Goal: Task Accomplishment & Management: Complete application form

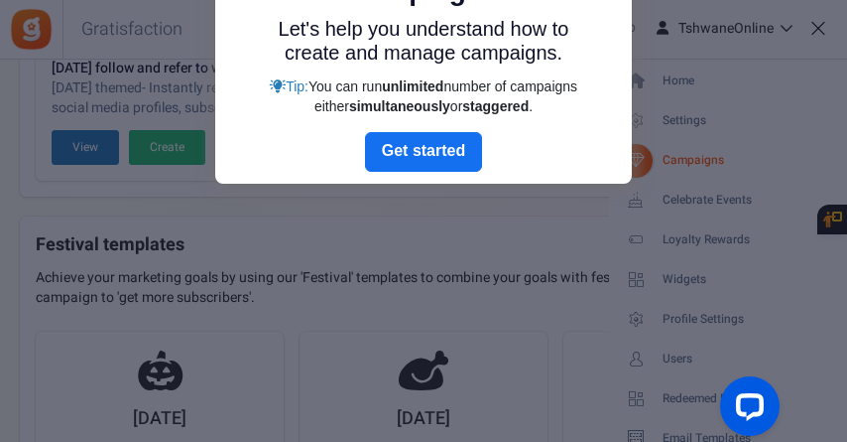
scroll to position [233, 0]
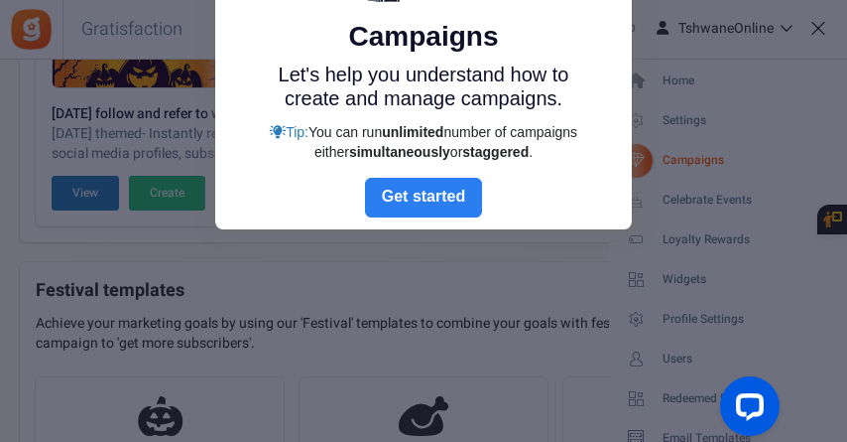
click at [427, 197] on link "Next" at bounding box center [423, 198] width 117 height 40
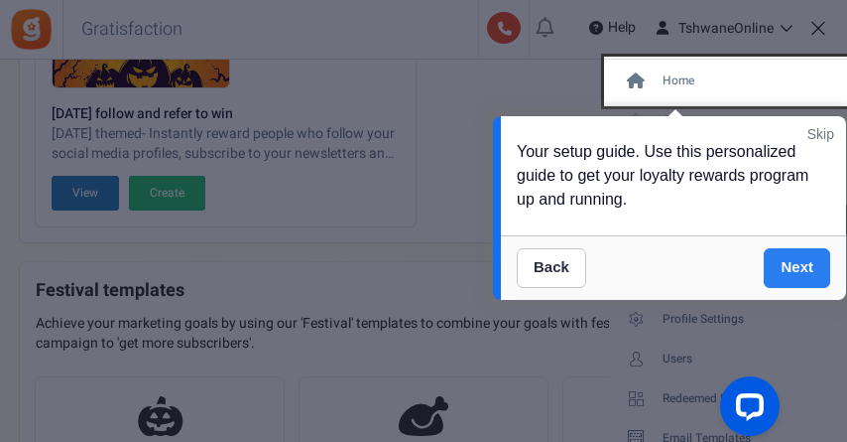
click at [791, 256] on link "Next" at bounding box center [797, 268] width 66 height 40
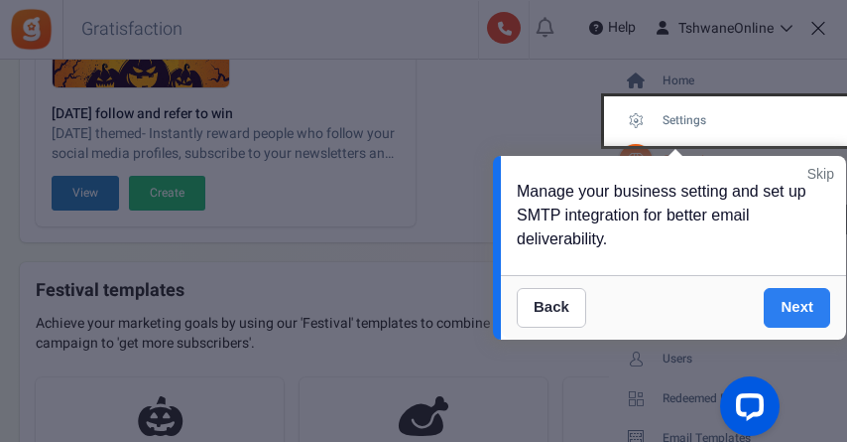
click at [788, 295] on link "Next" at bounding box center [797, 308] width 66 height 40
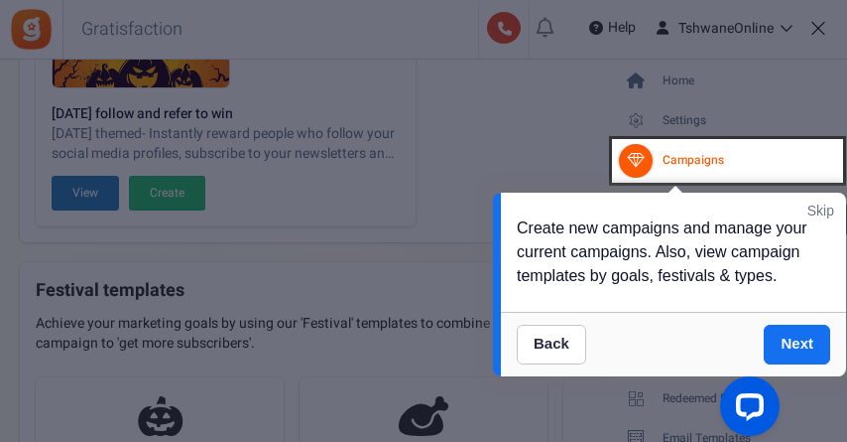
click at [795, 328] on link "Next" at bounding box center [797, 344] width 66 height 40
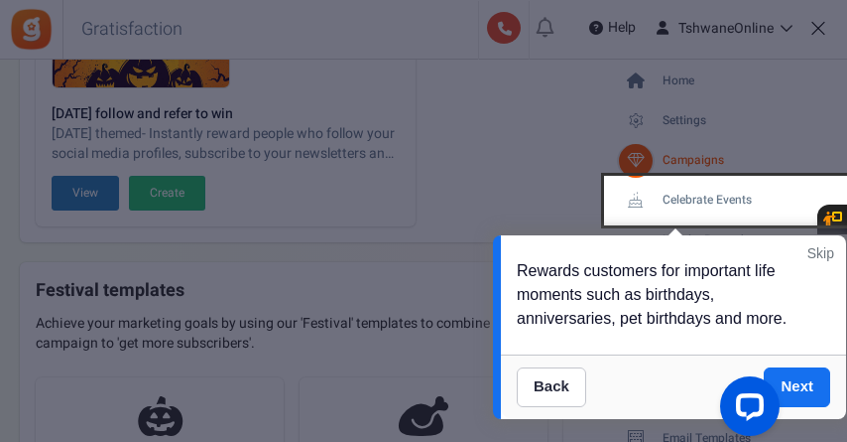
click at [784, 385] on div at bounding box center [746, 409] width 83 height 83
click at [783, 385] on div at bounding box center [746, 409] width 83 height 83
click at [761, 399] on div "Open LiveChat chat widget" at bounding box center [750, 405] width 34 height 34
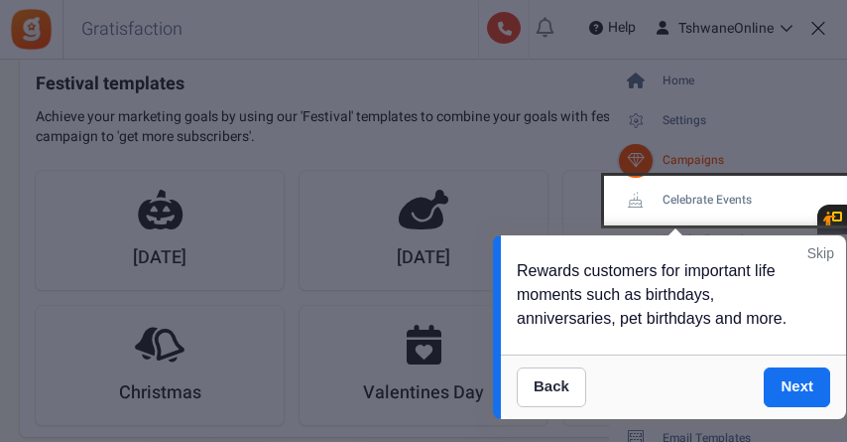
scroll to position [531, 0]
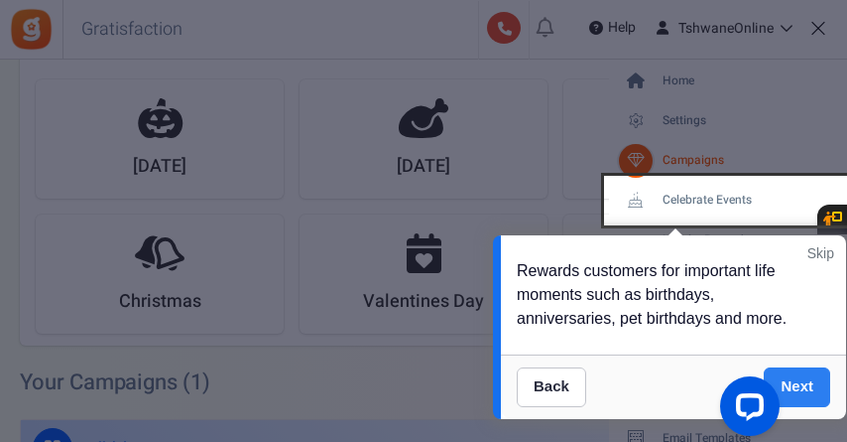
click at [811, 380] on link "Next" at bounding box center [797, 387] width 66 height 40
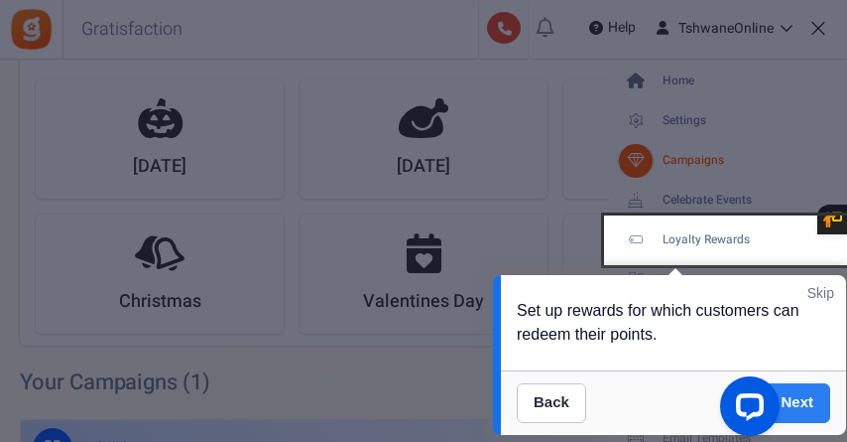
click at [824, 399] on link "Next" at bounding box center [797, 403] width 66 height 40
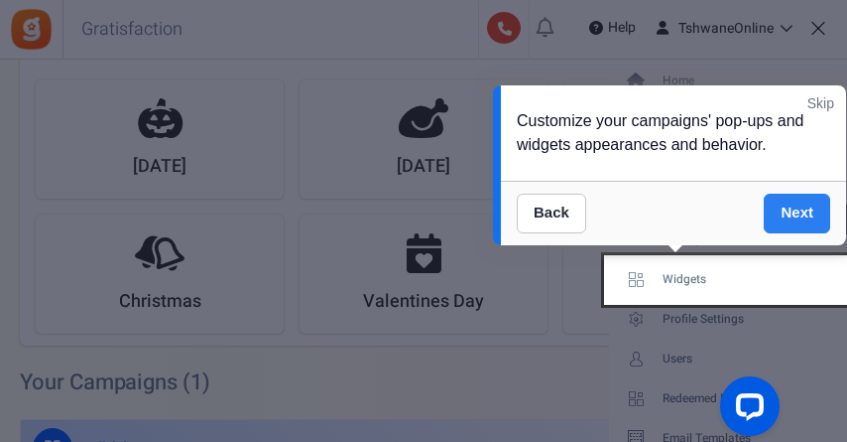
click at [802, 202] on link "Next" at bounding box center [797, 214] width 66 height 40
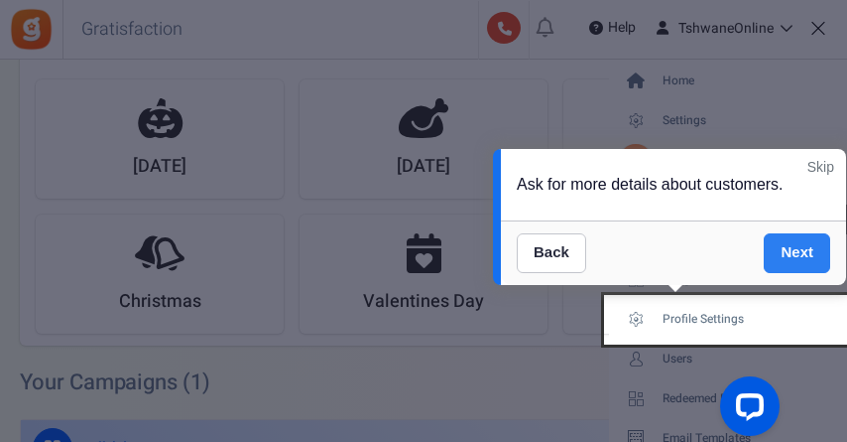
click at [803, 253] on link "Next" at bounding box center [797, 253] width 66 height 40
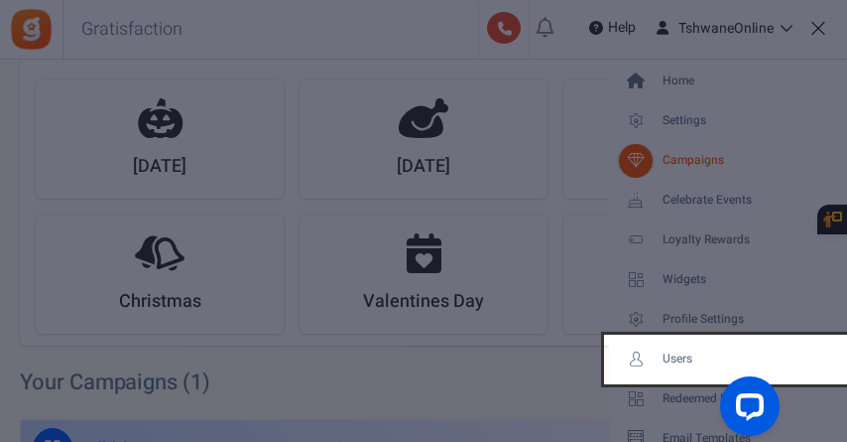
scroll to position [700, 0]
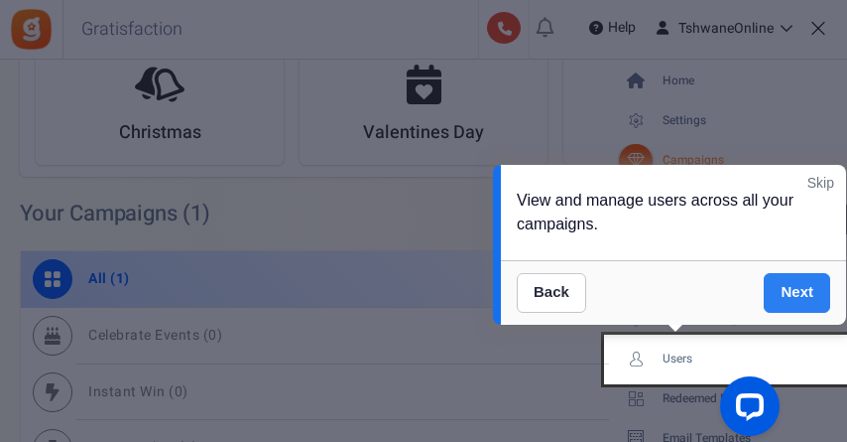
click at [797, 299] on link "Next" at bounding box center [797, 293] width 66 height 40
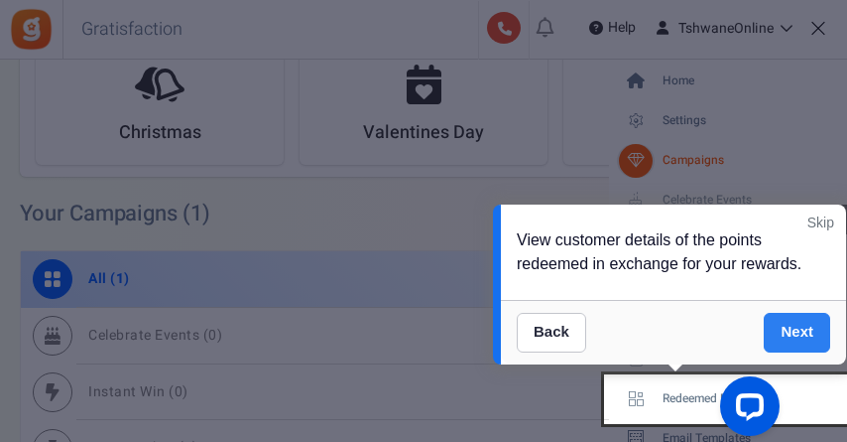
scroll to position [908, 0]
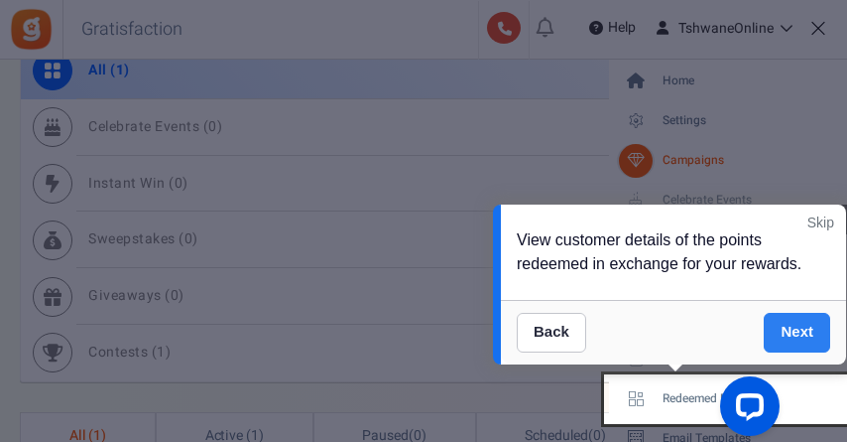
click at [796, 326] on link "Next" at bounding box center [797, 333] width 66 height 40
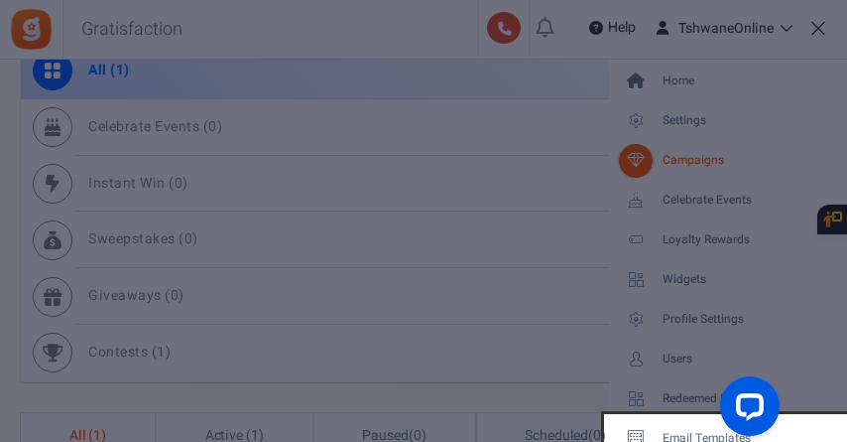
scroll to position [1156, 0]
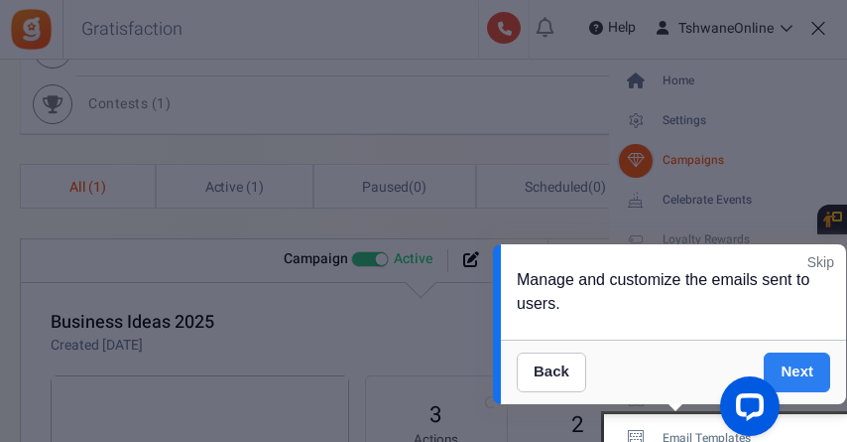
click at [809, 371] on link "Next" at bounding box center [797, 372] width 66 height 40
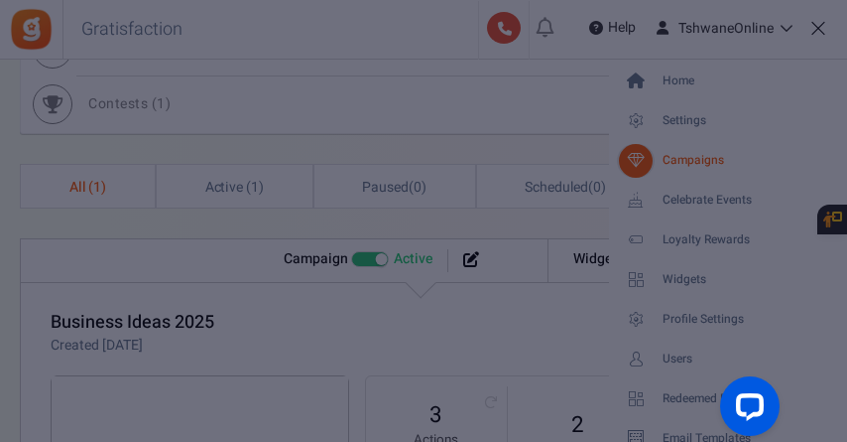
scroll to position [1414, 0]
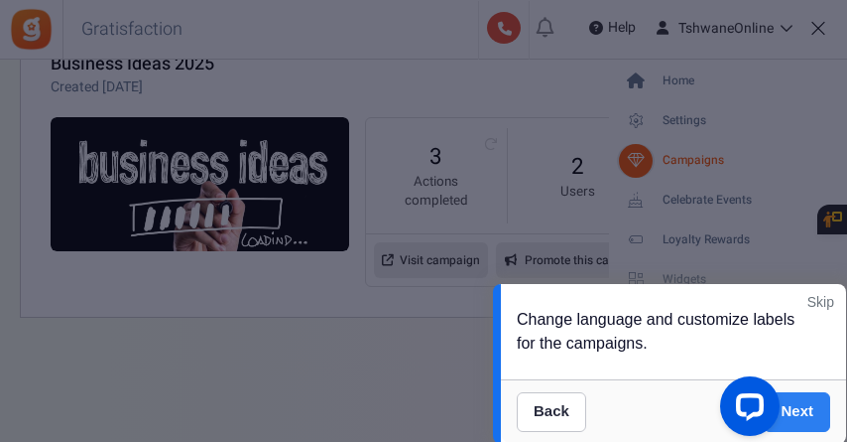
click at [804, 408] on link "Next" at bounding box center [797, 412] width 66 height 40
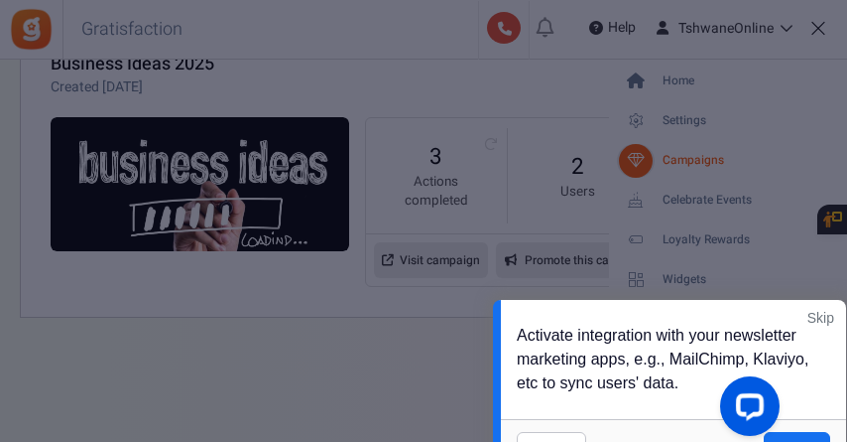
click at [785, 437] on div at bounding box center [746, 409] width 83 height 83
click at [814, 311] on link "Skip" at bounding box center [821, 318] width 27 height 20
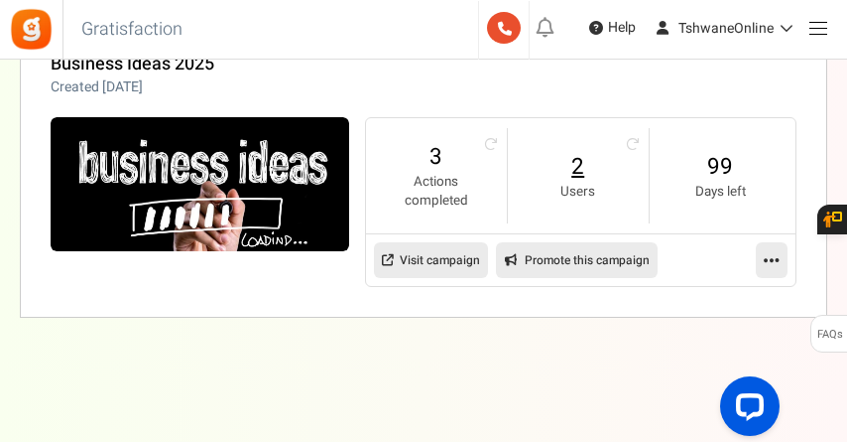
click at [578, 169] on link "2" at bounding box center [578, 167] width 101 height 32
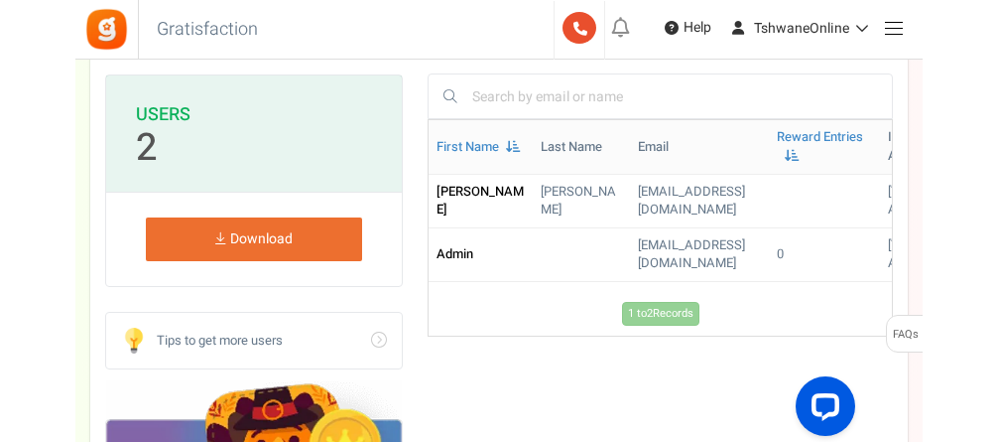
scroll to position [298, 0]
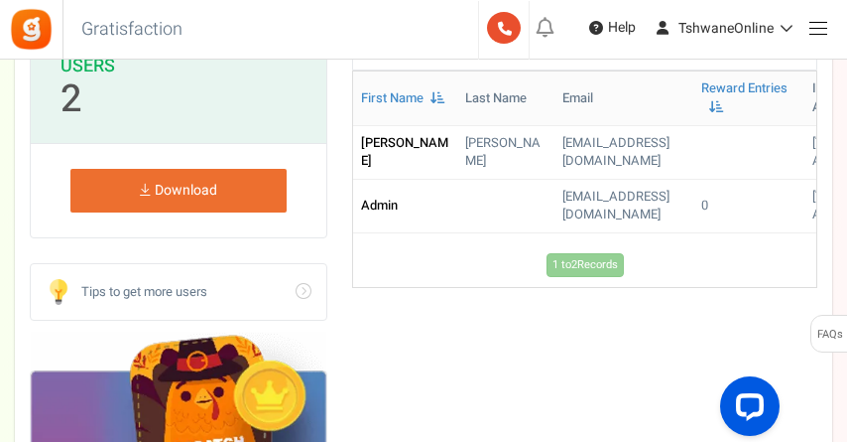
drag, startPoint x: 611, startPoint y: 291, endPoint x: 717, endPoint y: 291, distance: 106.2
click at [717, 287] on div "1 to 2 Records Loading... First Name Last Name Email Reward Entries IP Address …" at bounding box center [584, 178] width 465 height 216
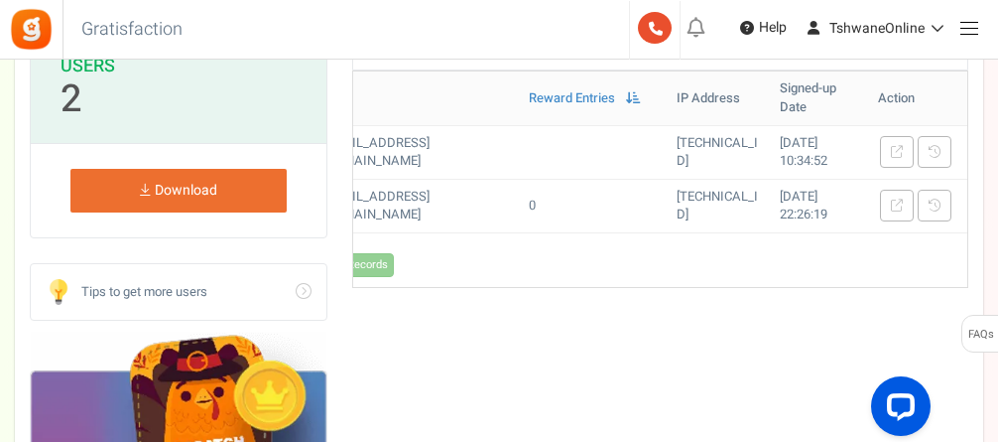
scroll to position [0, 308]
click at [850, 199] on icon at bounding box center [933, 205] width 12 height 12
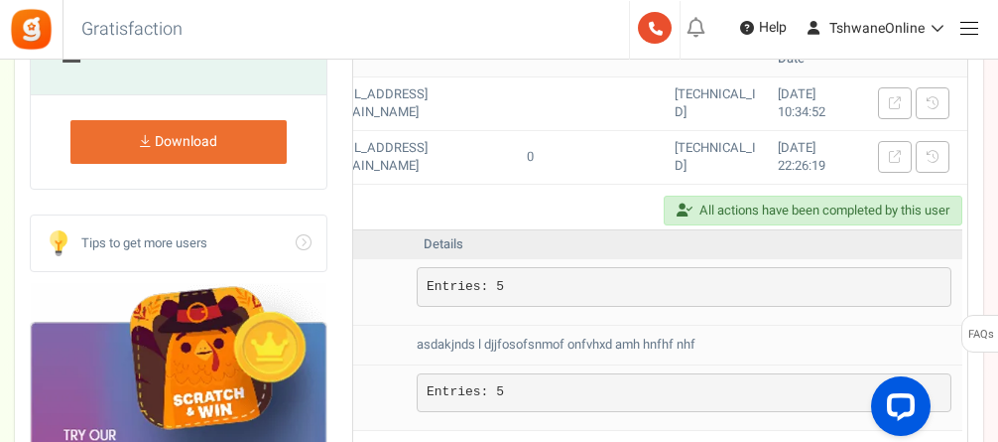
scroll to position [198, 0]
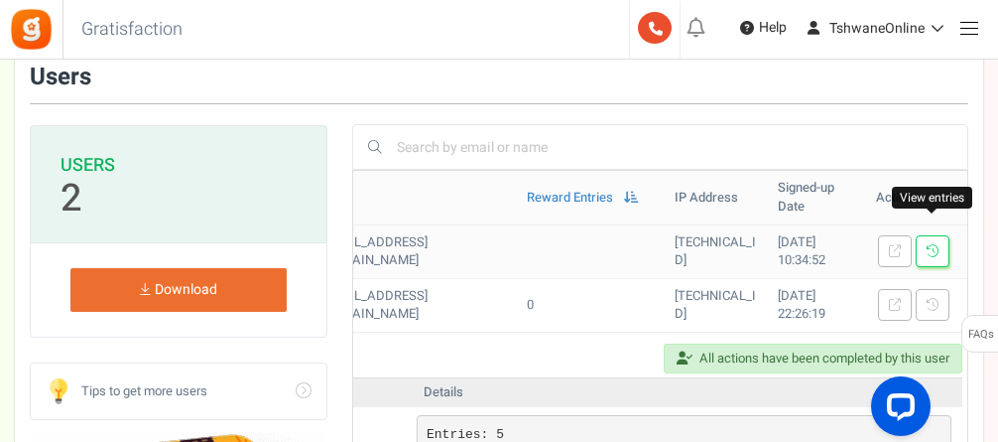
click at [850, 245] on icon at bounding box center [933, 251] width 12 height 12
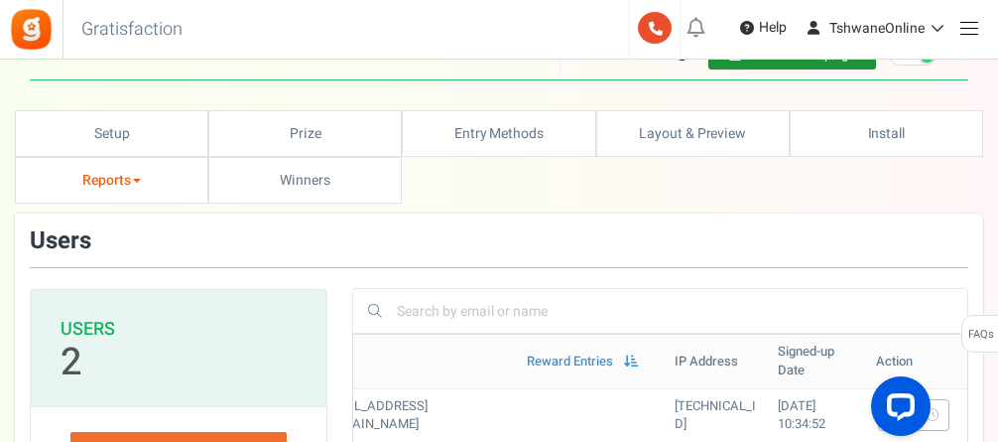
scroll to position [0, 0]
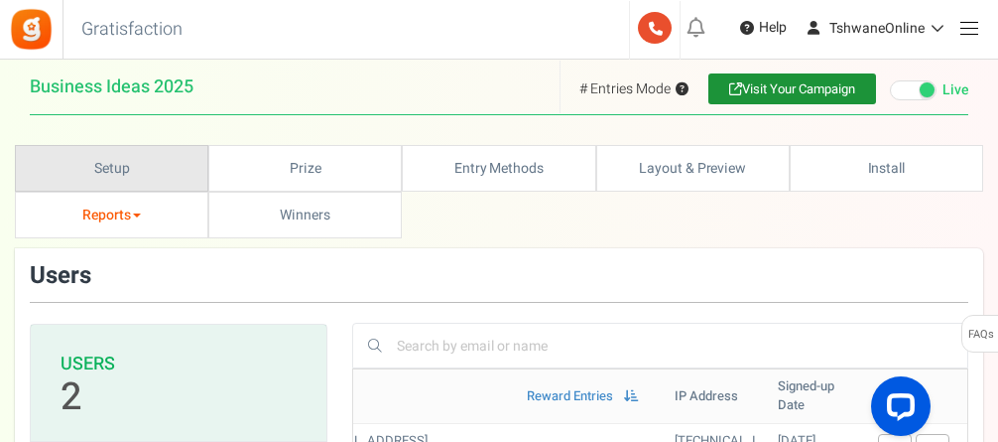
click at [105, 176] on link "Setup" at bounding box center [112, 168] width 194 height 47
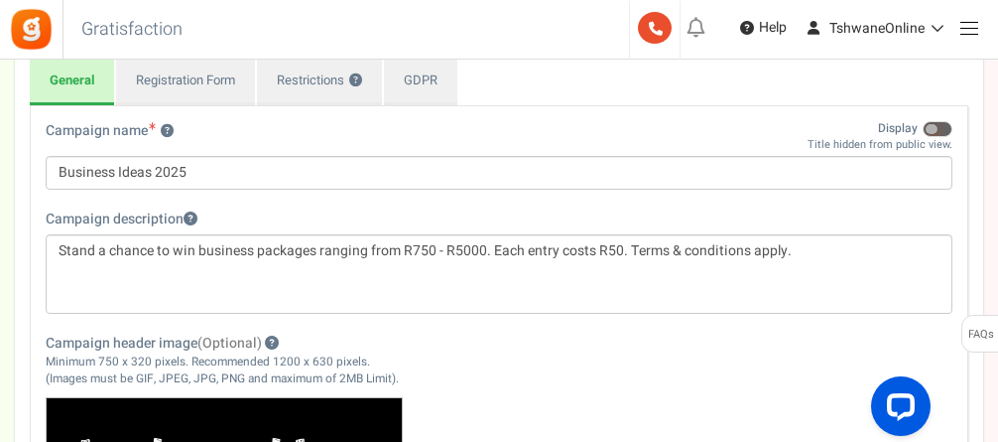
scroll to position [298, 0]
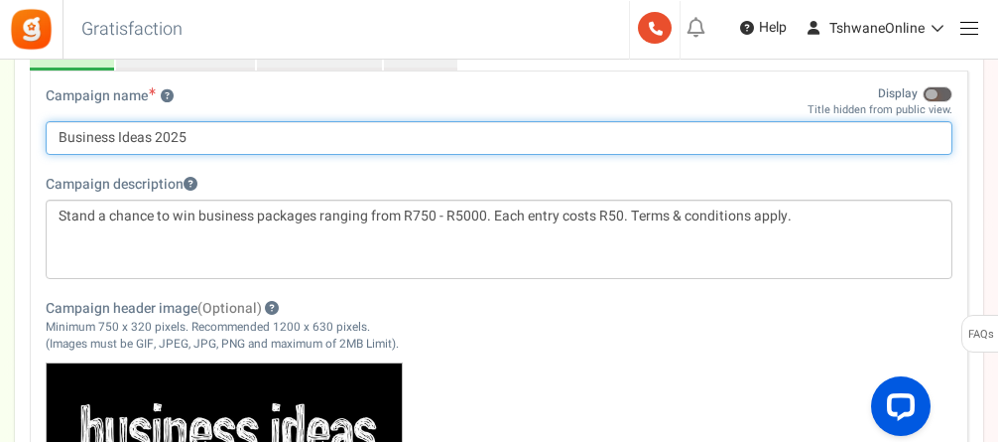
drag, startPoint x: 150, startPoint y: 137, endPoint x: 28, endPoint y: 136, distance: 122.1
drag, startPoint x: 86, startPoint y: 135, endPoint x: -11, endPoint y: 135, distance: 97.2
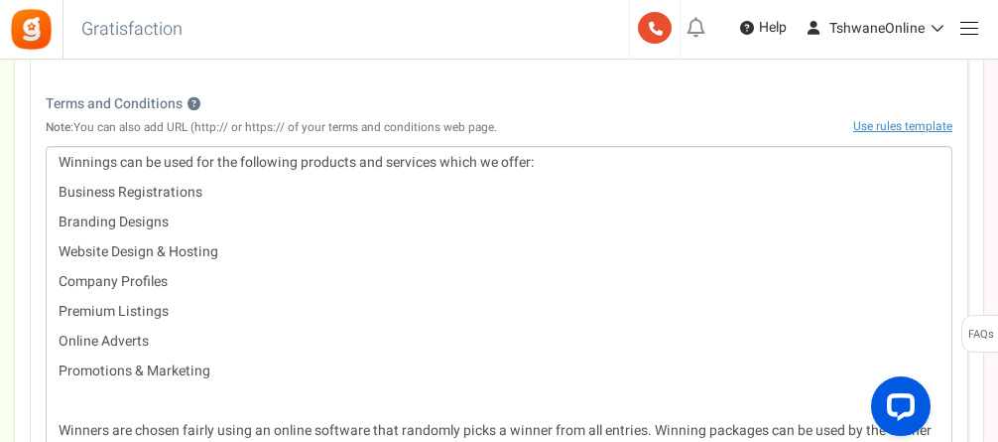
scroll to position [1092, 0]
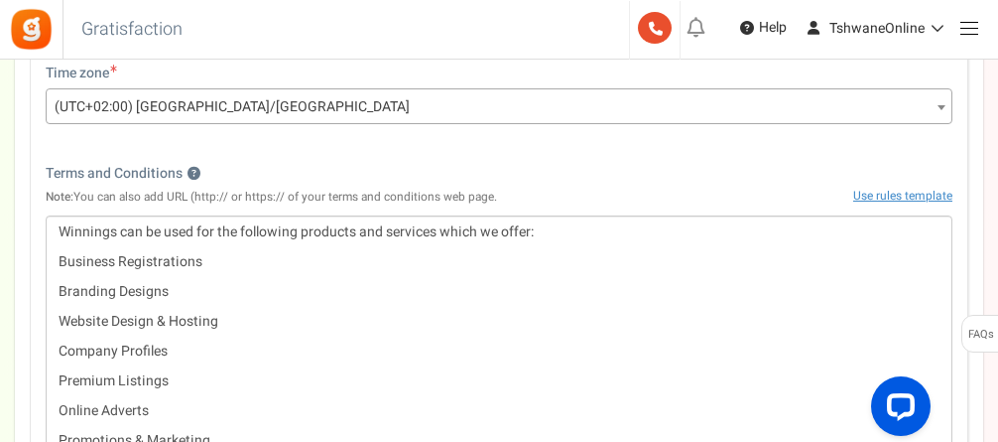
type input "Youth Business Prizes 2025"
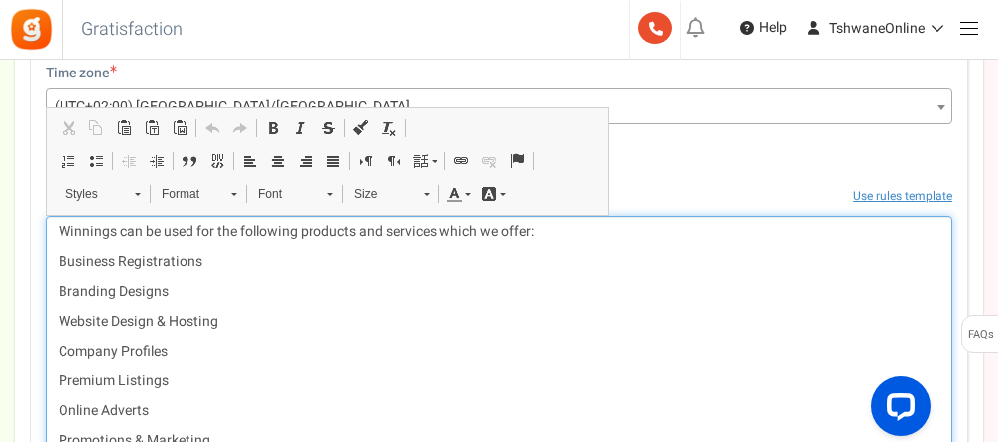
click at [59, 231] on p "Winnings can be used for the following products and services which we offer:" at bounding box center [499, 232] width 881 height 20
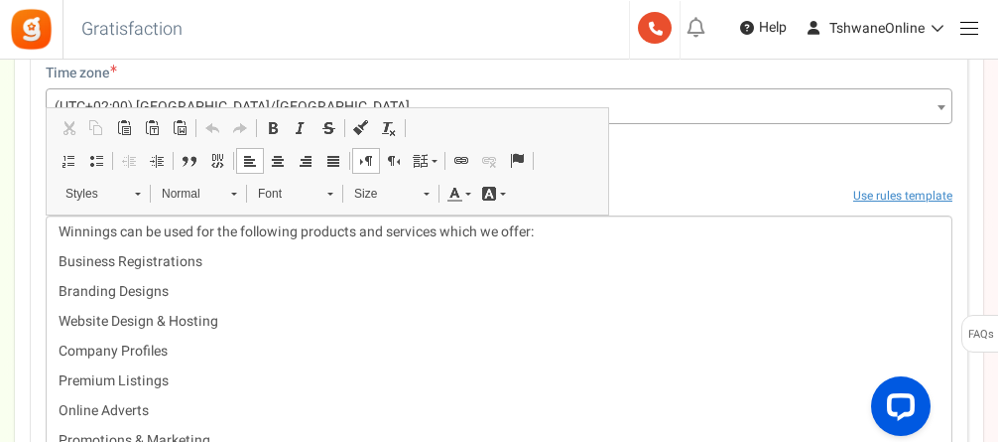
click at [684, 176] on div "Terms and Conditions ? Note: You can also add URL (http:// or https:// of your …" at bounding box center [499, 190] width 907 height 52
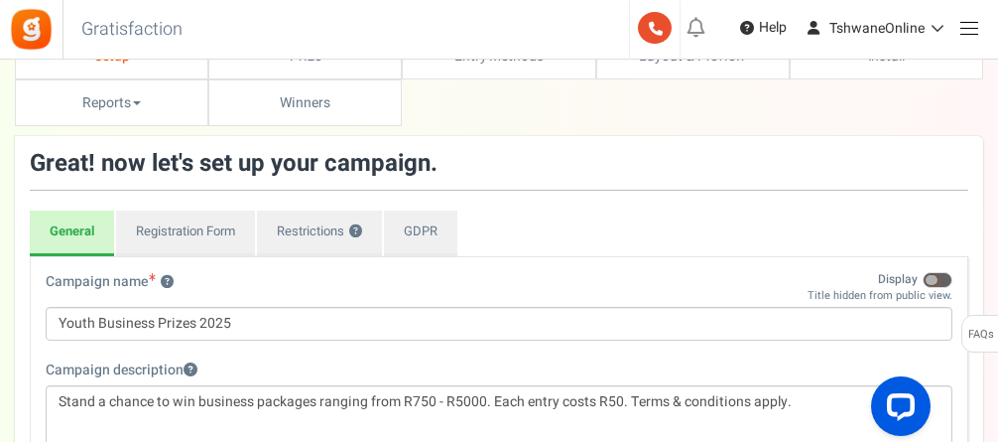
scroll to position [0, 0]
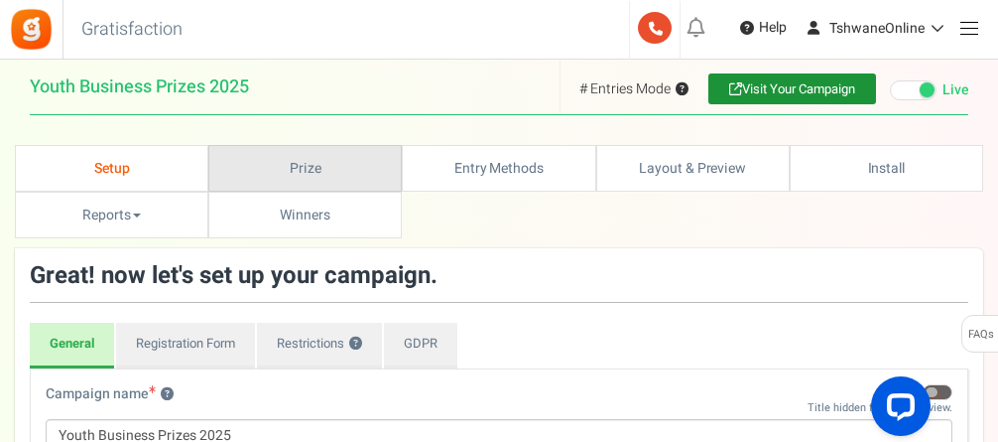
click at [322, 164] on link "Prize" at bounding box center [305, 168] width 194 height 47
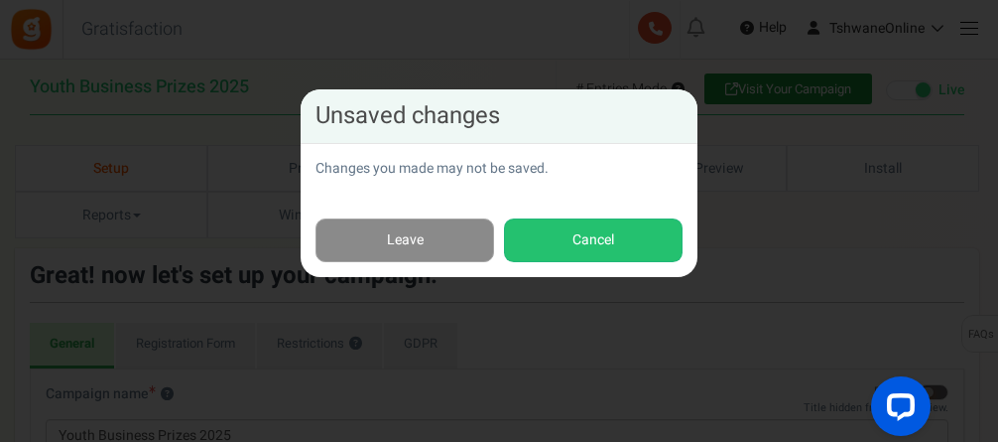
click at [438, 233] on link "Leave" at bounding box center [405, 240] width 179 height 45
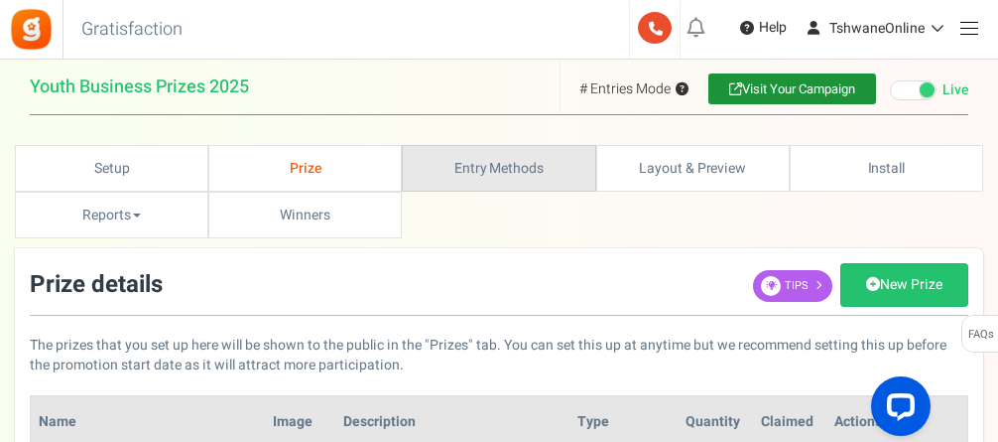
click at [504, 167] on link "Entry Methods" at bounding box center [499, 168] width 194 height 47
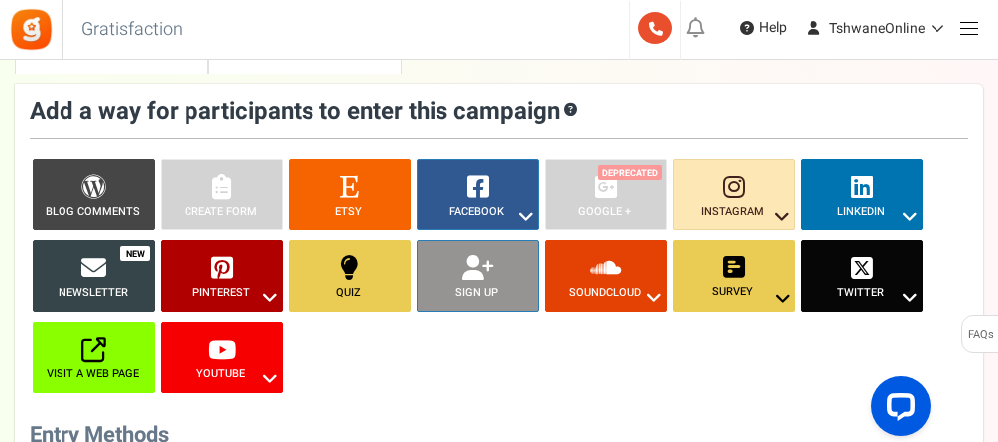
scroll to position [198, 0]
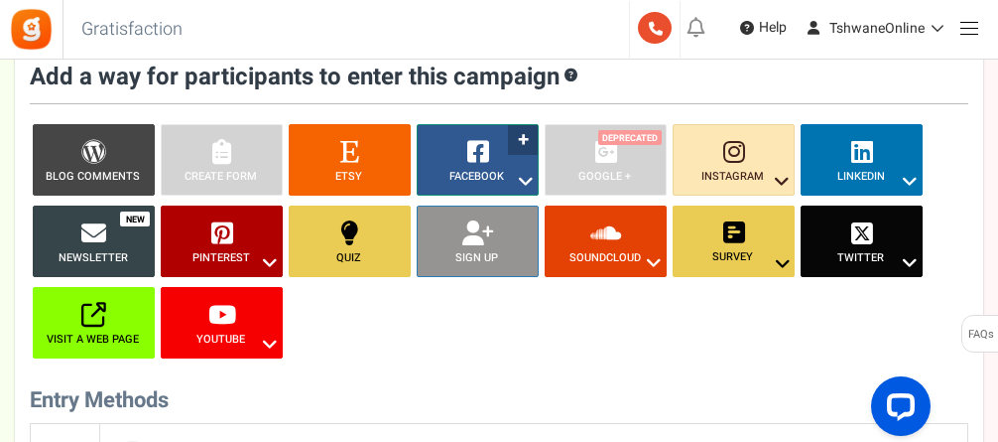
click at [525, 138] on link "Facebook ?" at bounding box center [478, 159] width 122 height 71
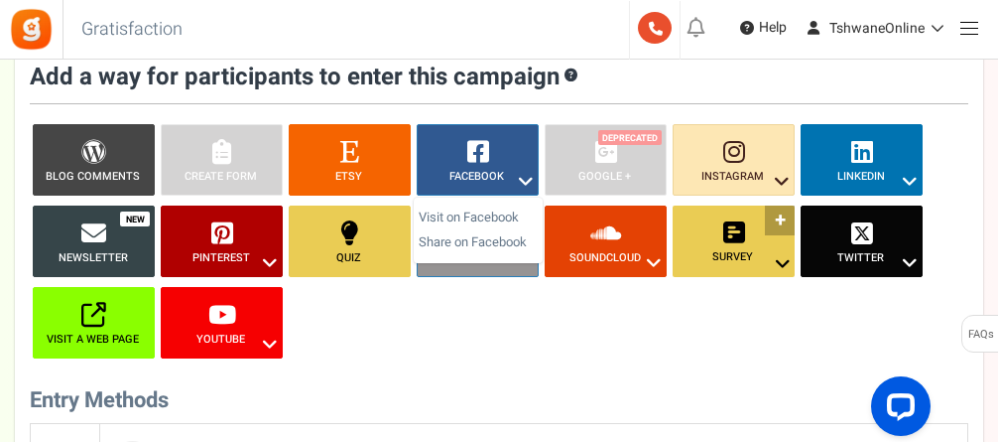
click at [788, 262] on icon at bounding box center [783, 264] width 24 height 26
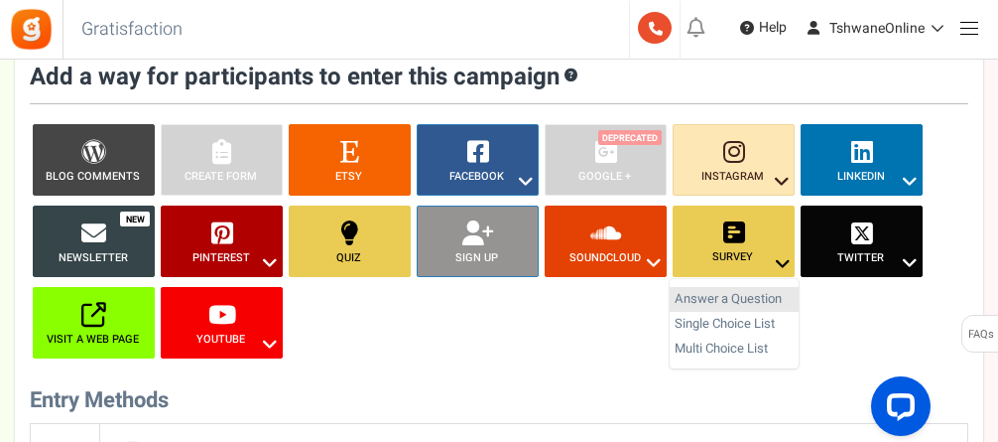
click at [753, 292] on link "Answer a Question" at bounding box center [734, 299] width 129 height 25
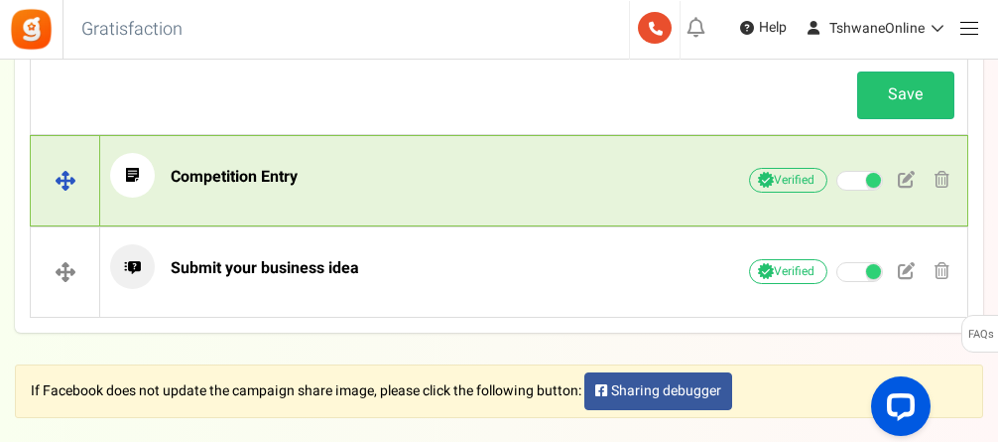
scroll to position [1157, 0]
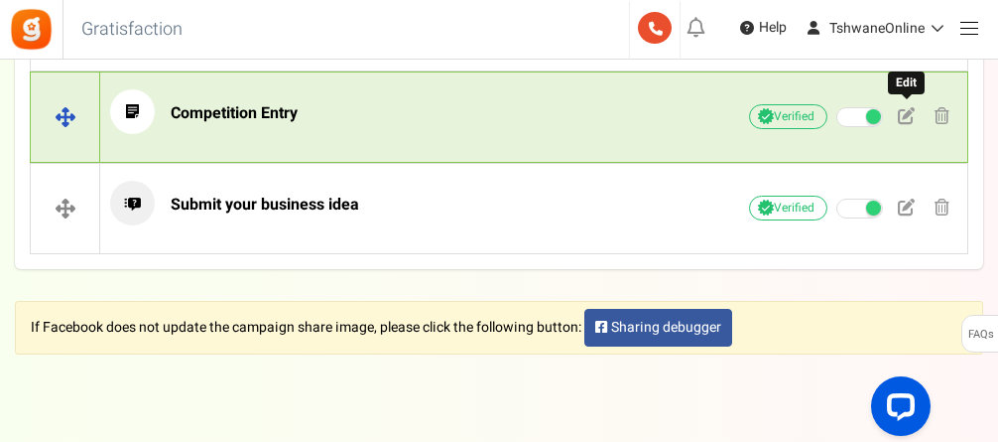
click at [850, 107] on span at bounding box center [906, 115] width 17 height 17
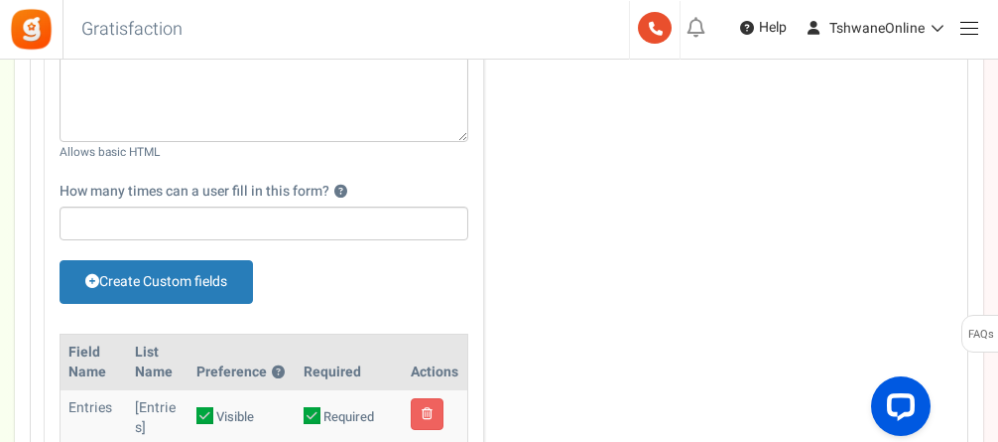
scroll to position [1050, 0]
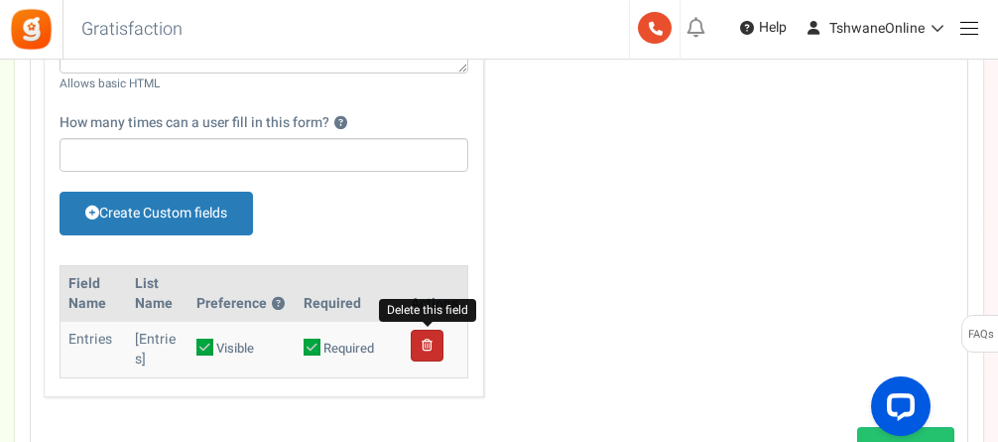
click at [429, 344] on icon at bounding box center [427, 345] width 11 height 12
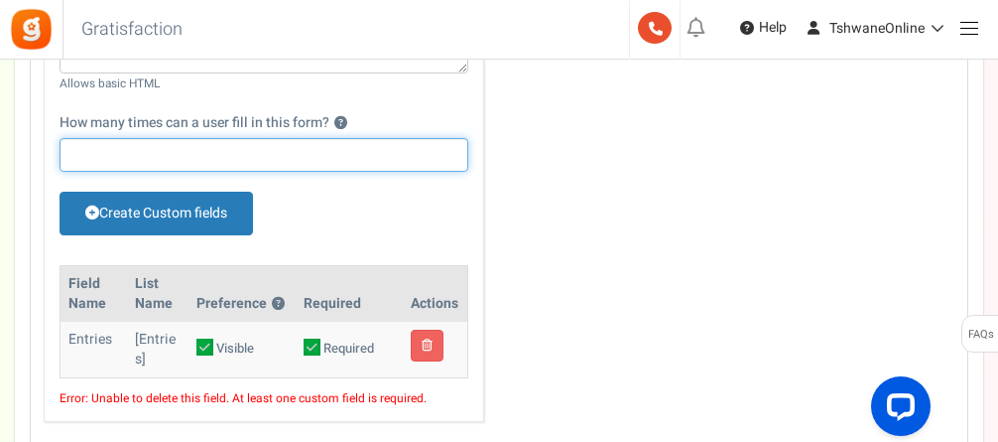
click at [213, 147] on input "How many times can a user fill in this form? ?" at bounding box center [264, 155] width 409 height 34
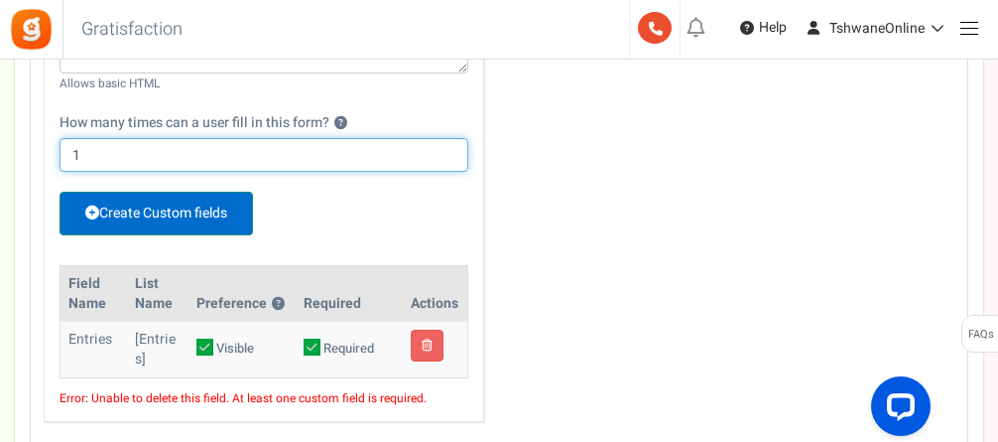
type input "1"
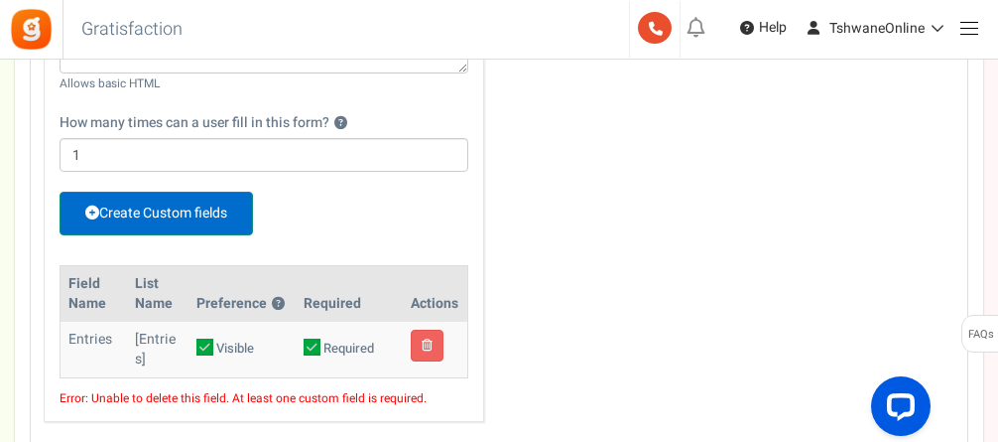
click at [224, 213] on link "Create Custom fields" at bounding box center [157, 214] width 194 height 44
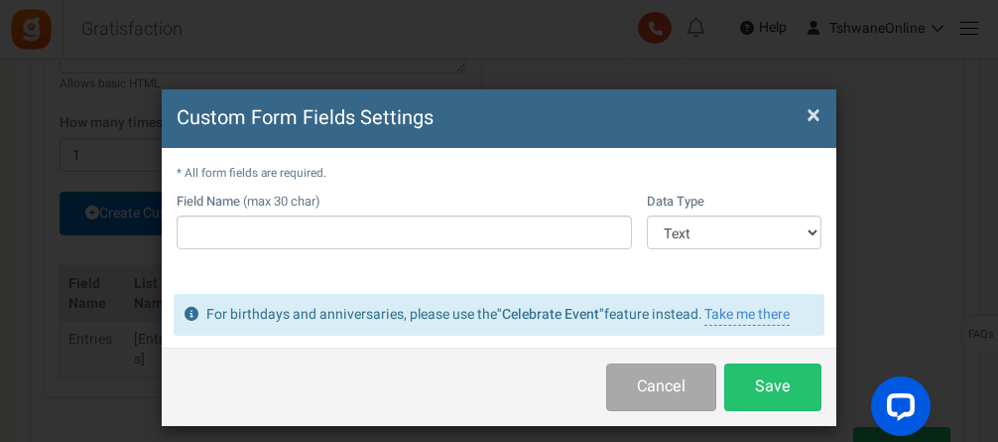
scroll to position [0, 0]
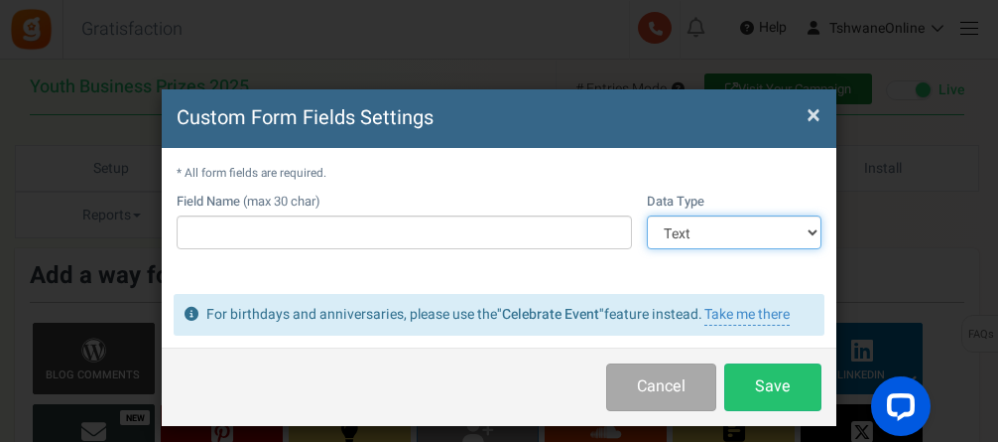
click at [759, 232] on select "Text Number Multiple Options (can only select one) Multiple Options (can select…" at bounding box center [734, 232] width 175 height 34
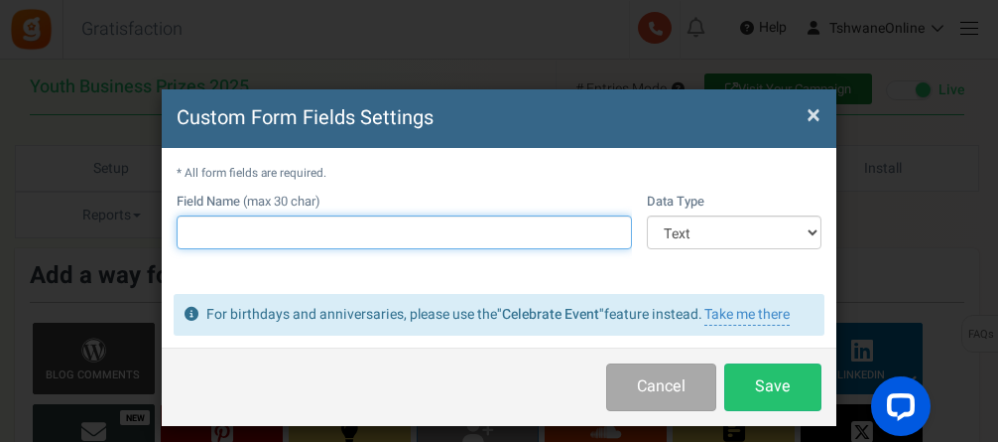
click at [410, 240] on input "text" at bounding box center [404, 232] width 455 height 34
type input "Contact Number"
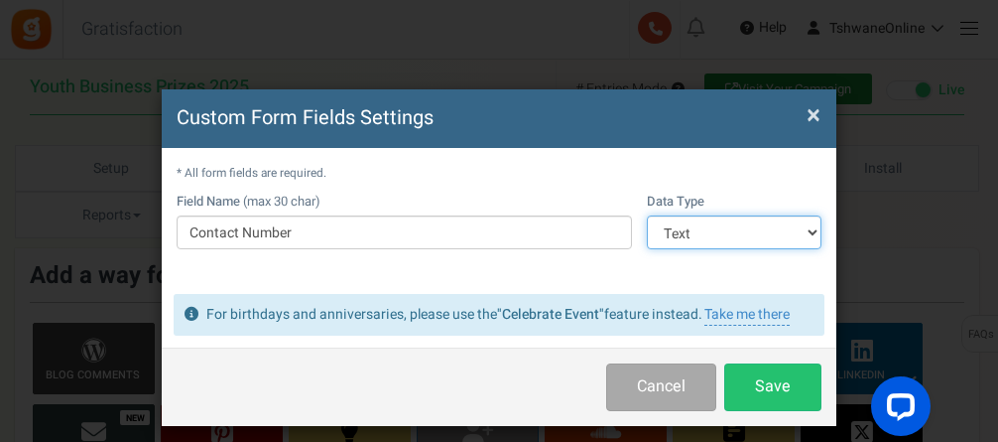
click at [757, 225] on select "Text Number Multiple Options (can only select one) Multiple Options (can select…" at bounding box center [734, 232] width 175 height 34
click at [647, 215] on select "Text Number Multiple Options (can only select one) Multiple Options (can select…" at bounding box center [734, 232] width 175 height 34
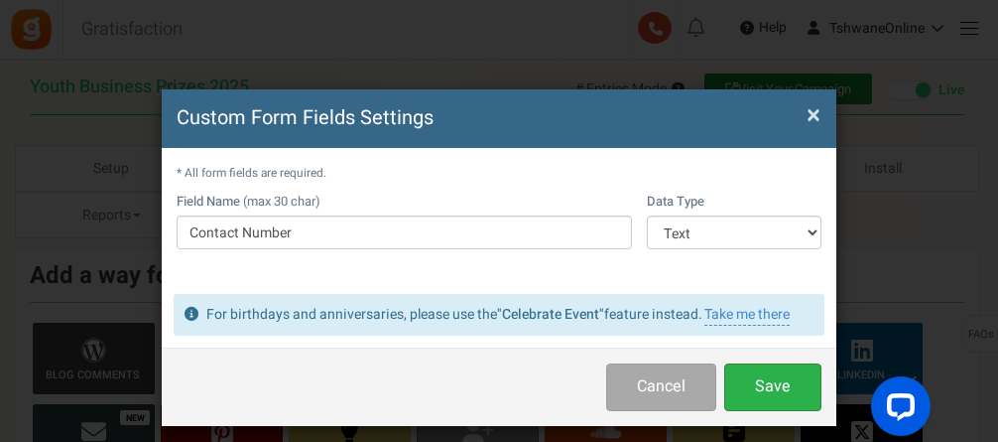
click at [759, 391] on button "Save" at bounding box center [772, 386] width 97 height 47
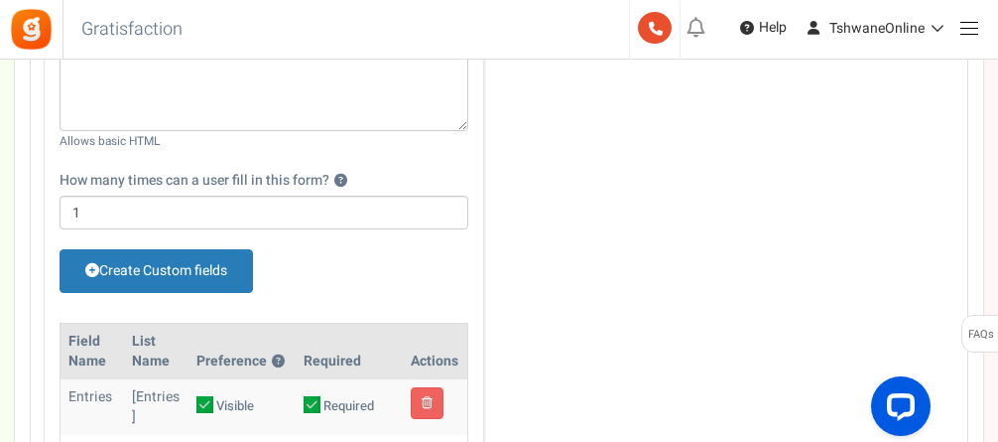
scroll to position [1092, 0]
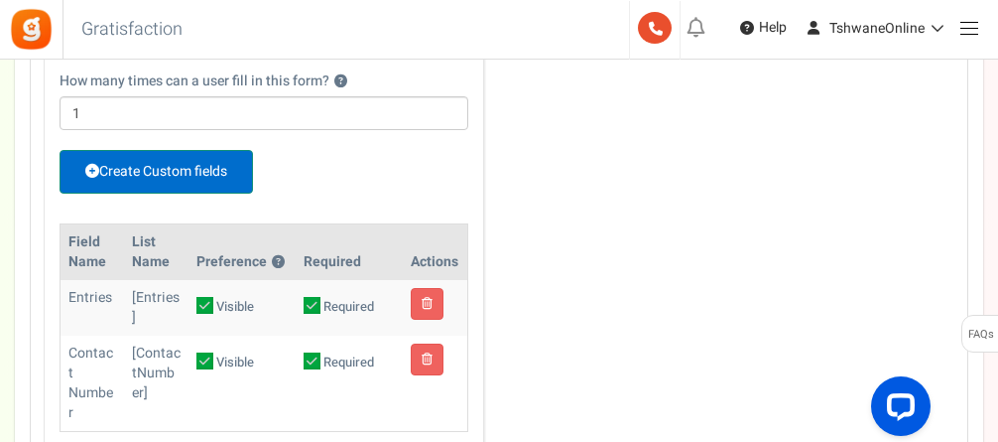
click at [191, 163] on link "Create Custom fields" at bounding box center [157, 172] width 194 height 44
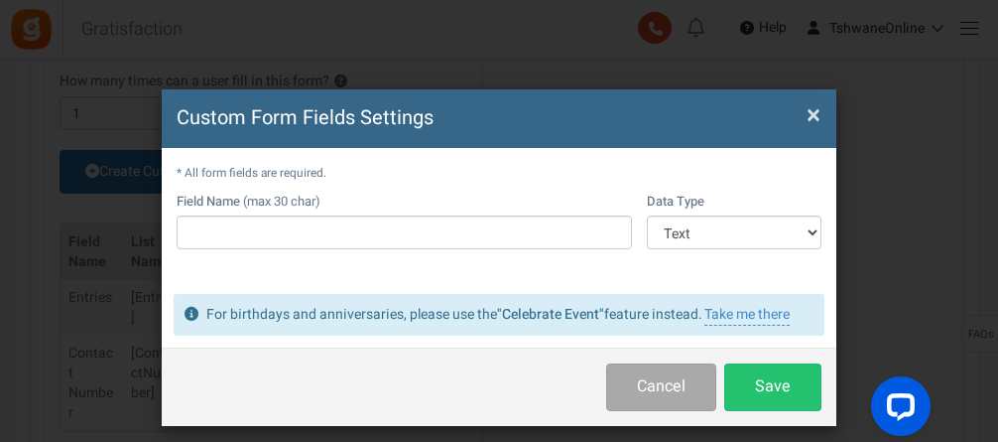
scroll to position [0, 0]
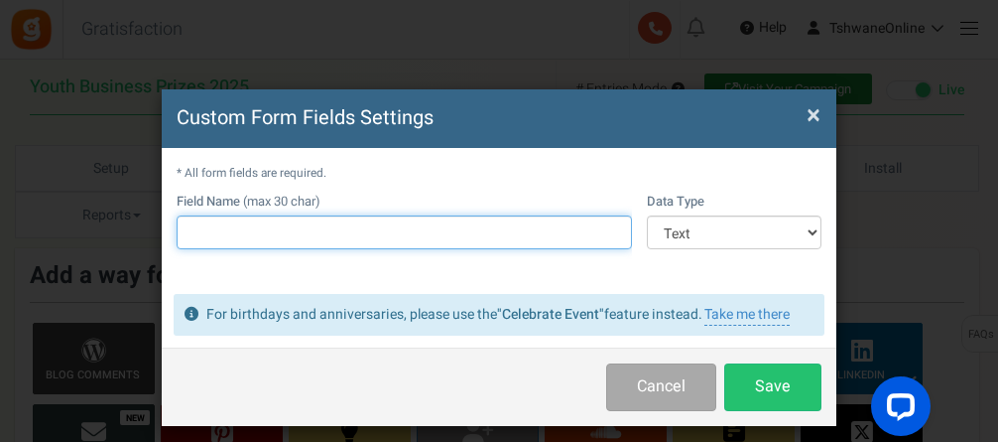
click at [281, 226] on input "text" at bounding box center [404, 232] width 455 height 34
type input "Name"
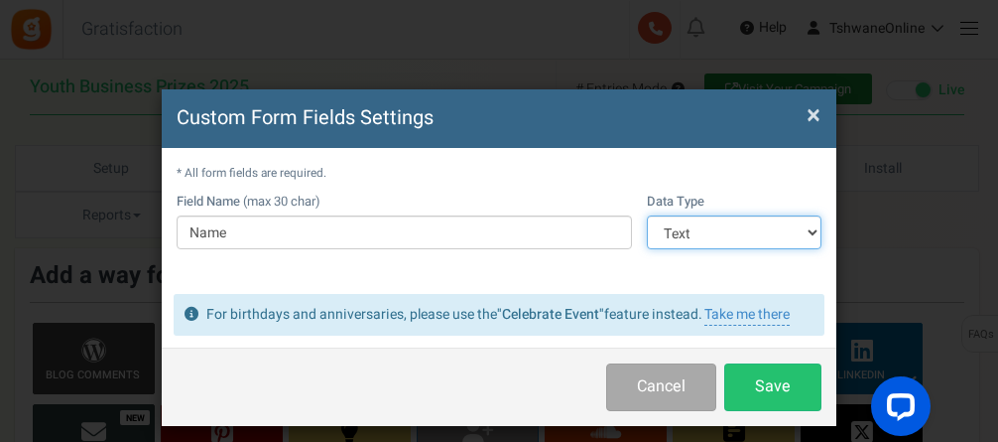
click at [673, 226] on select "Text Number Multiple Options (can only select one) Multiple Options (can select…" at bounding box center [734, 232] width 175 height 34
click at [647, 215] on select "Text Number Multiple Options (can only select one) Multiple Options (can select…" at bounding box center [734, 232] width 175 height 34
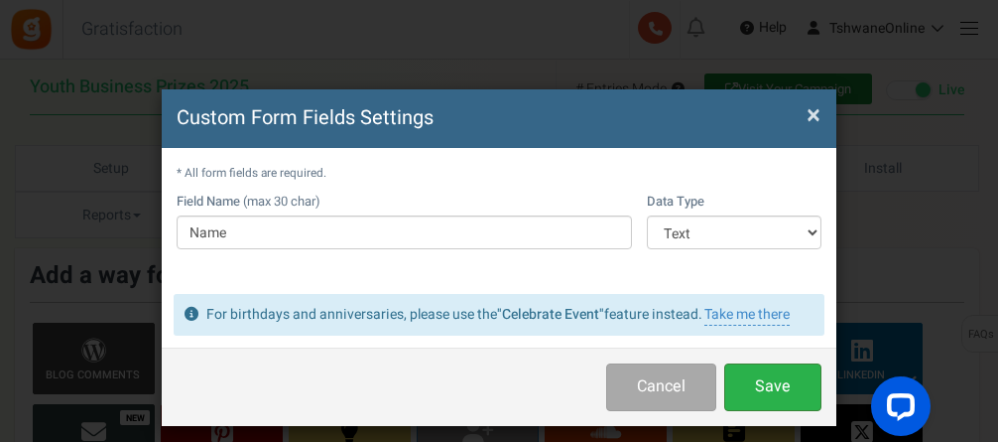
click at [759, 388] on button "Save" at bounding box center [772, 386] width 97 height 47
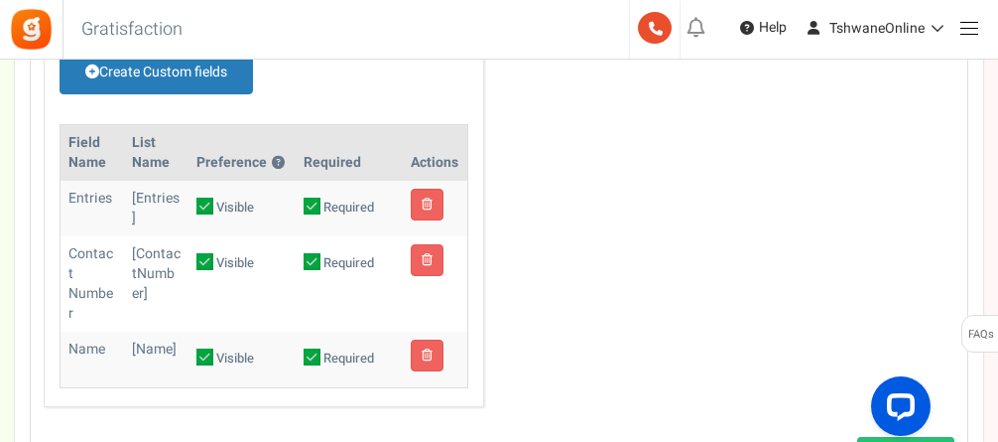
scroll to position [1092, 0]
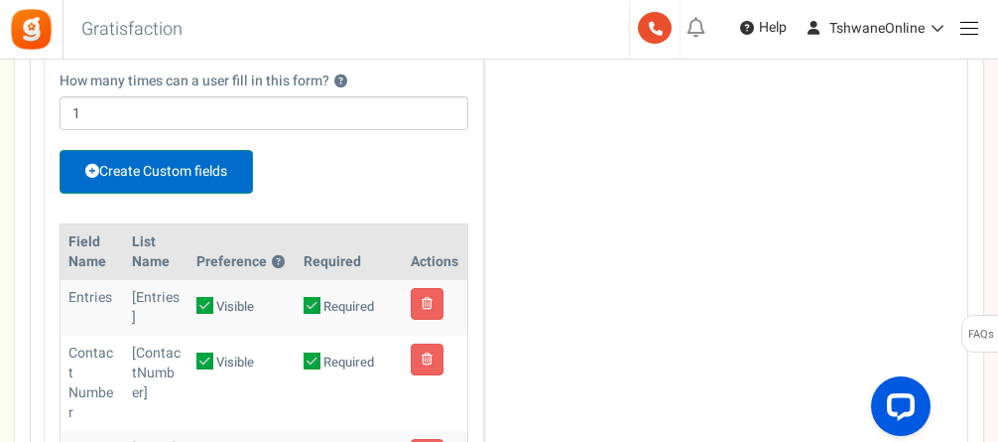
click at [207, 165] on link "Create Custom fields" at bounding box center [157, 172] width 194 height 44
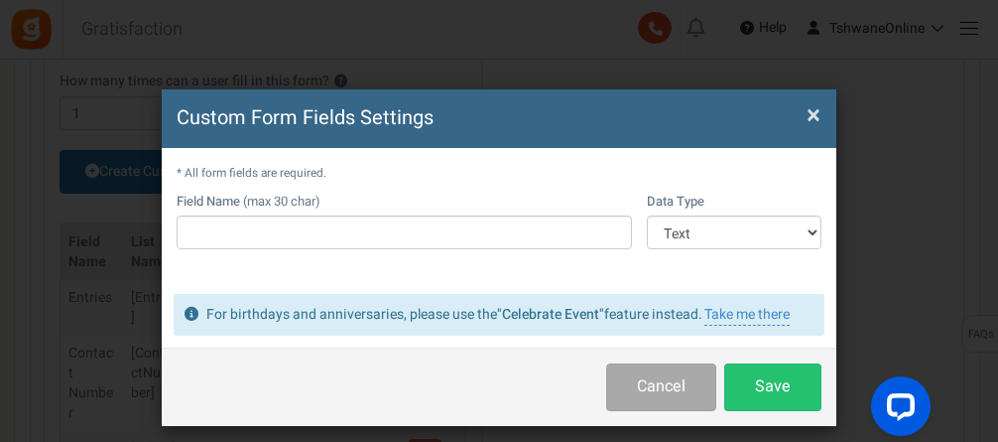
scroll to position [0, 0]
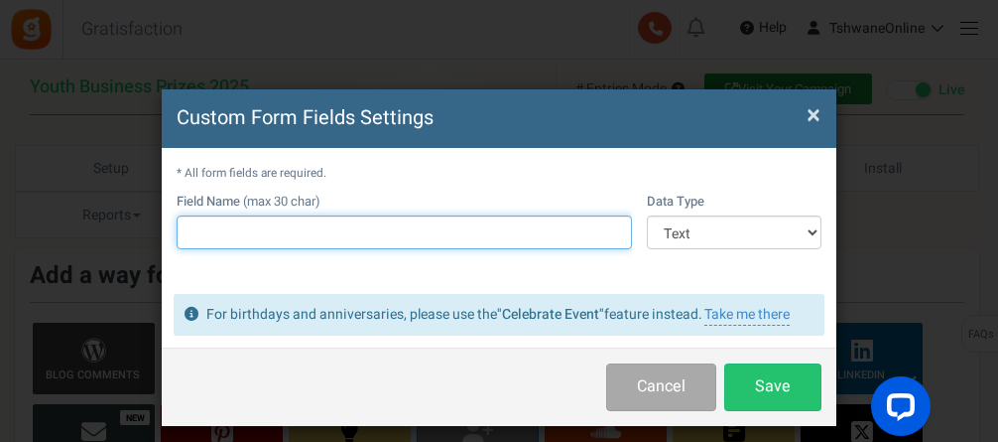
click at [380, 226] on input "text" at bounding box center [404, 232] width 455 height 34
type input "W"
type input "w"
type input "What is your business interest?"
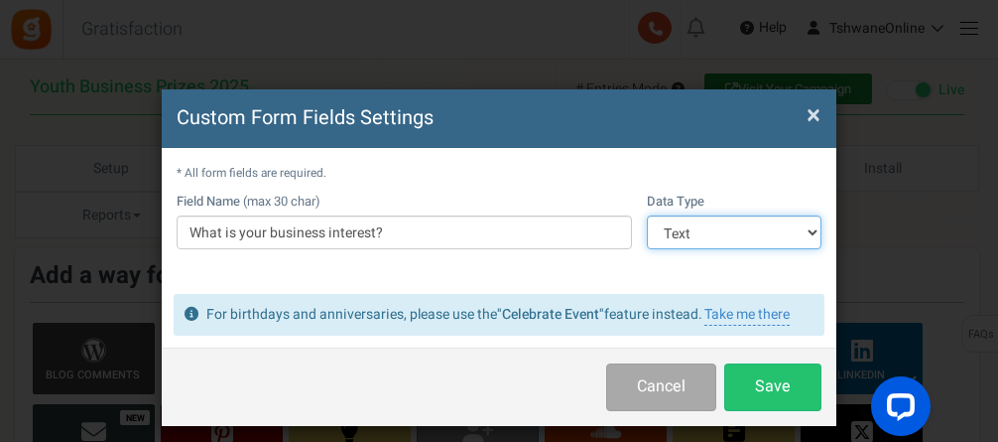
click at [766, 217] on select "Text Number Multiple Options (can only select one) Multiple Options (can select…" at bounding box center [734, 232] width 175 height 34
select select "4"
click at [647, 215] on select "Text Number Multiple Options (can only select one) Multiple Options (can select…" at bounding box center [734, 232] width 175 height 34
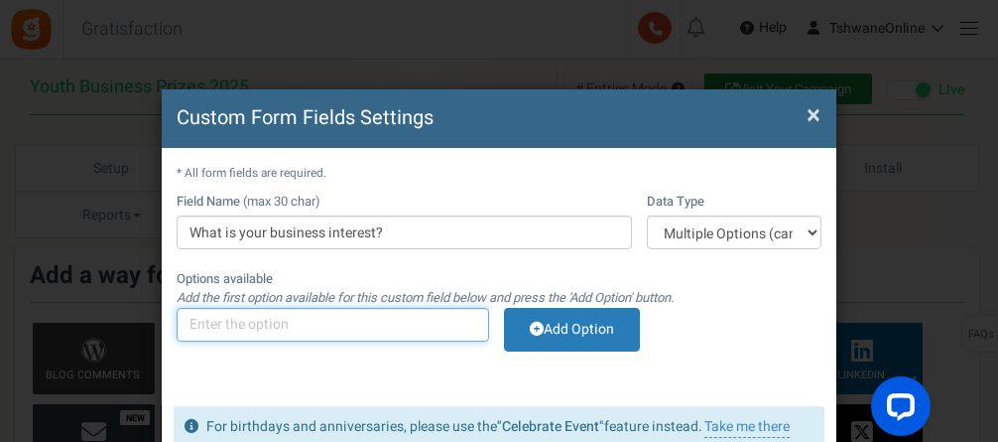
click at [352, 324] on input "text" at bounding box center [333, 325] width 313 height 34
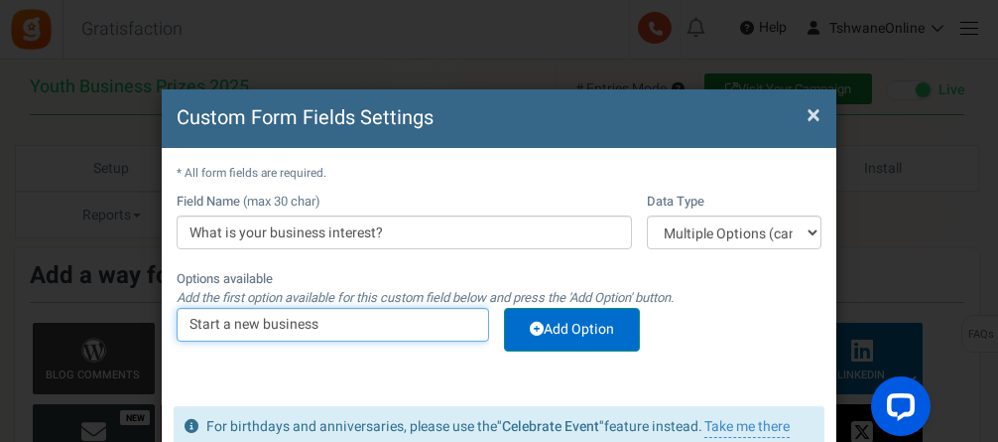
type input "Start a new business"
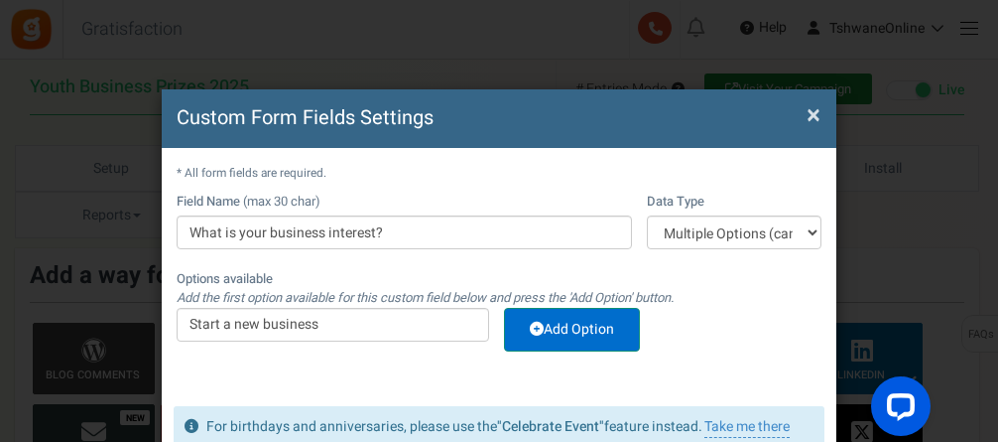
click at [540, 322] on icon at bounding box center [537, 329] width 14 height 14
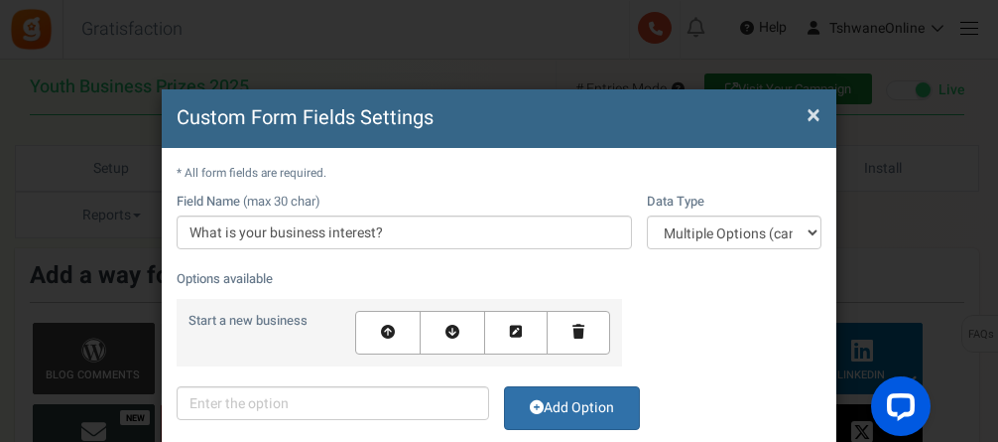
scroll to position [99, 0]
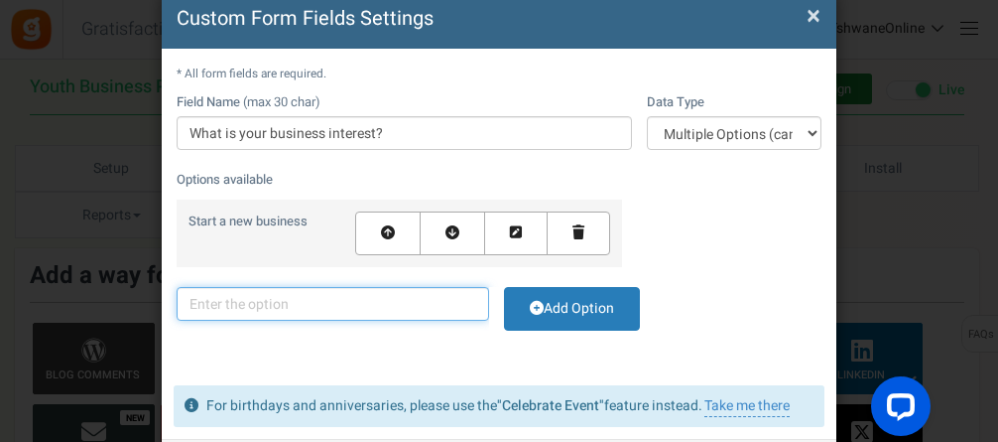
click at [397, 302] on input "text" at bounding box center [333, 304] width 313 height 34
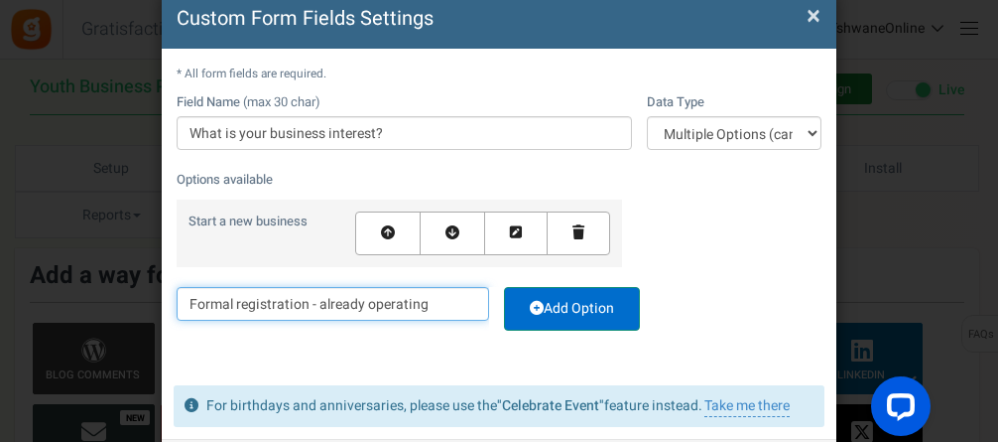
type input "Formal registration - already operating"
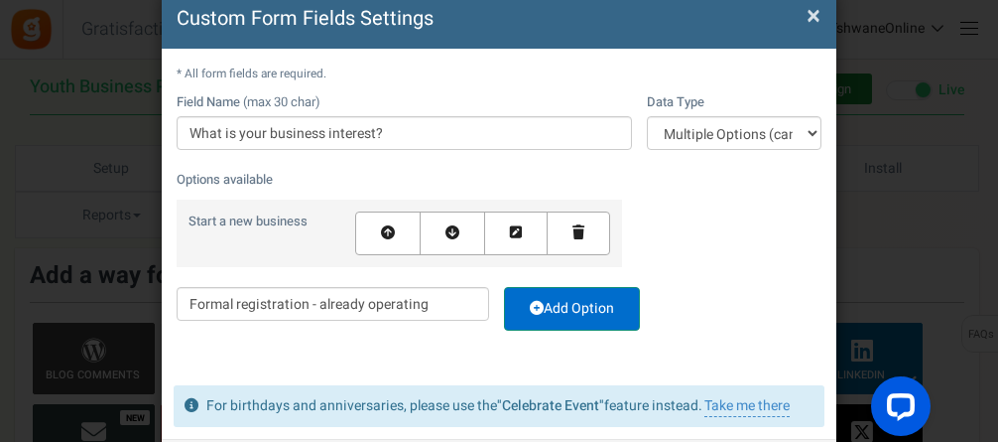
click at [575, 297] on link "Add Option" at bounding box center [572, 309] width 136 height 44
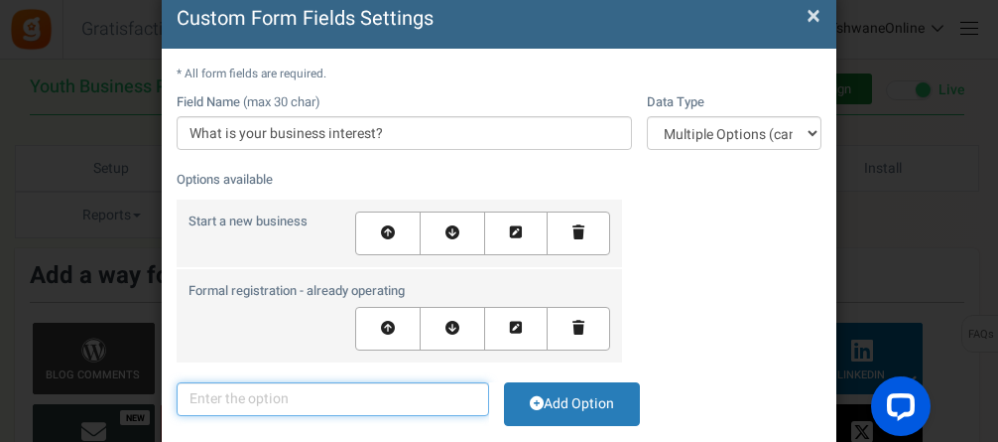
click at [327, 397] on input "text" at bounding box center [333, 399] width 313 height 34
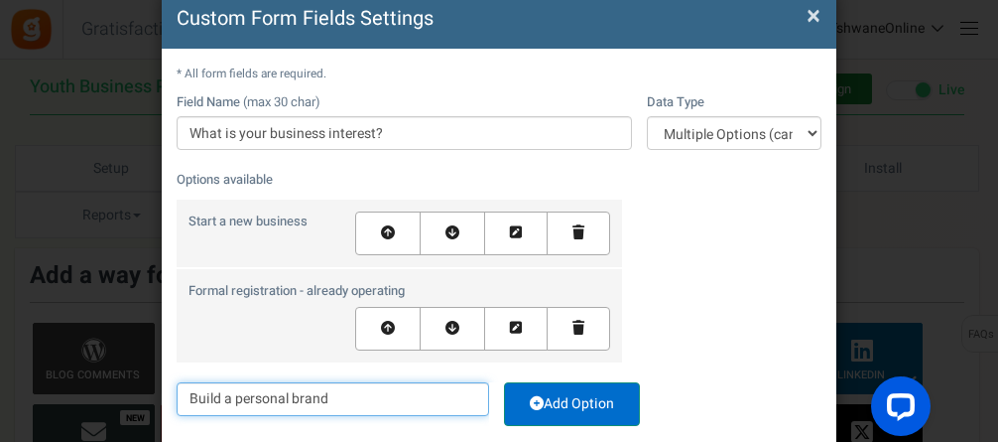
type input "Build a personal brand"
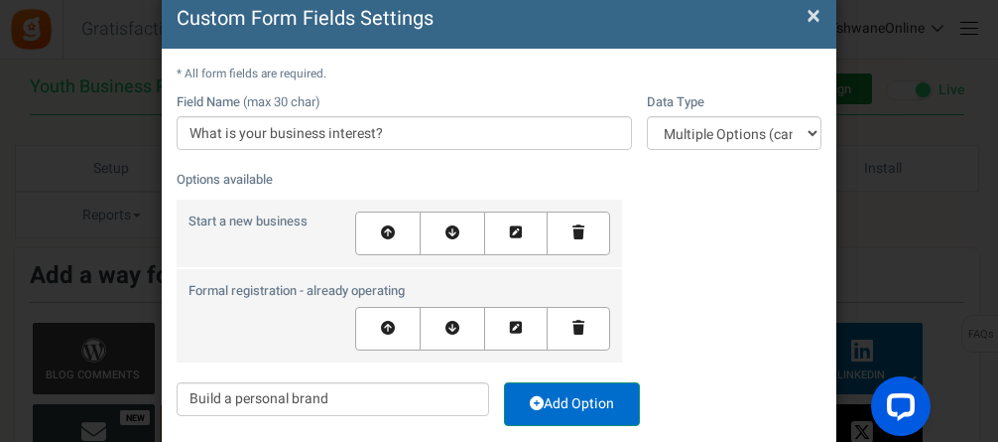
click at [570, 395] on link "Add Option" at bounding box center [572, 404] width 136 height 44
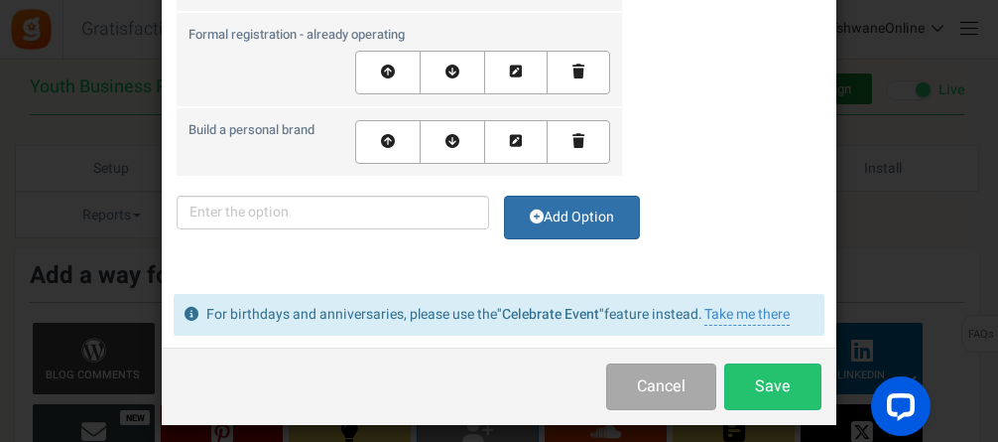
scroll to position [368, 0]
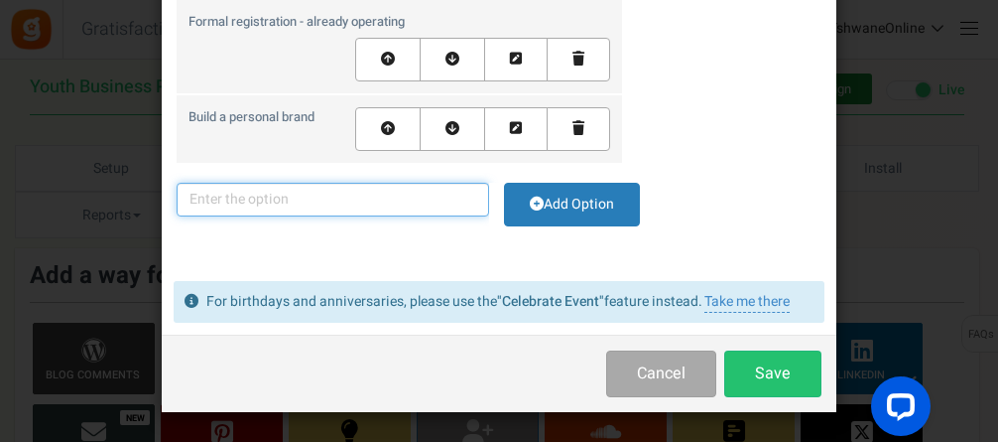
click at [407, 200] on input "text" at bounding box center [333, 200] width 313 height 34
type input "G"
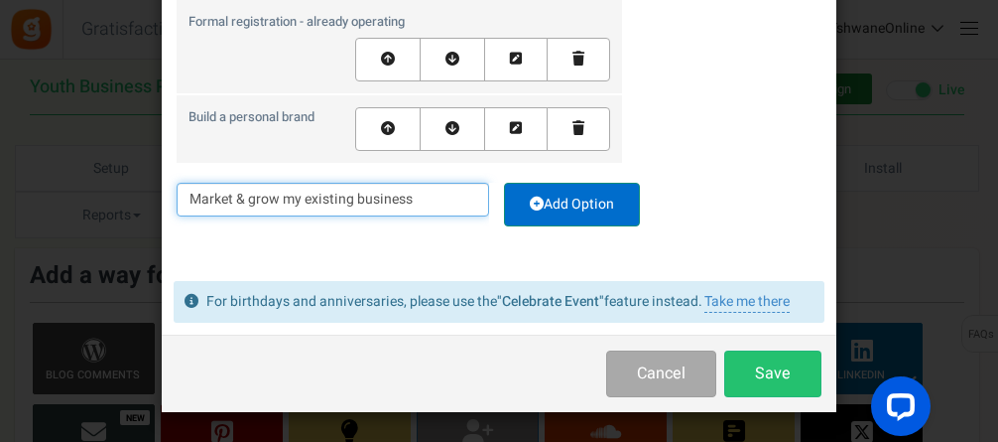
type input "Market & grow my existing business"
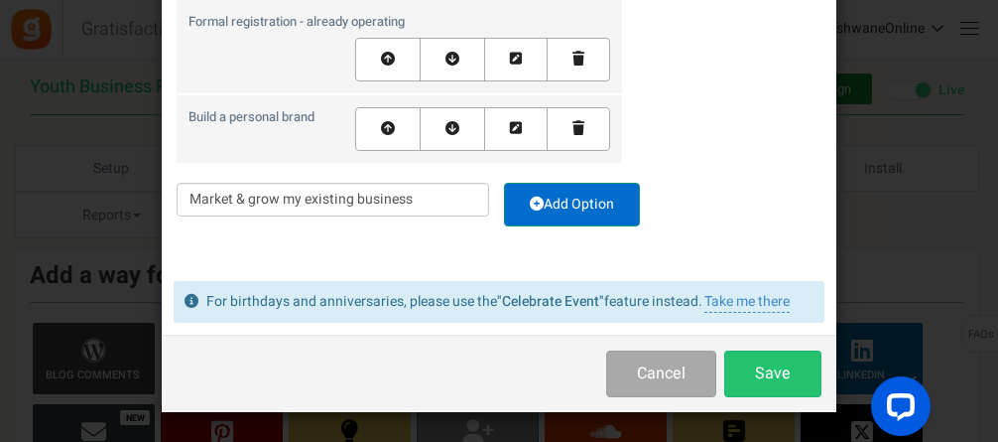
click at [570, 197] on link "Add Option" at bounding box center [572, 205] width 136 height 44
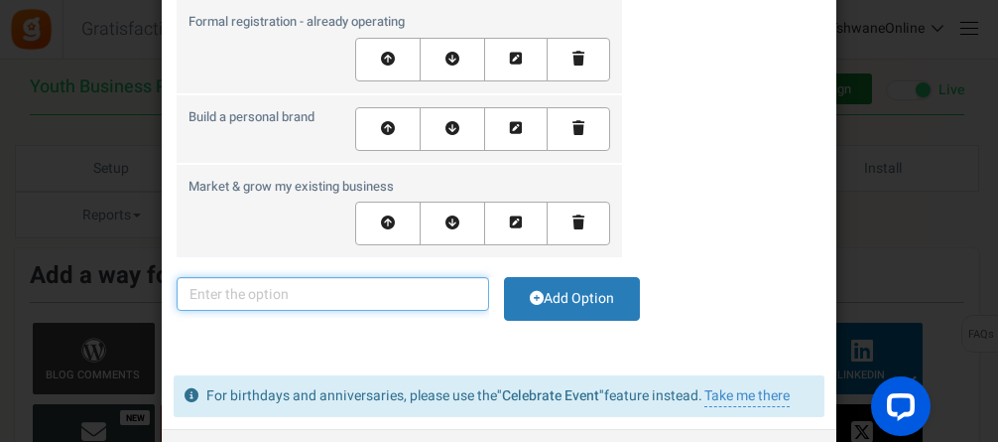
click at [331, 290] on input "text" at bounding box center [333, 294] width 313 height 34
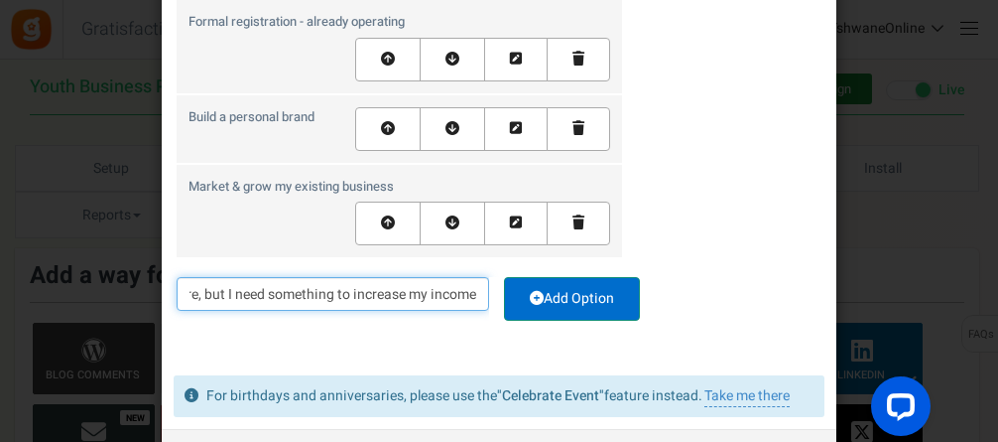
type input "Not sure, but I need something to increase my income"
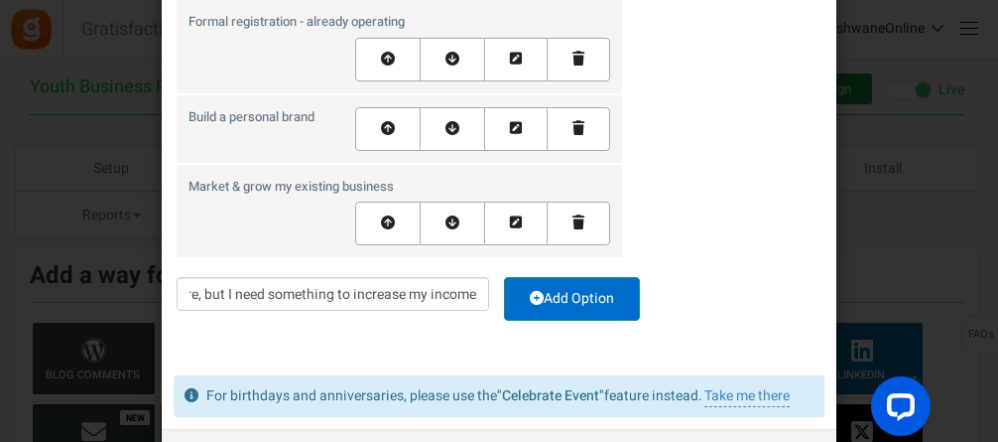
click at [568, 283] on link "Add Option" at bounding box center [572, 299] width 136 height 44
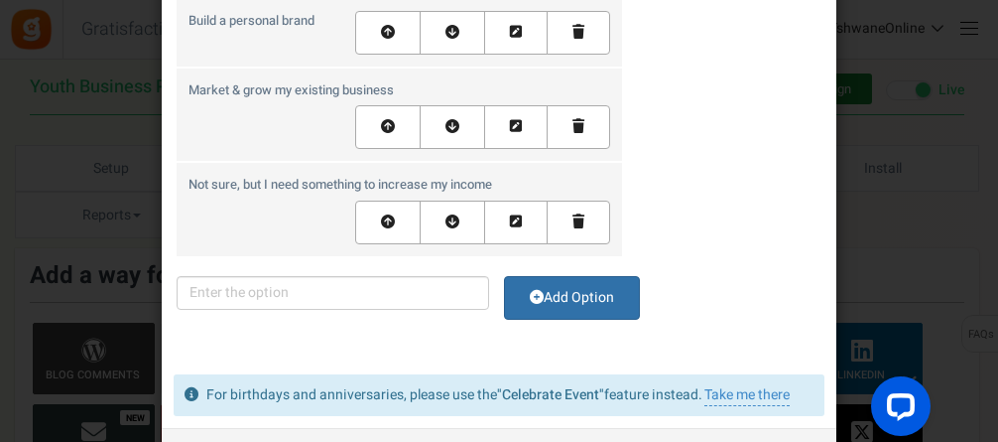
scroll to position [558, 0]
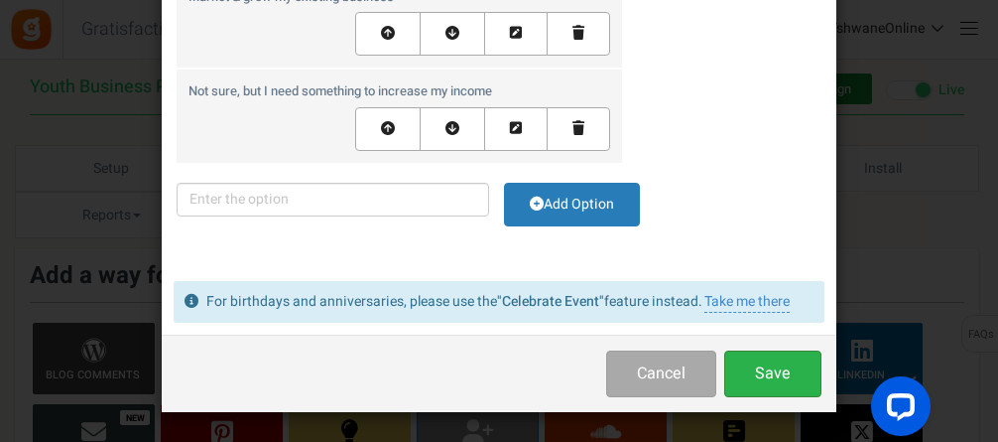
click at [782, 375] on button "Save" at bounding box center [772, 373] width 97 height 47
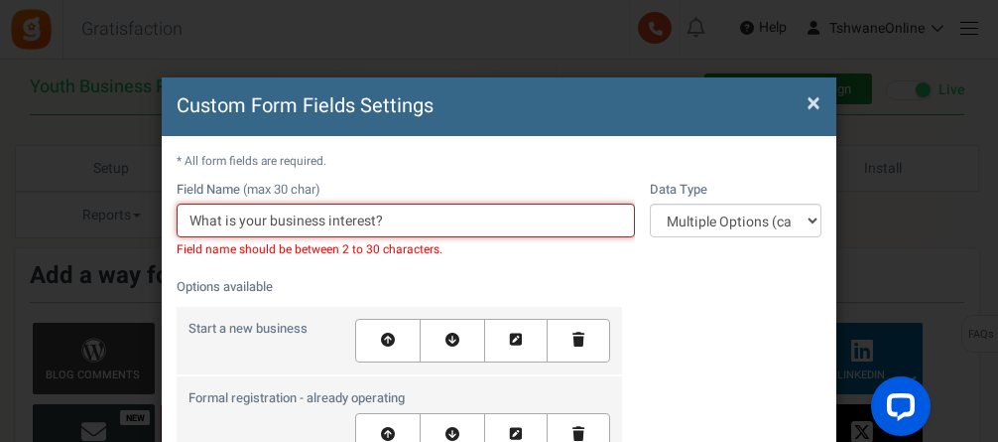
drag, startPoint x: 266, startPoint y: 219, endPoint x: 73, endPoint y: 219, distance: 192.5
click at [73, 219] on div "Custom Form Fields Settings × Close * All form fields are required. Field Name …" at bounding box center [499, 221] width 998 height 442
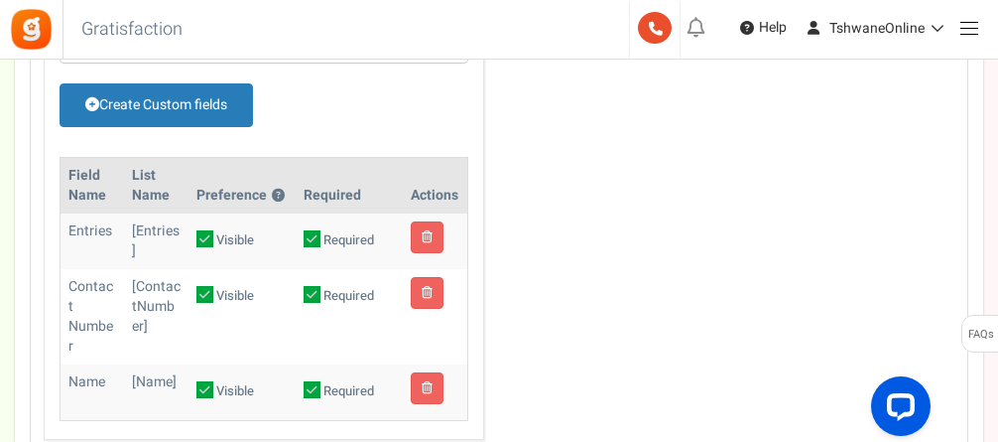
scroll to position [1193, 0]
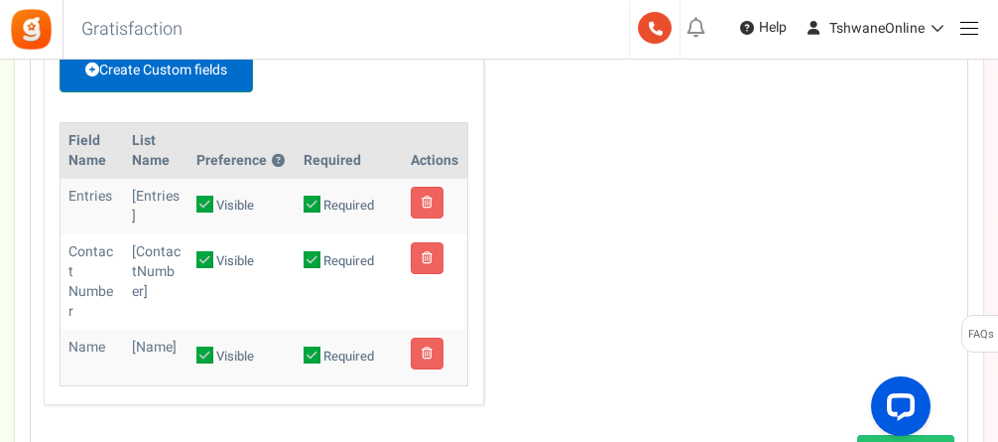
click at [172, 66] on link "Create Custom fields" at bounding box center [157, 71] width 194 height 44
select select "1"
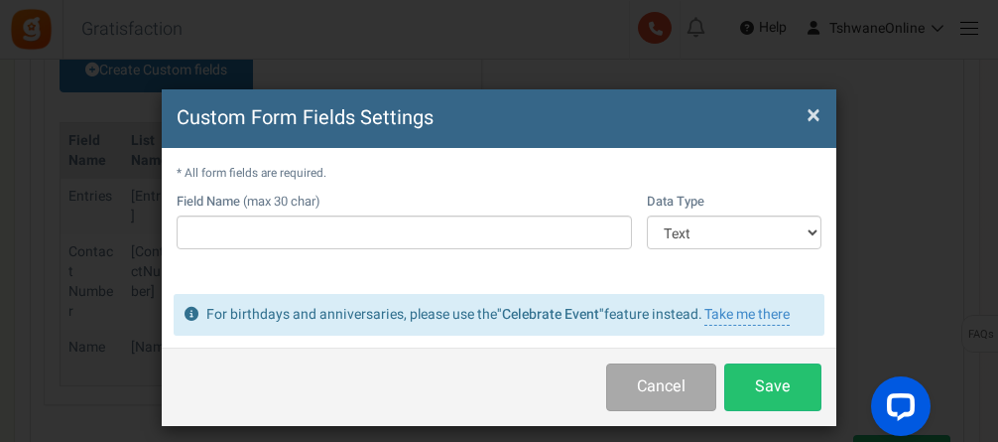
scroll to position [0, 0]
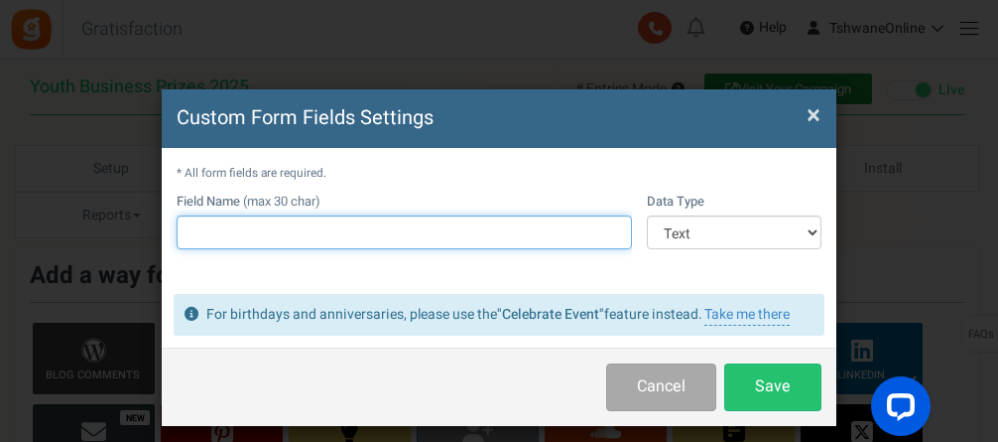
click at [280, 222] on input "text" at bounding box center [404, 232] width 455 height 34
type input "What is your business interest?"
drag, startPoint x: 274, startPoint y: 231, endPoint x: 151, endPoint y: 231, distance: 123.0
click at [151, 231] on div "Custom Form Fields Settings × Close * All form fields are required. Field Name …" at bounding box center [499, 221] width 998 height 442
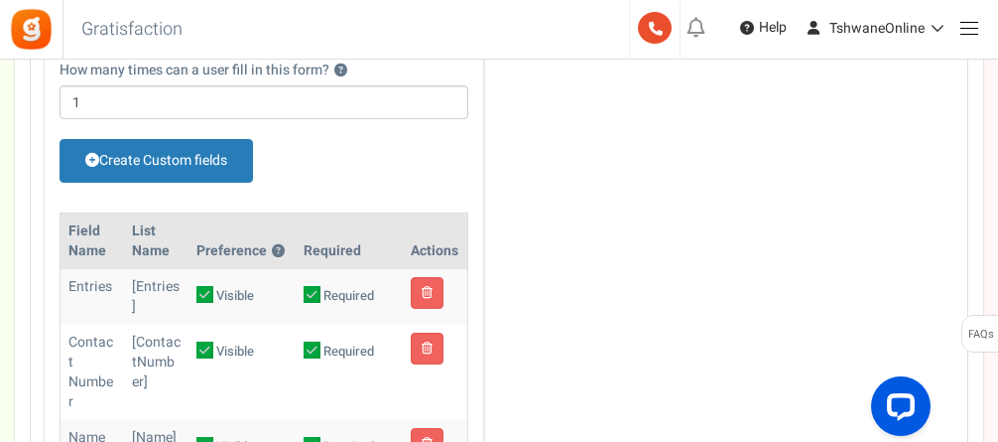
scroll to position [1092, 0]
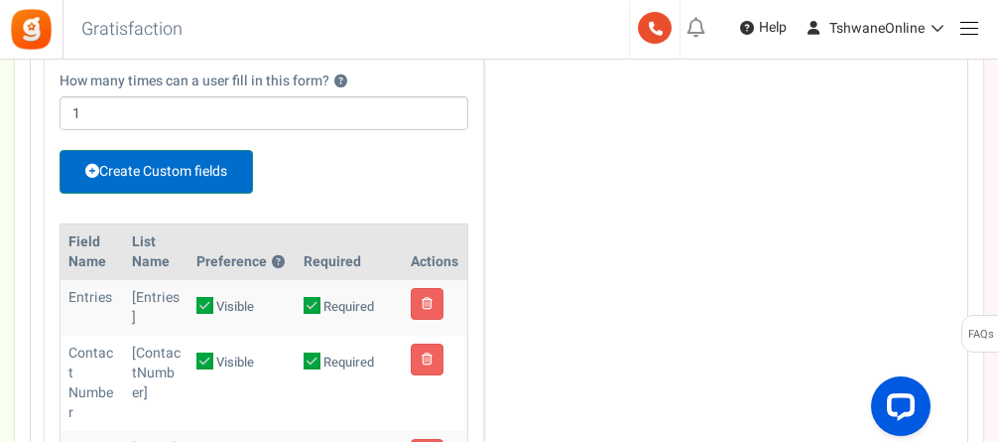
click at [189, 176] on link "Create Custom fields" at bounding box center [157, 172] width 194 height 44
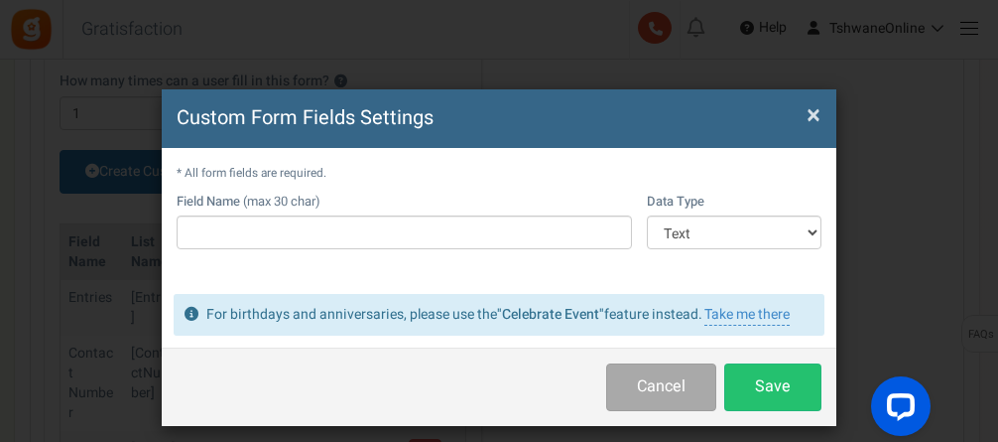
scroll to position [0, 0]
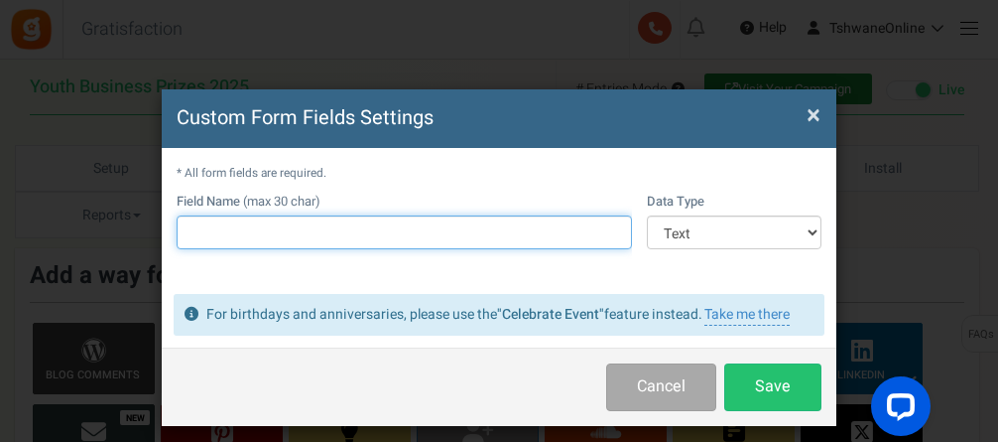
click at [239, 232] on input "text" at bounding box center [404, 232] width 455 height 34
type input "Business interest?"
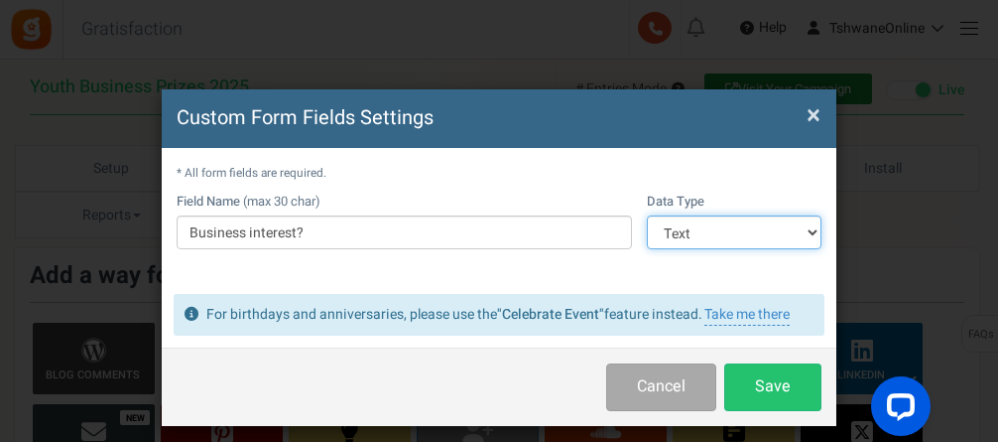
click at [713, 232] on select "Text Number Multiple Options (can only select one) Multiple Options (can select…" at bounding box center [734, 232] width 175 height 34
select select "4"
click at [647, 215] on select "Text Number Multiple Options (can only select one) Multiple Options (can select…" at bounding box center [734, 232] width 175 height 34
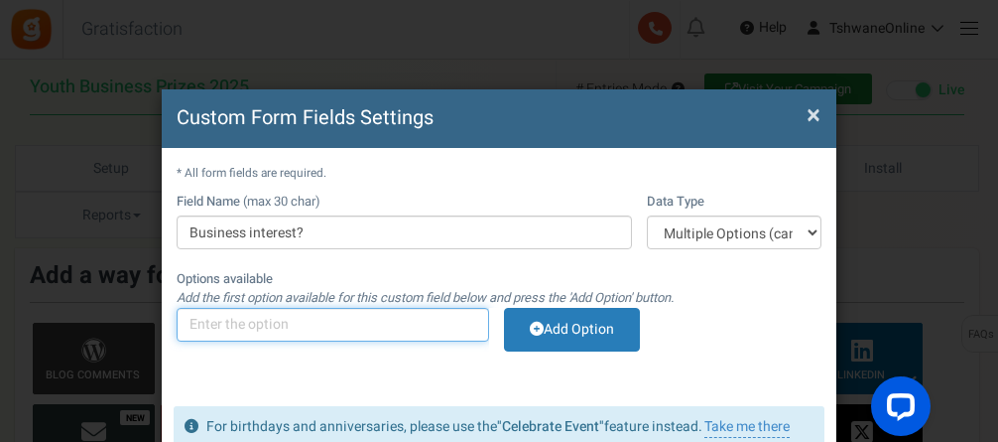
click at [269, 332] on input "text" at bounding box center [333, 325] width 313 height 34
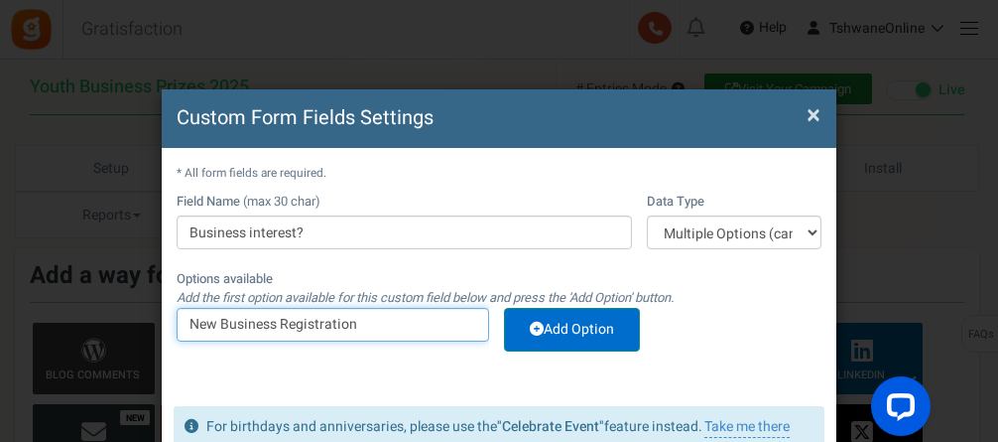
type input "New Business Registration"
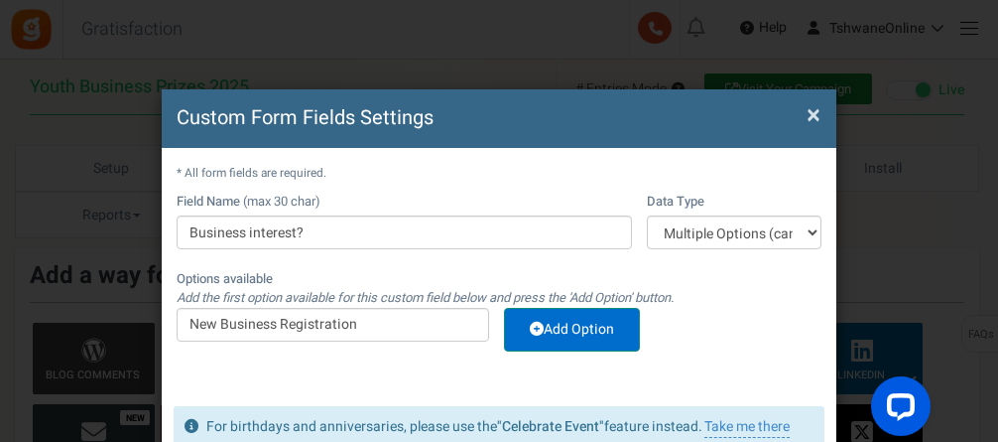
click at [565, 330] on link "Add Option" at bounding box center [572, 330] width 136 height 44
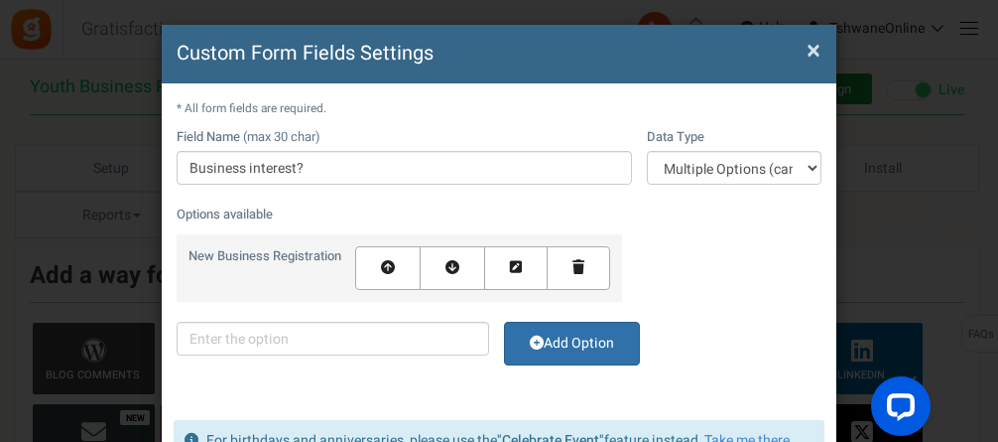
scroll to position [99, 0]
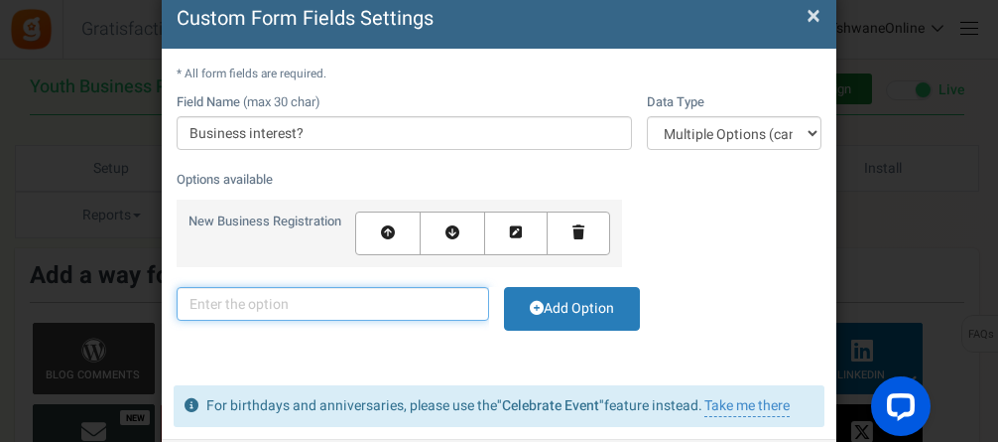
click at [354, 298] on input "text" at bounding box center [333, 304] width 313 height 34
type input "F"
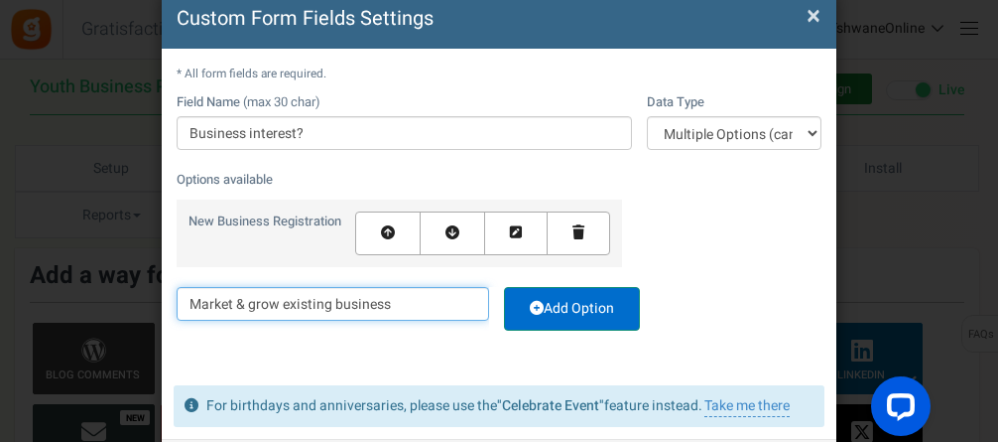
type input "Market & grow existing business"
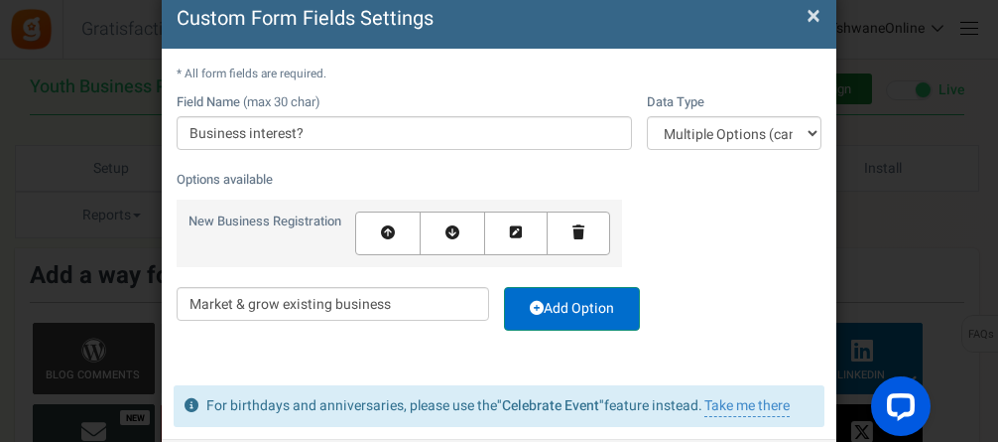
click at [566, 310] on link "Add Option" at bounding box center [572, 309] width 136 height 44
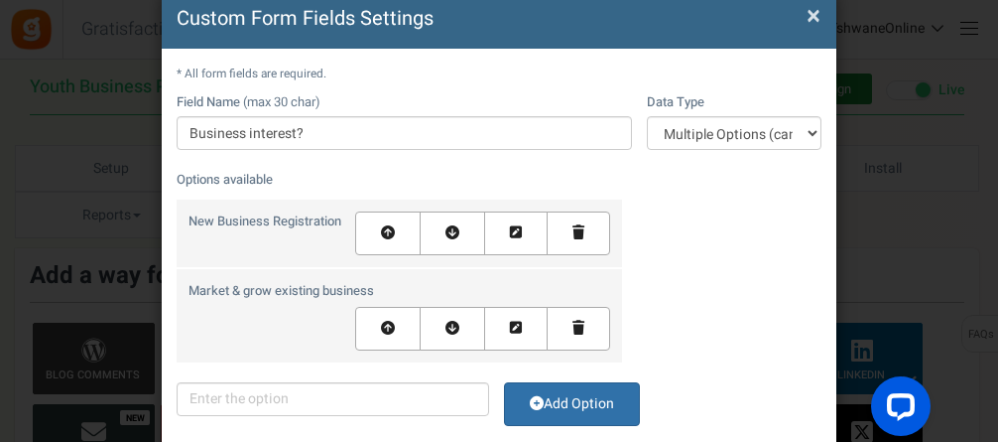
scroll to position [198, 0]
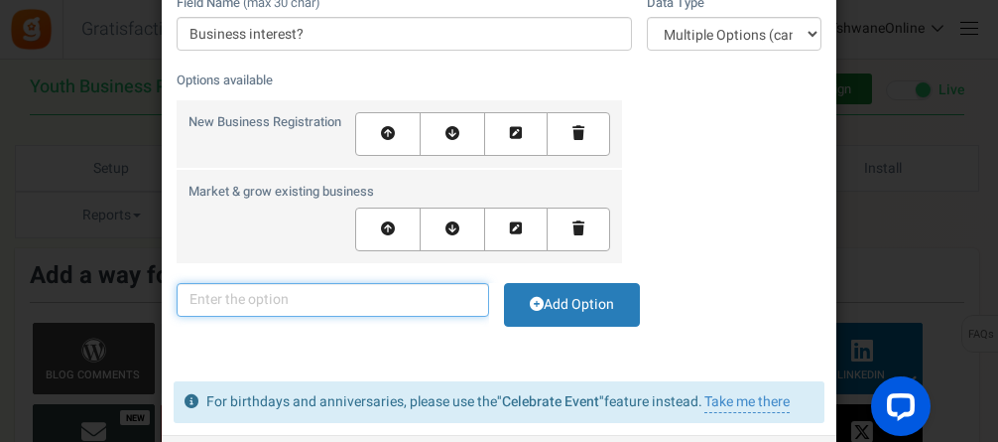
click at [350, 300] on input "text" at bounding box center [333, 300] width 313 height 34
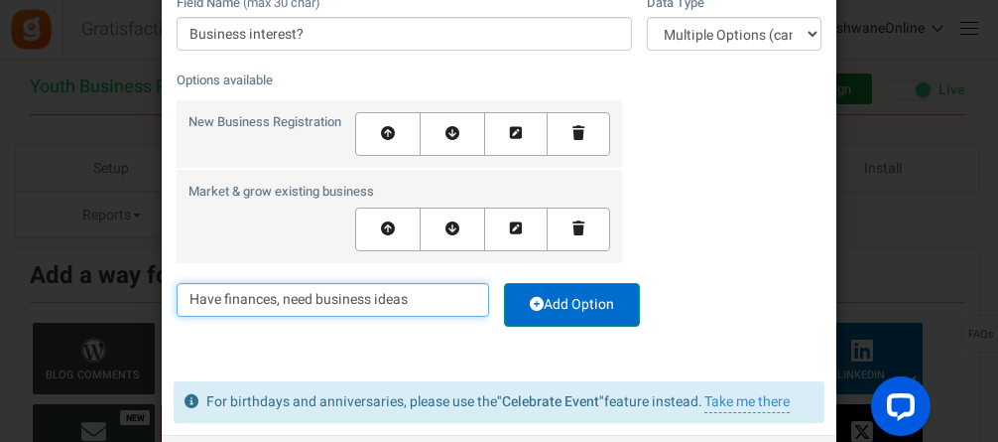
type input "Have finances, need business ideas"
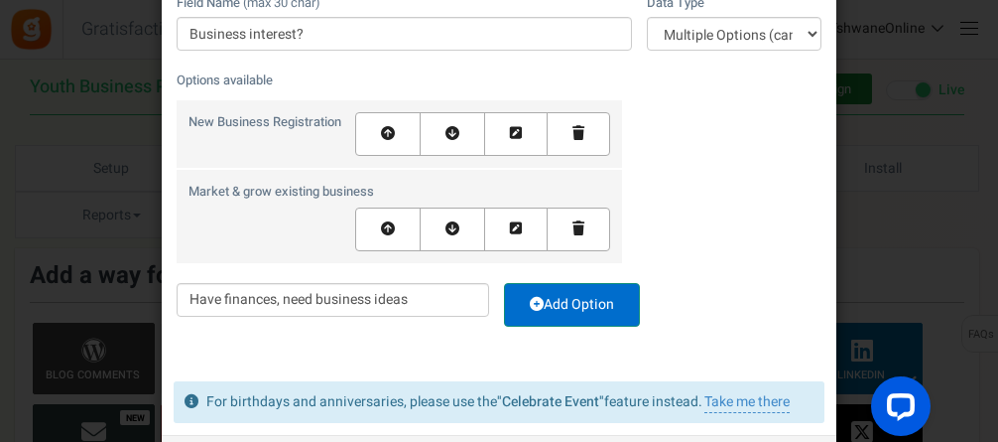
click at [558, 301] on link "Add Option" at bounding box center [572, 305] width 136 height 44
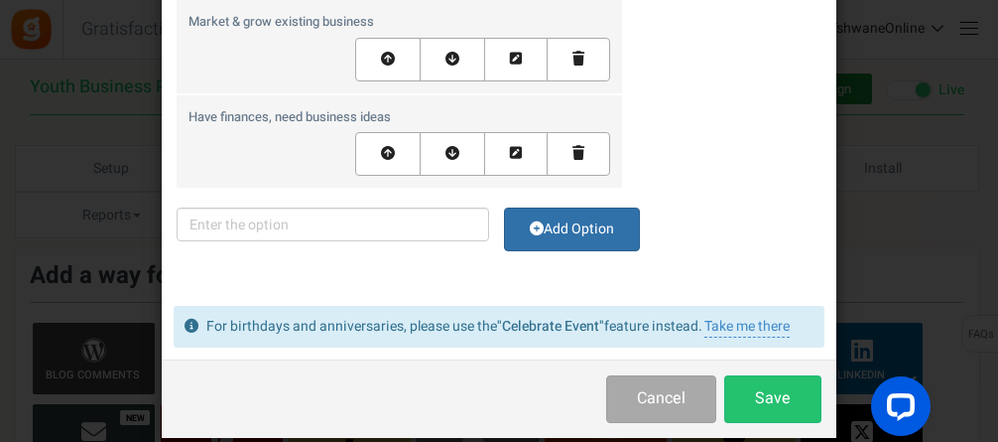
scroll to position [394, 0]
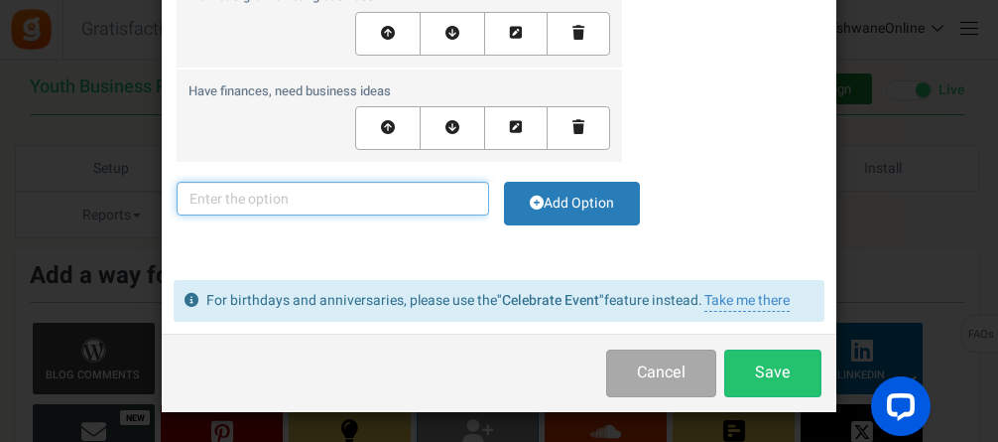
click at [286, 192] on input "text" at bounding box center [333, 199] width 313 height 34
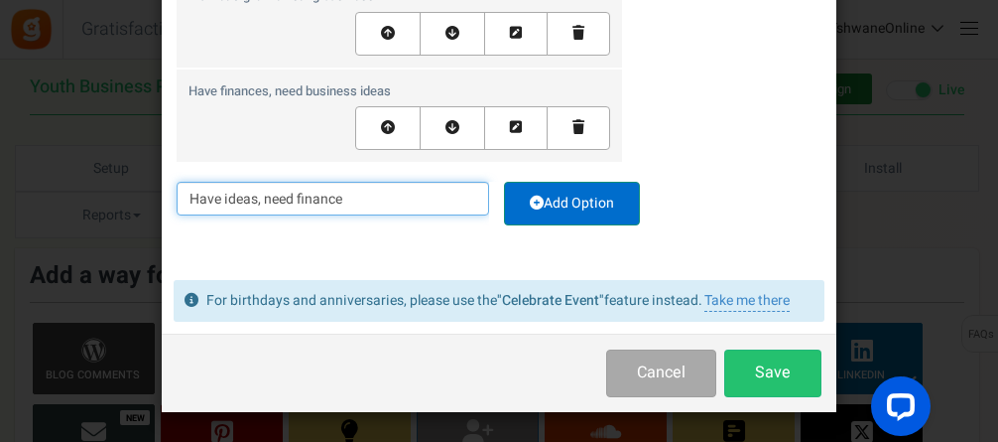
type input "Have ideas, need finance"
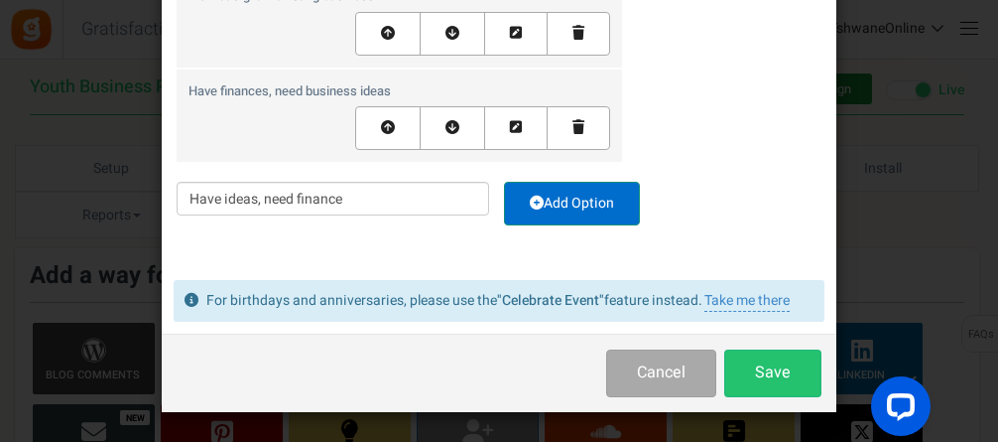
click at [581, 197] on link "Add Option" at bounding box center [572, 204] width 136 height 44
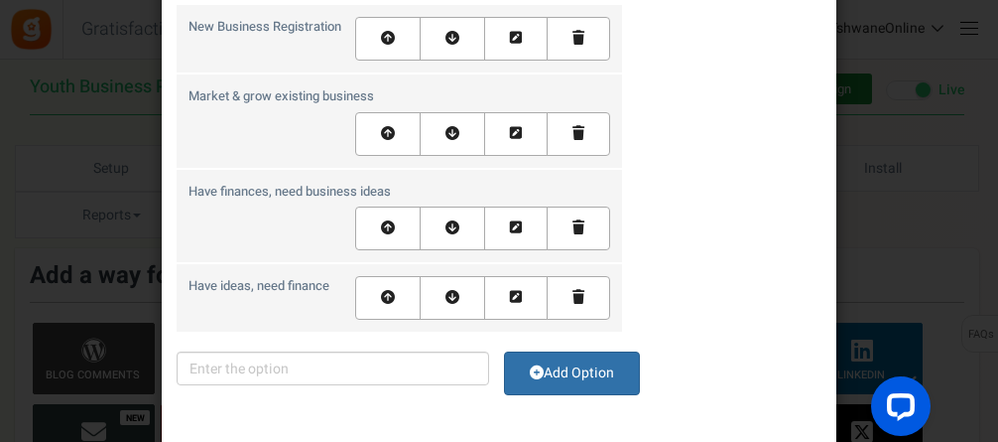
scroll to position [295, 0]
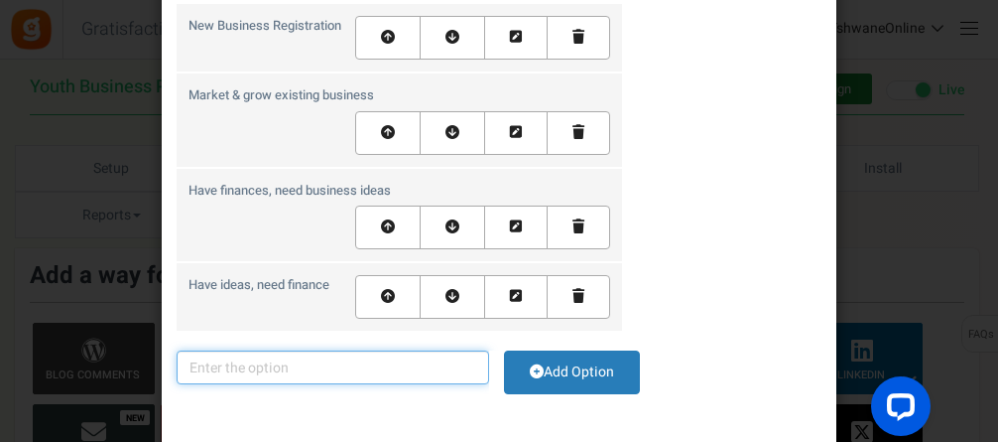
click at [238, 365] on input "text" at bounding box center [333, 367] width 313 height 34
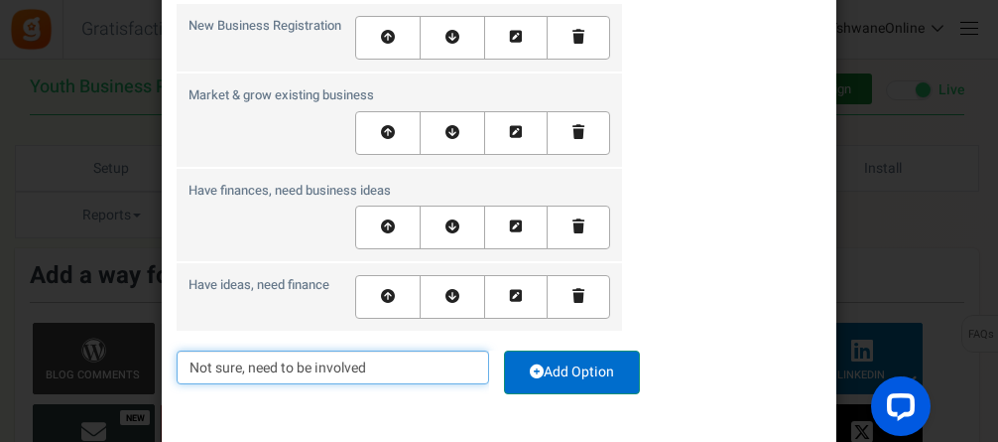
type input "Not sure, need to be involved"
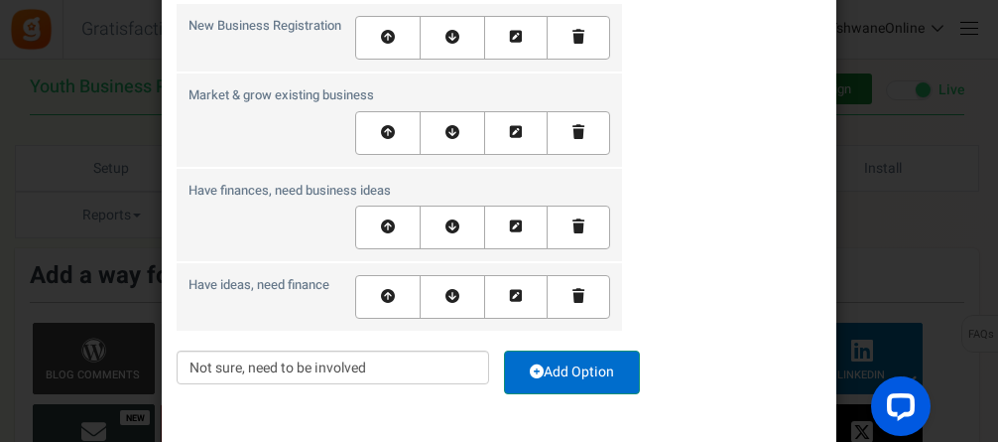
click at [566, 374] on link "Add Option" at bounding box center [572, 372] width 136 height 44
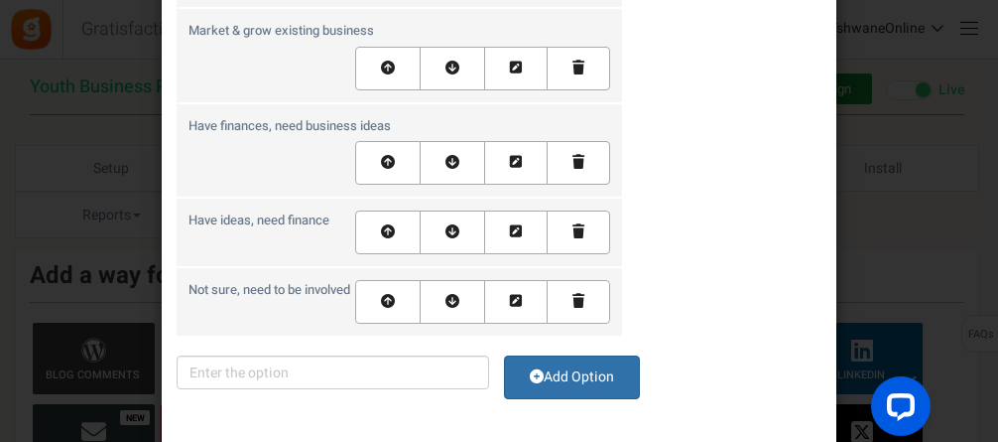
scroll to position [394, 0]
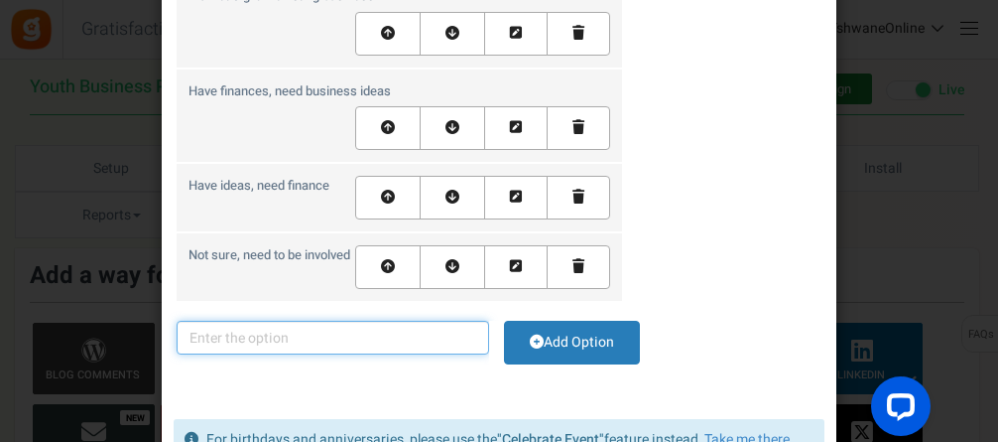
click at [411, 354] on input "text" at bounding box center [333, 338] width 313 height 34
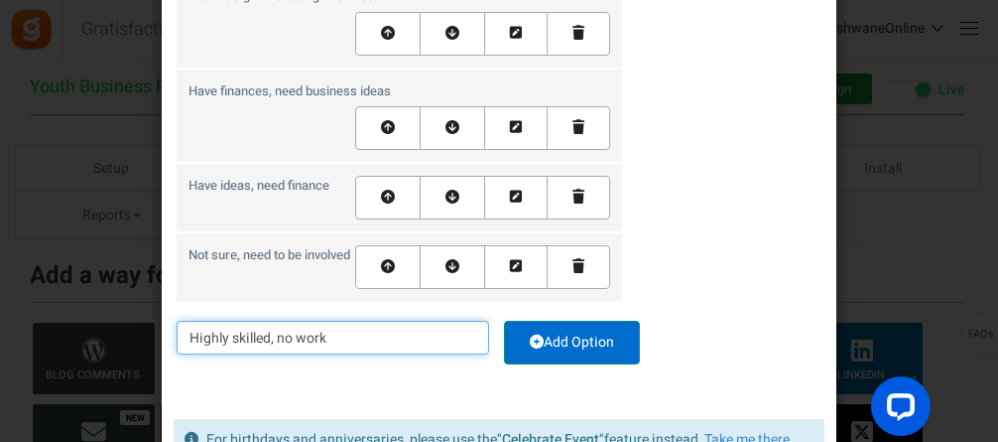
type input "Highly skilled, no work"
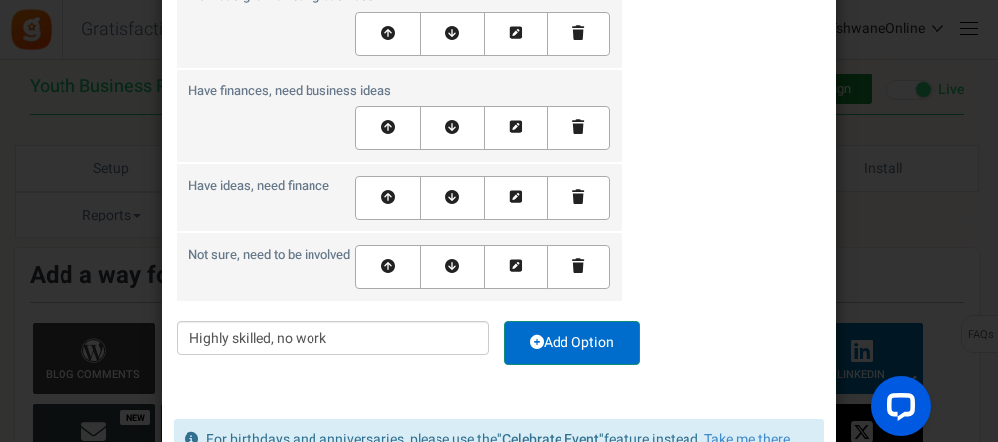
click at [601, 364] on link "Add Option" at bounding box center [572, 343] width 136 height 44
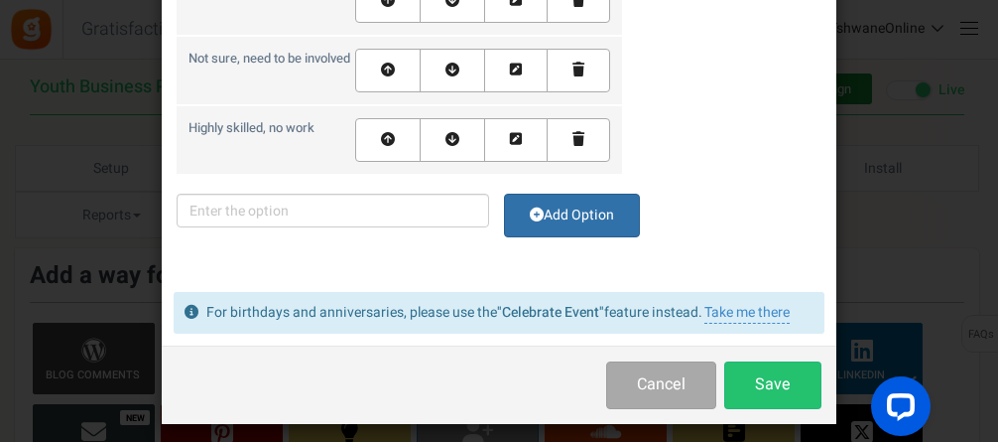
scroll to position [592, 0]
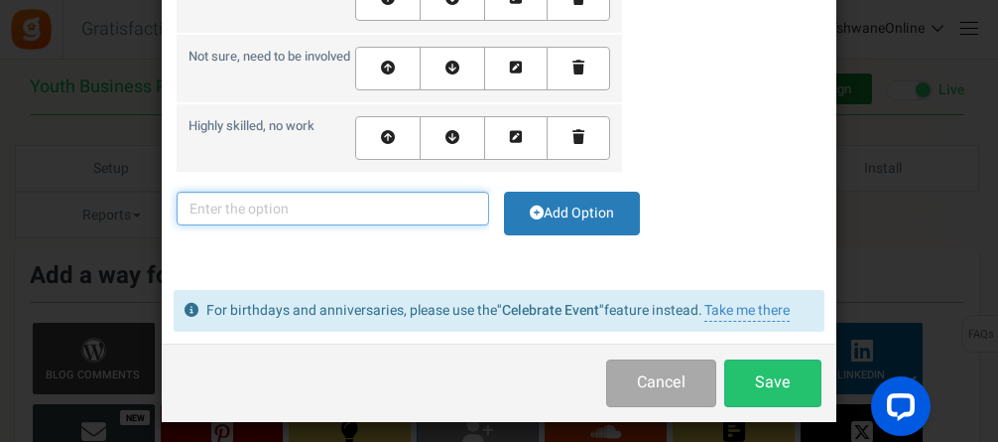
click at [338, 225] on input "text" at bounding box center [333, 209] width 313 height 34
click at [222, 225] on input "Need skills" at bounding box center [333, 209] width 313 height 34
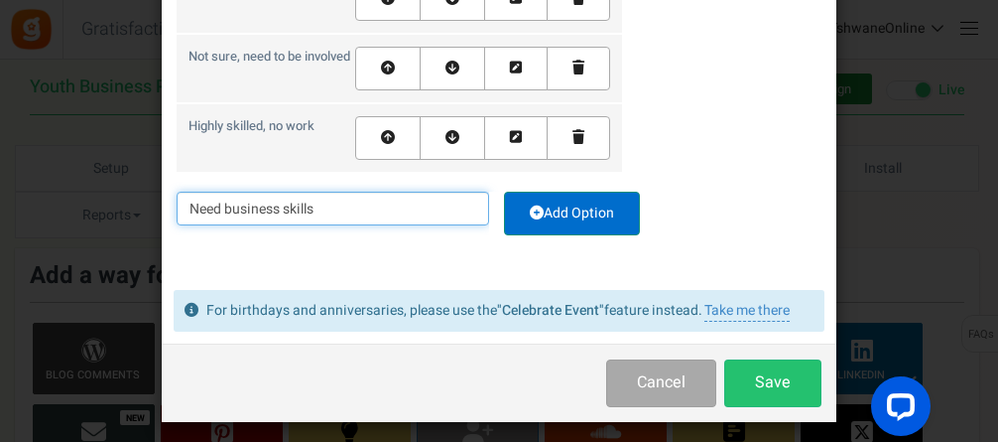
type input "Need business skills"
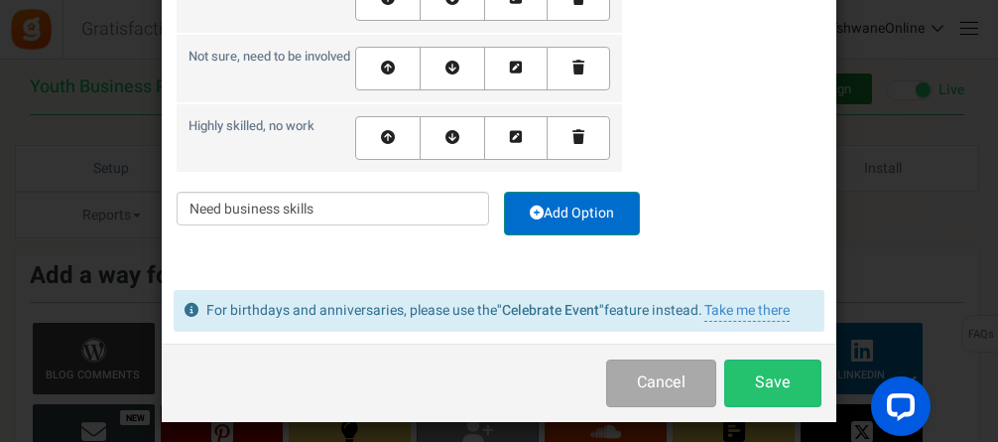
click at [576, 233] on link "Add Option" at bounding box center [572, 214] width 136 height 44
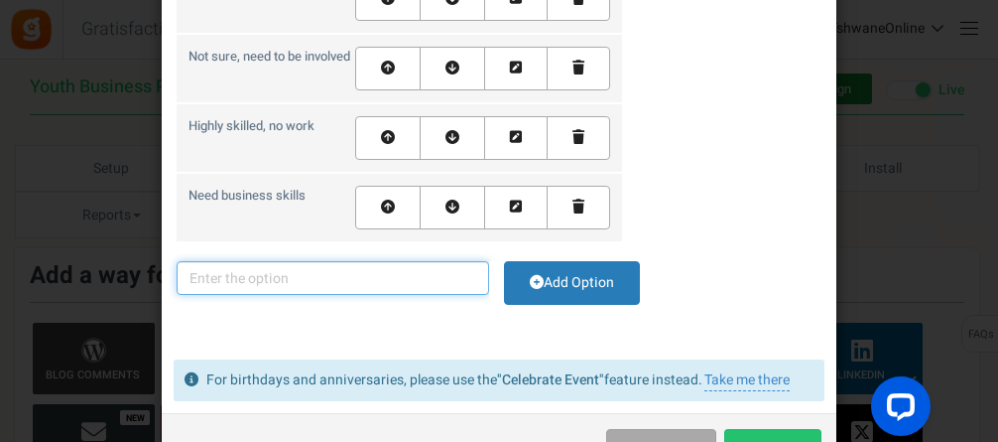
click at [351, 295] on input "text" at bounding box center [333, 278] width 313 height 34
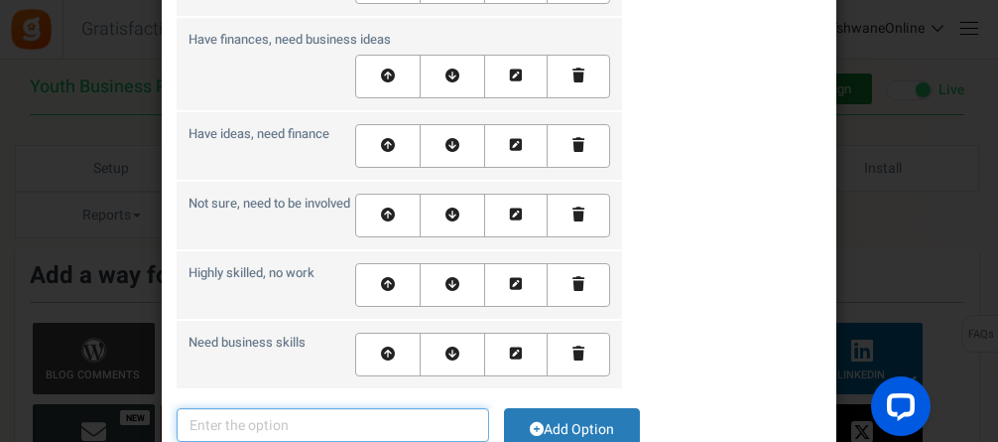
scroll to position [493, 0]
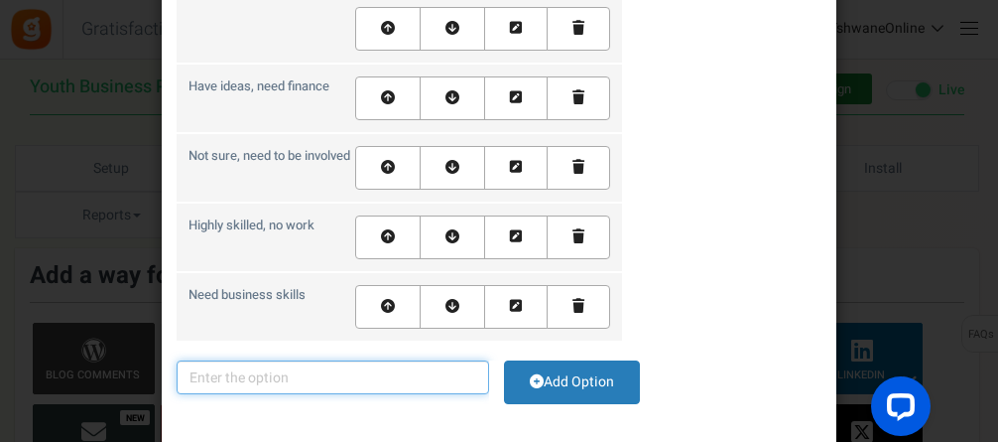
click at [276, 394] on input "text" at bounding box center [333, 377] width 313 height 34
type input "N"
drag, startPoint x: 243, startPoint y: 404, endPoint x: 219, endPoint y: 406, distance: 23.9
click at [219, 394] on input "Build A Personal Brand" at bounding box center [333, 377] width 313 height 34
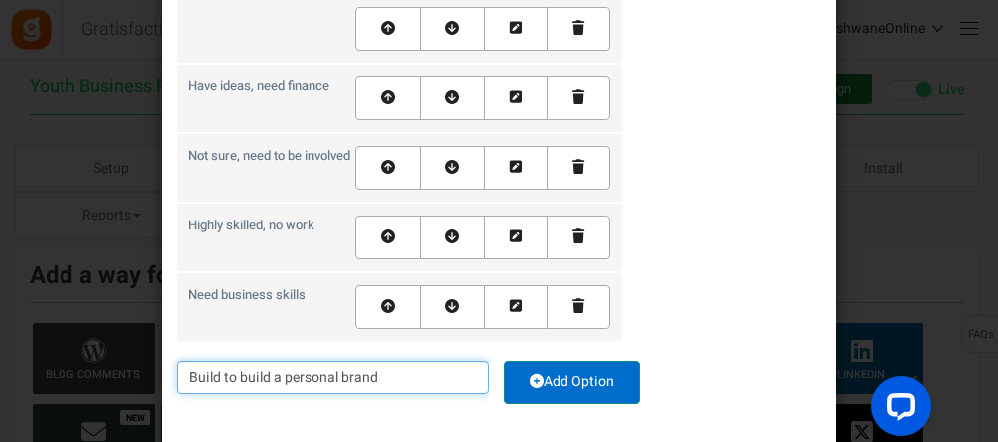
type input "Build to build a personal brand"
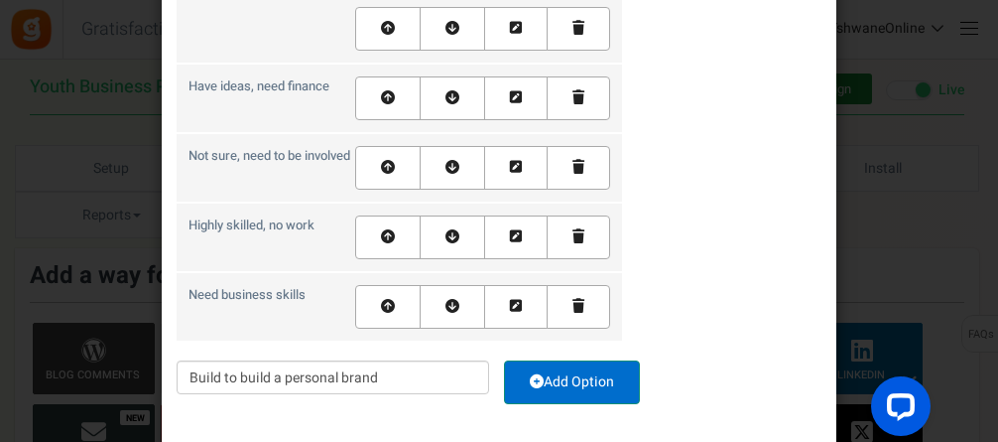
click at [561, 401] on link "Add Option" at bounding box center [572, 382] width 136 height 44
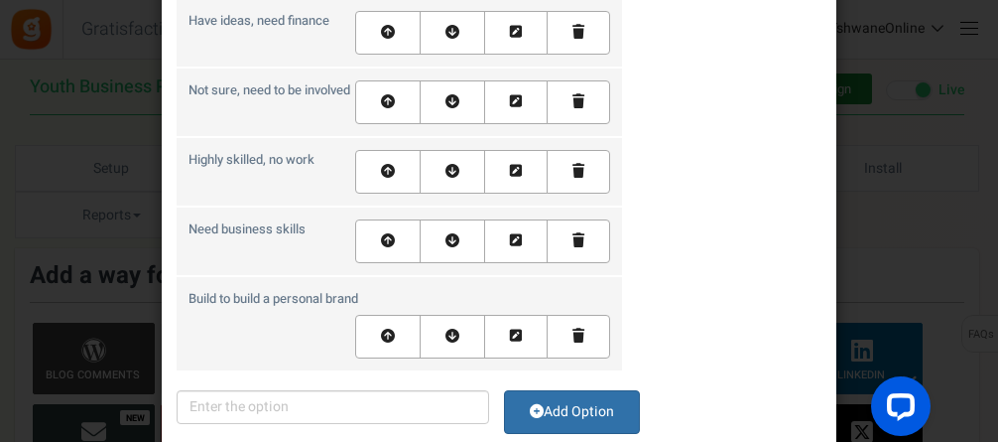
scroll to position [692, 0]
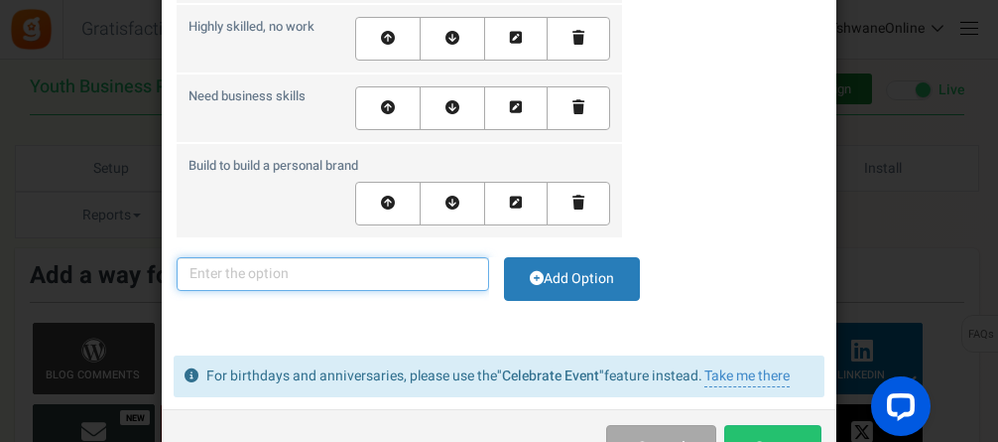
click at [406, 291] on input "text" at bounding box center [333, 274] width 313 height 34
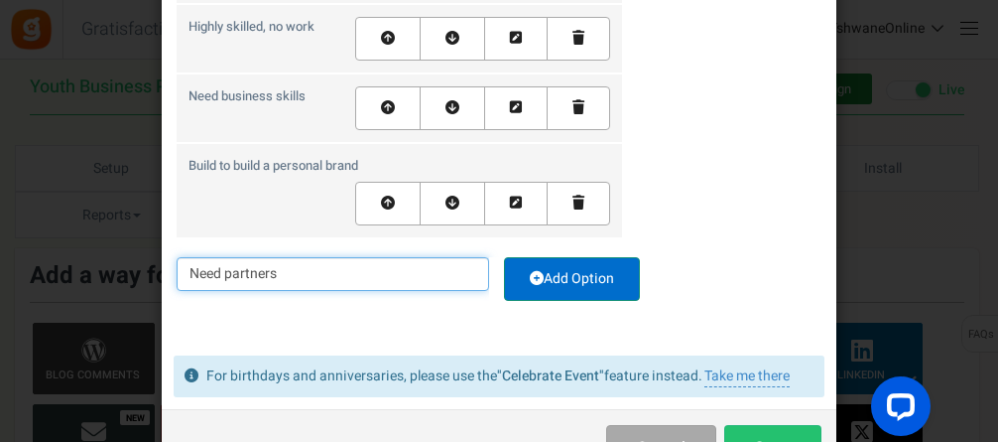
type input "Need partners"
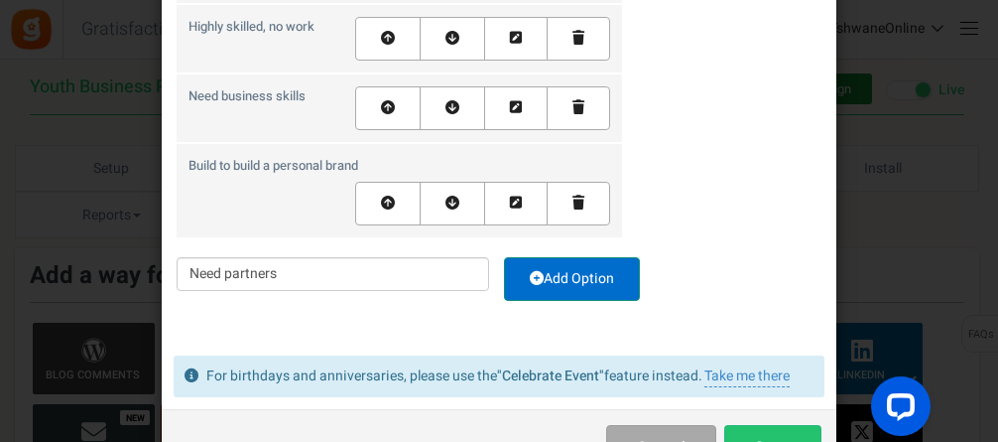
click at [570, 294] on link "Add Option" at bounding box center [572, 279] width 136 height 44
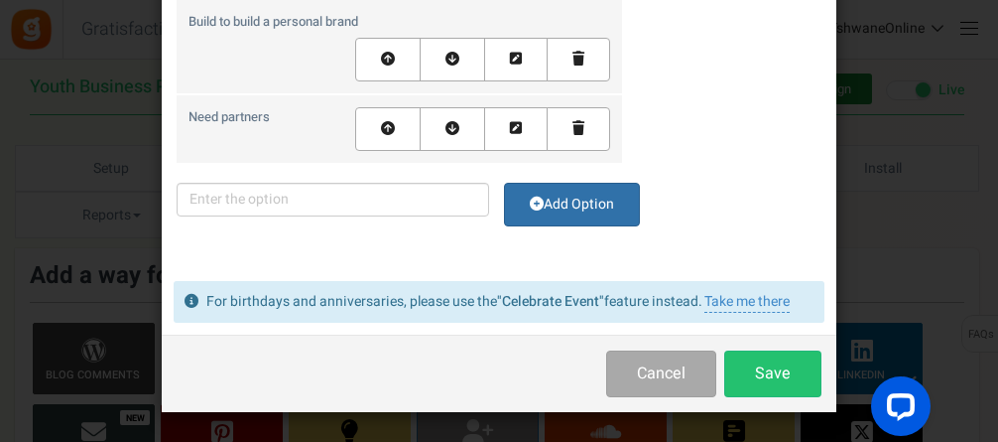
scroll to position [861, 0]
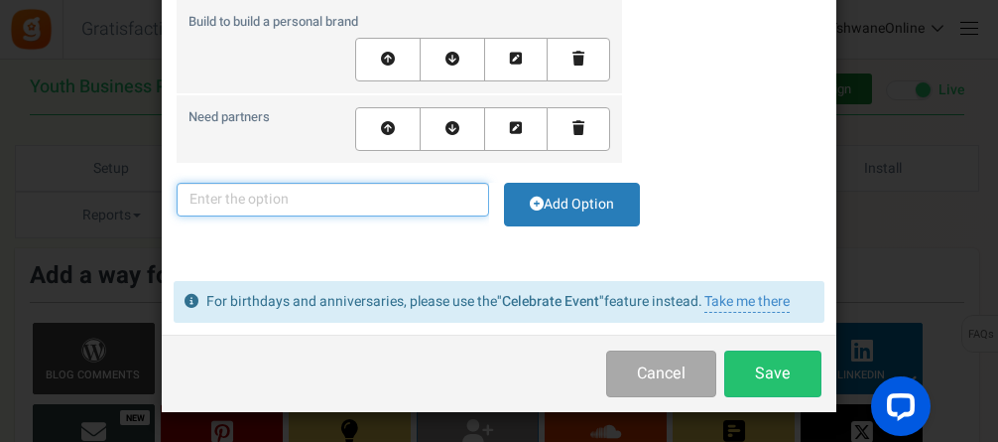
click at [293, 191] on input "text" at bounding box center [333, 200] width 313 height 34
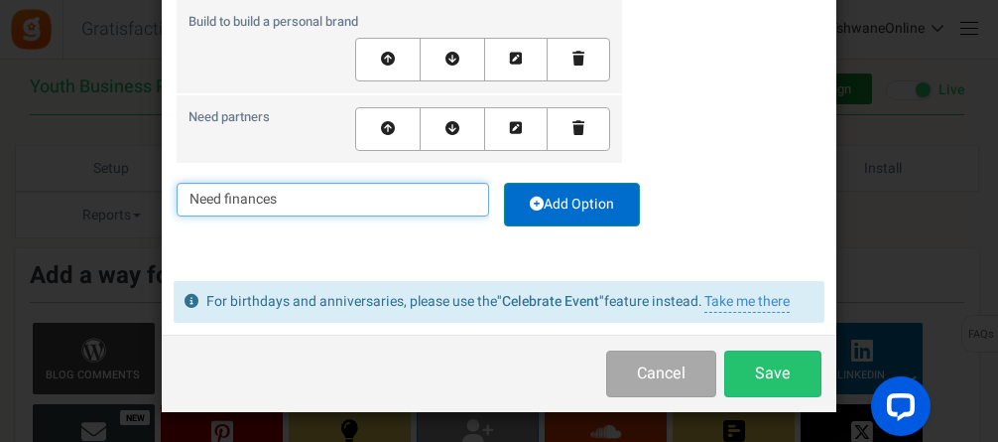
type input "Need finances"
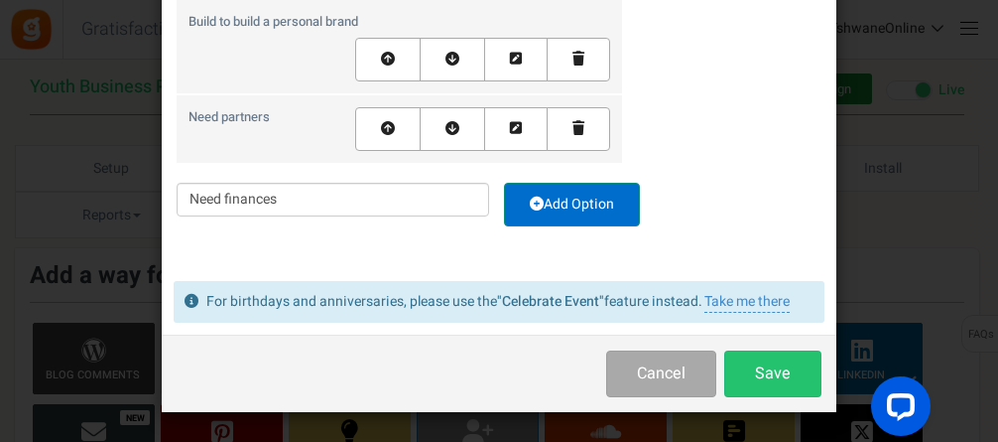
click at [563, 202] on link "Add Option" at bounding box center [572, 205] width 136 height 44
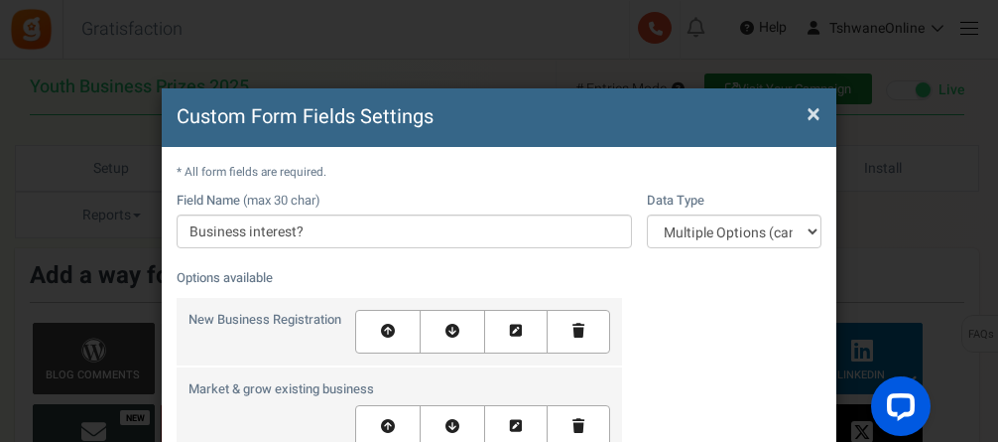
scroll to position [0, 0]
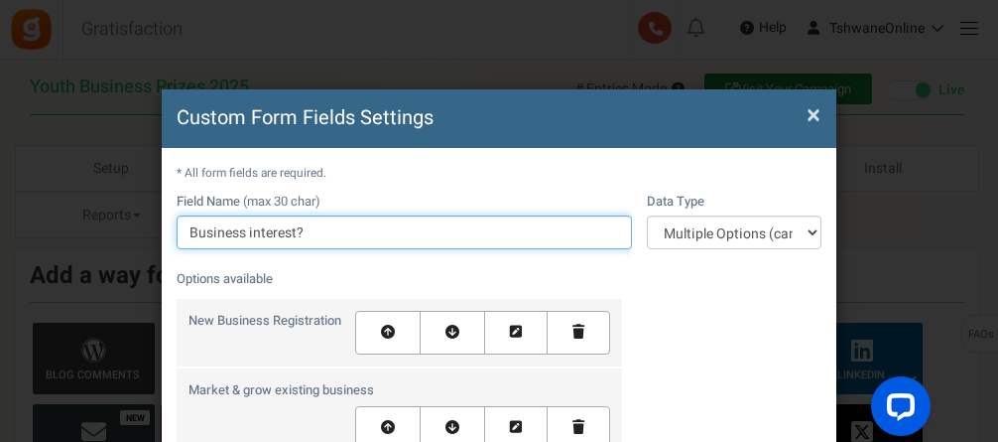
click at [307, 232] on input "Business interest?" at bounding box center [404, 232] width 455 height 34
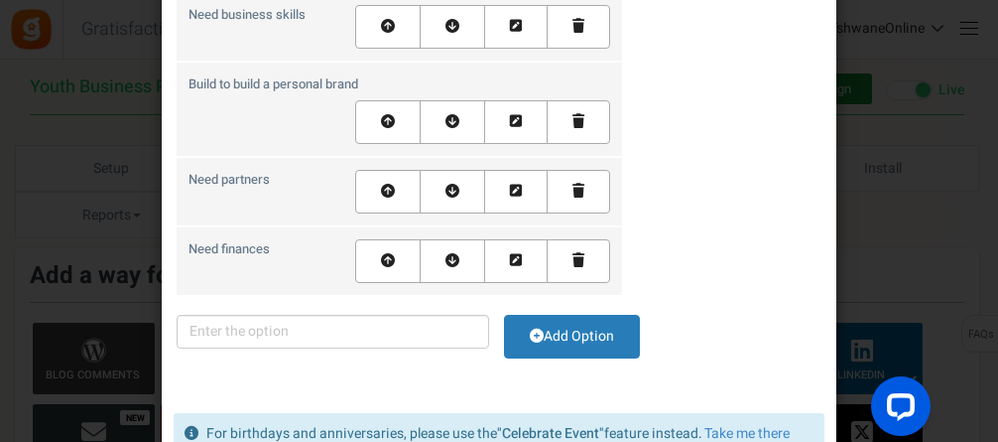
scroll to position [893, 0]
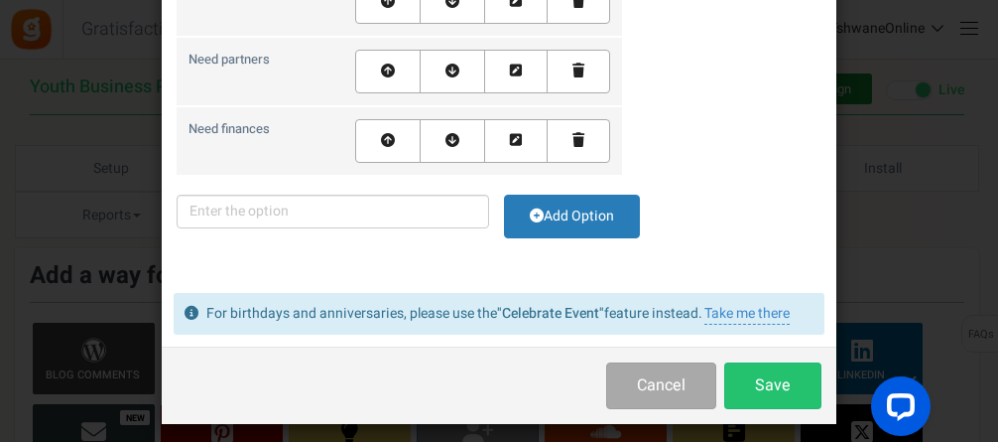
type input "Business interest"
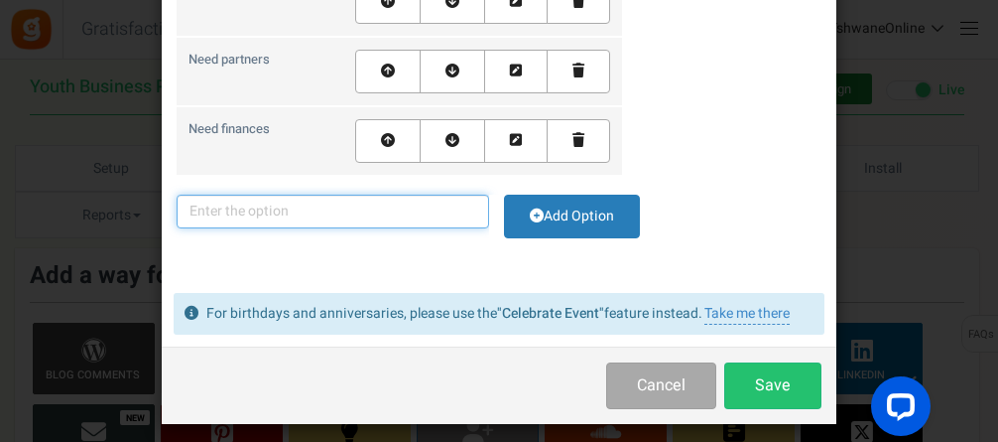
click at [366, 228] on input "text" at bounding box center [333, 211] width 313 height 34
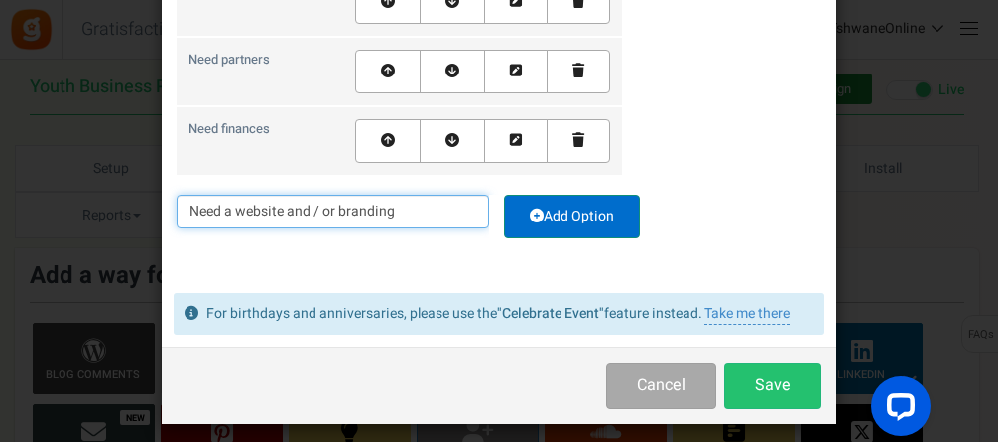
type input "Need a website and / or branding"
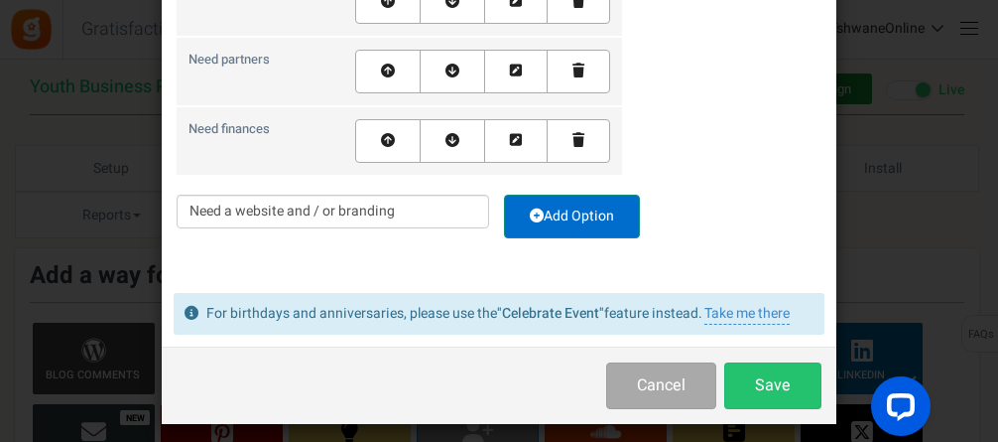
click at [585, 238] on link "Add Option" at bounding box center [572, 216] width 136 height 44
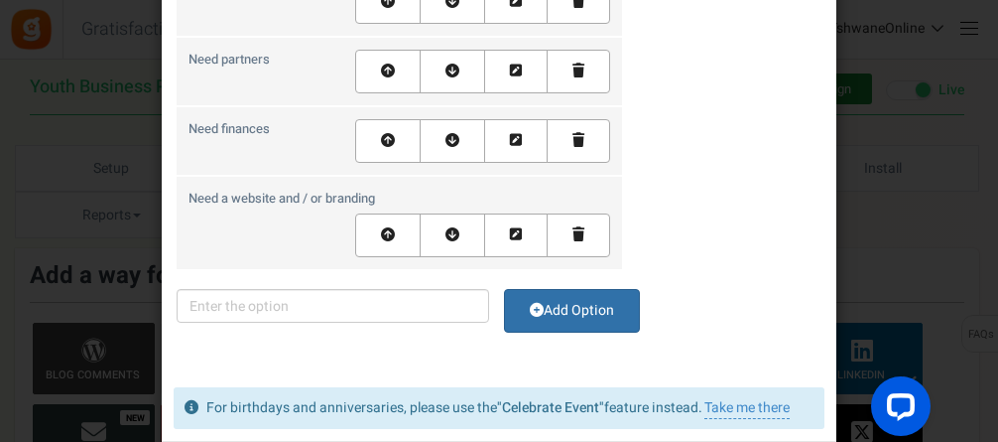
scroll to position [992, 0]
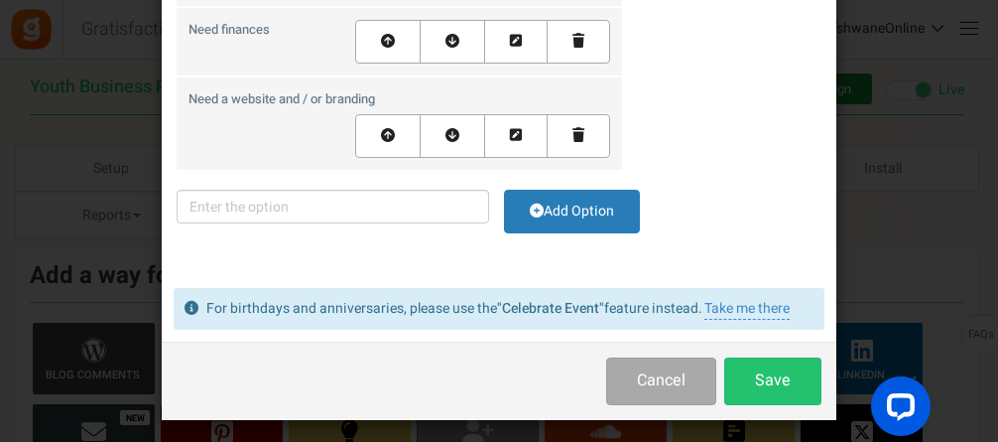
click at [86, 45] on div "Custom Form Fields Settings × Close * All form fields are required. Field Name …" at bounding box center [499, 221] width 998 height 442
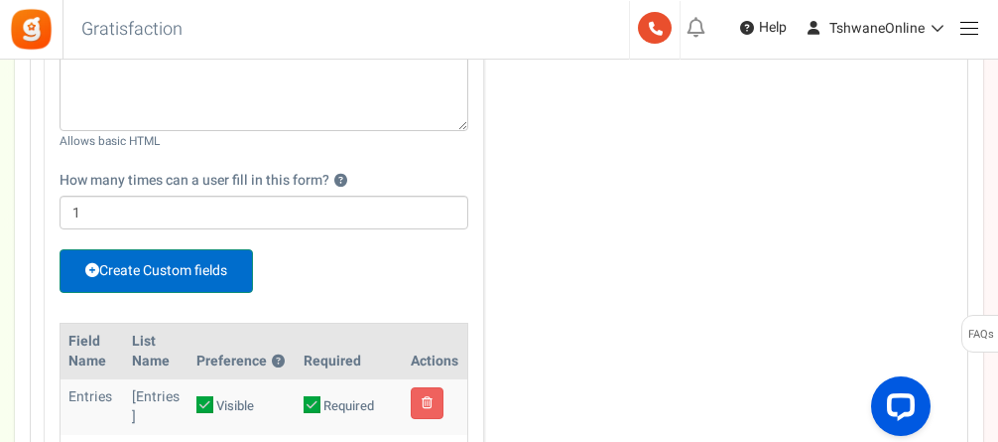
click at [195, 263] on link "Create Custom fields" at bounding box center [157, 271] width 194 height 44
select select "1"
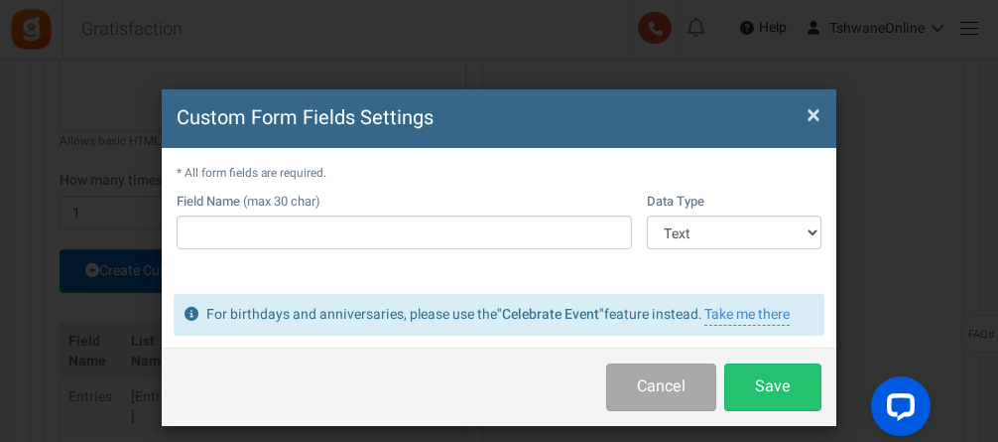
scroll to position [0, 0]
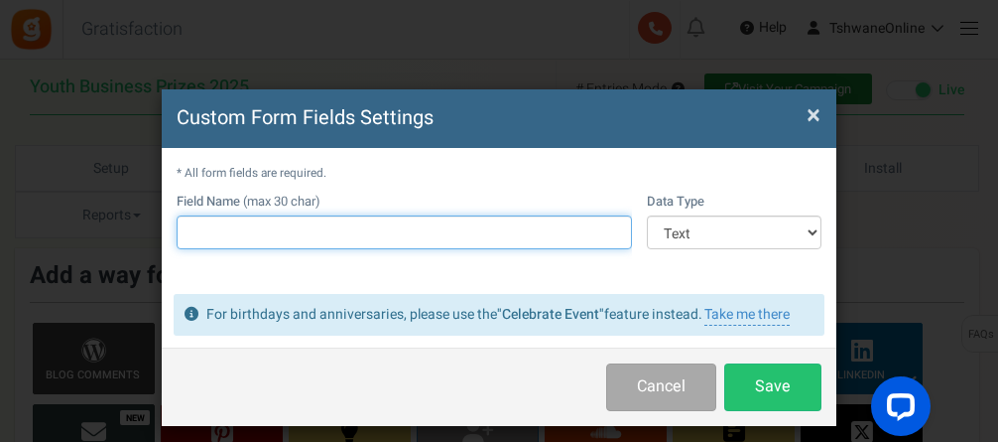
click at [246, 230] on input "text" at bounding box center [404, 232] width 455 height 34
type input "Business interest"
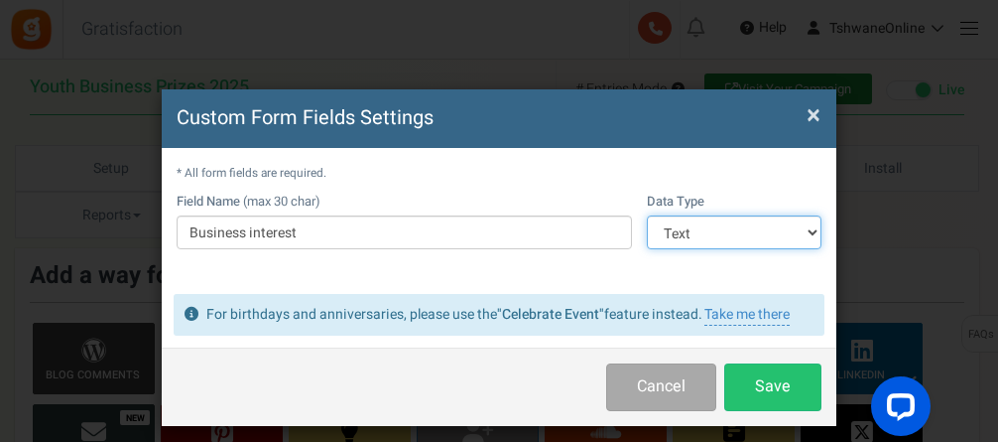
click at [694, 229] on select "Text Number Multiple Options (can only select one) Multiple Options (can select…" at bounding box center [734, 232] width 175 height 34
select select "4"
click at [647, 215] on select "Text Number Multiple Options (can only select one) Multiple Options (can select…" at bounding box center [734, 232] width 175 height 34
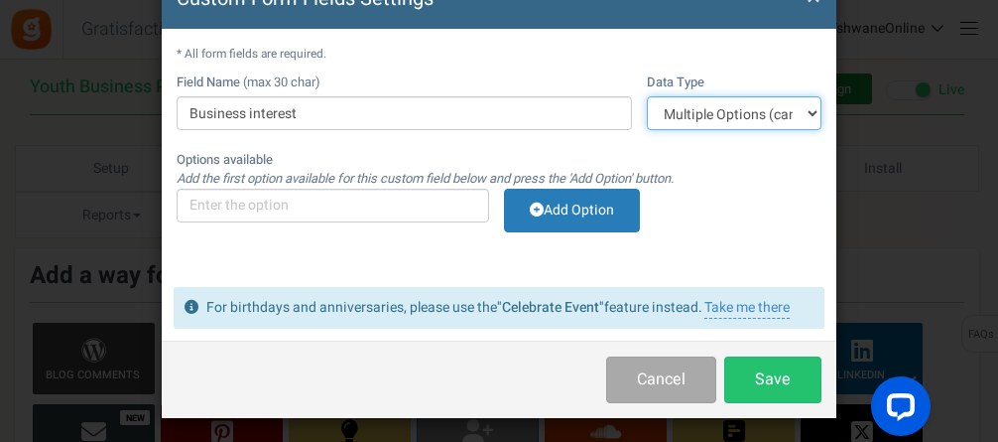
scroll to position [125, 0]
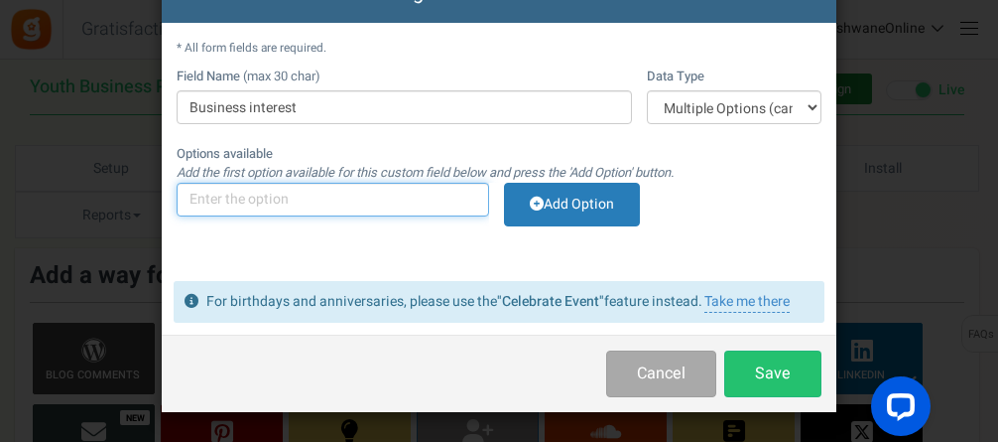
click at [298, 195] on input "text" at bounding box center [333, 200] width 313 height 34
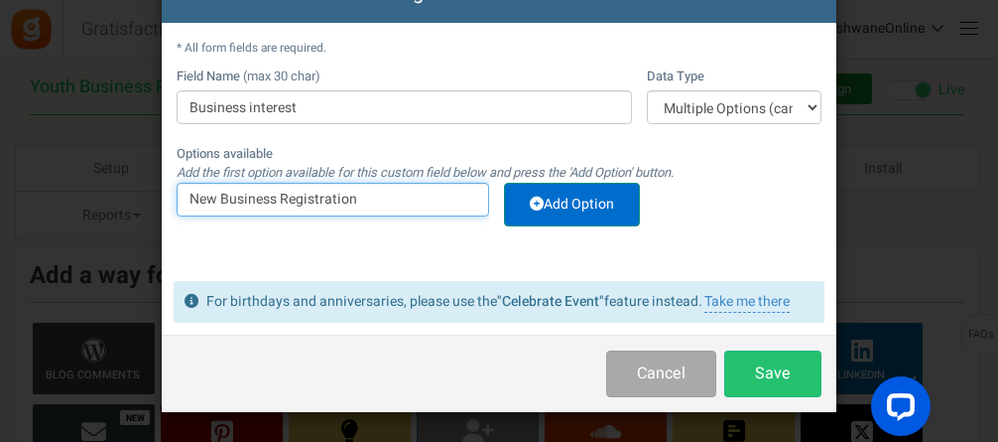
type input "New Business Registration"
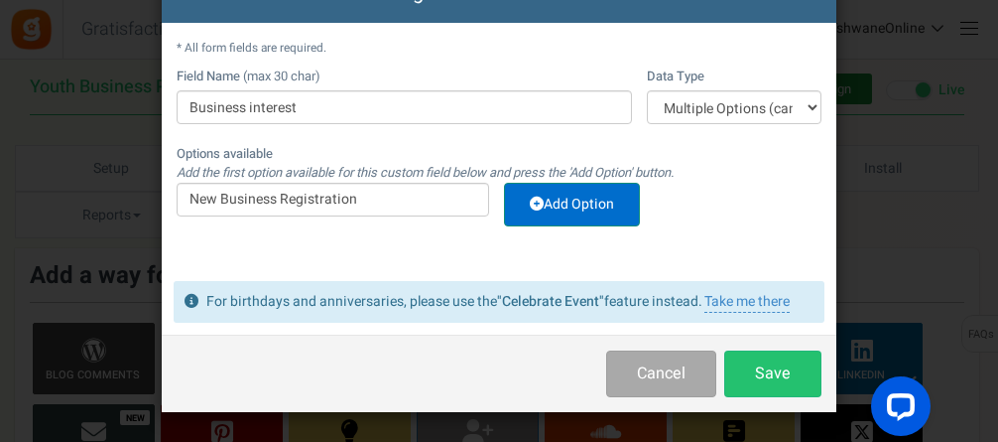
click at [578, 210] on link "Add Option" at bounding box center [572, 205] width 136 height 44
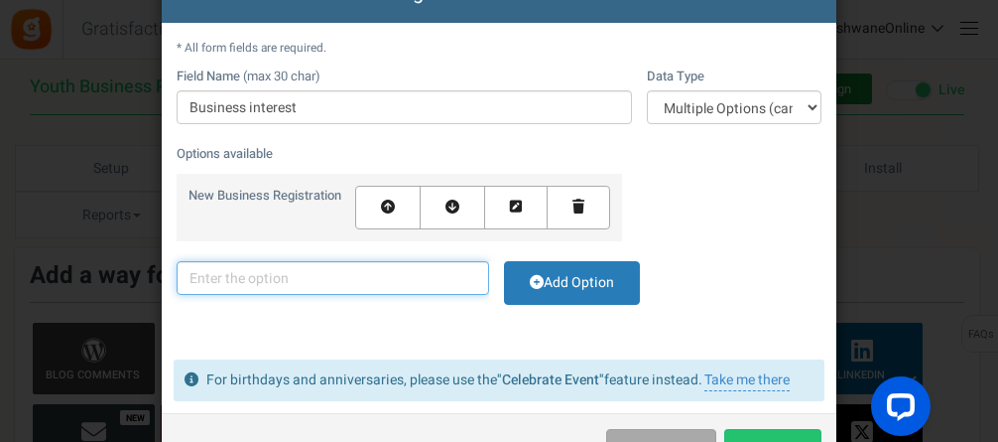
click at [327, 276] on input "text" at bounding box center [333, 278] width 313 height 34
type input "W"
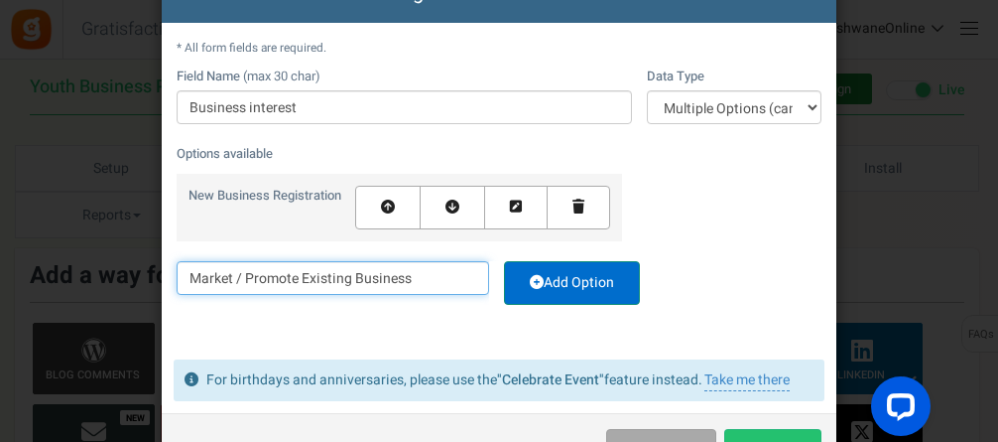
type input "Market / Promote Existing Business"
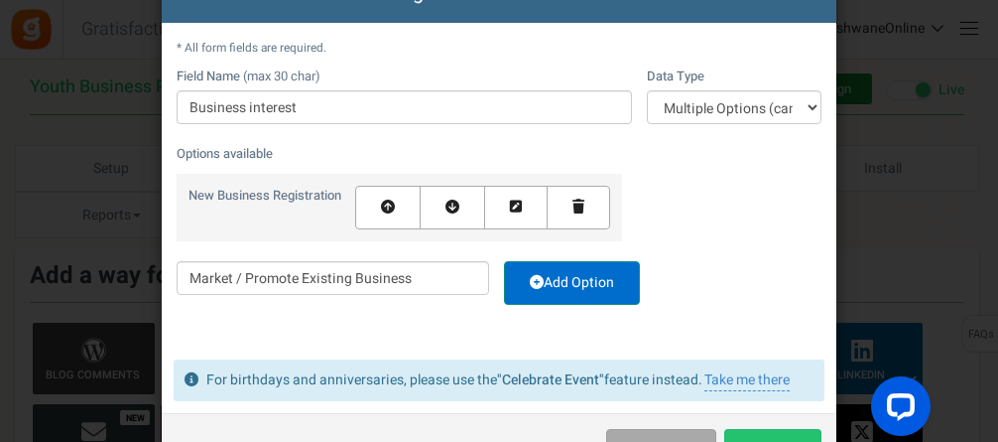
click at [573, 283] on link "Add Option" at bounding box center [572, 283] width 136 height 44
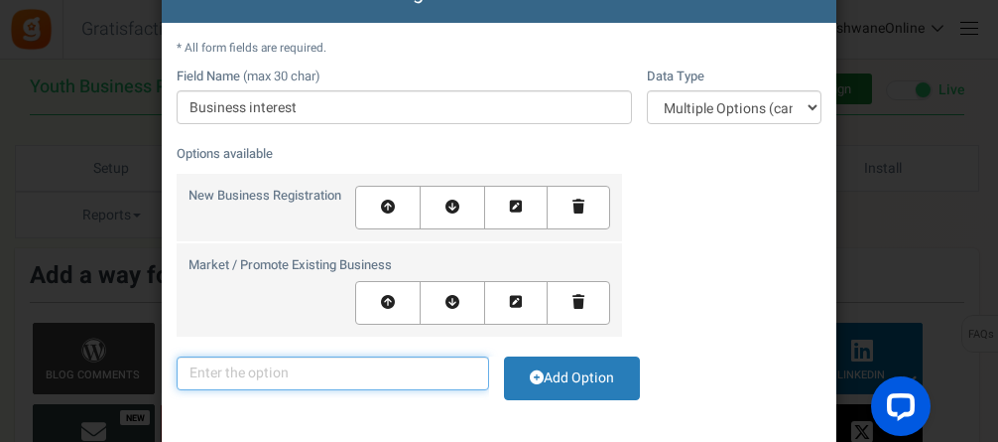
click at [384, 377] on input "text" at bounding box center [333, 373] width 313 height 34
type input "W"
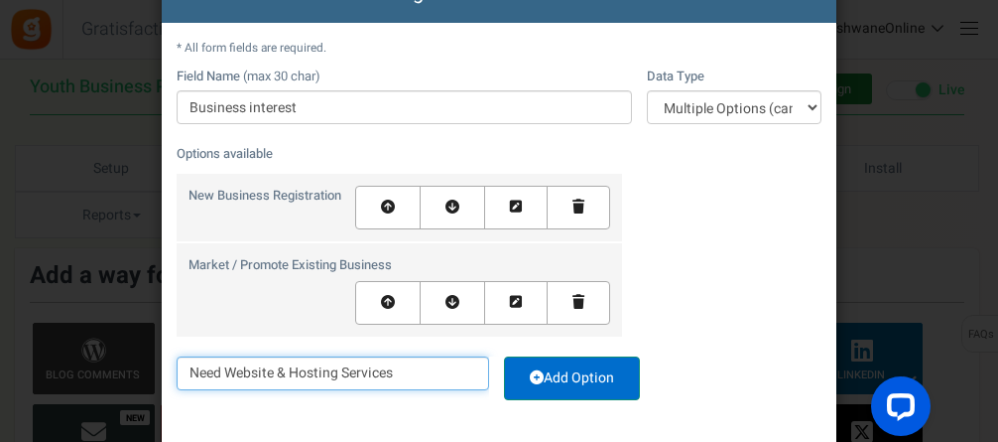
type input "Need Website & Hosting Services"
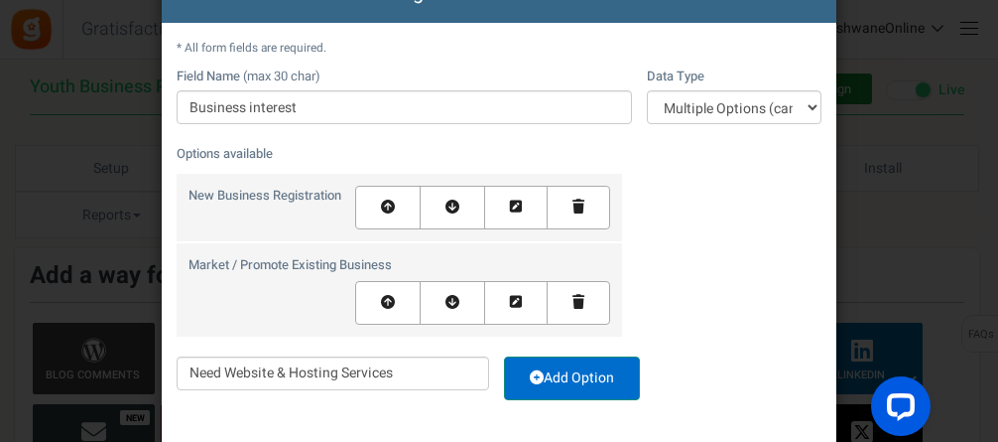
click at [590, 380] on link "Add Option" at bounding box center [572, 378] width 136 height 44
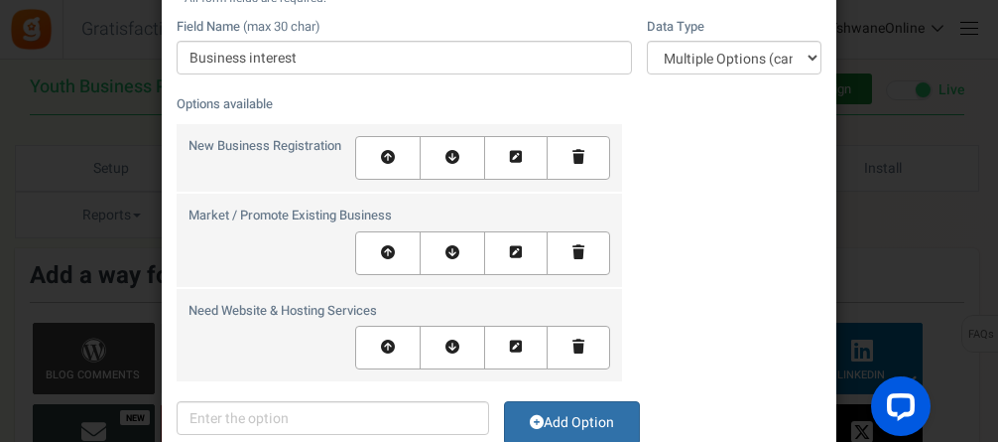
scroll to position [224, 0]
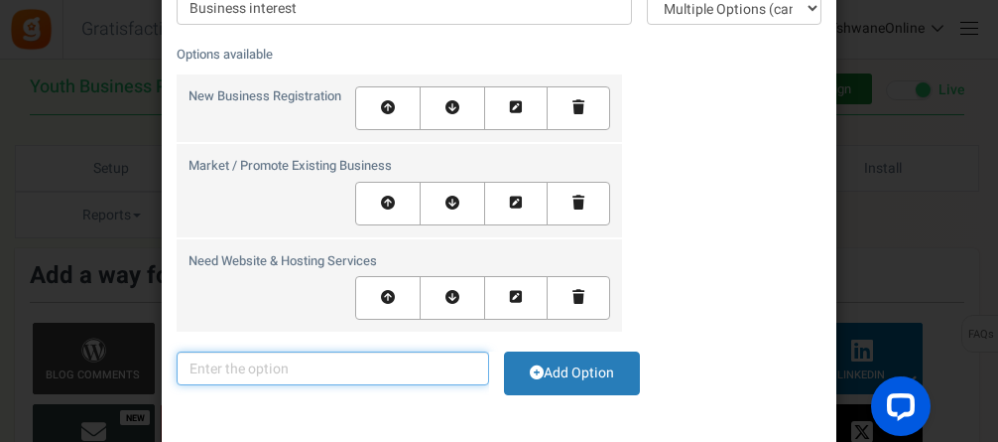
click at [339, 369] on input "text" at bounding box center [333, 368] width 313 height 34
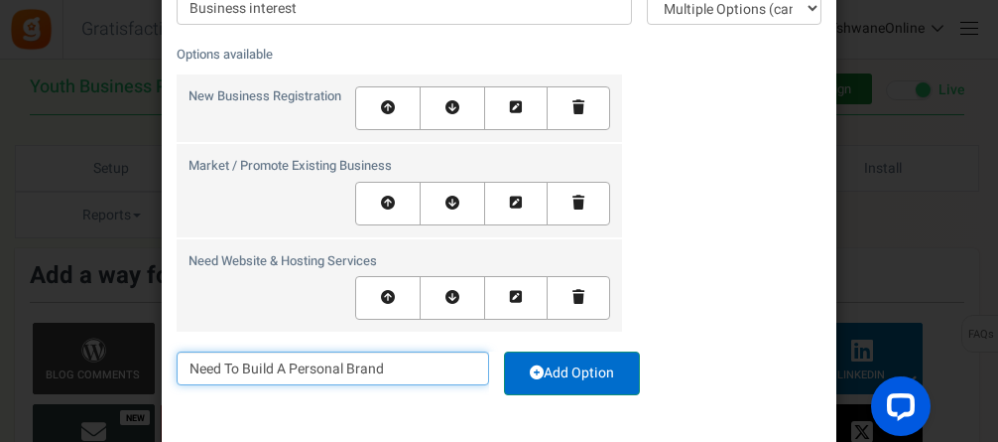
type input "Need To Build A Personal Brand"
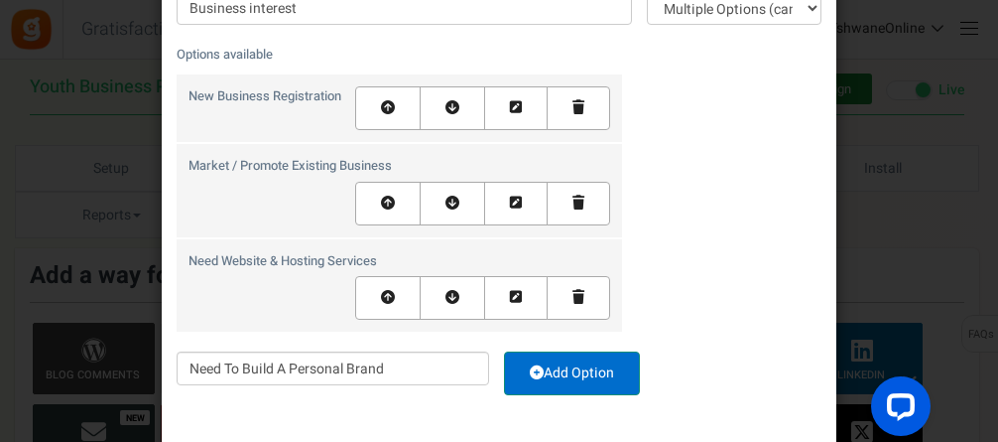
click at [563, 363] on link "Add Option" at bounding box center [572, 373] width 136 height 44
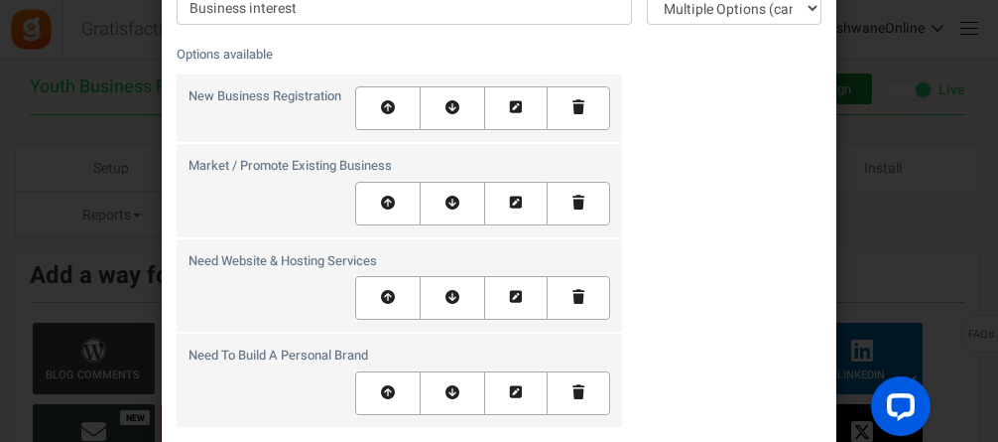
scroll to position [324, 0]
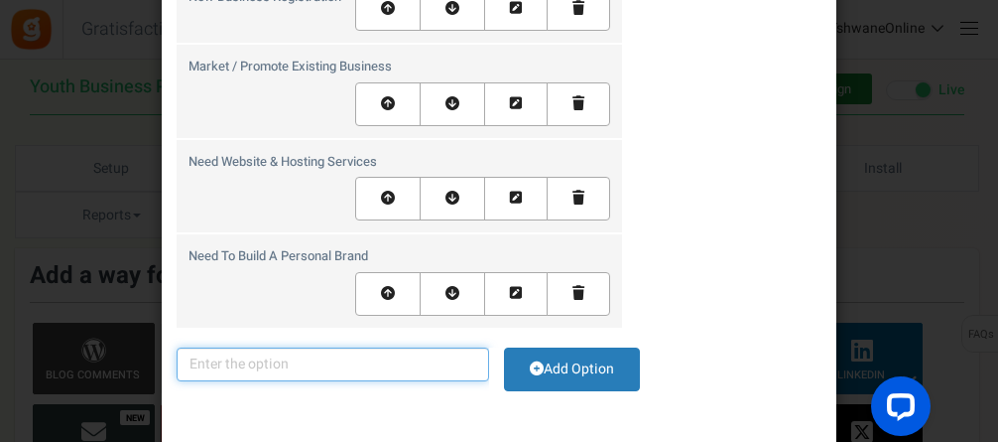
click at [374, 371] on input "text" at bounding box center [333, 364] width 313 height 34
drag, startPoint x: 376, startPoint y: 364, endPoint x: 278, endPoint y: 368, distance: 98.3
click at [278, 368] on input "Need Partners (have finances)" at bounding box center [333, 364] width 313 height 34
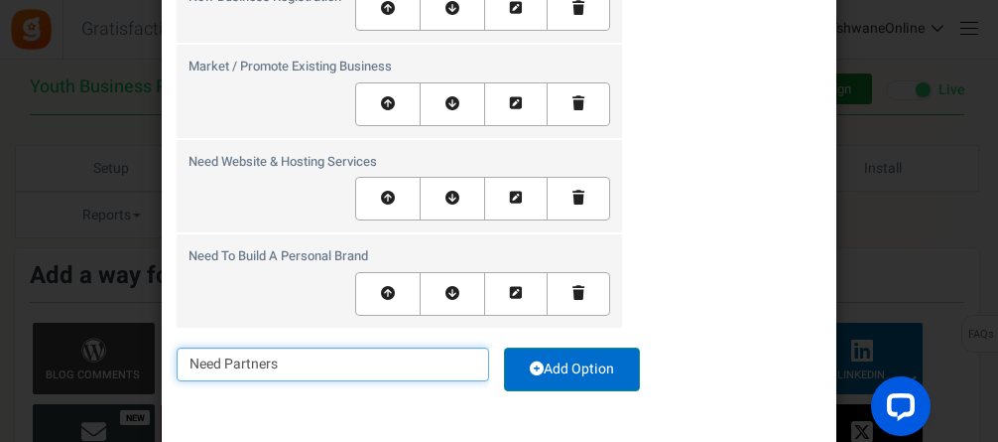
type input "Need Partners"
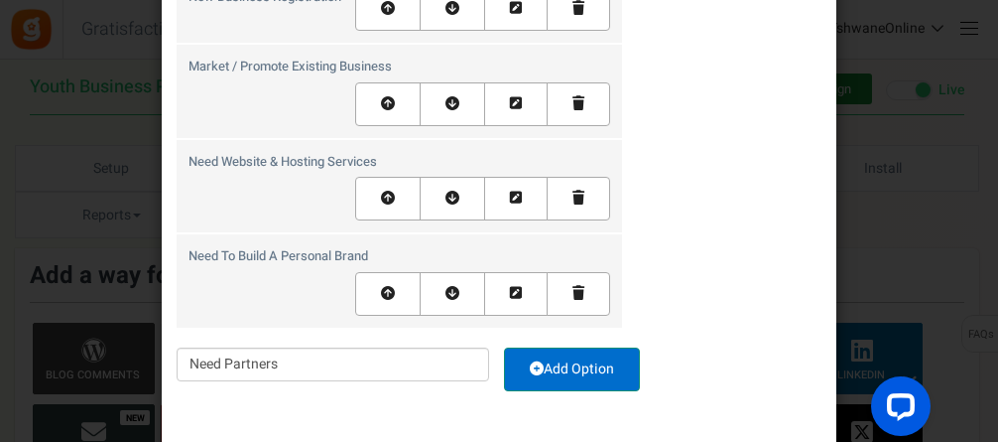
click at [578, 362] on link "Add Option" at bounding box center [572, 369] width 136 height 44
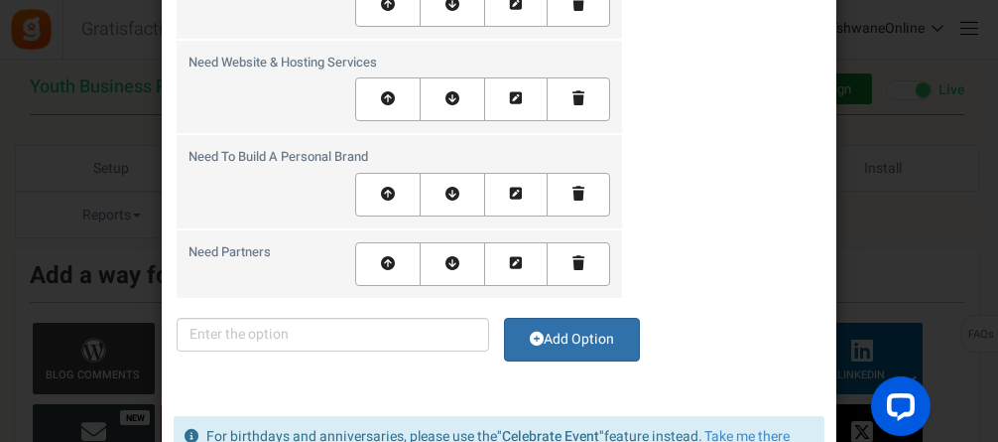
scroll to position [558, 0]
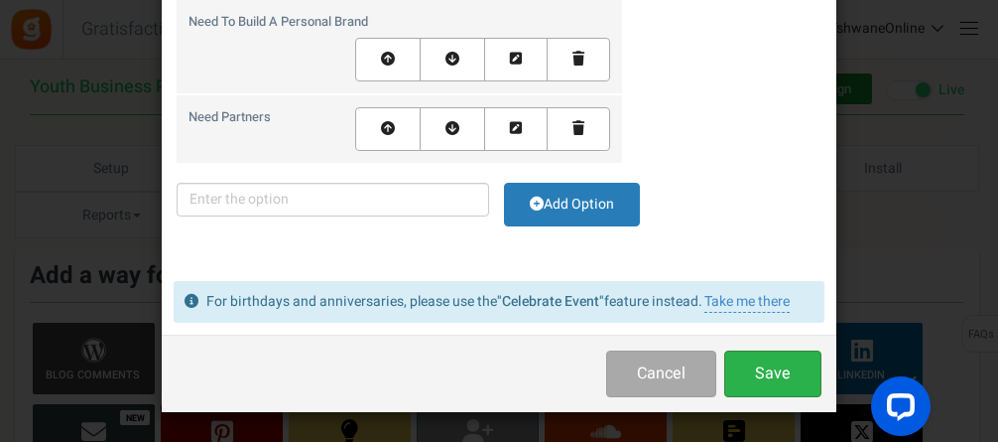
click at [757, 367] on button "Save" at bounding box center [772, 373] width 97 height 47
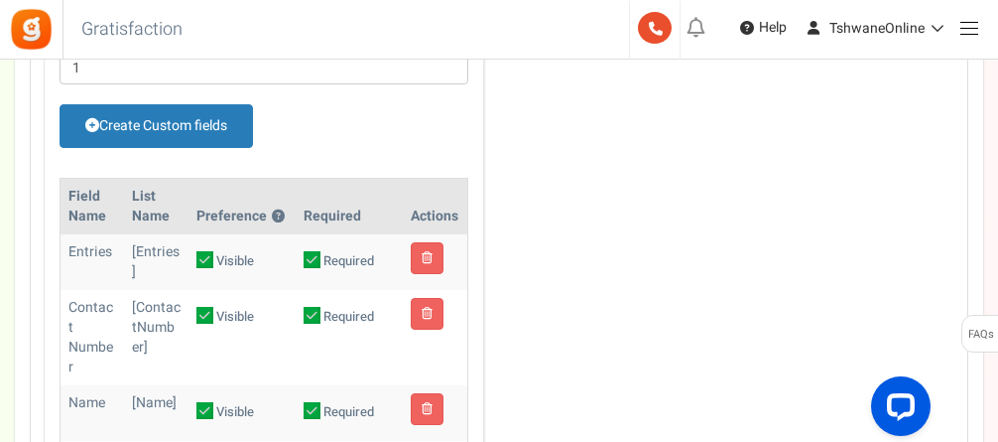
scroll to position [1092, 0]
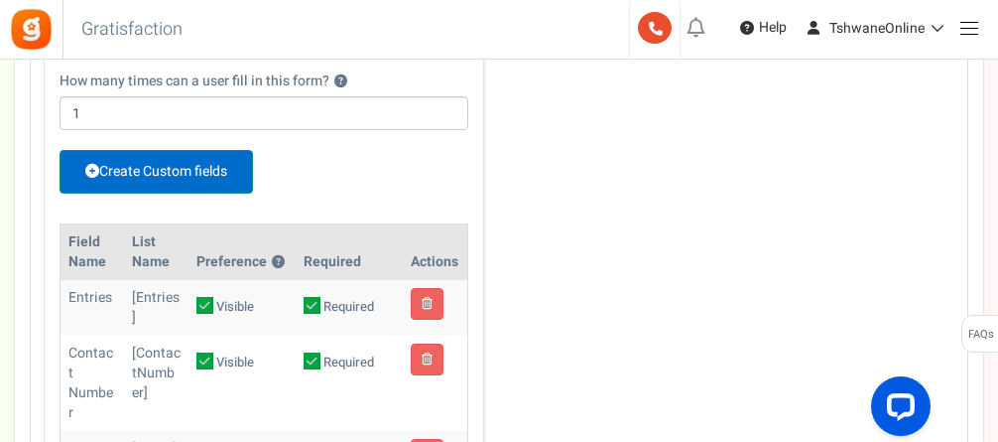
click at [161, 167] on link "Create Custom fields" at bounding box center [157, 172] width 194 height 44
select select "1"
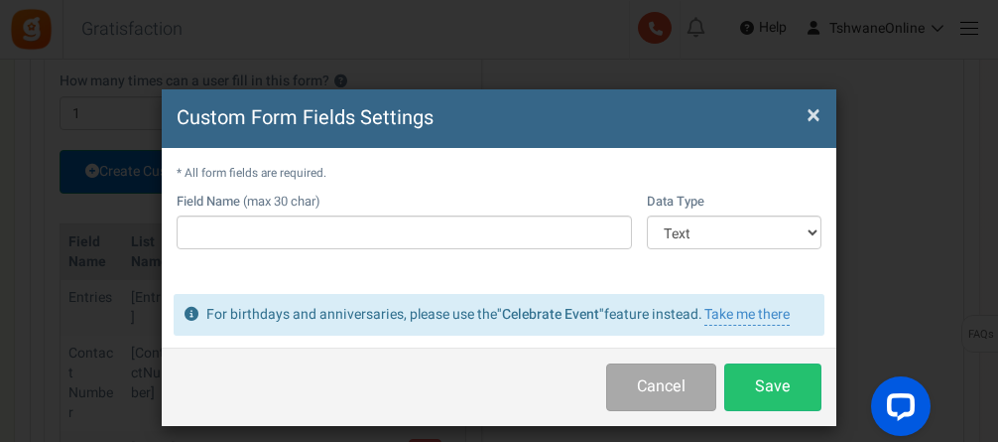
scroll to position [0, 0]
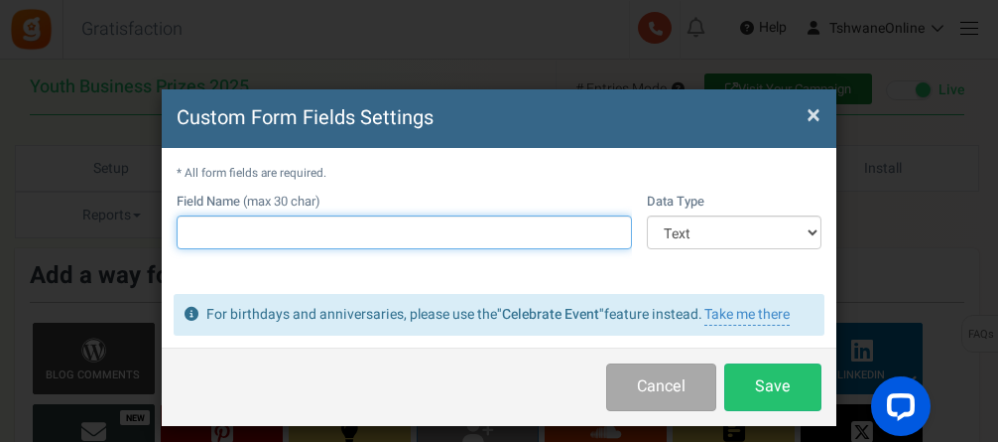
click at [226, 223] on input "text" at bounding box center [404, 232] width 455 height 34
type input "A"
type input "Do you live or work in Tshwane?"
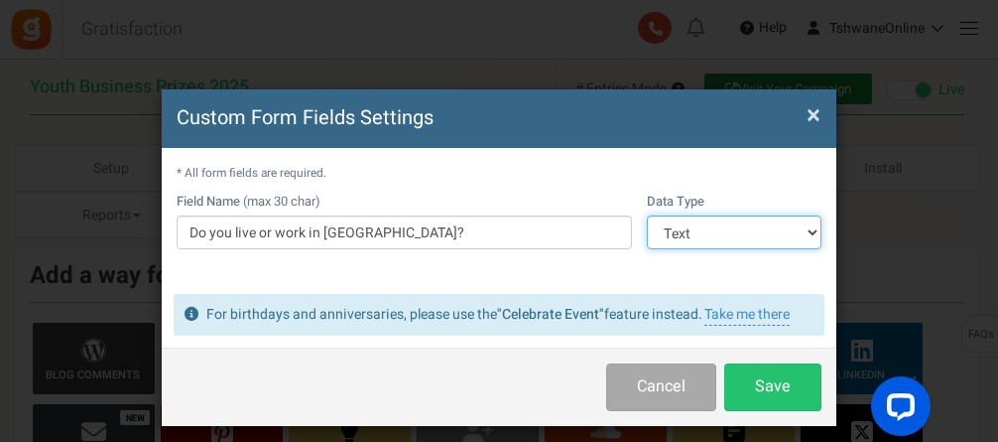
click at [709, 224] on select "Text Number Multiple Options (can only select one) Multiple Options (can select…" at bounding box center [734, 232] width 175 height 34
select select "3"
click at [647, 215] on select "Text Number Multiple Options (can only select one) Multiple Options (can select…" at bounding box center [734, 232] width 175 height 34
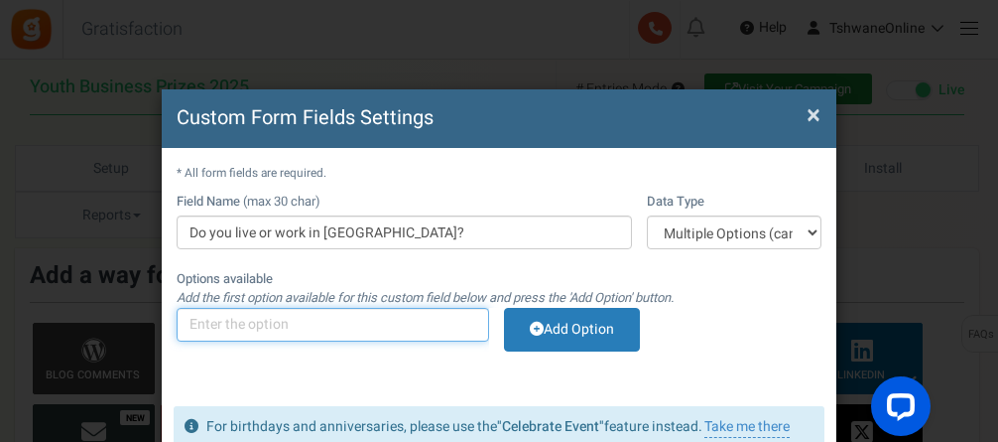
click at [344, 332] on input "text" at bounding box center [333, 325] width 313 height 34
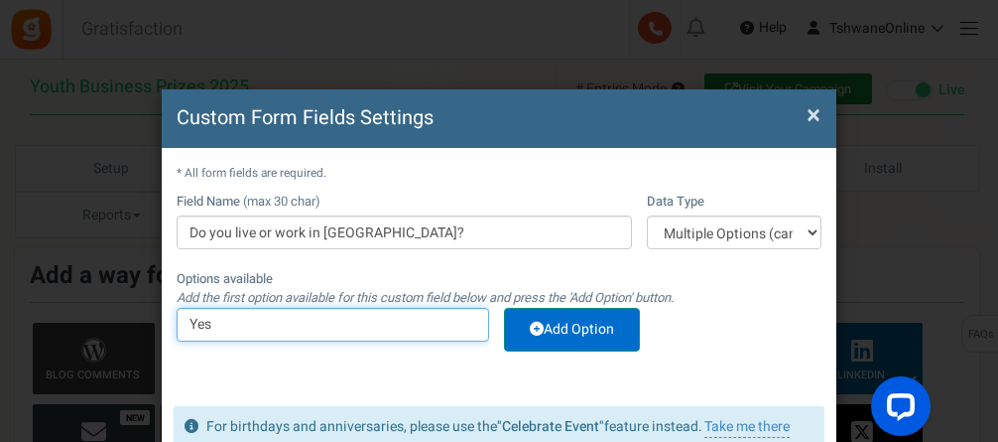
type input "Yes"
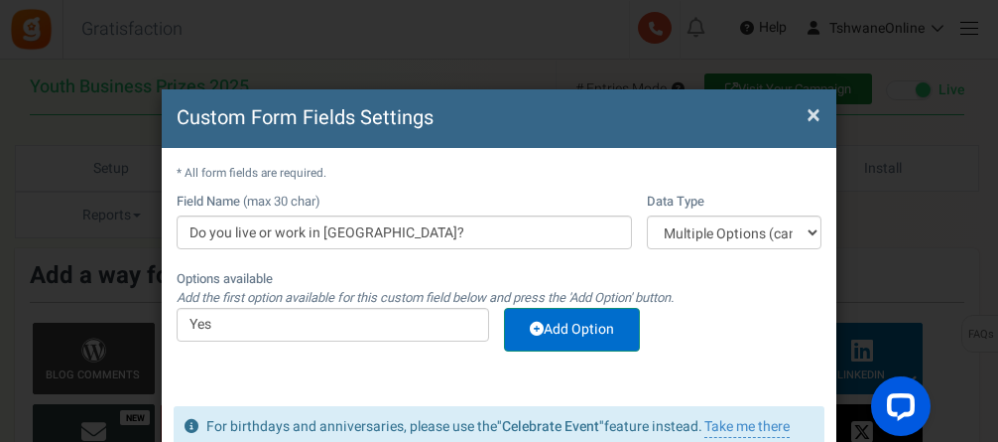
click at [583, 335] on link "Add Option" at bounding box center [572, 330] width 136 height 44
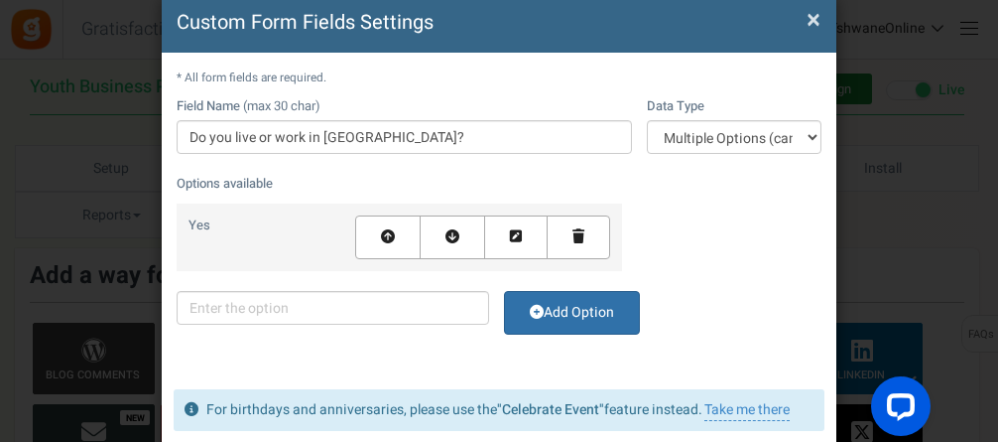
scroll to position [99, 0]
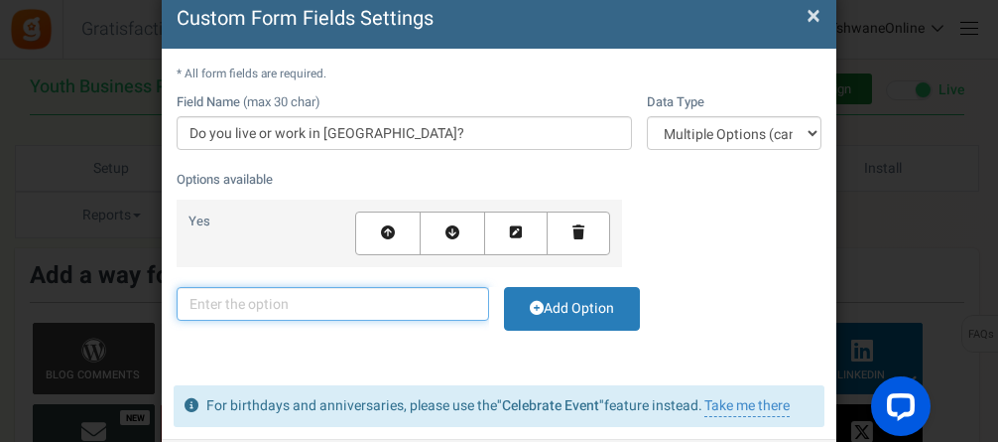
click at [313, 300] on input "text" at bounding box center [333, 304] width 313 height 34
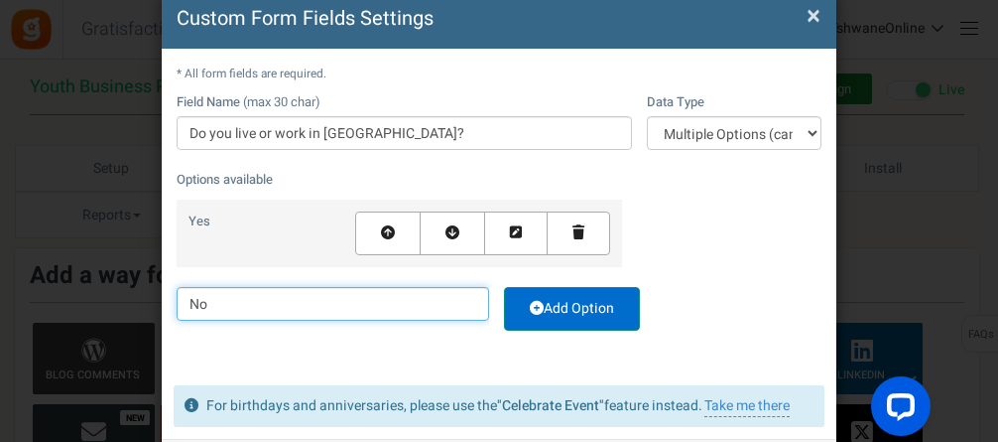
type input "No"
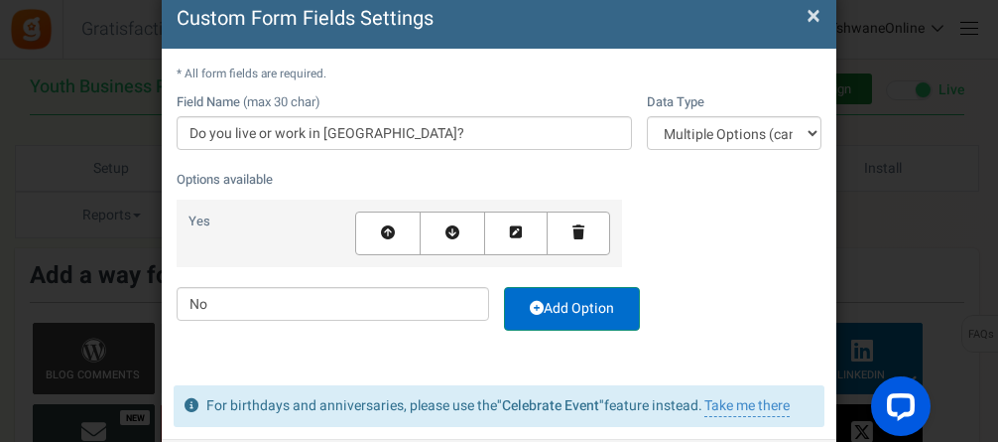
click at [583, 310] on link "Add Option" at bounding box center [572, 309] width 136 height 44
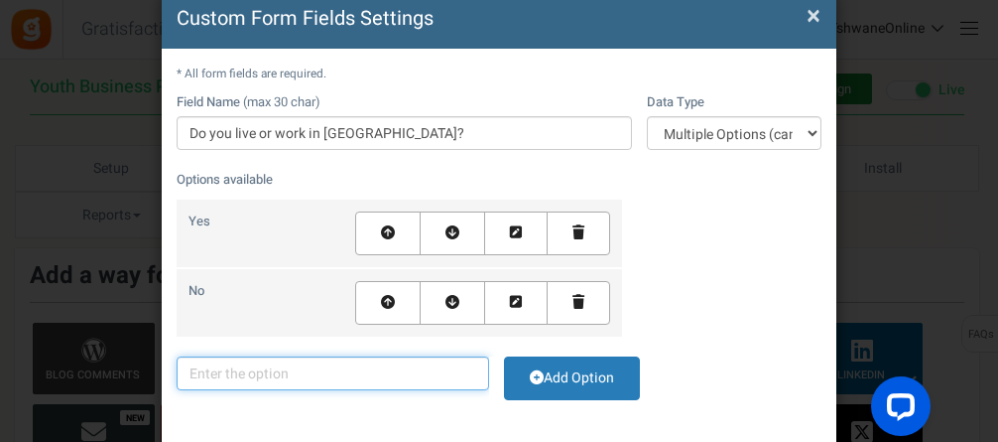
click at [372, 378] on input "text" at bounding box center [333, 373] width 313 height 34
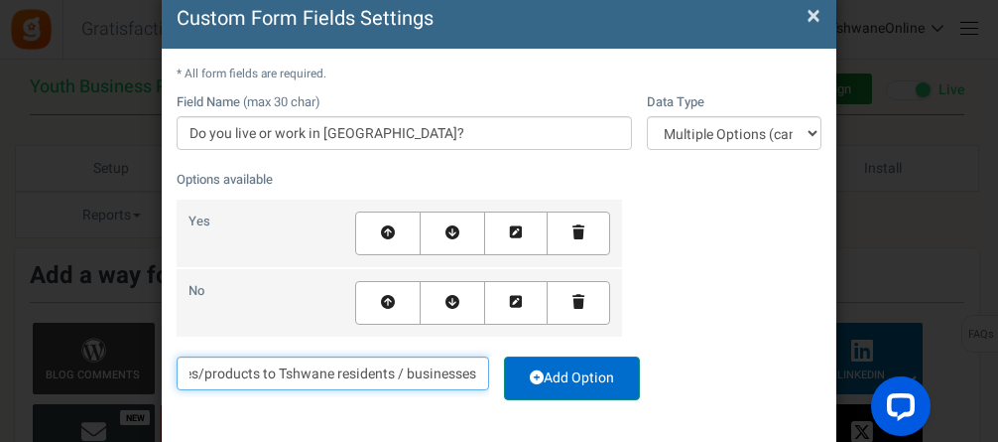
type input "No, but I offer services/products to Tshwane residents / businesses"
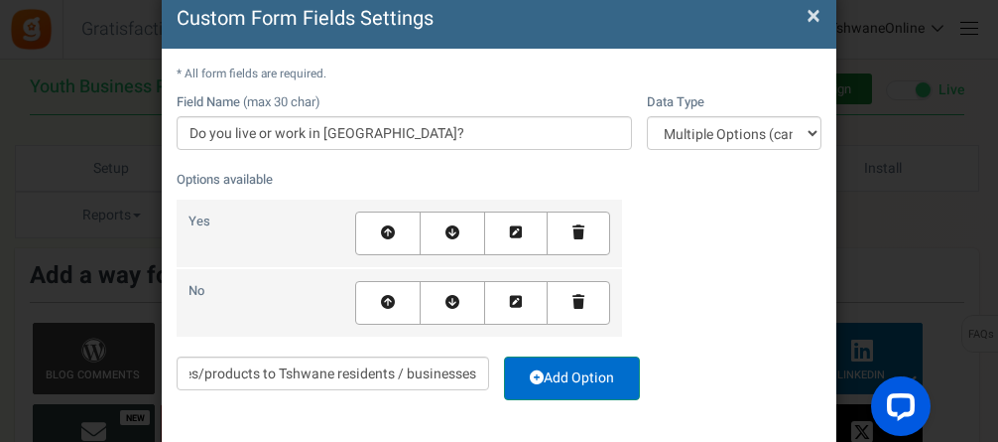
click at [567, 380] on link "Add Option" at bounding box center [572, 378] width 136 height 44
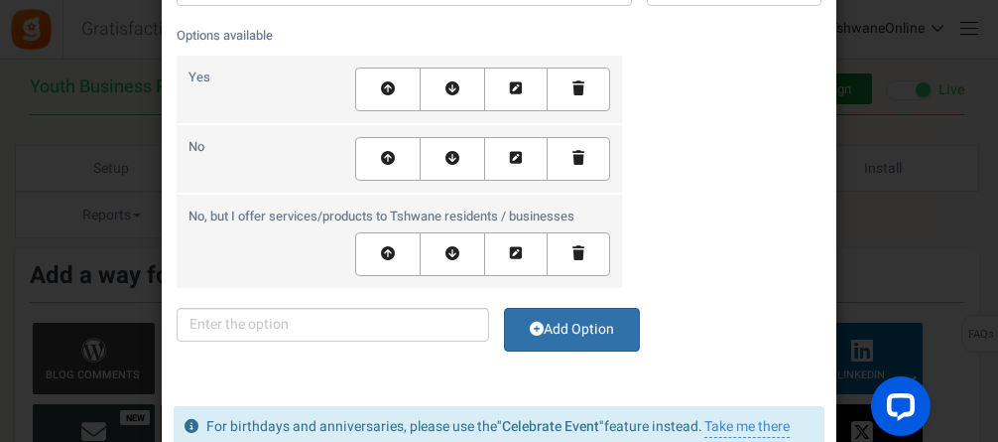
scroll to position [368, 0]
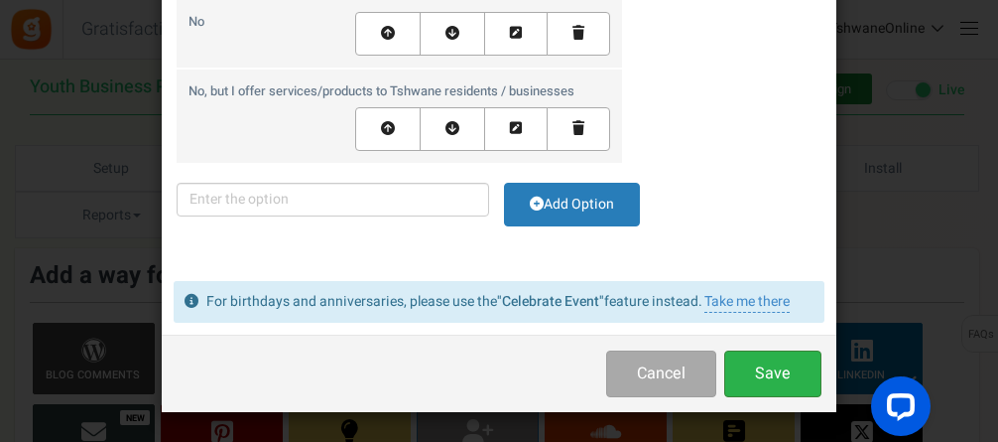
click at [780, 368] on button "Save" at bounding box center [772, 373] width 97 height 47
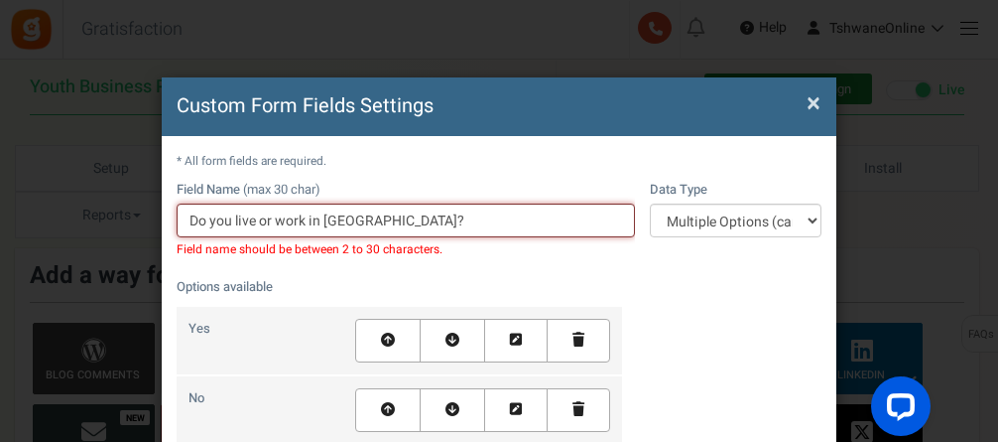
drag, startPoint x: 323, startPoint y: 218, endPoint x: 188, endPoint y: 218, distance: 135.0
click at [188, 218] on input "Do you live or work in Tshwane?" at bounding box center [406, 220] width 458 height 34
click at [303, 220] on input "Do you live or work in Tshwane?" at bounding box center [406, 220] width 458 height 34
drag, startPoint x: 303, startPoint y: 220, endPoint x: 233, endPoint y: 217, distance: 69.5
click at [233, 217] on input "Do you live or work in Tshwane?" at bounding box center [406, 220] width 458 height 34
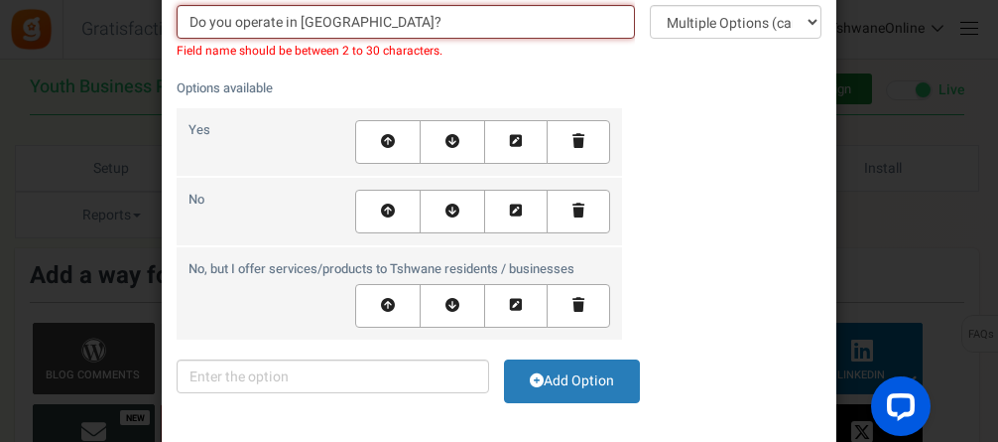
scroll to position [387, 0]
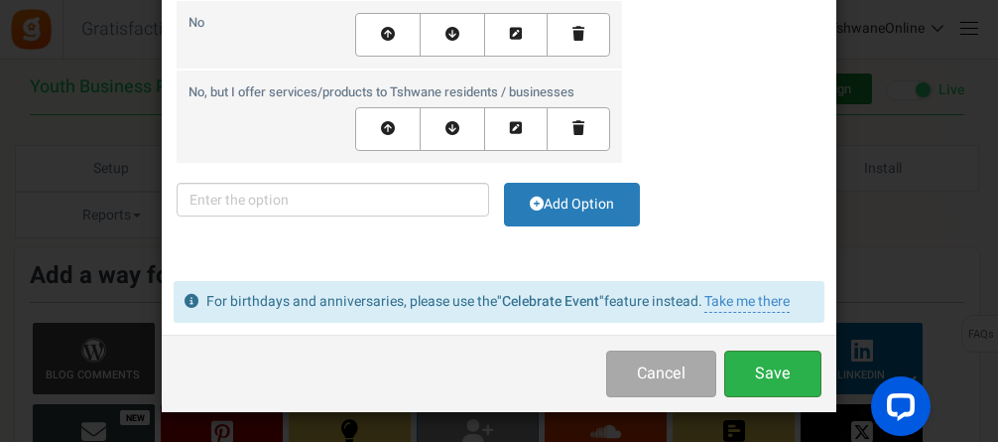
type input "Do you operate in Tshwane?"
click at [756, 367] on button "Save" at bounding box center [772, 373] width 97 height 47
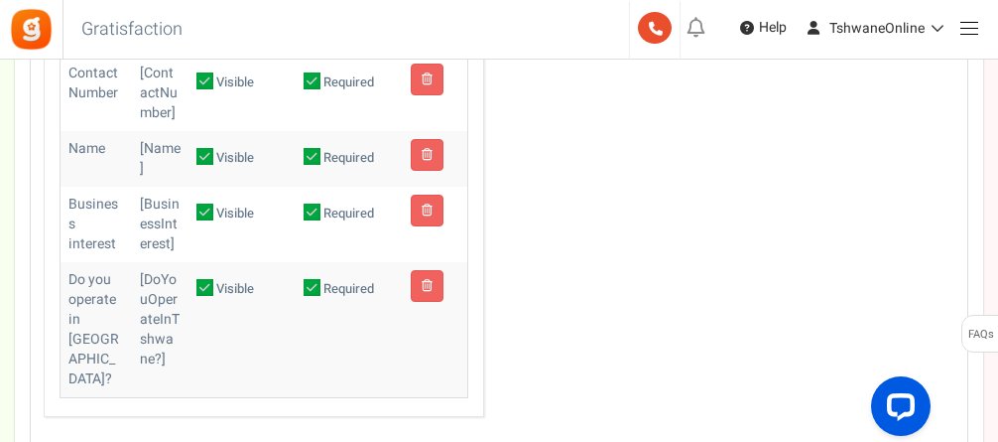
scroll to position [1389, 0]
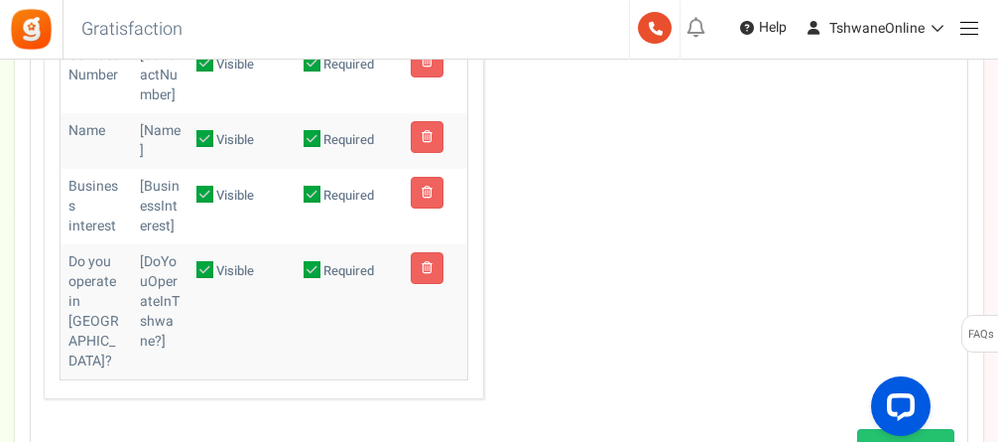
click at [224, 281] on span "Visible" at bounding box center [235, 271] width 38 height 19
click at [190, 279] on input "Visible" at bounding box center [183, 272] width 13 height 13
click at [224, 281] on span "Visible" at bounding box center [235, 271] width 38 height 19
click at [190, 279] on input "Visible" at bounding box center [183, 272] width 13 height 13
checkbox input "true"
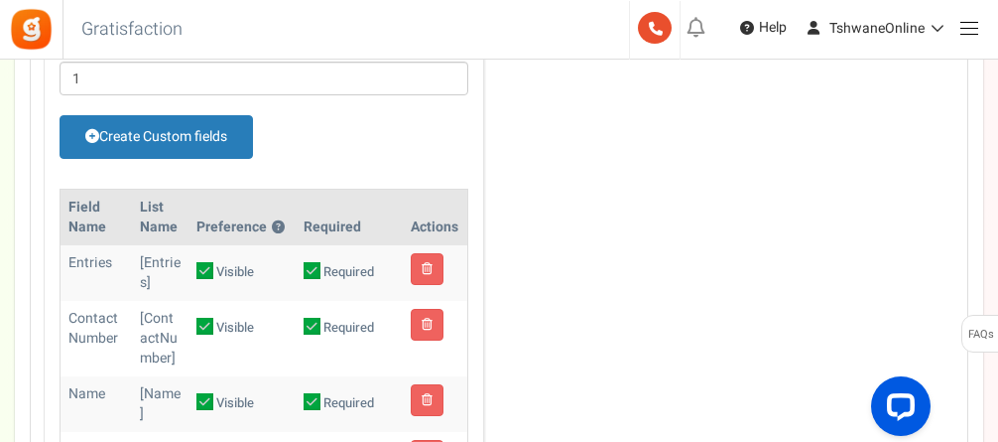
scroll to position [1092, 0]
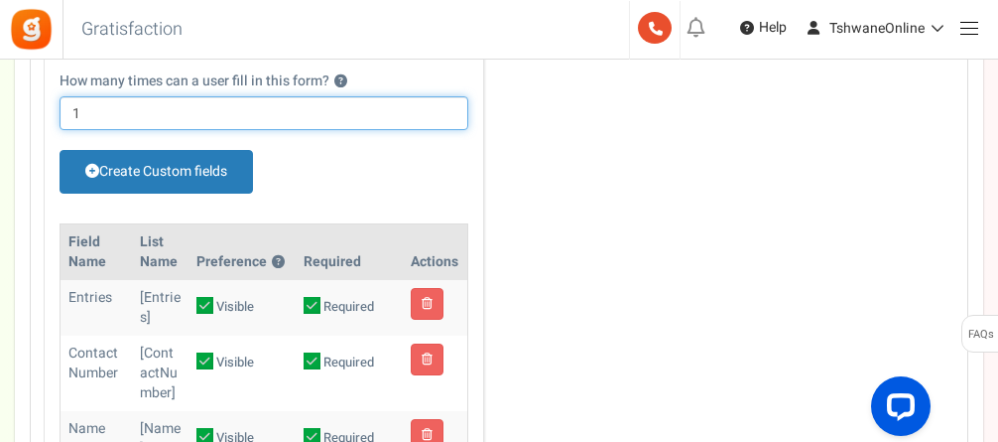
drag, startPoint x: 83, startPoint y: 112, endPoint x: 69, endPoint y: 112, distance: 13.9
click at [69, 112] on input "1" at bounding box center [264, 113] width 409 height 34
click at [88, 114] on input "1" at bounding box center [264, 113] width 409 height 34
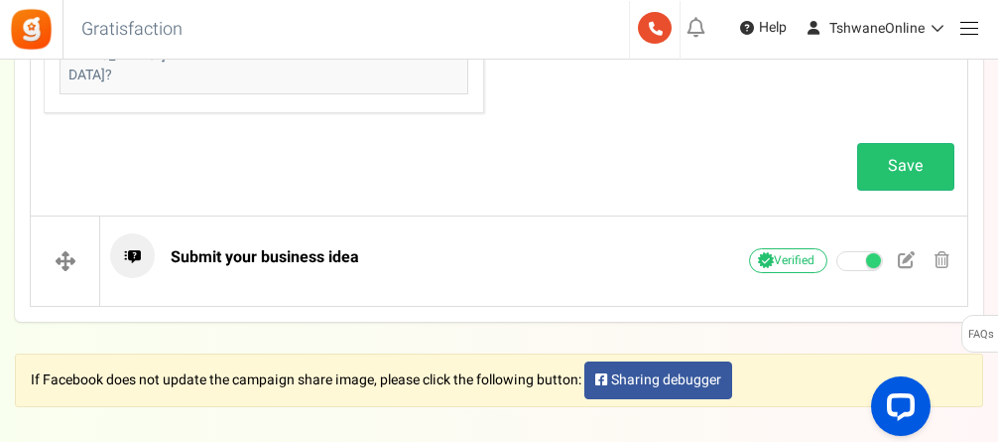
scroll to position [1687, 0]
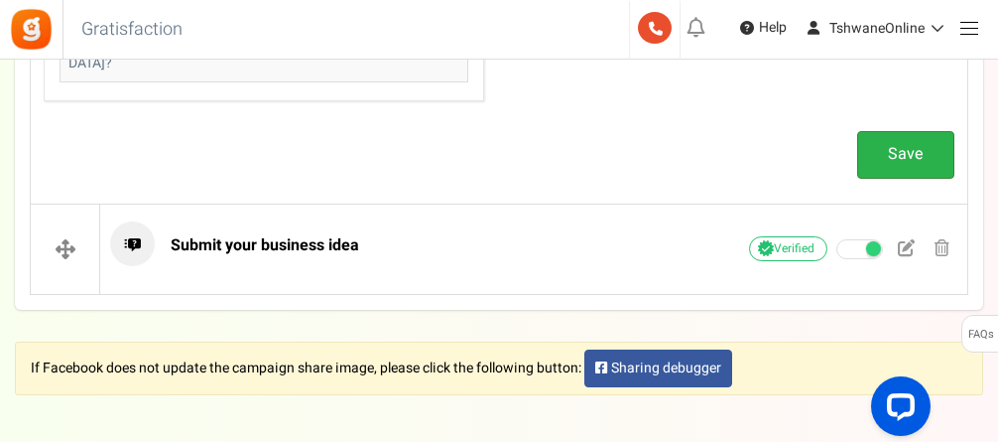
click at [850, 141] on link "Save" at bounding box center [905, 154] width 97 height 47
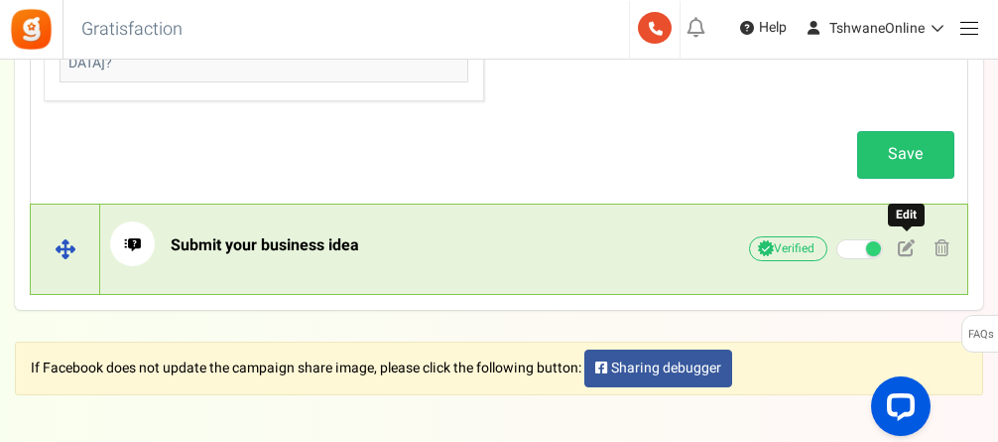
click at [850, 247] on span at bounding box center [906, 247] width 17 height 17
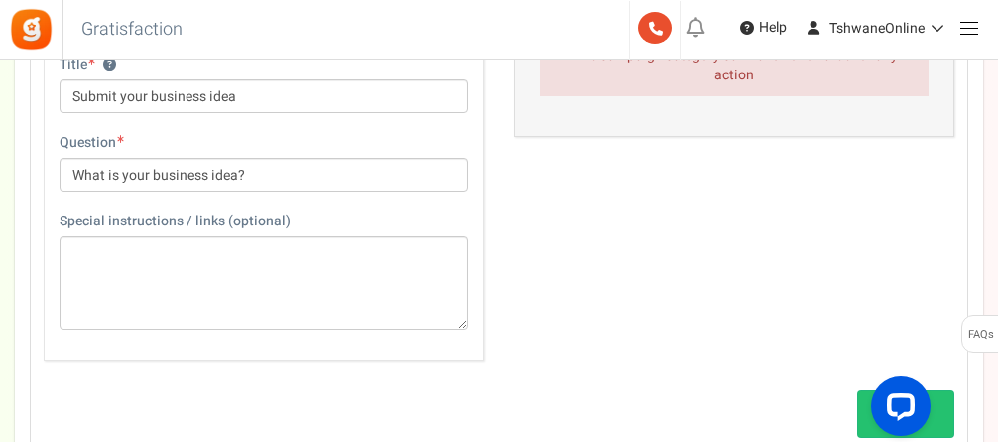
scroll to position [843, 0]
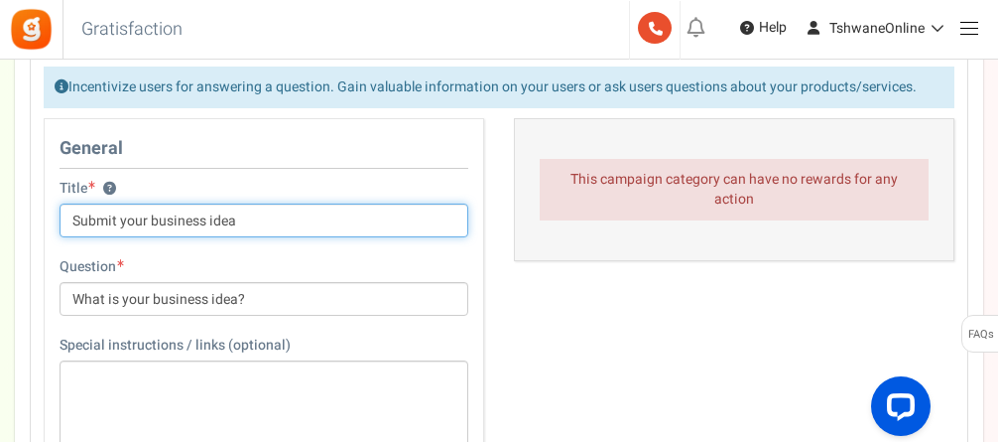
drag, startPoint x: 237, startPoint y: 216, endPoint x: 150, endPoint y: 211, distance: 87.5
click at [150, 211] on input "Submit your business idea" at bounding box center [264, 220] width 409 height 34
click at [147, 219] on input "Submit your entry" at bounding box center [264, 220] width 409 height 34
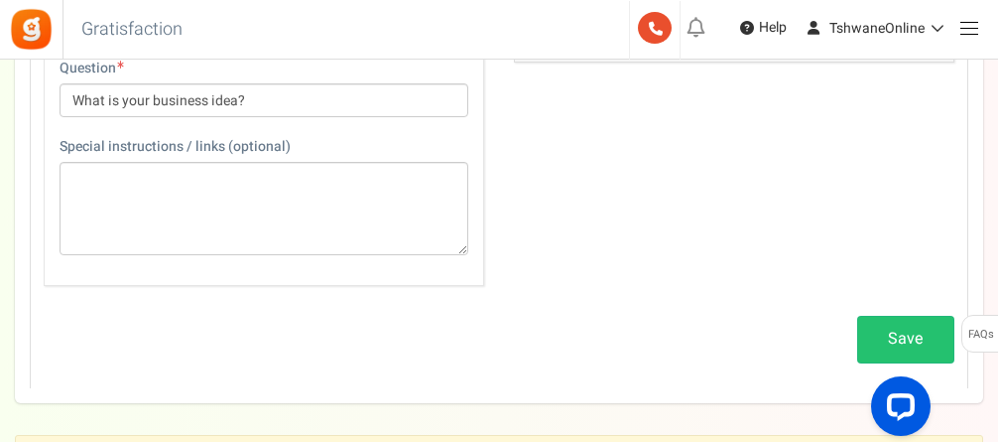
scroll to position [943, 0]
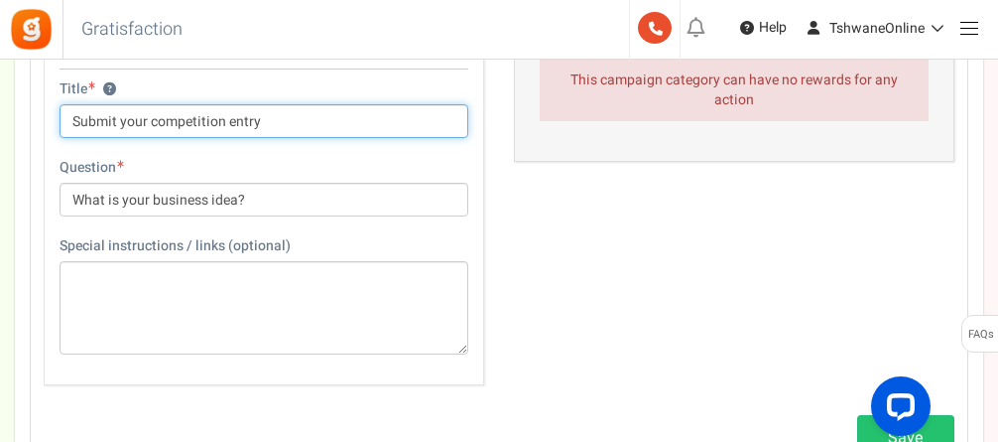
type input "Submit your competition entry"
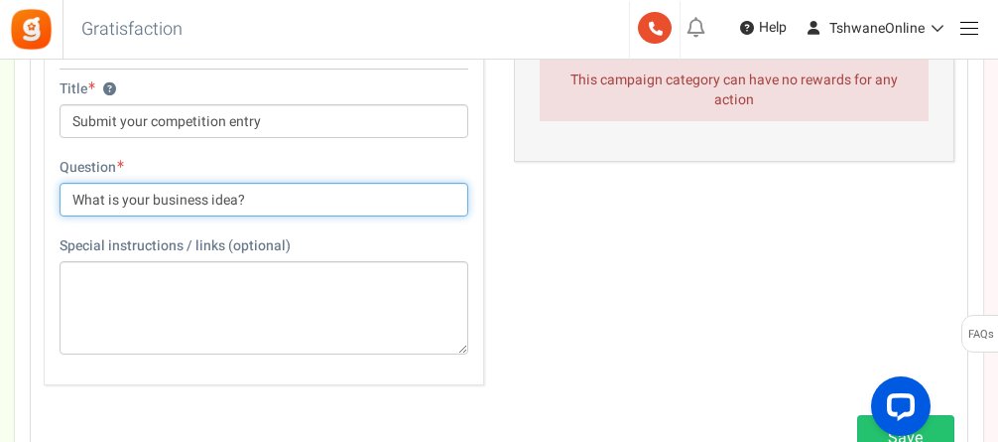
drag, startPoint x: 254, startPoint y: 196, endPoint x: 66, endPoint y: 196, distance: 187.6
click at [66, 196] on input "What is your business idea?" at bounding box center [264, 200] width 409 height 34
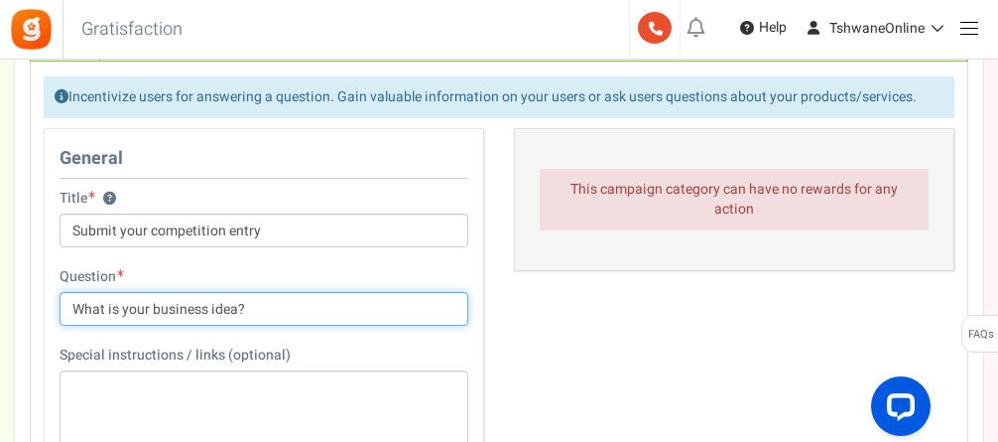
scroll to position [843, 0]
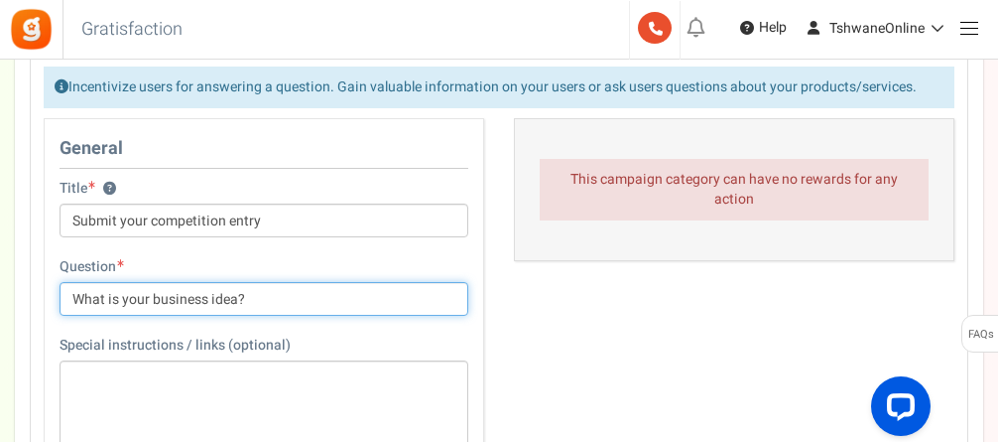
click at [238, 301] on input "What is your business idea?" at bounding box center [264, 299] width 409 height 34
drag, startPoint x: 237, startPoint y: 296, endPoint x: 64, endPoint y: 288, distance: 173.8
click at [64, 288] on input "What is your business idea?" at bounding box center [264, 299] width 409 height 34
type input "?"
type input "D"
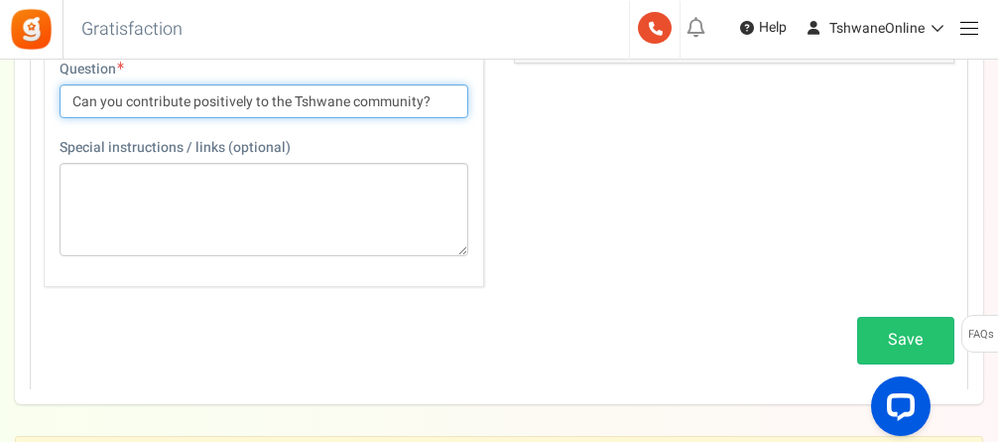
scroll to position [1042, 0]
type input "Can you contribute positively to the Tshwane community?"
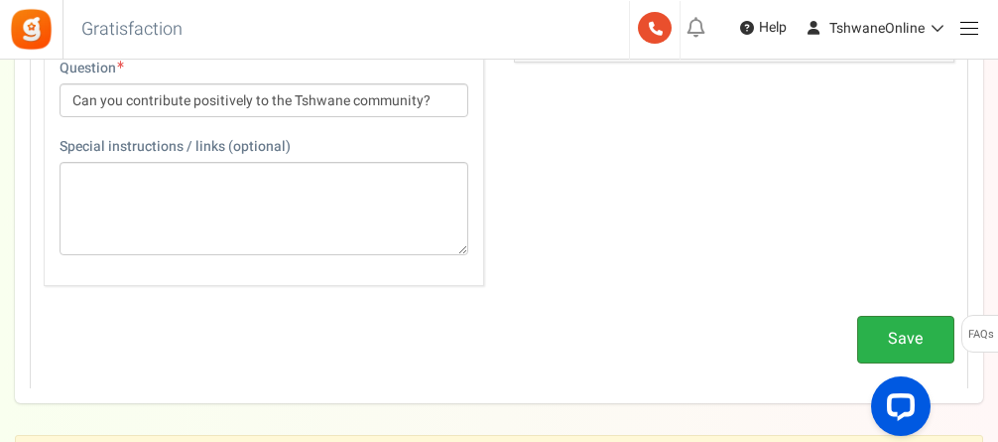
click at [850, 327] on link "Save" at bounding box center [905, 339] width 97 height 47
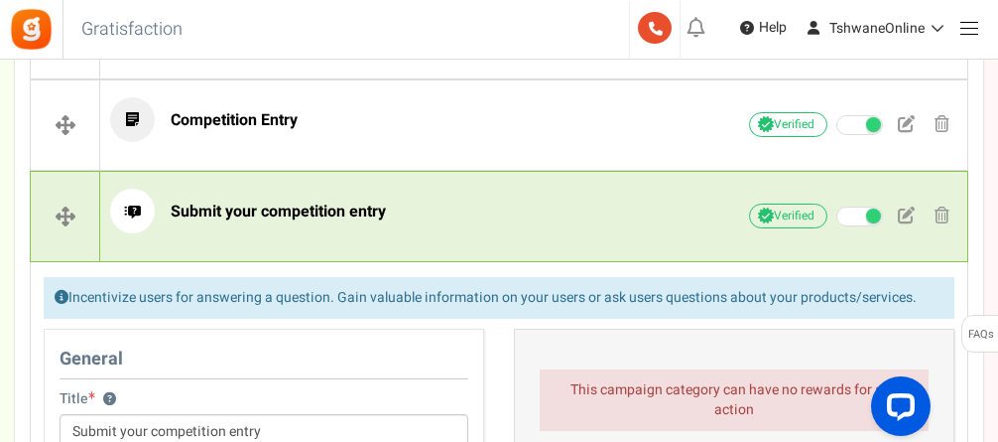
scroll to position [534, 0]
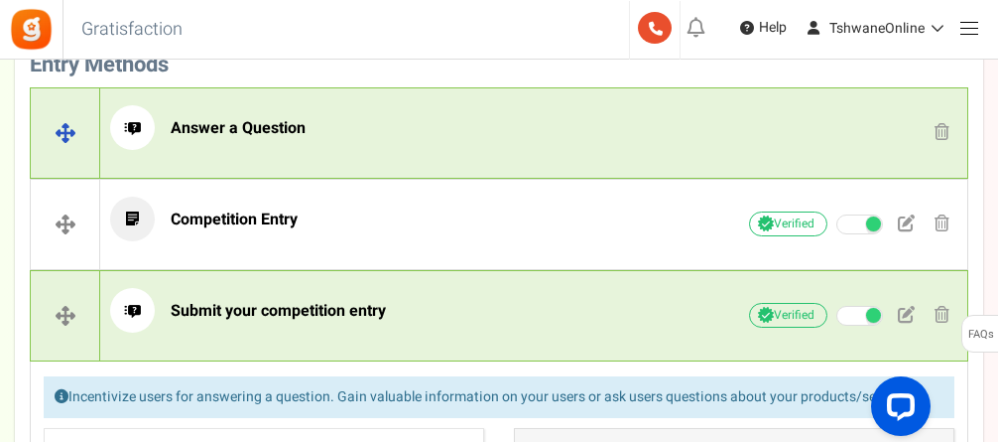
click at [232, 127] on span "Answer a Question" at bounding box center [238, 128] width 135 height 24
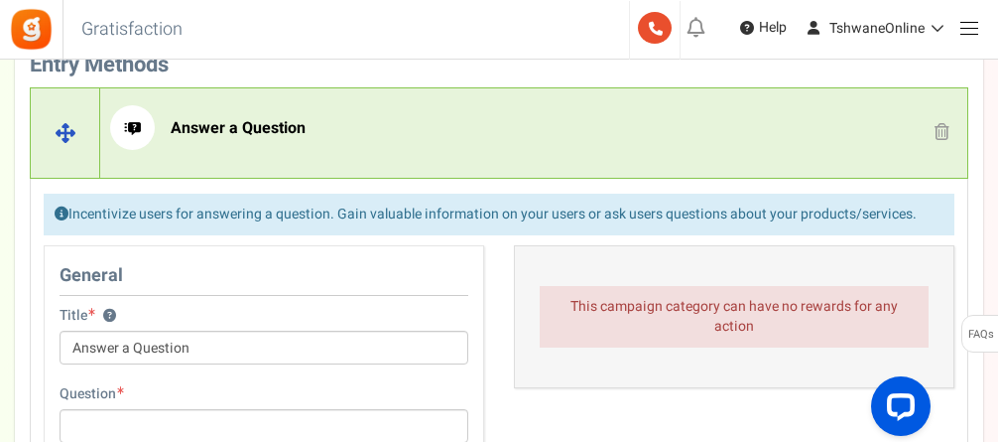
click at [850, 135] on span at bounding box center [942, 131] width 15 height 17
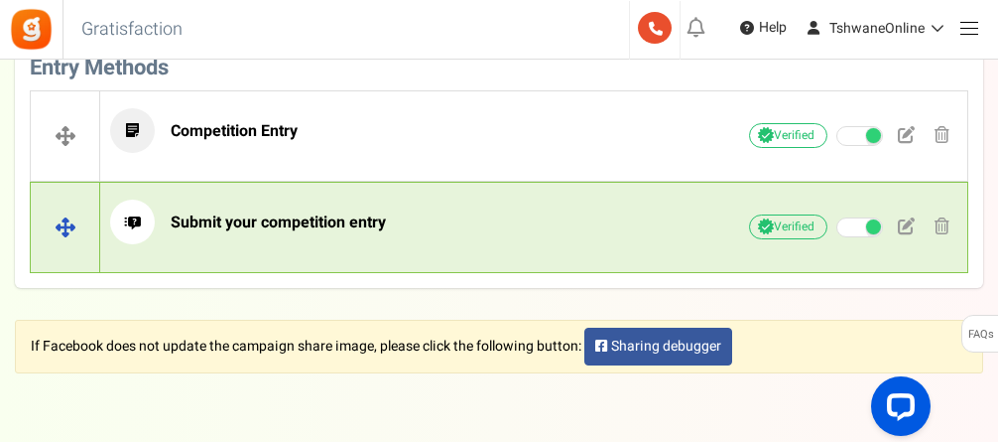
scroll to position [496, 0]
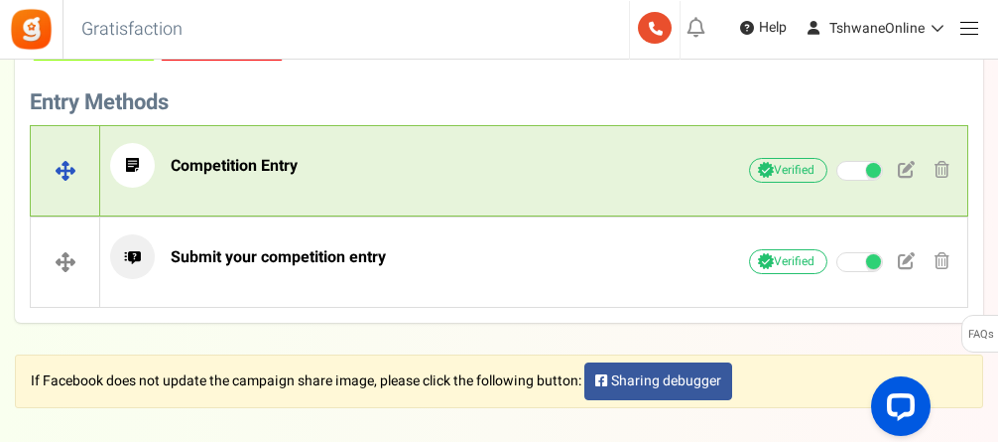
click at [281, 161] on span "Competition Entry" at bounding box center [234, 166] width 127 height 24
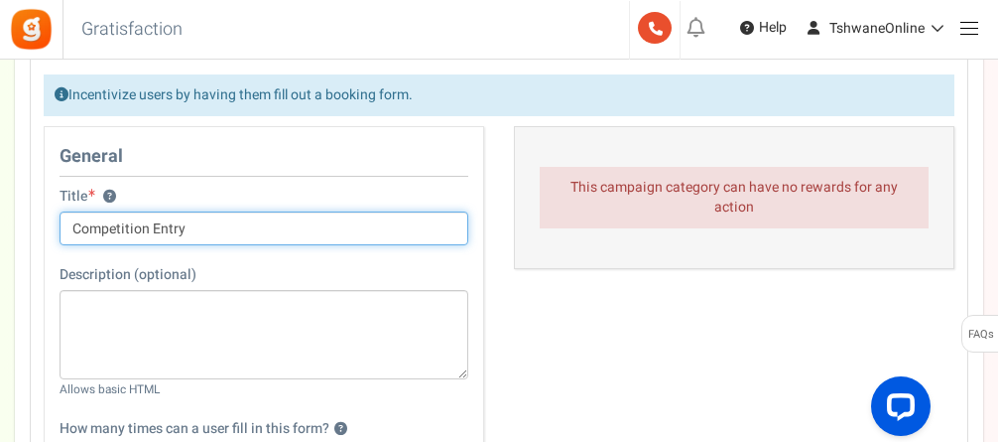
scroll to position [595, 0]
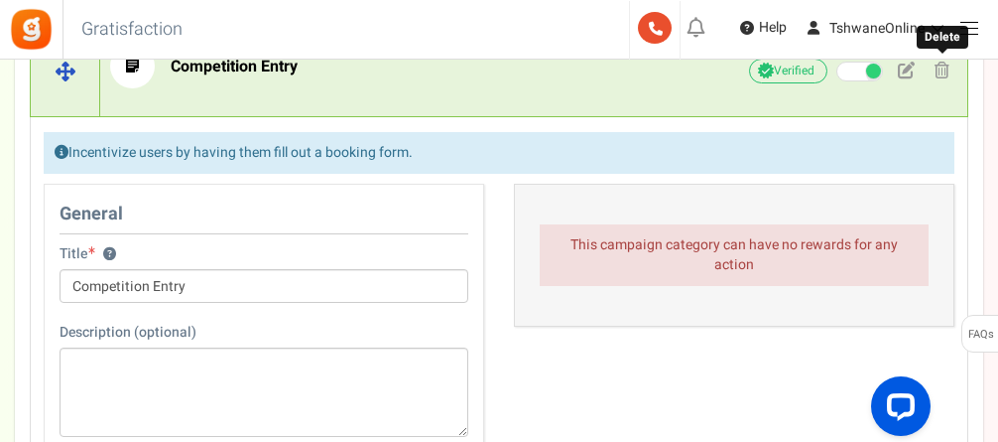
click at [850, 72] on span at bounding box center [942, 70] width 15 height 17
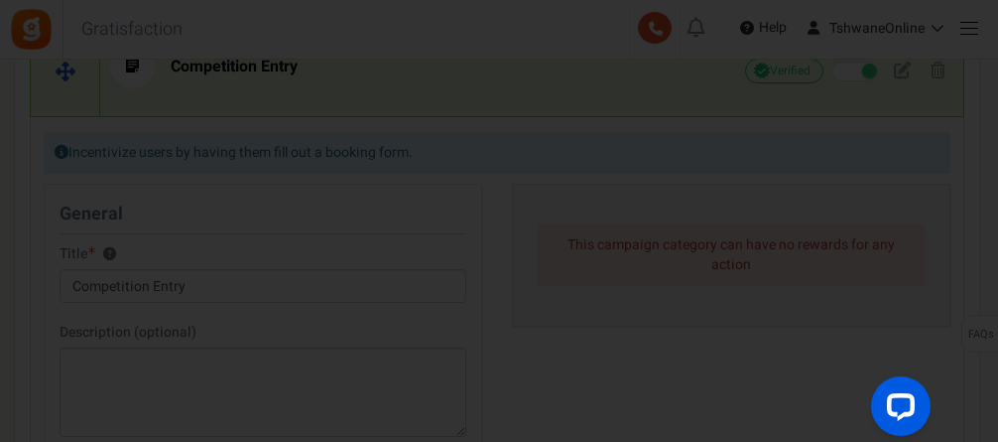
scroll to position [0, 0]
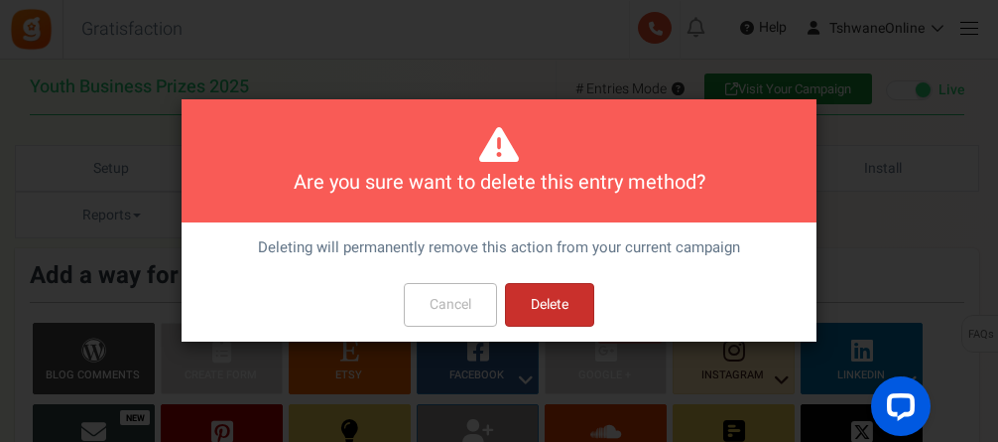
click at [531, 295] on button "Delete" at bounding box center [549, 305] width 89 height 44
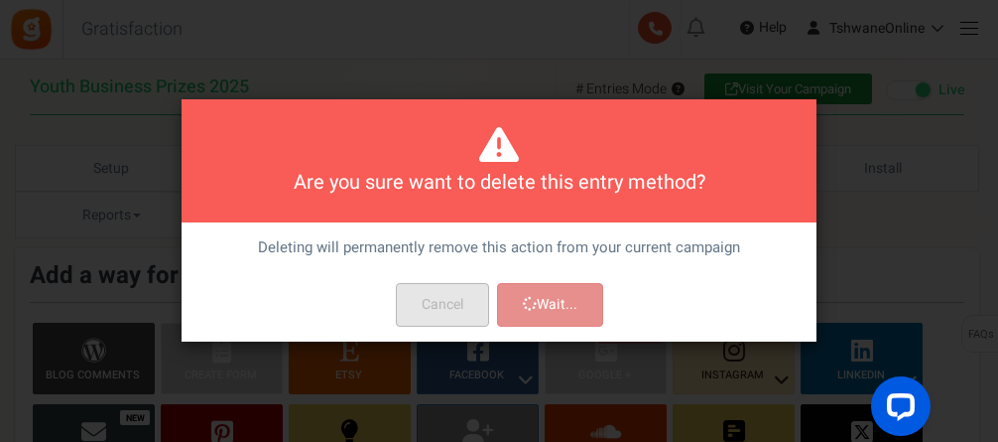
scroll to position [511, 0]
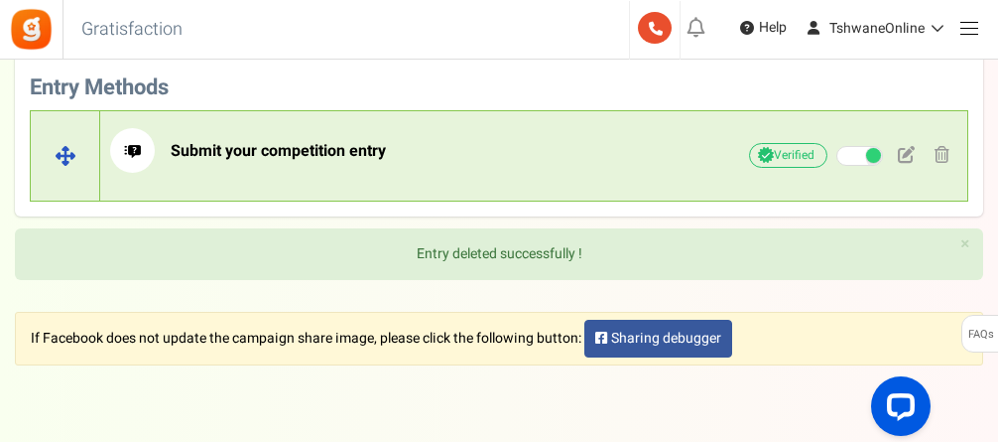
click at [333, 147] on span "Submit your competition entry" at bounding box center [278, 151] width 215 height 24
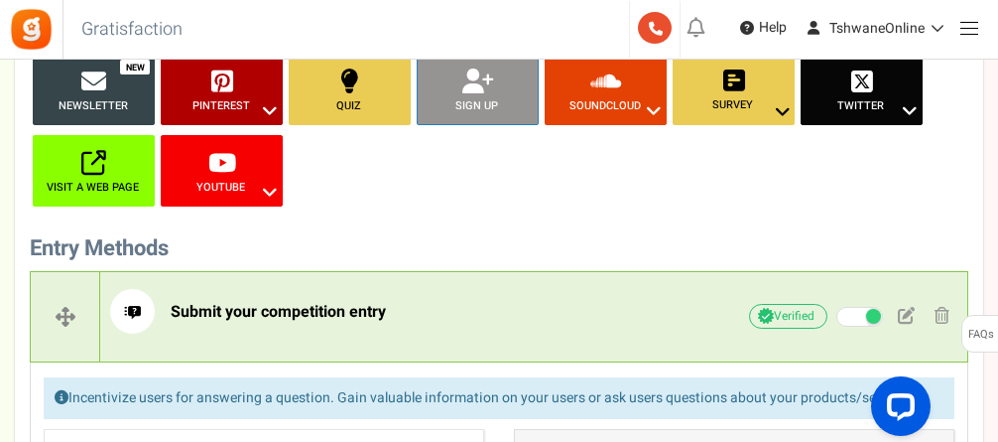
scroll to position [351, 0]
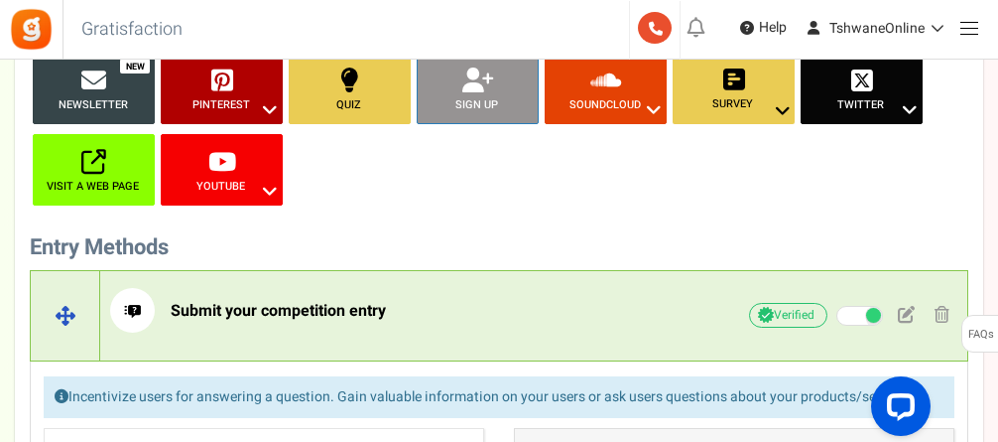
click at [329, 308] on span "Submit your competition entry" at bounding box center [278, 311] width 215 height 24
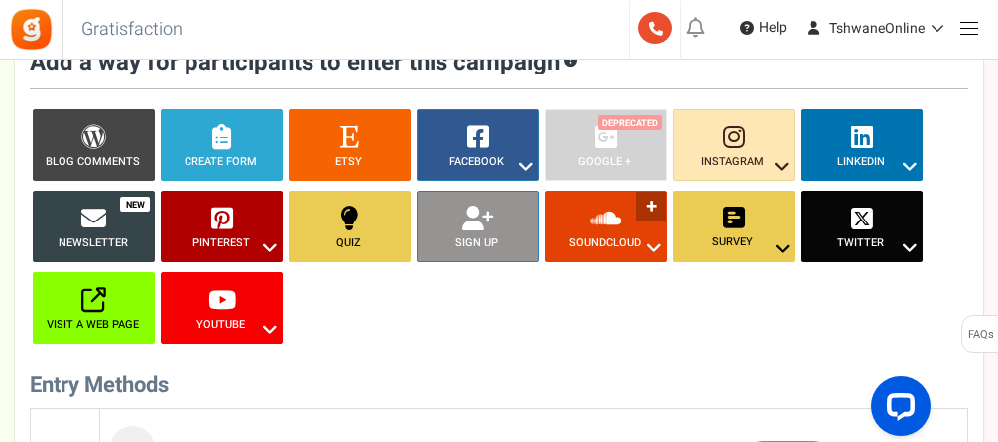
scroll to position [313, 0]
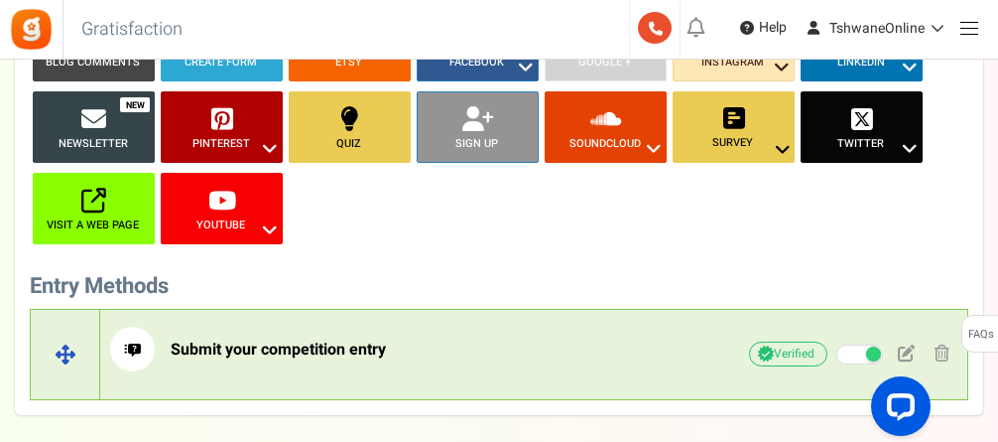
click at [345, 344] on span "Submit your competition entry" at bounding box center [278, 349] width 215 height 24
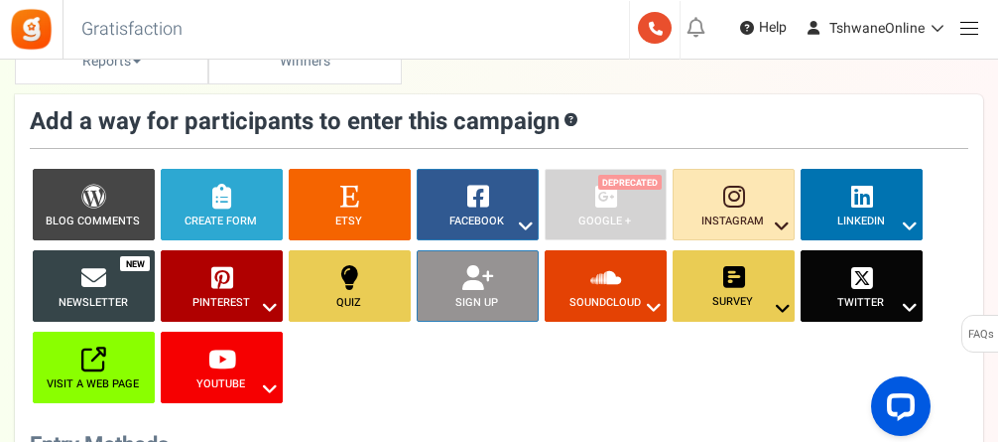
scroll to position [153, 0]
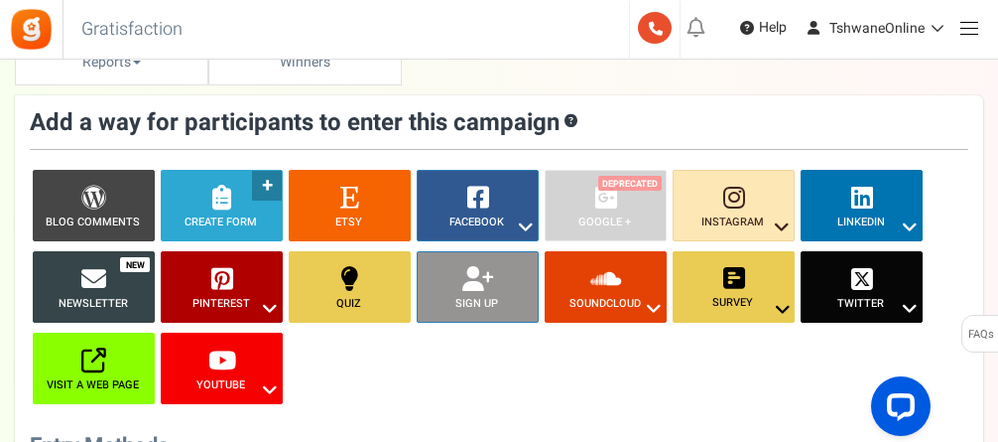
click at [238, 206] on link "Create Form ?" at bounding box center [222, 205] width 122 height 71
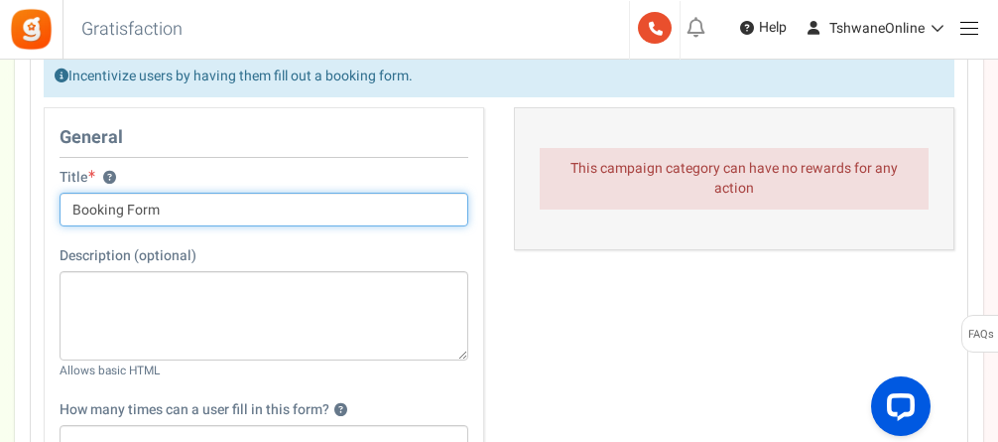
scroll to position [661, 0]
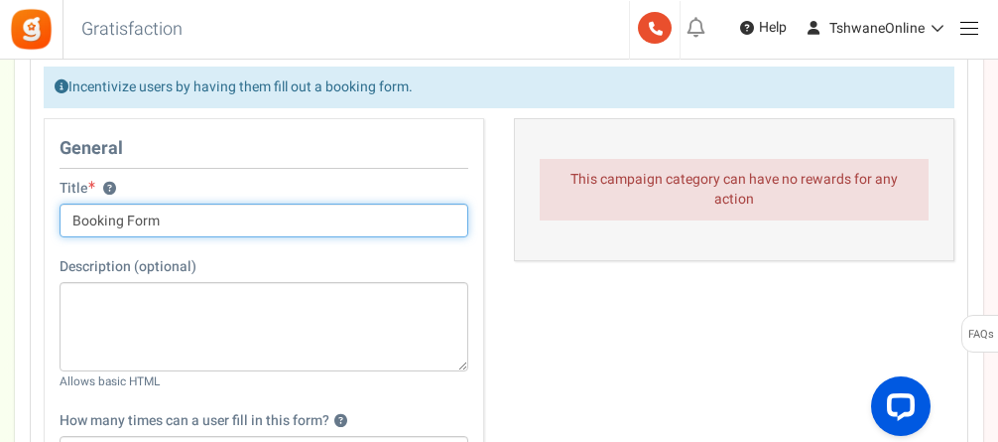
drag, startPoint x: 162, startPoint y: 218, endPoint x: 75, endPoint y: 211, distance: 86.6
click at [75, 211] on input "Booking Form" at bounding box center [264, 220] width 409 height 34
type input "E"
type input "Enter our Business Competition"
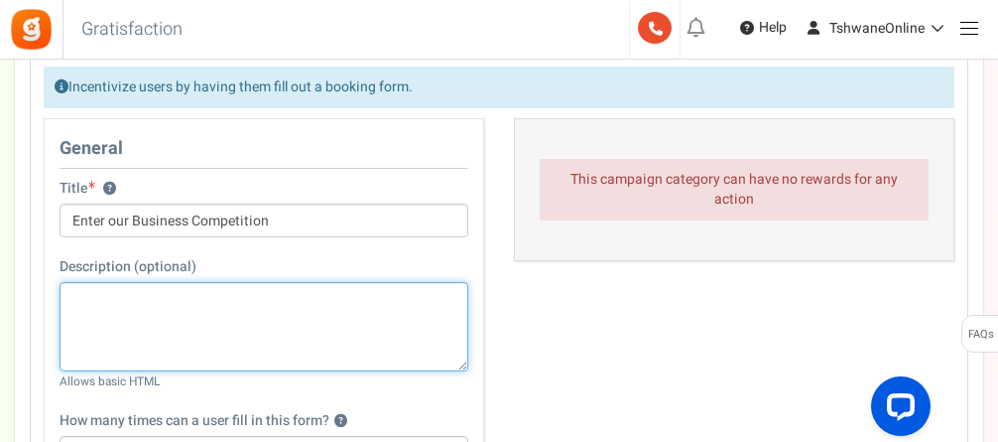
click at [162, 330] on textarea at bounding box center [264, 326] width 409 height 89
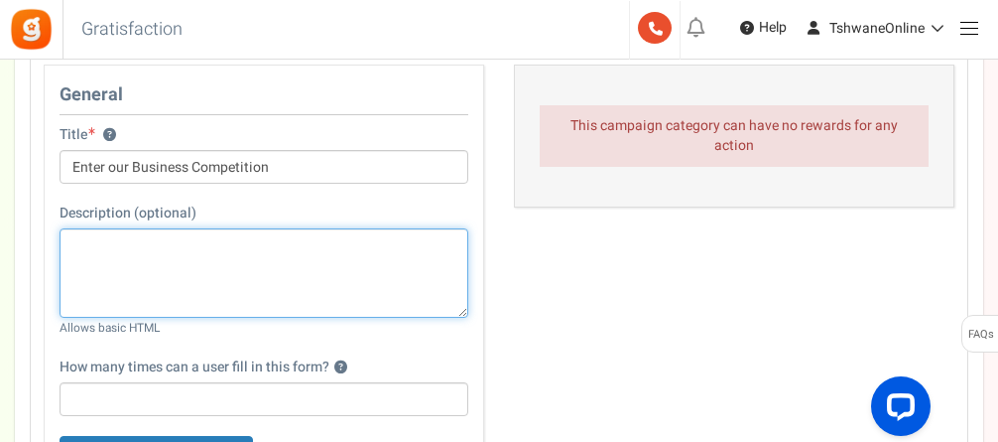
scroll to position [760, 0]
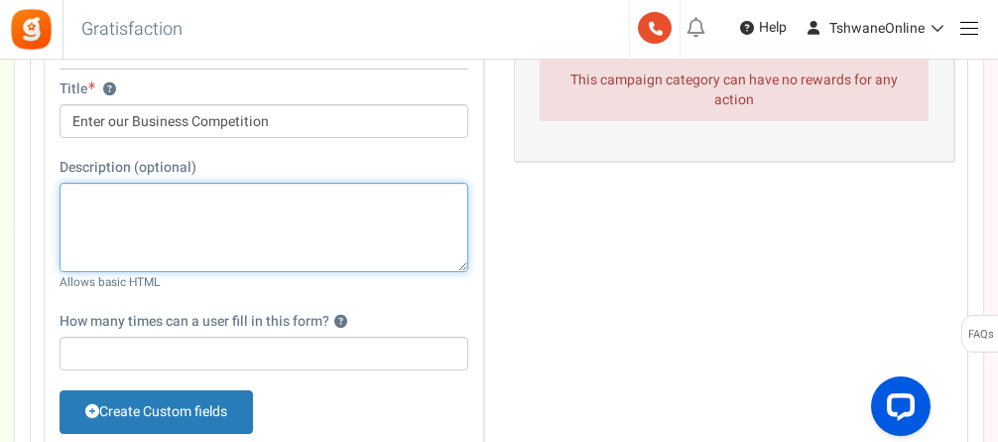
click at [190, 215] on textarea at bounding box center [264, 227] width 409 height 89
type textarea "T"
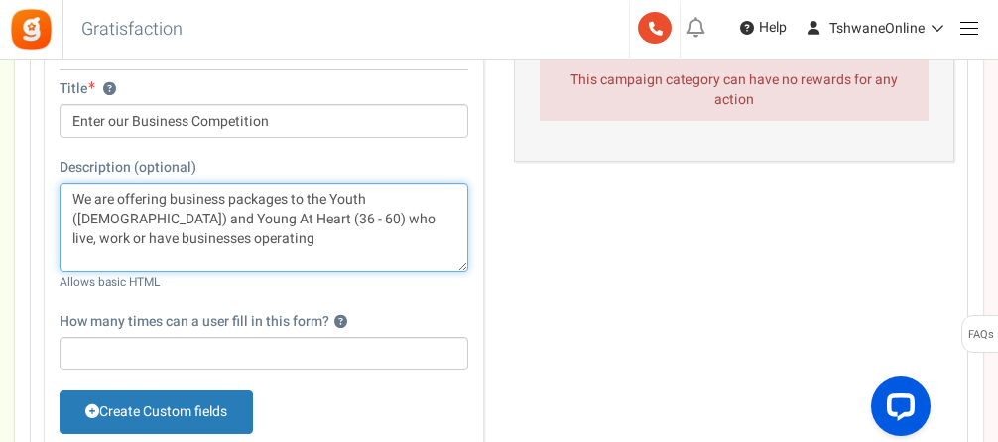
drag, startPoint x: 382, startPoint y: 216, endPoint x: 366, endPoint y: 219, distance: 16.2
click at [366, 219] on textarea "We are offering business packages to the Youth (15 - 35 years old) and Young At…" at bounding box center [264, 227] width 409 height 89
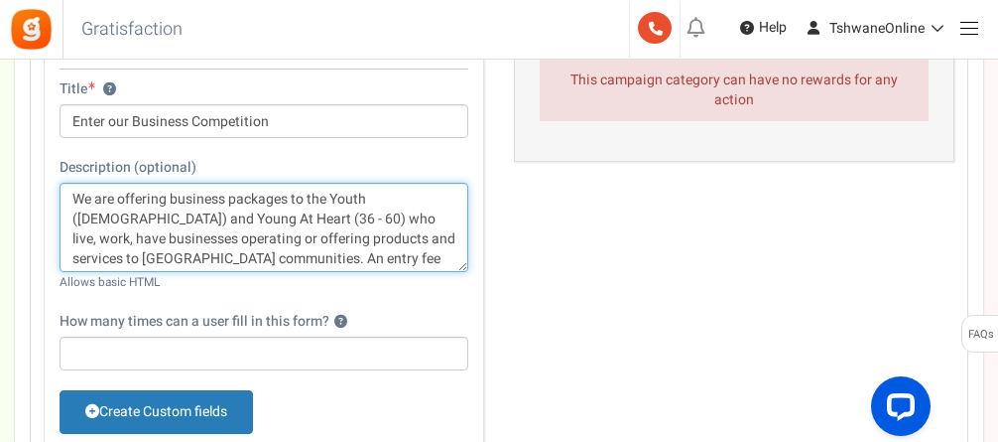
click at [389, 258] on textarea "We are offering business packages to the Youth (15 - 35 years old) and Young At…" at bounding box center [264, 227] width 409 height 89
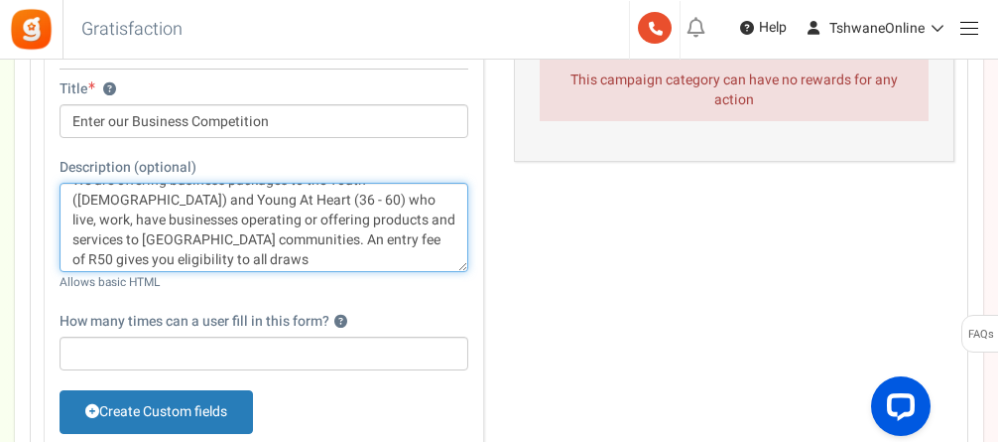
click at [385, 221] on textarea "We are offering business packages to the Youth ([DEMOGRAPHIC_DATA]) and Young A…" at bounding box center [264, 227] width 409 height 89
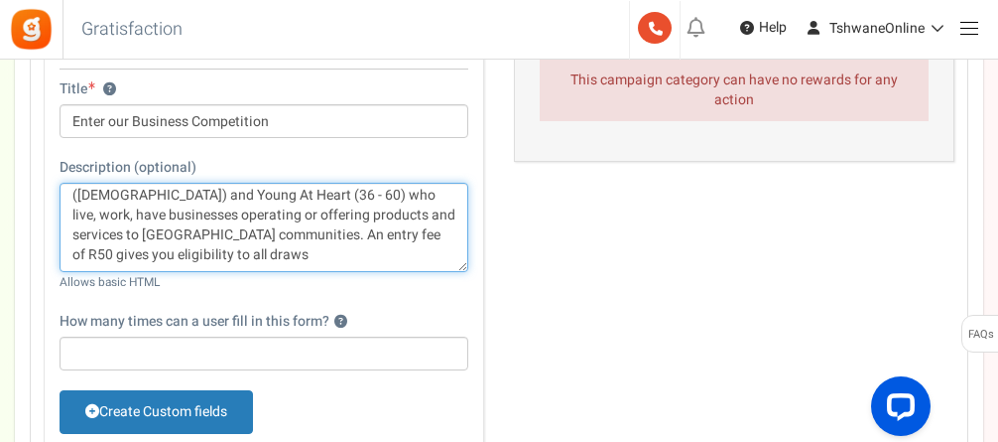
type textarea "We are offering business packages to the Youth ([DEMOGRAPHIC_DATA]) and Young A…"
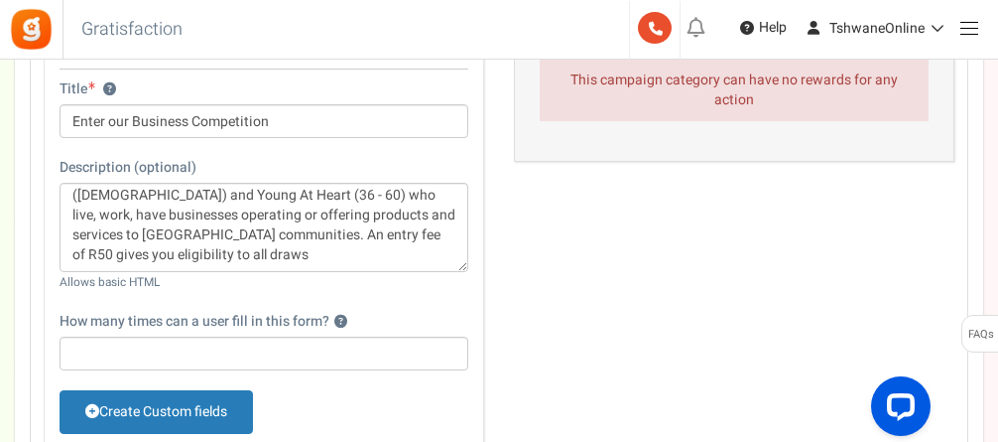
click at [430, 292] on div "Description (optional) We are offering business packages to the Youth (15 - 35 …" at bounding box center [264, 225] width 409 height 134
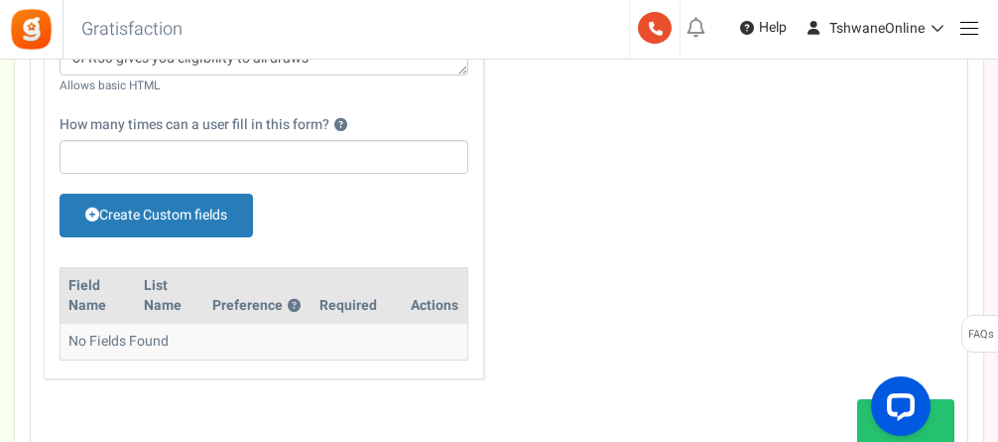
scroll to position [959, 0]
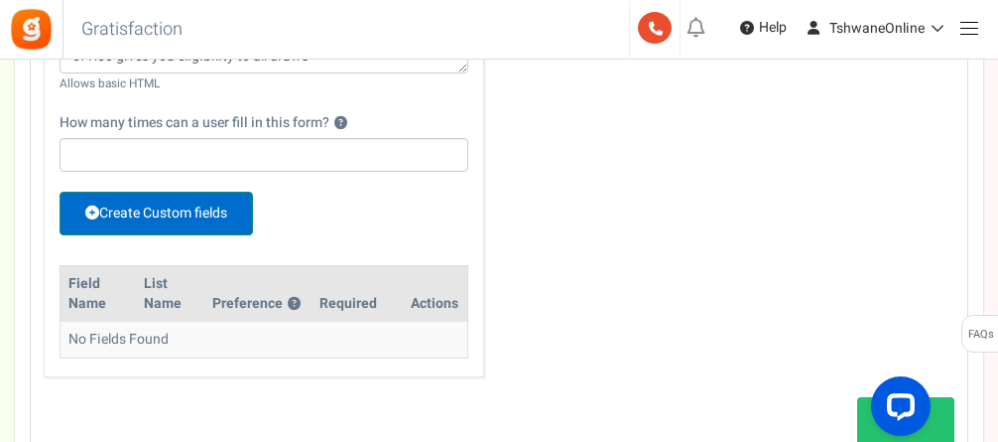
click at [193, 215] on link "Create Custom fields" at bounding box center [157, 214] width 194 height 44
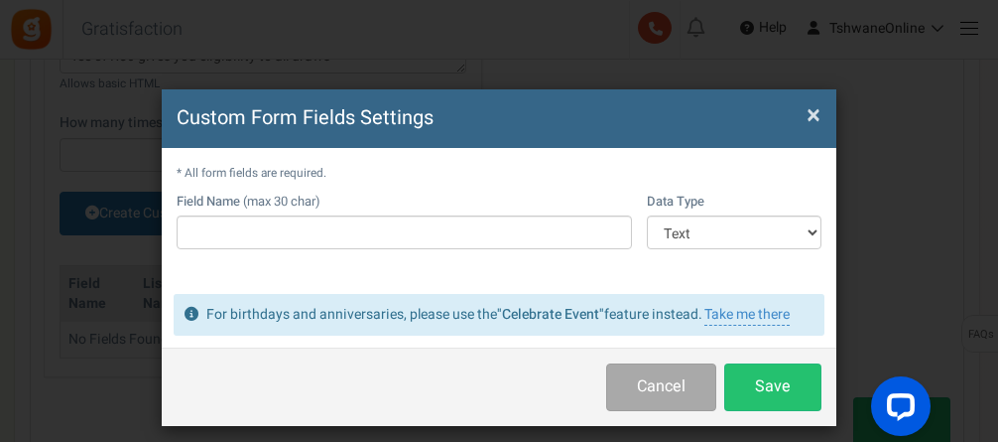
scroll to position [0, 0]
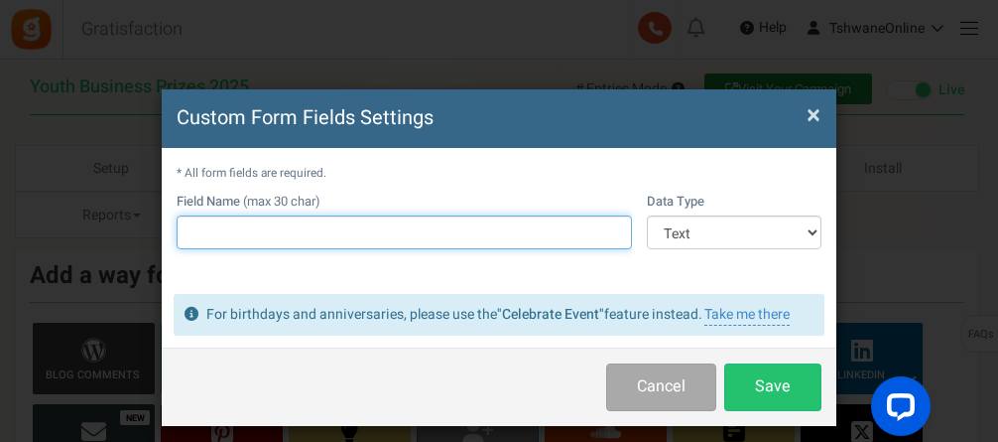
click at [321, 232] on input "text" at bounding box center [404, 232] width 455 height 34
type input "Full Name"
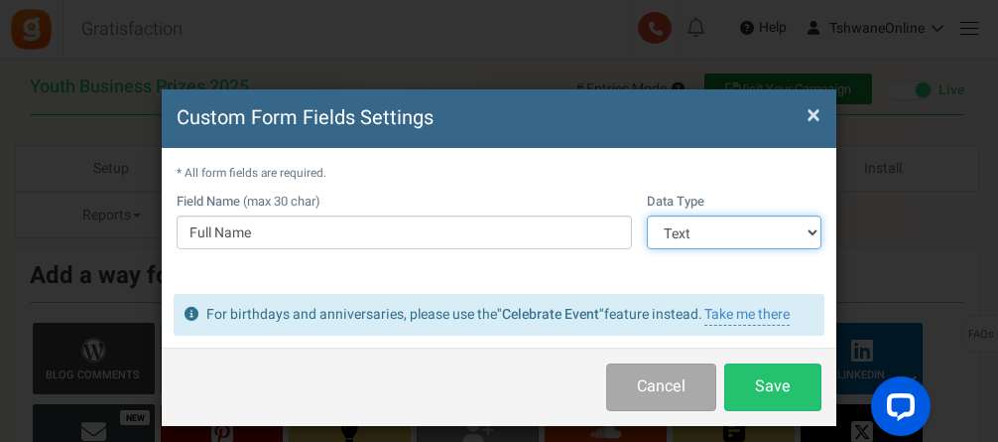
click at [714, 229] on select "Text Number Multiple Options (can only select one) Multiple Options (can select…" at bounding box center [734, 232] width 175 height 34
click at [647, 215] on select "Text Number Multiple Options (can only select one) Multiple Options (can select…" at bounding box center [734, 232] width 175 height 34
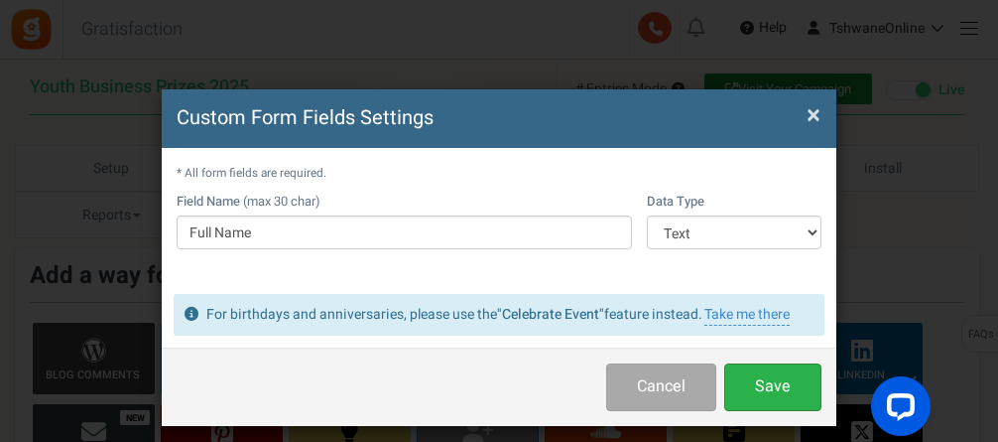
click at [762, 382] on button "Save" at bounding box center [772, 386] width 97 height 47
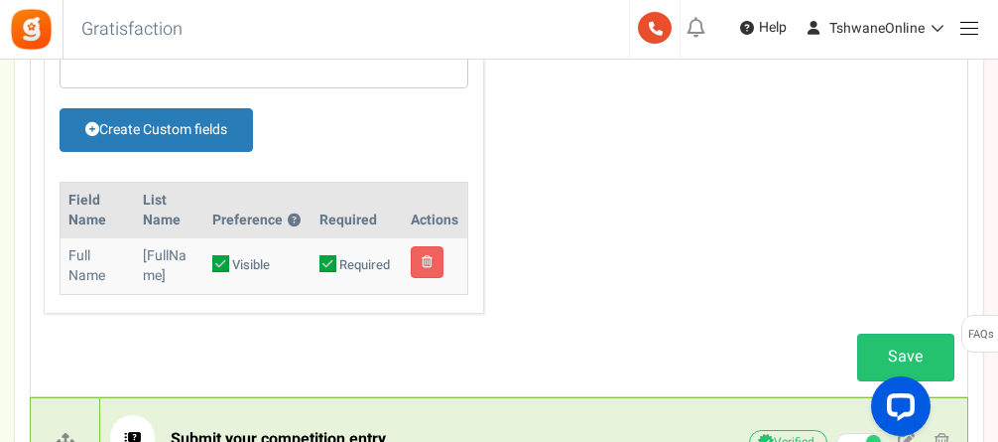
scroll to position [992, 0]
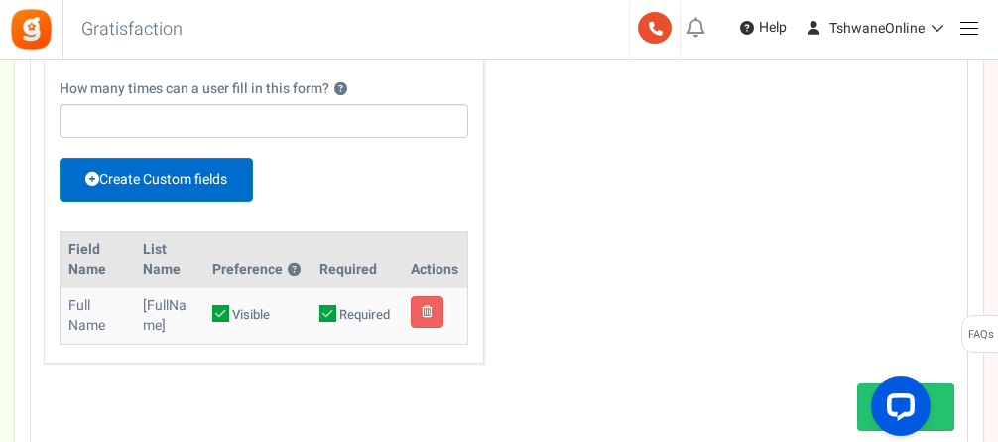
click at [180, 173] on link "Create Custom fields" at bounding box center [157, 180] width 194 height 44
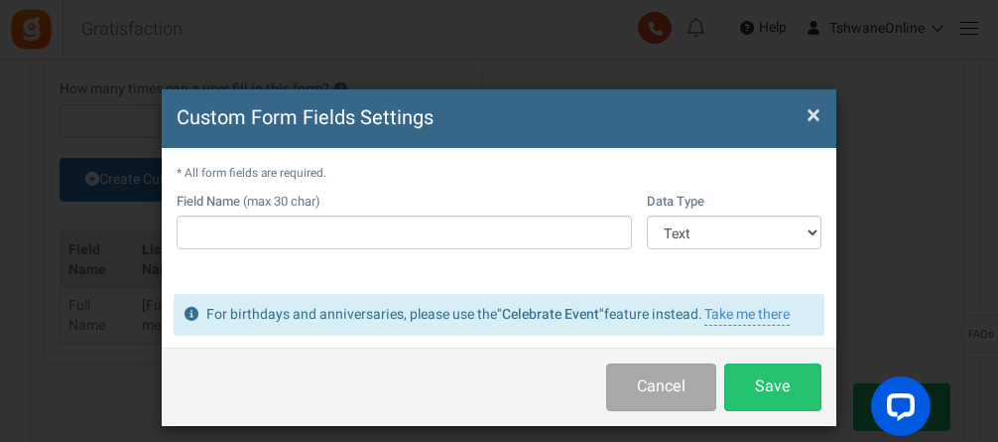
scroll to position [0, 0]
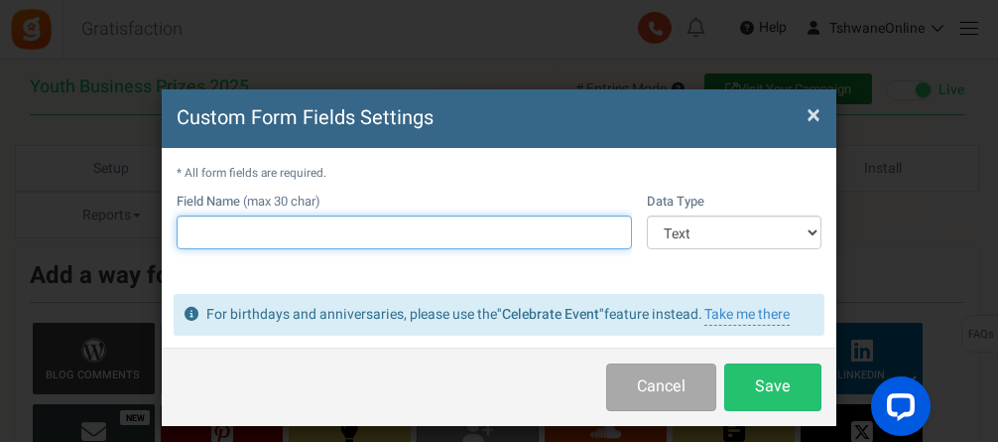
click at [249, 237] on input "text" at bounding box center [404, 232] width 455 height 34
type input "W"
type input "Contact Number"
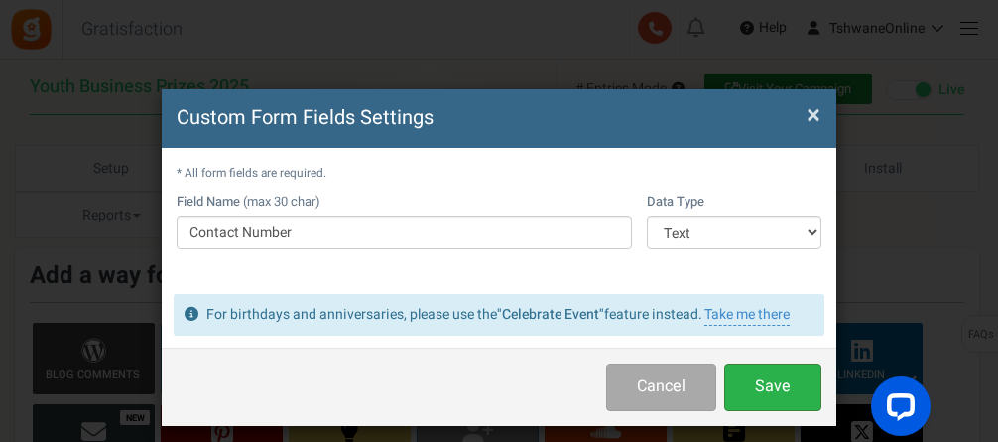
click at [768, 386] on button "Save" at bounding box center [772, 386] width 97 height 47
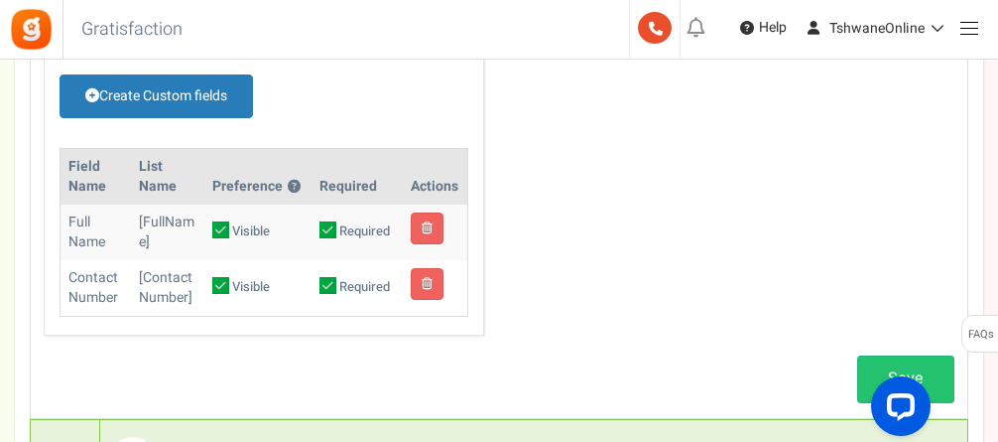
scroll to position [1092, 0]
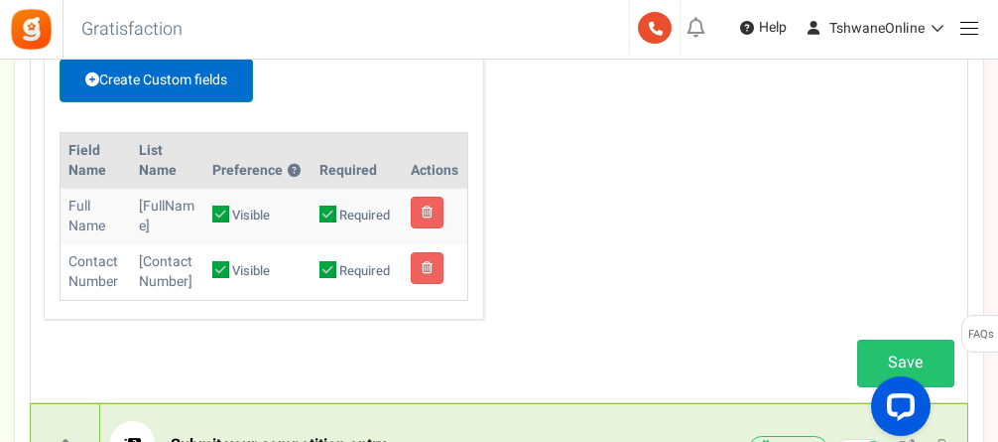
click at [155, 75] on link "Create Custom fields" at bounding box center [157, 81] width 194 height 44
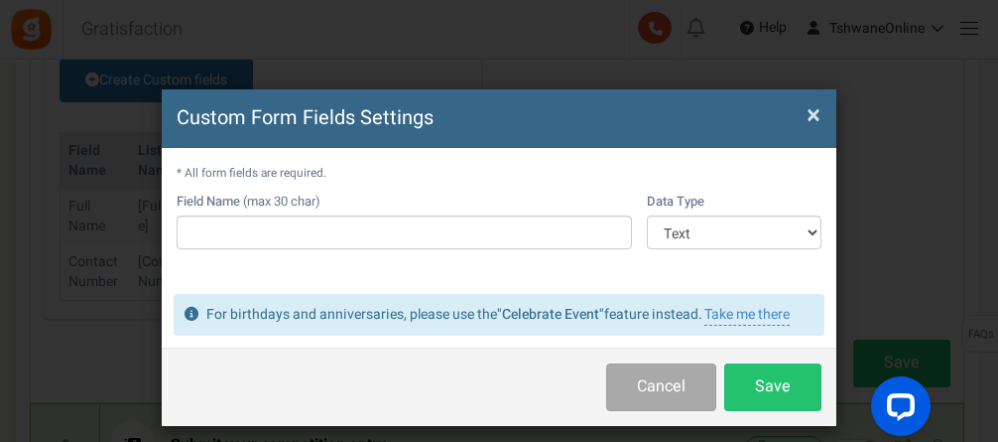
scroll to position [0, 0]
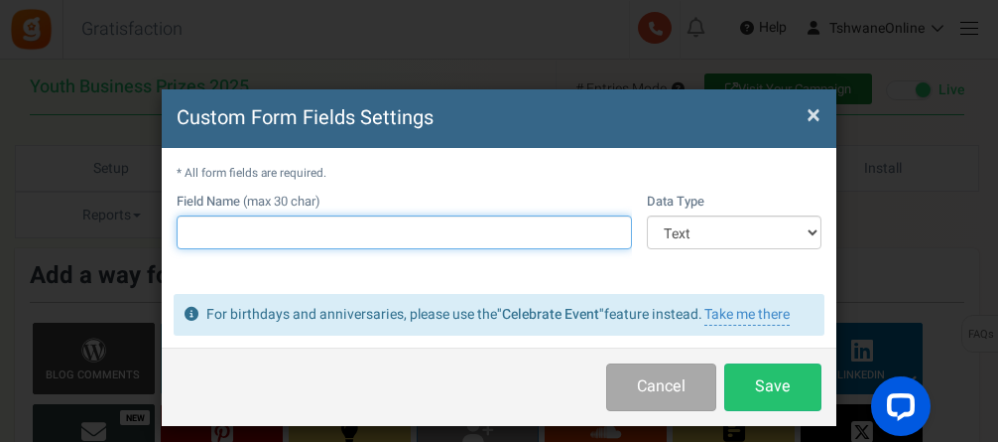
click at [280, 235] on input "text" at bounding box center [404, 232] width 455 height 34
type input "Email address"
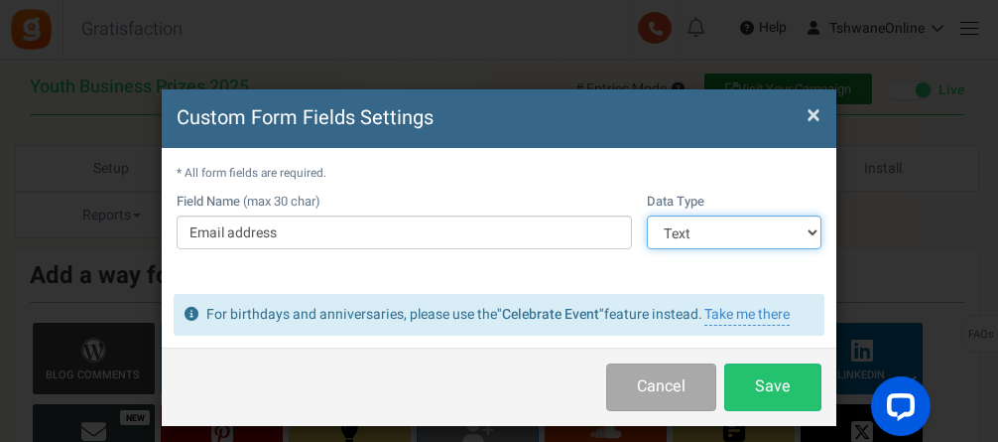
click at [714, 238] on select "Text Number Multiple Options (can only select one) Multiple Options (can select…" at bounding box center [734, 232] width 175 height 34
click at [647, 215] on select "Text Number Multiple Options (can only select one) Multiple Options (can select…" at bounding box center [734, 232] width 175 height 34
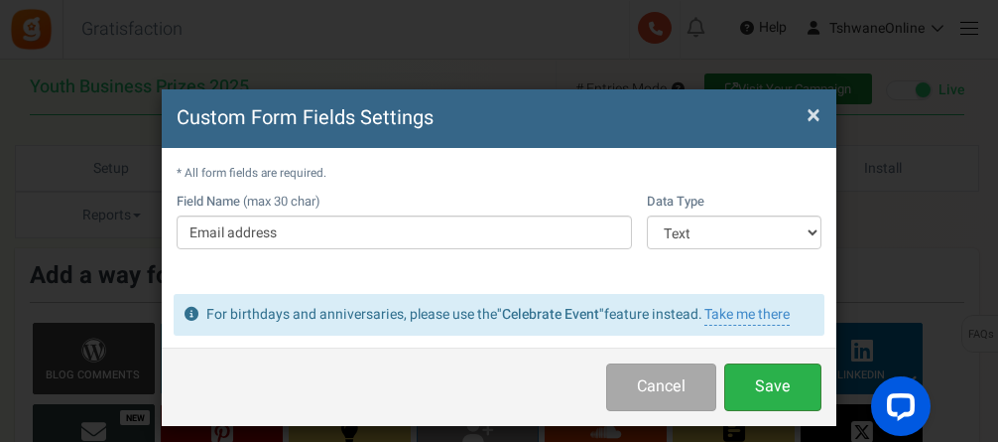
click at [752, 381] on button "Save" at bounding box center [772, 386] width 97 height 47
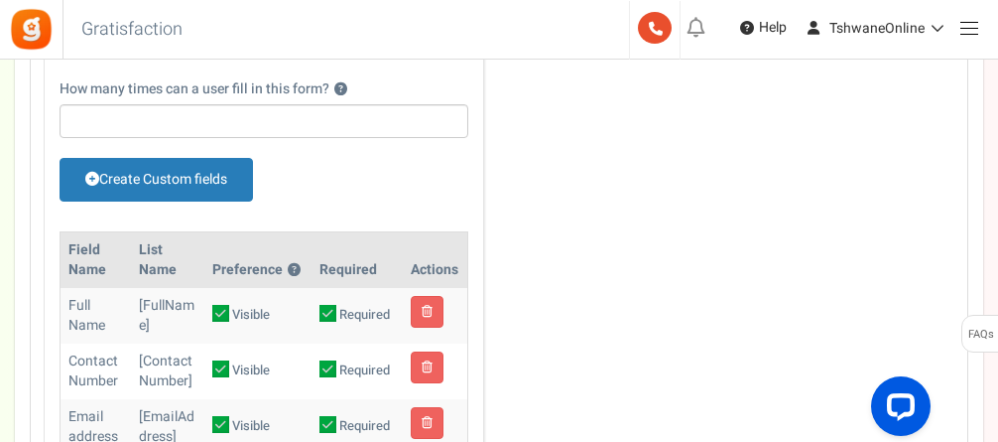
scroll to position [1092, 0]
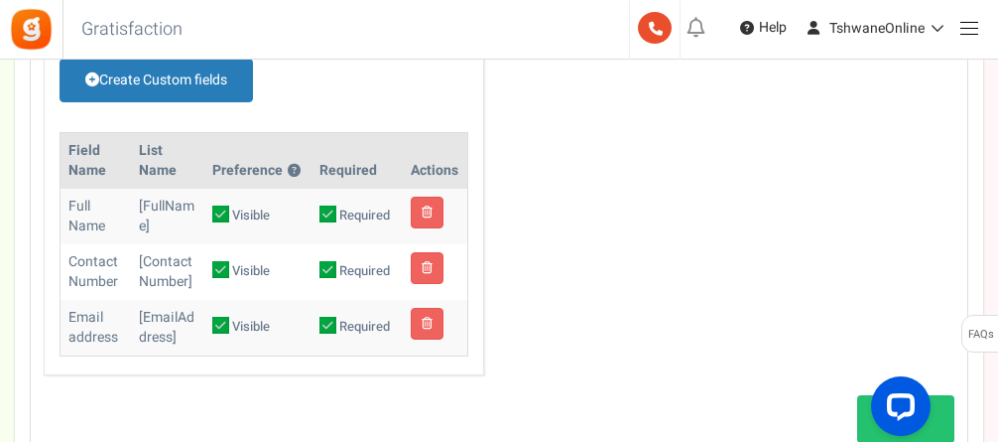
click at [325, 320] on icon at bounding box center [328, 325] width 17 height 17
click at [313, 322] on input "Required" at bounding box center [306, 328] width 13 height 13
checkbox input "false"
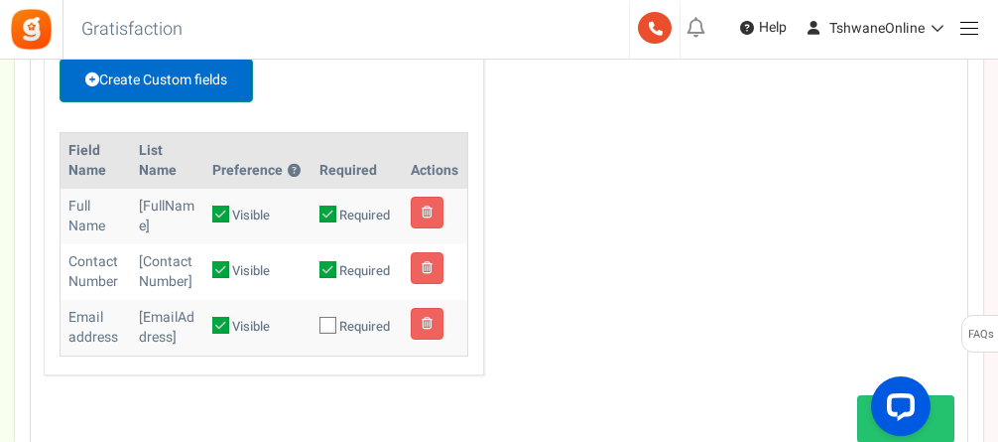
click at [131, 80] on link "Create Custom fields" at bounding box center [157, 81] width 194 height 44
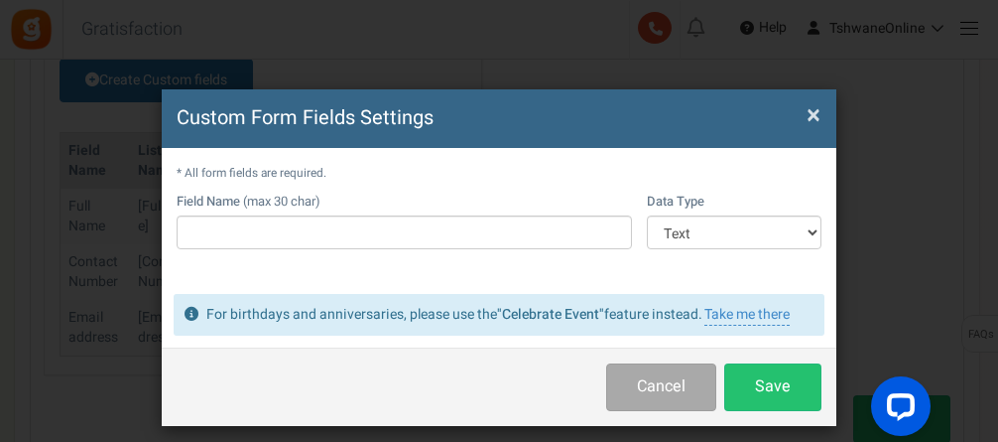
scroll to position [0, 0]
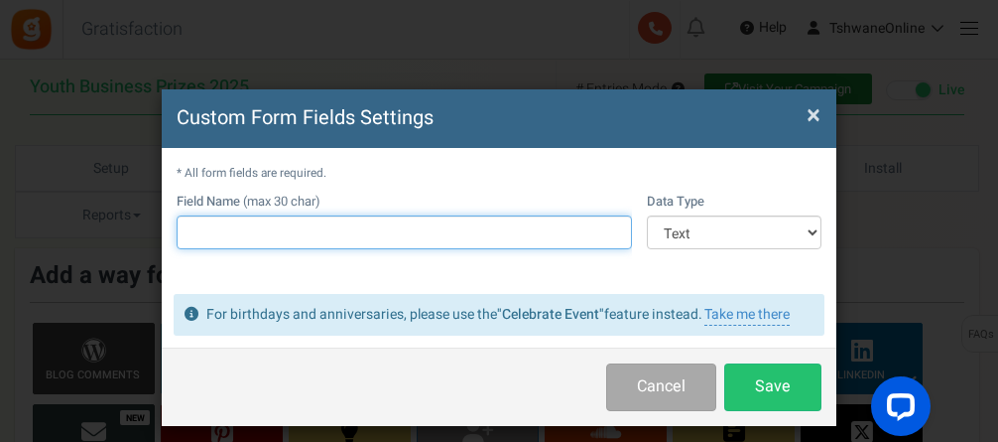
click at [252, 241] on input "text" at bounding box center [404, 232] width 455 height 34
type input "Eligible to Enter"
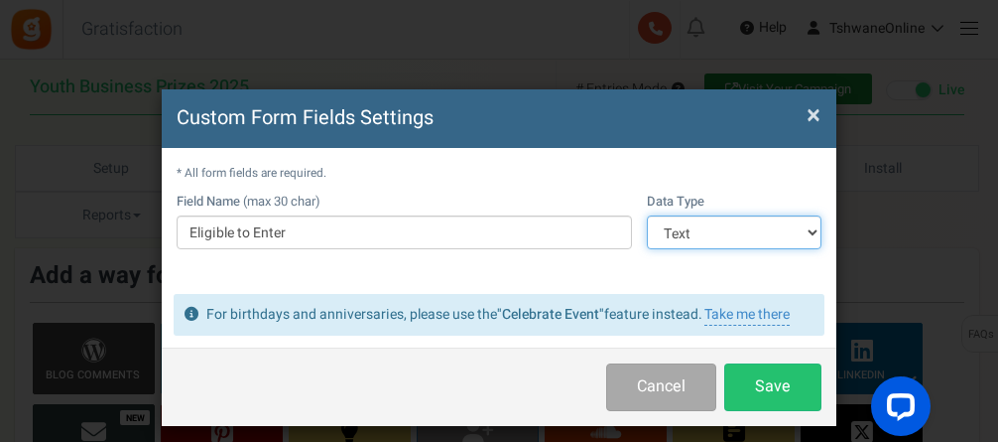
click at [692, 245] on select "Text Number Multiple Options (can only select one) Multiple Options (can select…" at bounding box center [734, 232] width 175 height 34
select select "4"
click at [647, 215] on select "Text Number Multiple Options (can only select one) Multiple Options (can select…" at bounding box center [734, 232] width 175 height 34
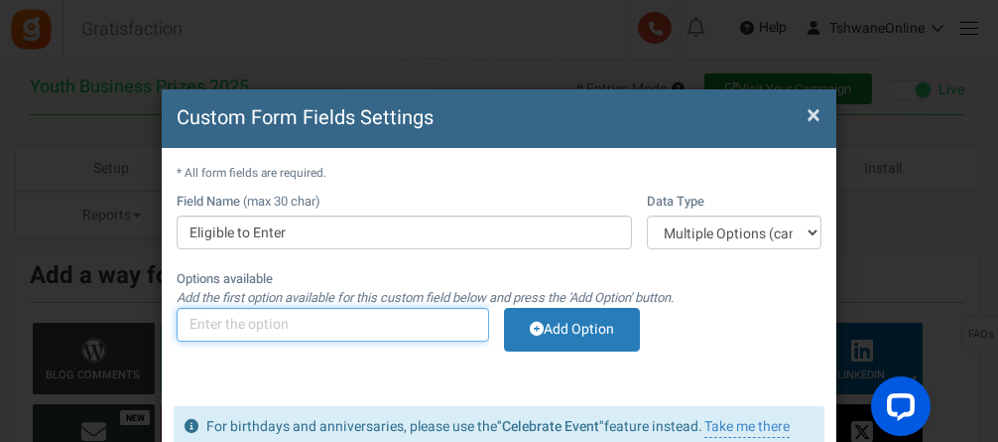
click at [281, 333] on input "text" at bounding box center [333, 325] width 313 height 34
type input "Live In Tshwane"
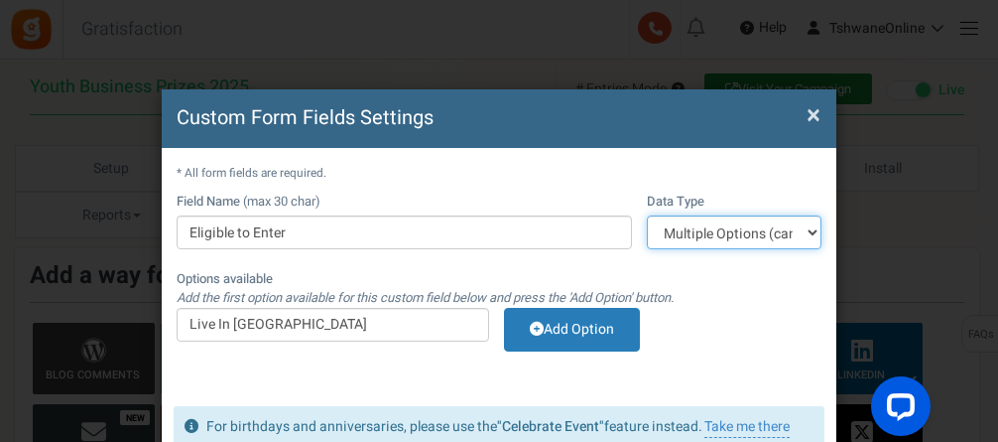
click at [729, 235] on select "Text Number Multiple Options (can only select one) Multiple Options (can select…" at bounding box center [734, 232] width 175 height 34
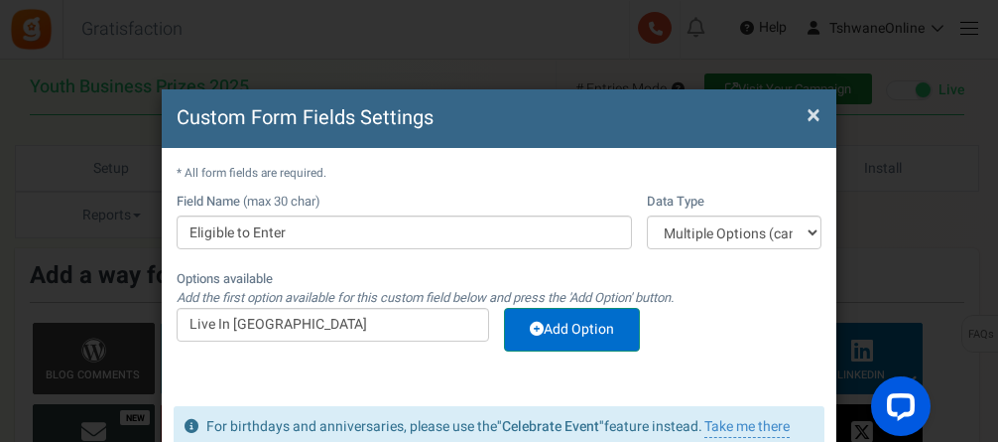
click at [567, 326] on link "Add Option" at bounding box center [572, 330] width 136 height 44
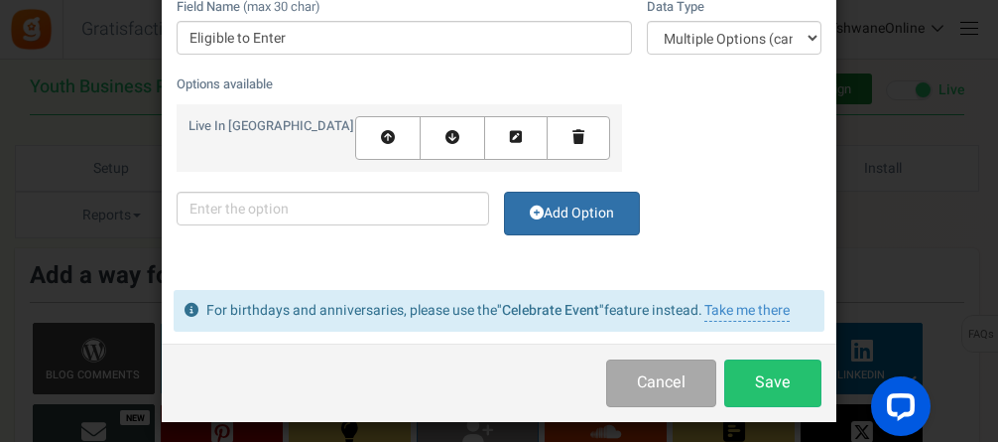
scroll to position [198, 0]
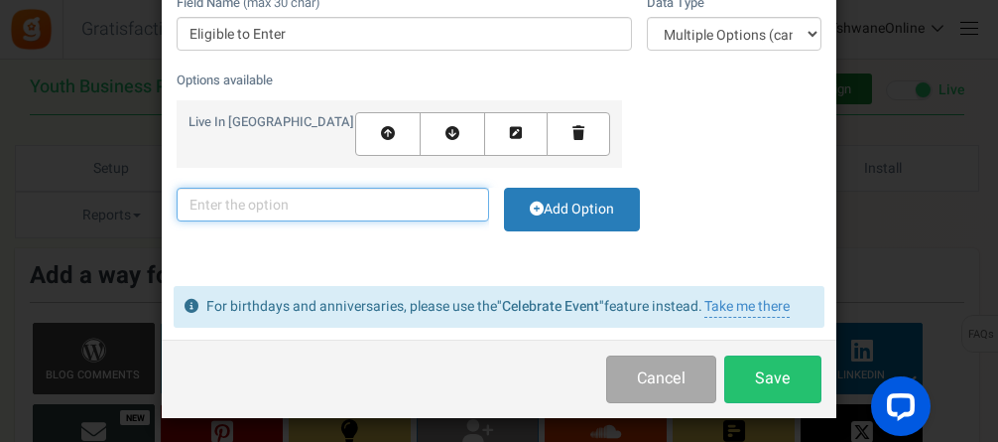
click at [332, 202] on input "text" at bounding box center [333, 205] width 313 height 34
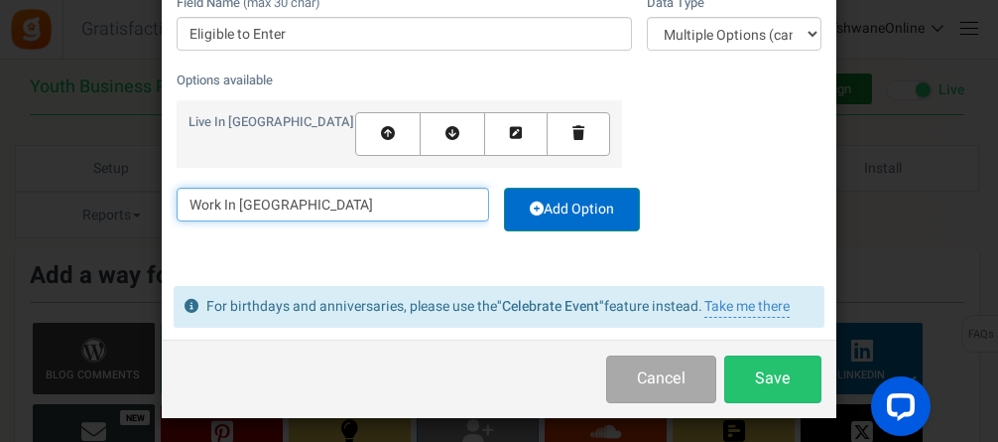
type input "Work In Tshwane"
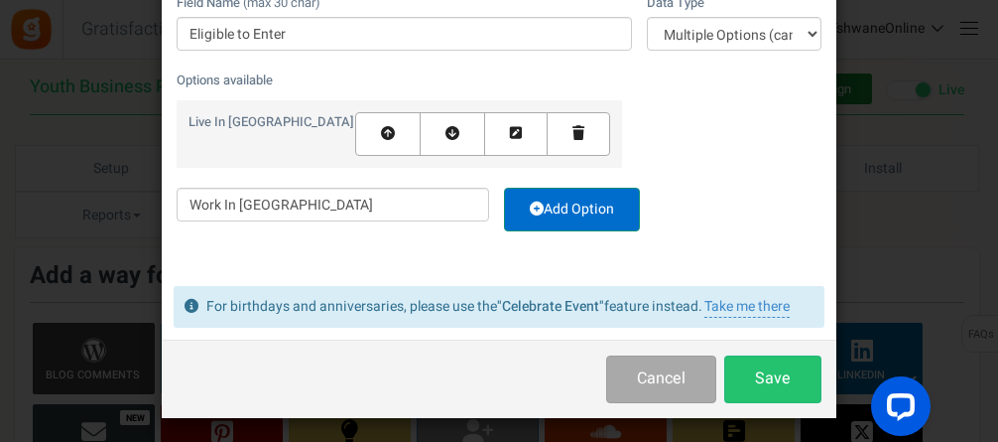
click at [587, 209] on link "Add Option" at bounding box center [572, 210] width 136 height 44
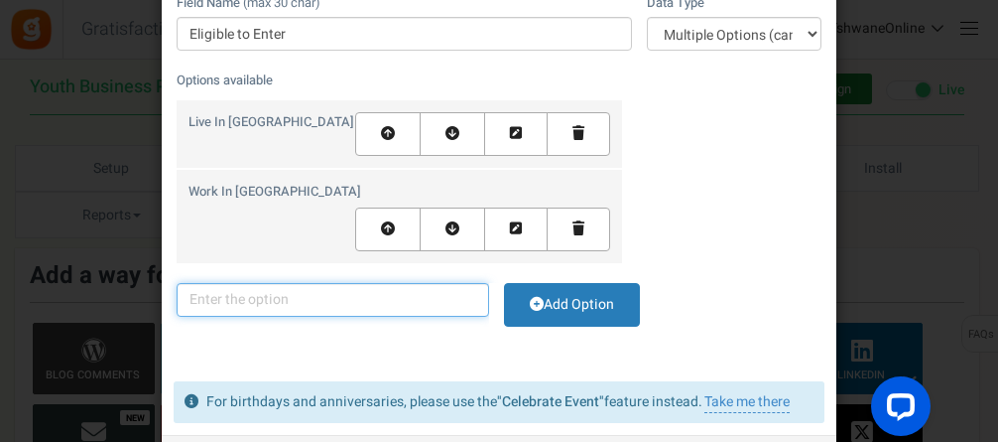
click at [367, 283] on input "text" at bounding box center [333, 300] width 313 height 34
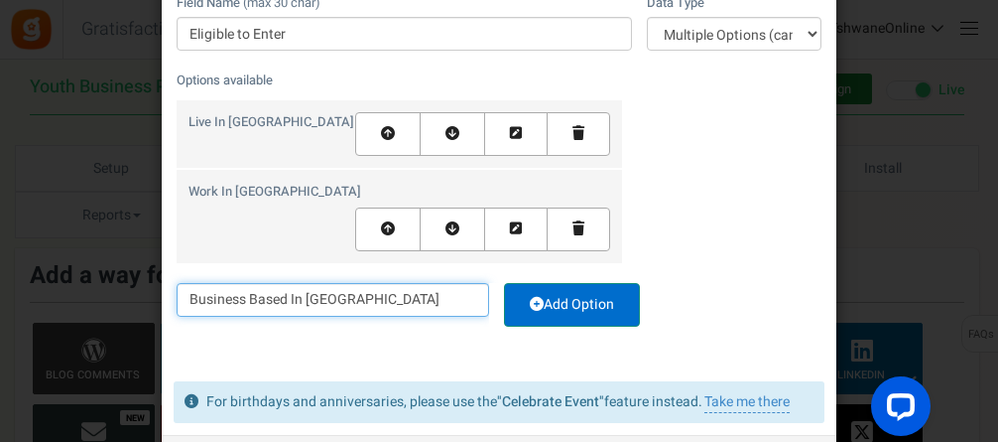
type input "Business Based In Tshwane"
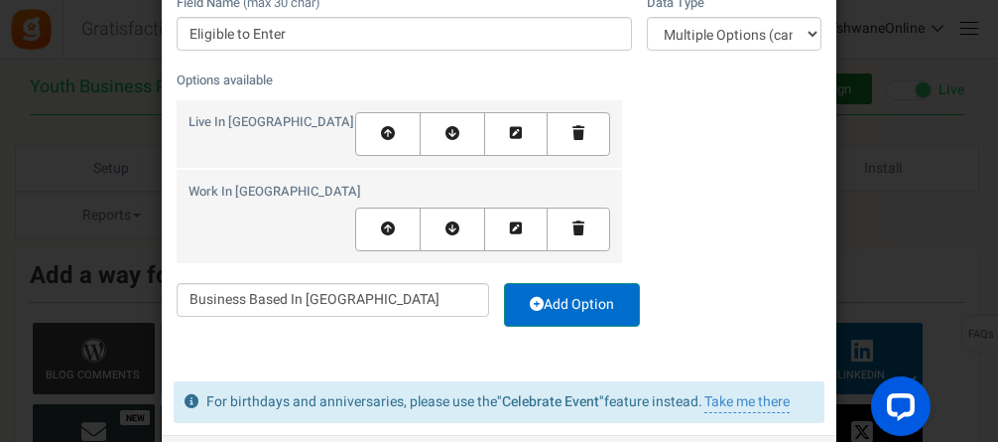
click at [586, 283] on link "Add Option" at bounding box center [572, 305] width 136 height 44
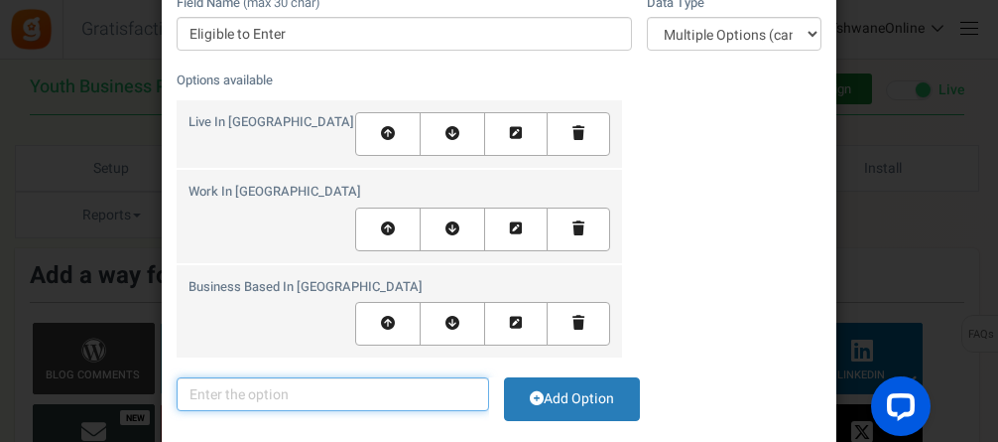
click at [308, 377] on input "text" at bounding box center [333, 394] width 313 height 34
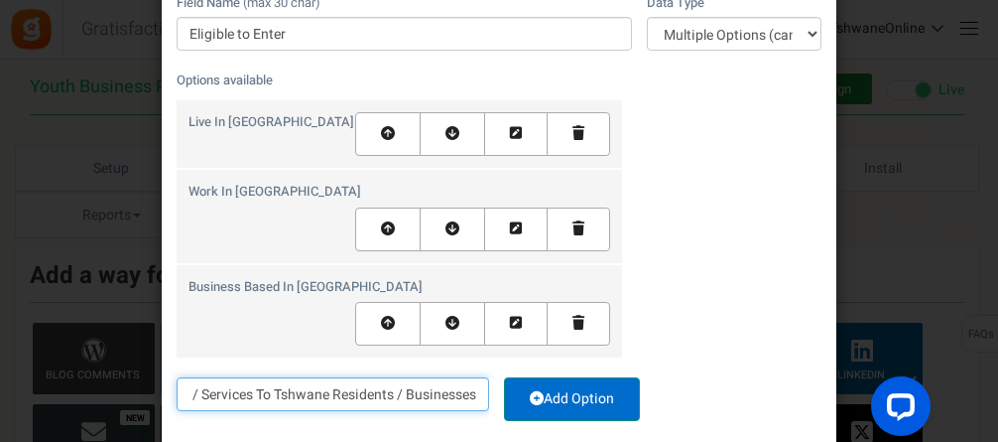
type input "Business Offers Products / Services To Tshwane Residents / Businesses"
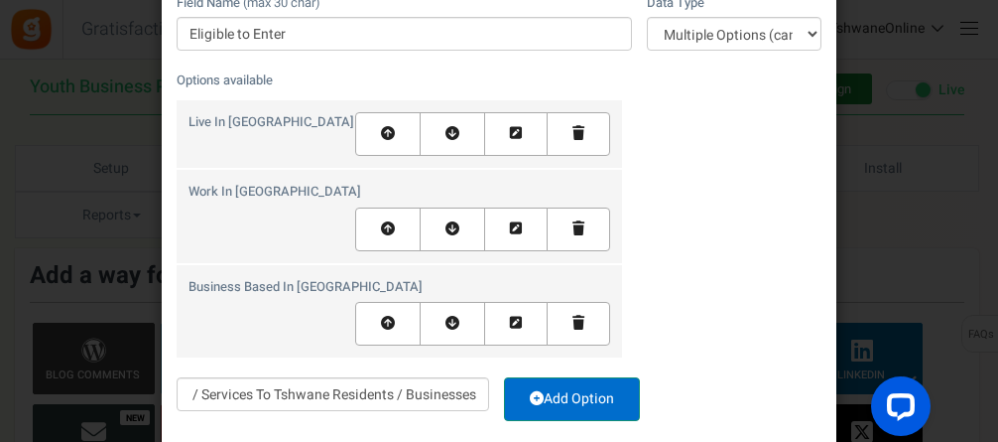
click at [600, 377] on link "Add Option" at bounding box center [572, 399] width 136 height 44
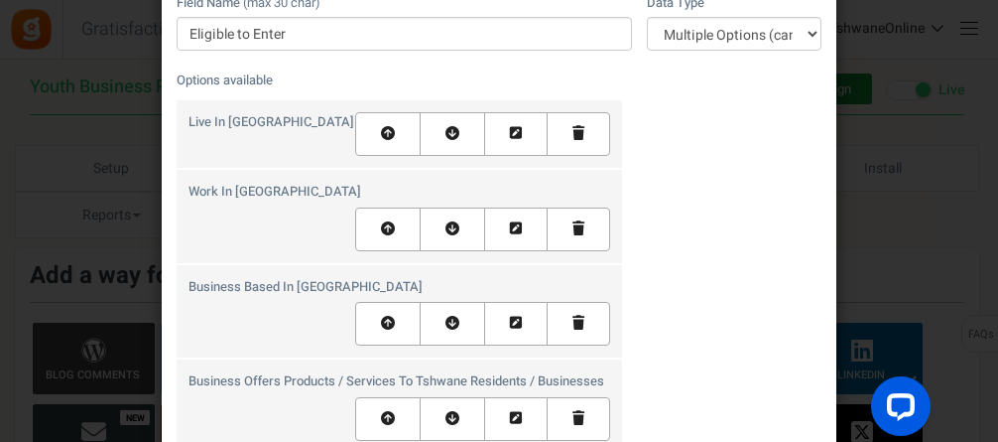
scroll to position [298, 0]
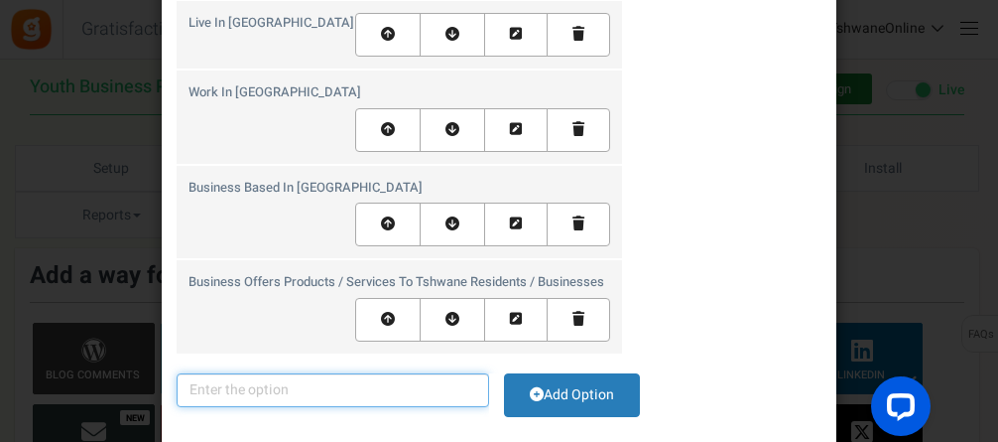
click at [422, 373] on input "text" at bounding box center [333, 390] width 313 height 34
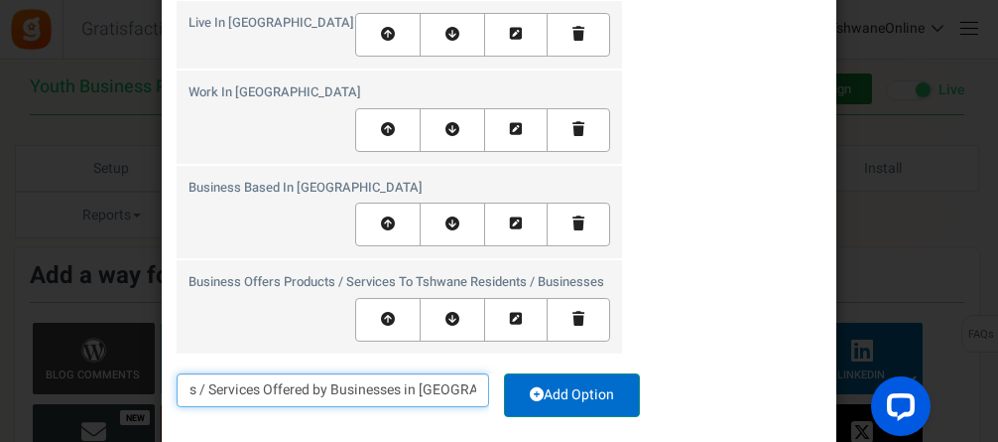
type input "Use Products / Services Offered by Businesses in Tshwane"
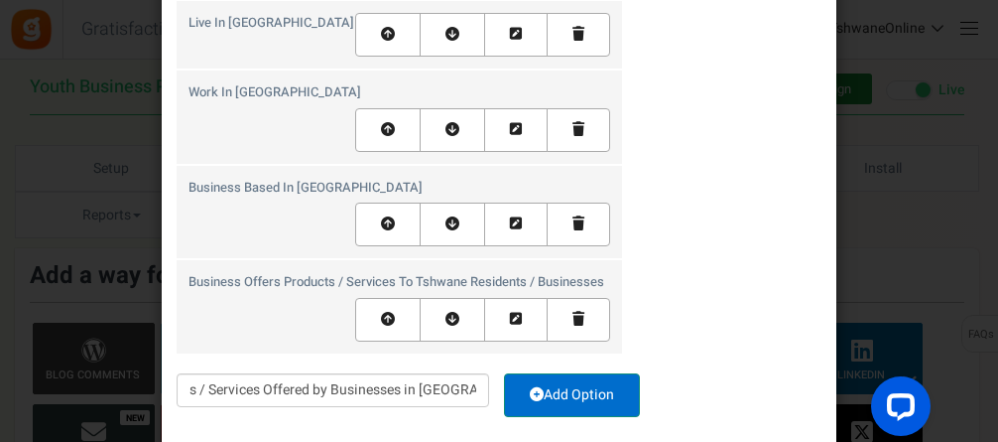
click at [558, 373] on link "Add Option" at bounding box center [572, 395] width 136 height 44
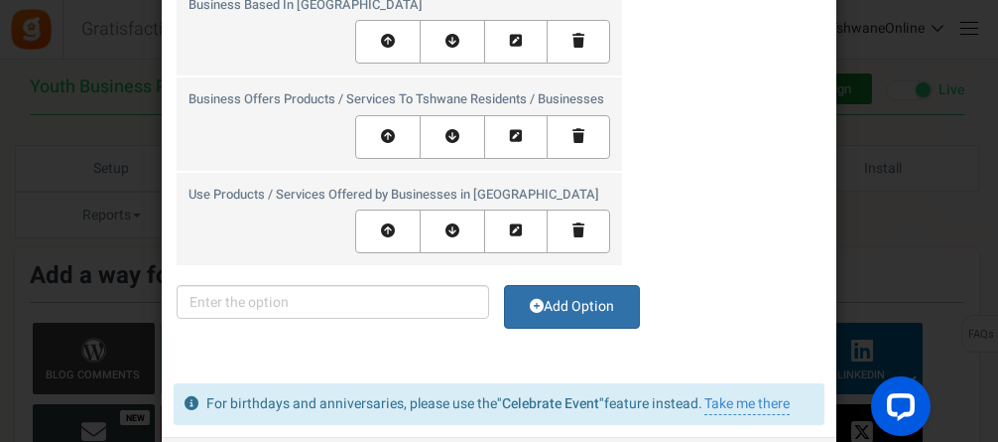
scroll to position [533, 0]
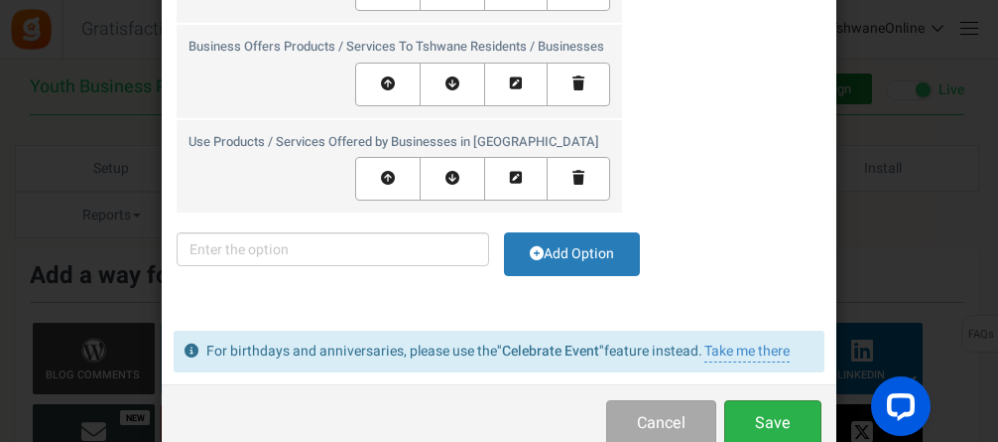
click at [778, 400] on button "Save" at bounding box center [772, 423] width 97 height 47
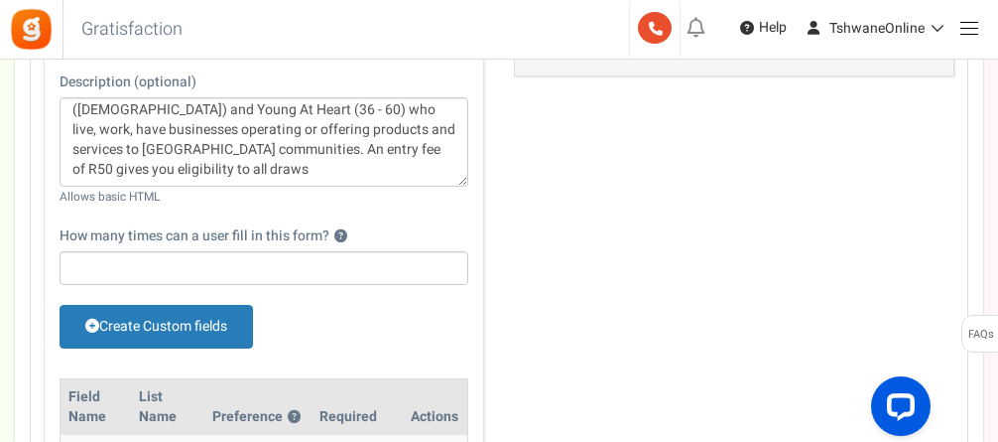
scroll to position [893, 0]
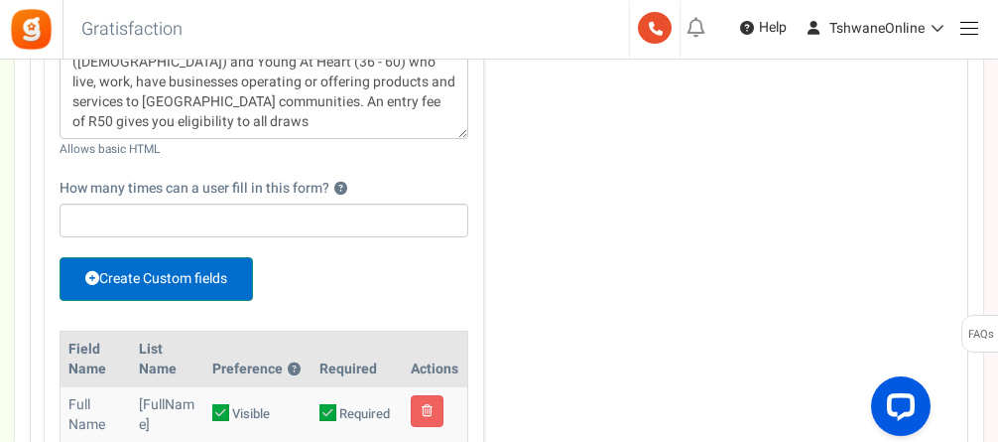
click at [200, 281] on link "Create Custom fields" at bounding box center [157, 279] width 194 height 44
select select "1"
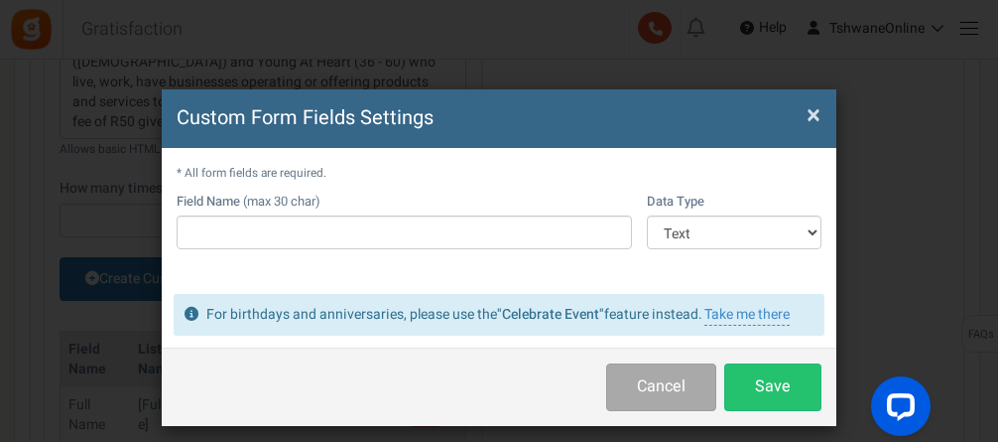
scroll to position [0, 0]
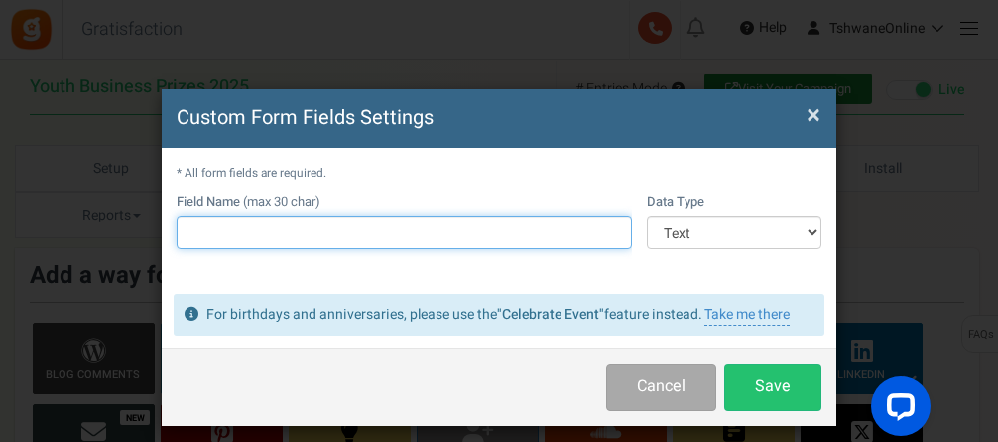
click at [282, 229] on input "text" at bounding box center [404, 232] width 455 height 34
type input "Packages of Interest"
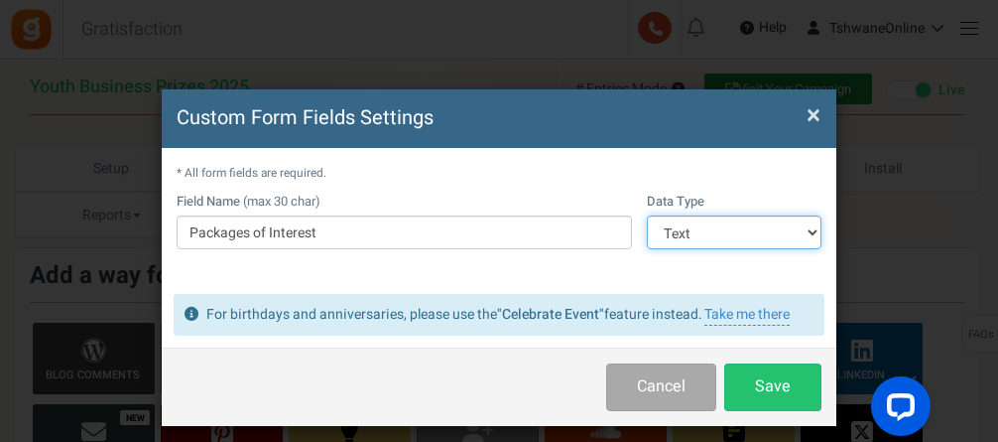
click at [684, 236] on select "Text Number Multiple Options (can only select one) Multiple Options (can select…" at bounding box center [734, 232] width 175 height 34
select select "4"
click at [647, 215] on select "Text Number Multiple Options (can only select one) Multiple Options (can select…" at bounding box center [734, 232] width 175 height 34
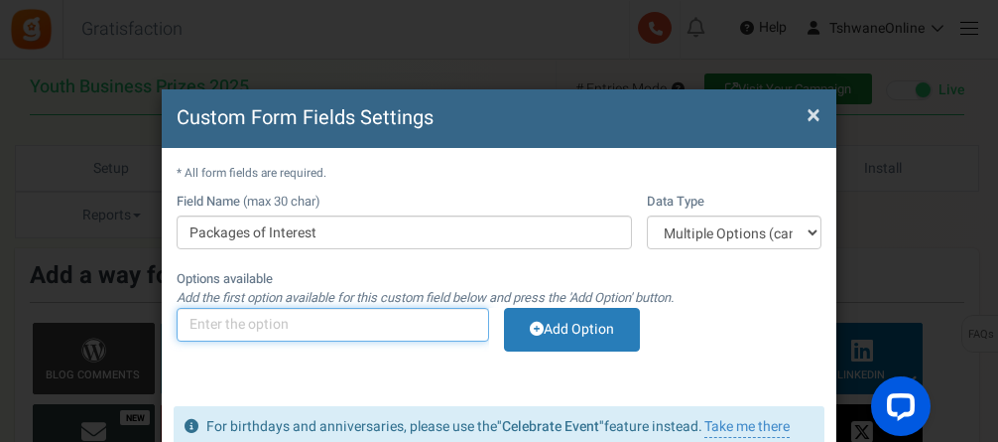
click at [265, 323] on input "text" at bounding box center [333, 325] width 313 height 34
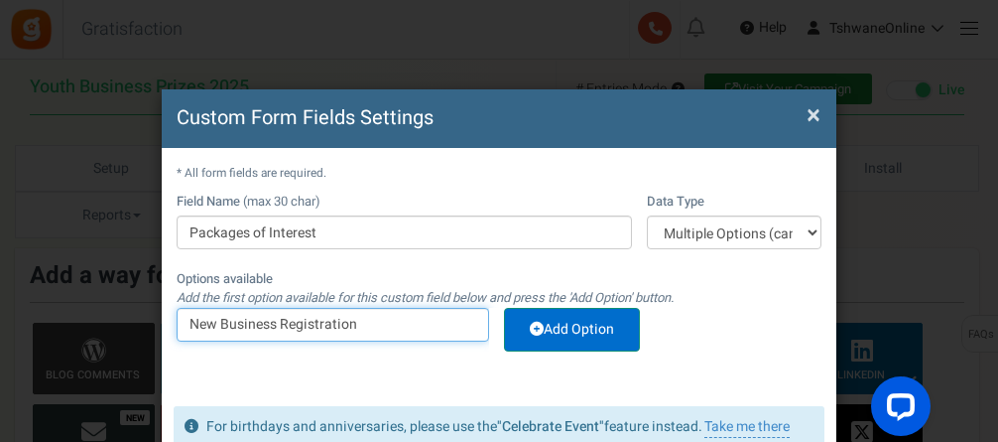
type input "New Business Registration"
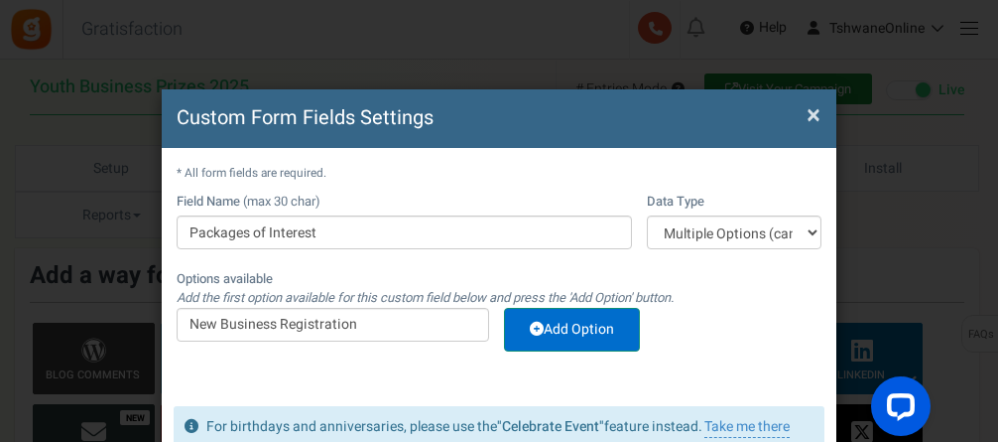
click at [569, 323] on link "Add Option" at bounding box center [572, 330] width 136 height 44
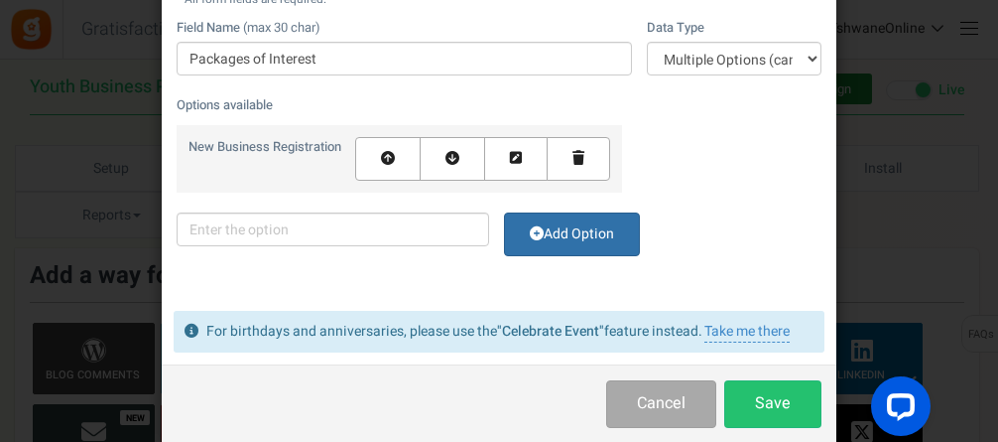
scroll to position [198, 0]
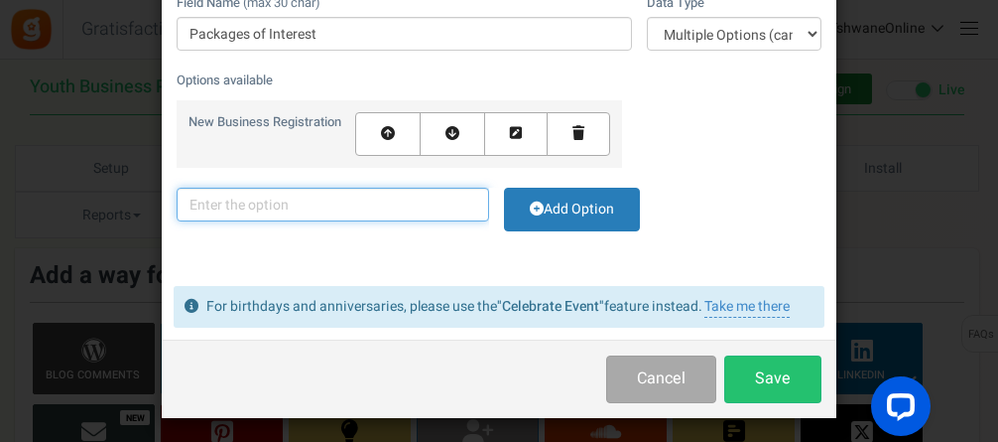
click at [268, 200] on input "text" at bounding box center [333, 205] width 313 height 34
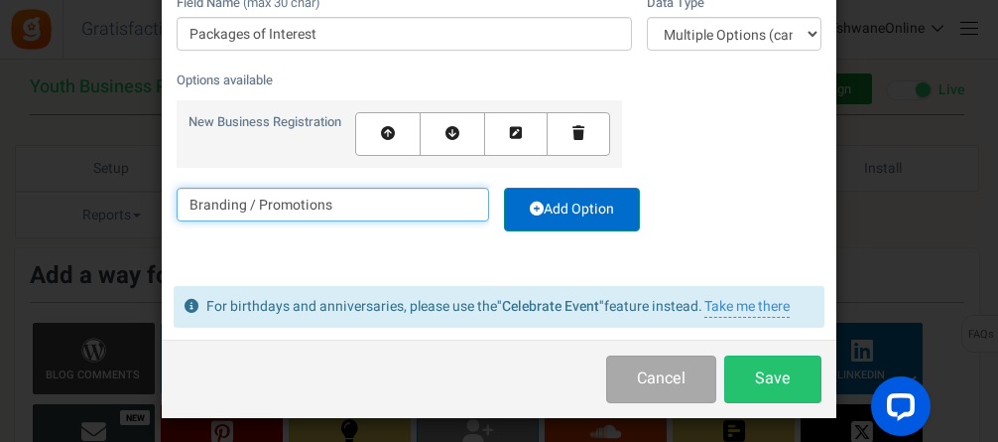
type input "Branding / Promotions"
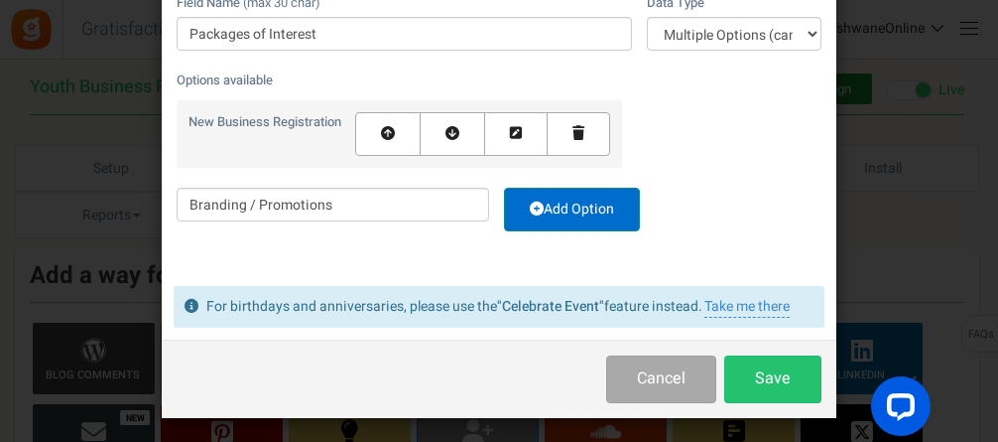
click at [570, 206] on link "Add Option" at bounding box center [572, 210] width 136 height 44
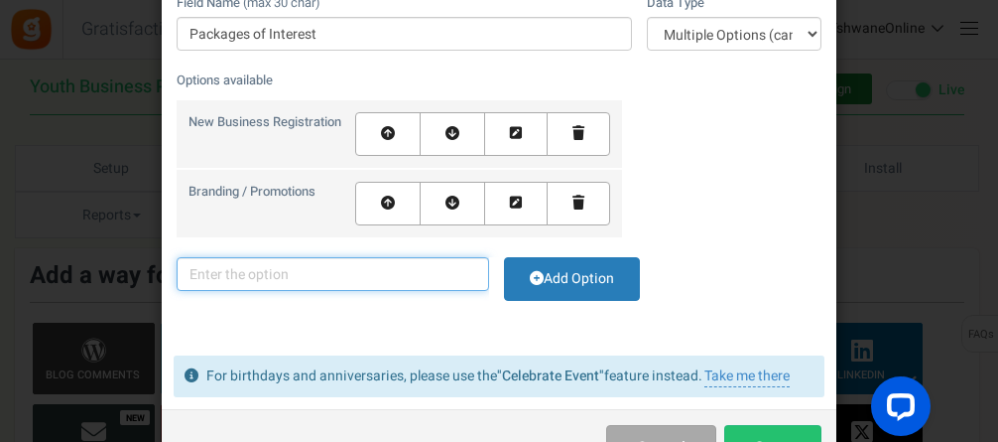
click at [347, 275] on input "text" at bounding box center [333, 274] width 313 height 34
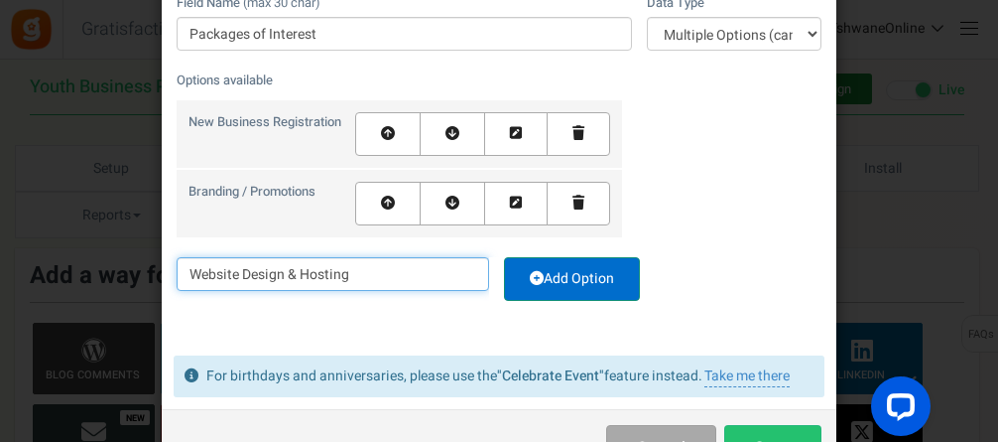
type input "Website Design & Hosting"
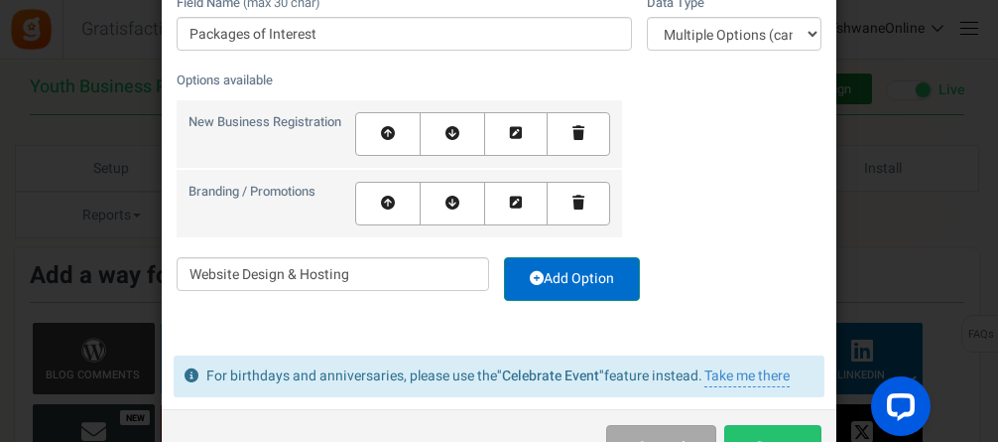
click at [563, 283] on link "Add Option" at bounding box center [572, 279] width 136 height 44
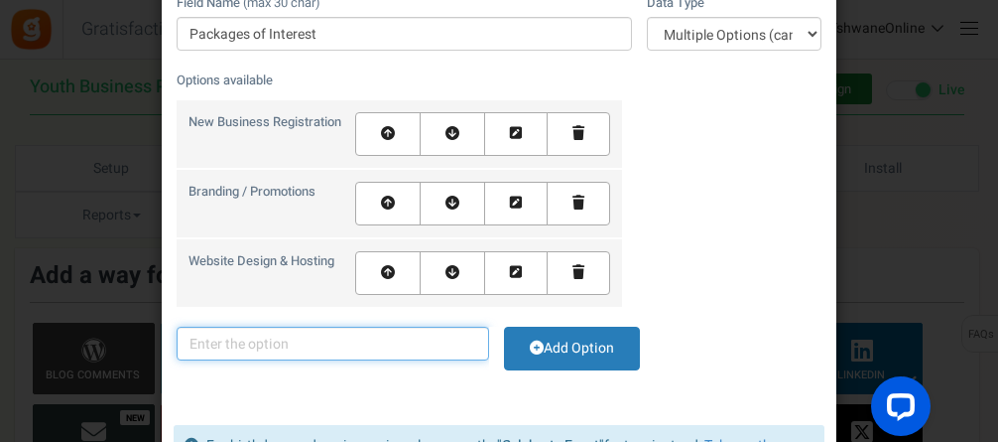
click at [296, 337] on input "text" at bounding box center [333, 343] width 313 height 34
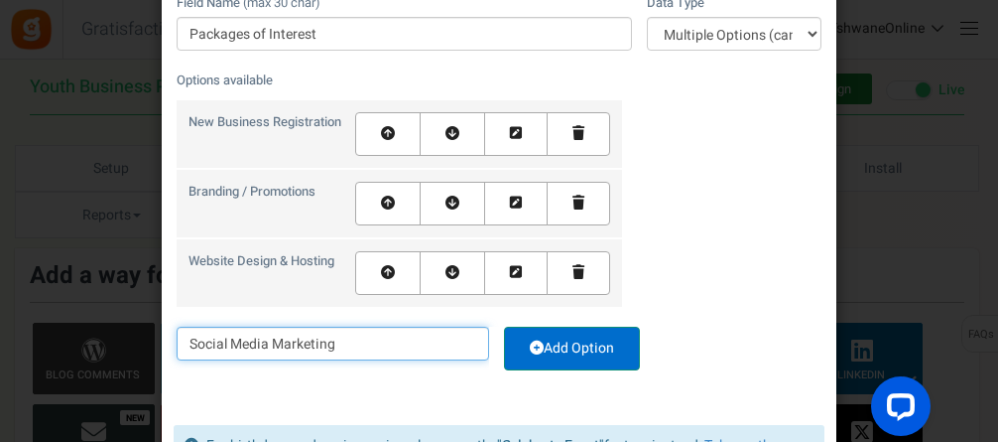
type input "Social Media Marketing"
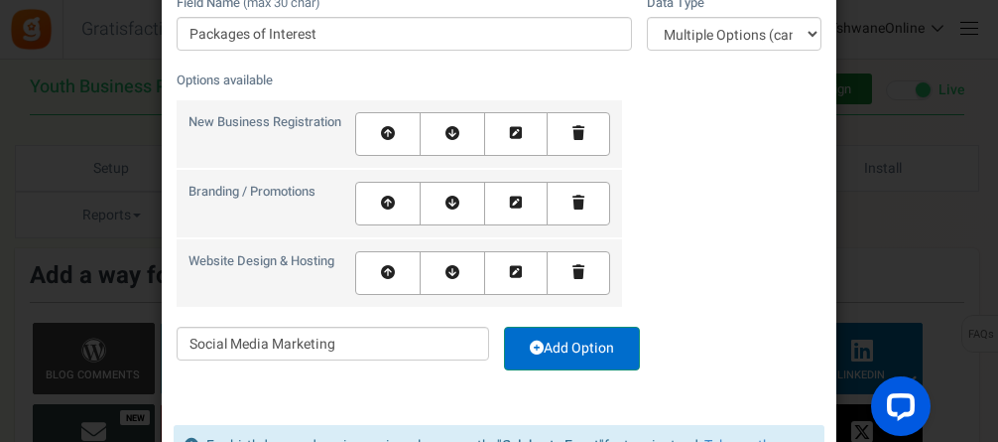
click at [573, 346] on link "Add Option" at bounding box center [572, 348] width 136 height 44
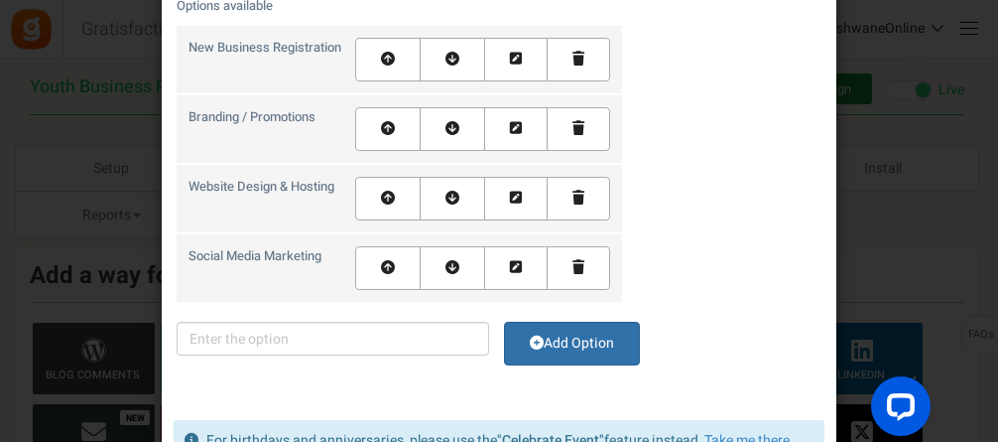
scroll to position [397, 0]
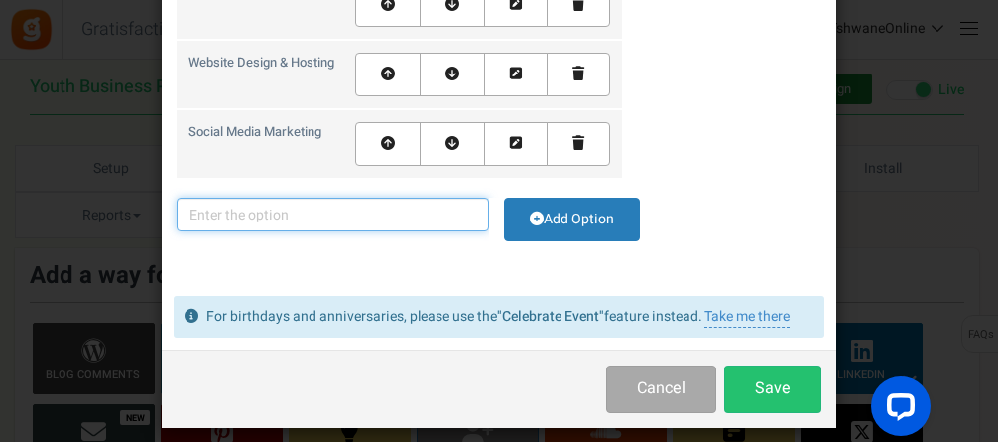
click at [304, 214] on input "text" at bounding box center [333, 214] width 313 height 34
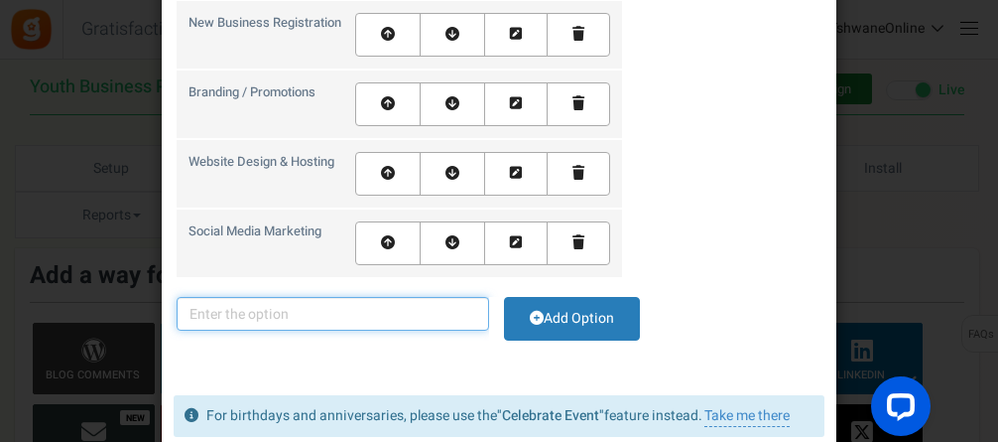
scroll to position [198, 0]
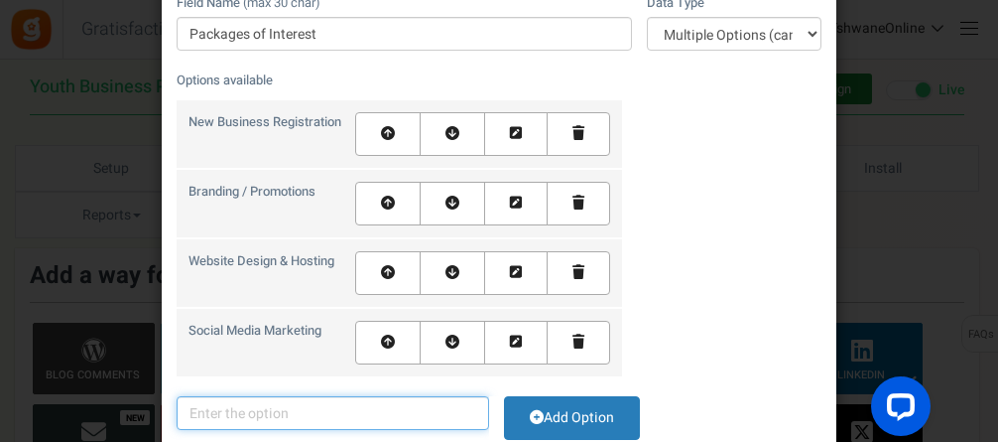
click at [343, 412] on input "text" at bounding box center [333, 413] width 313 height 34
type input "D"
type input "A"
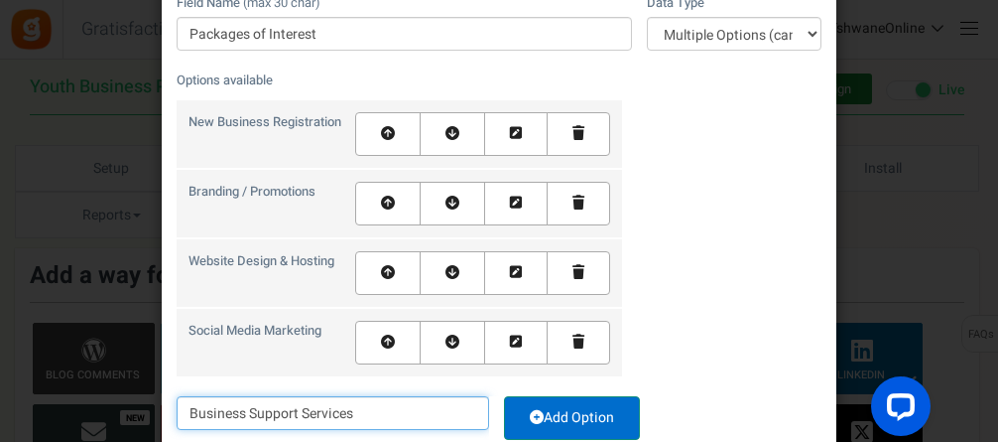
type input "Business Support Services"
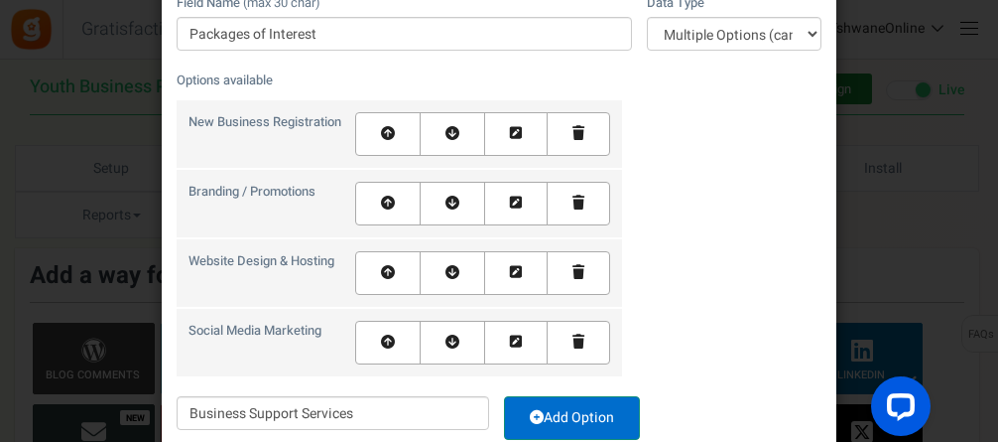
click at [556, 415] on link "Add Option" at bounding box center [572, 418] width 136 height 44
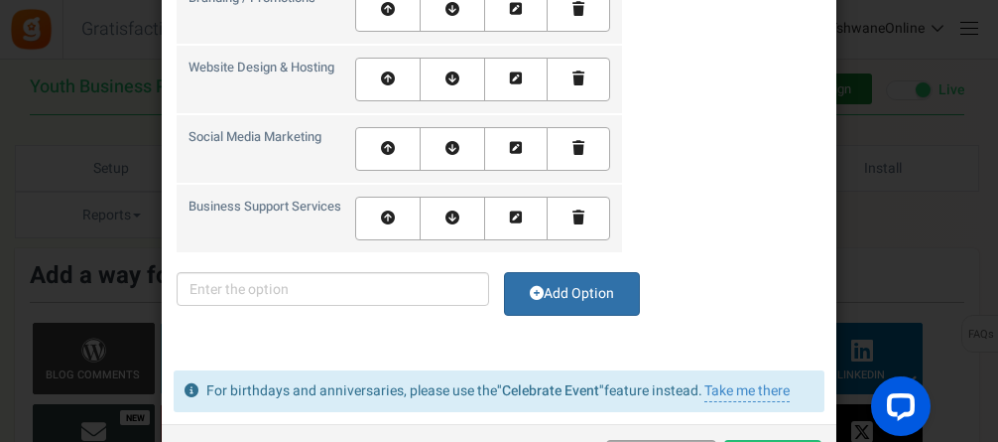
scroll to position [397, 0]
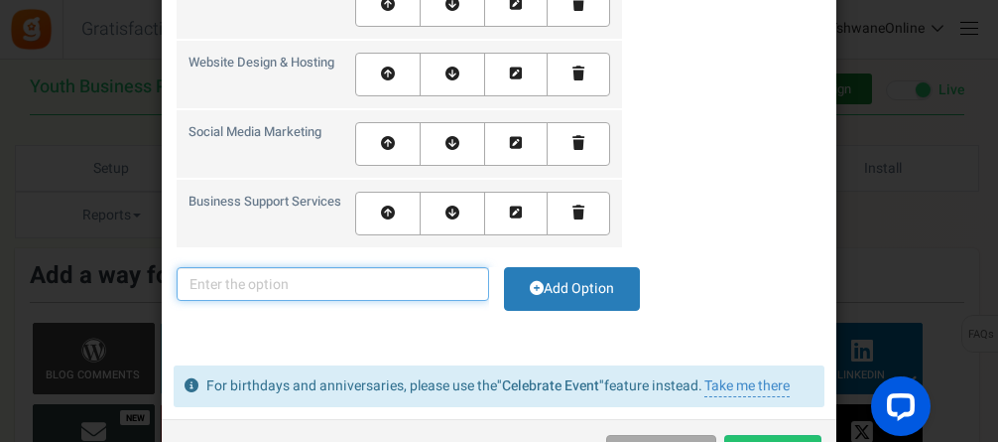
click at [301, 285] on input "text" at bounding box center [333, 284] width 313 height 34
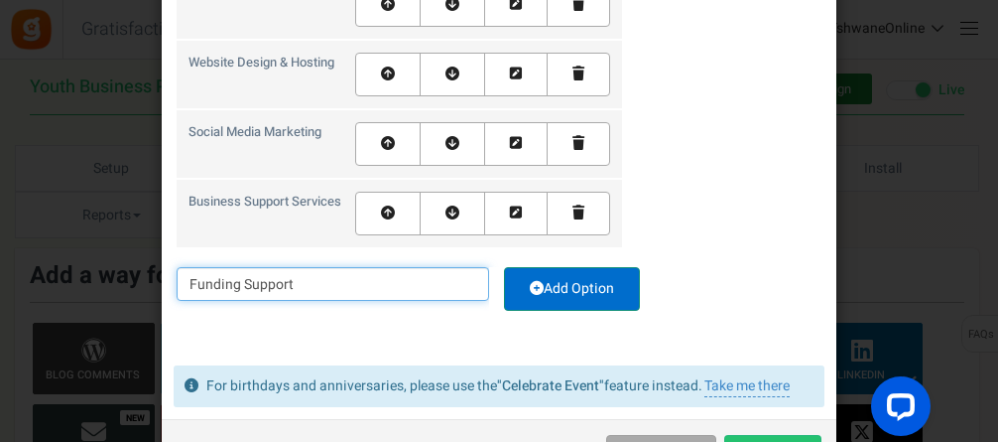
type input "Funding Support"
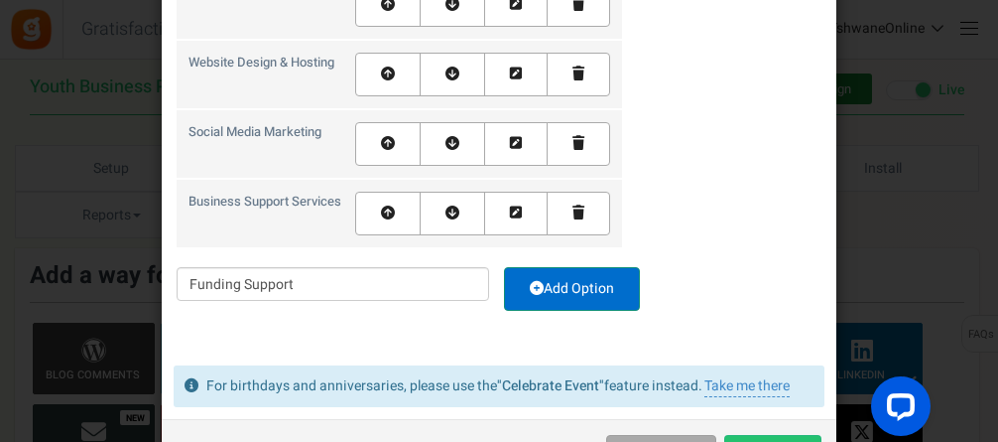
click at [565, 283] on link "Add Option" at bounding box center [572, 289] width 136 height 44
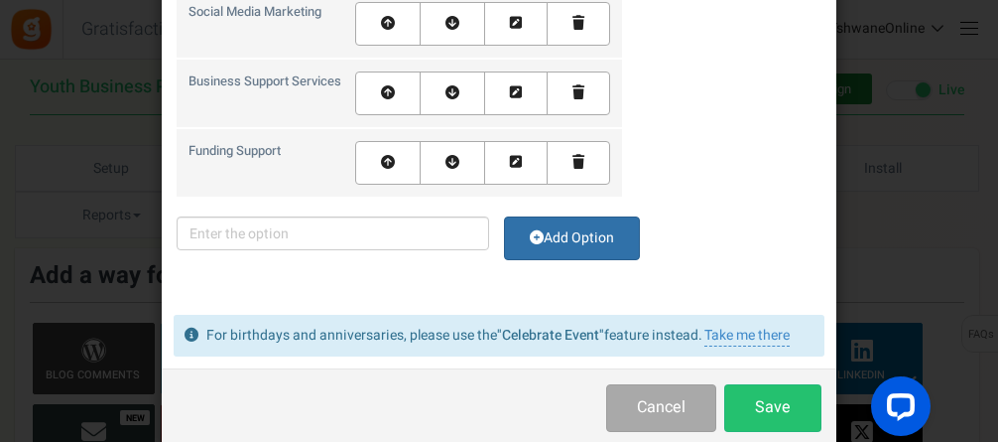
scroll to position [552, 0]
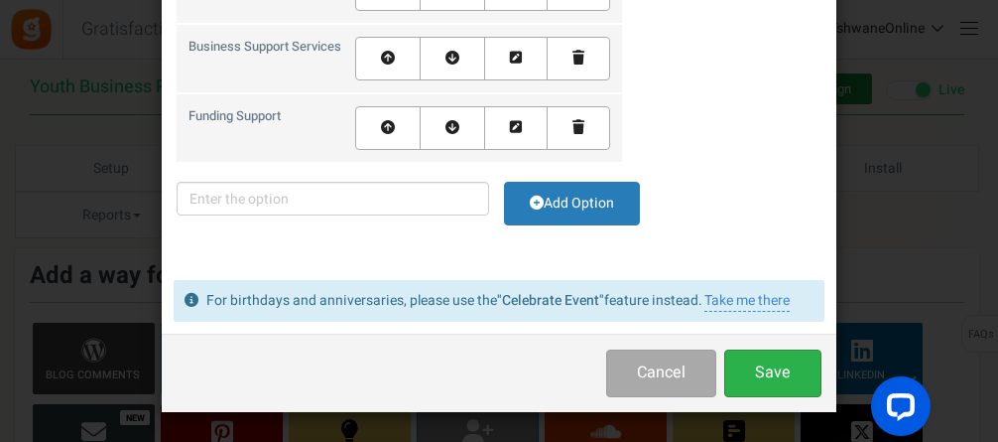
click at [753, 365] on button "Save" at bounding box center [772, 372] width 97 height 47
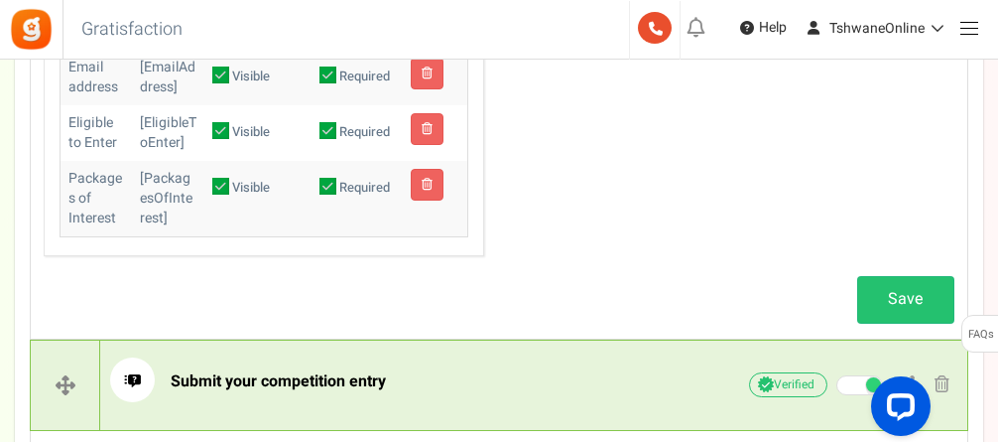
scroll to position [1389, 0]
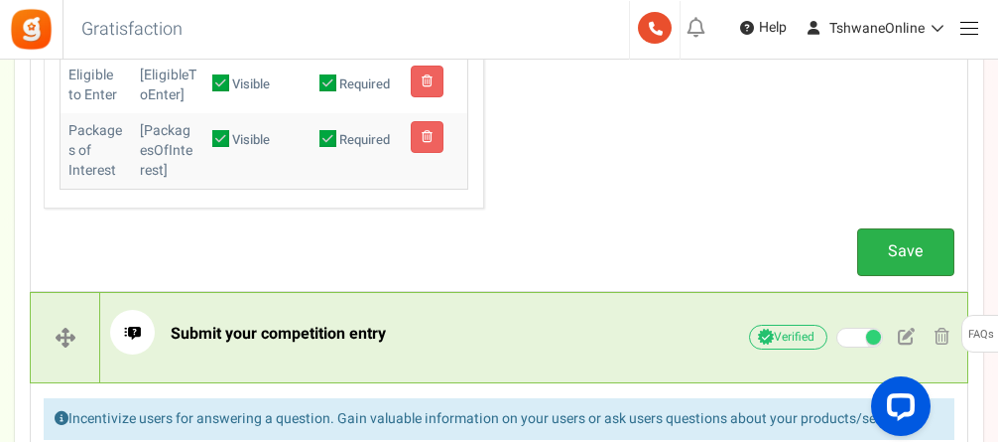
click at [850, 251] on link "Save" at bounding box center [905, 251] width 97 height 47
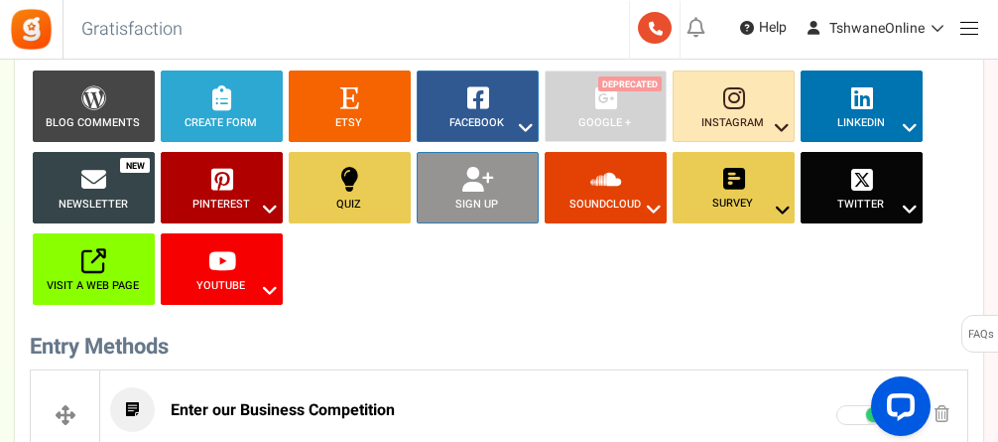
scroll to position [219, 0]
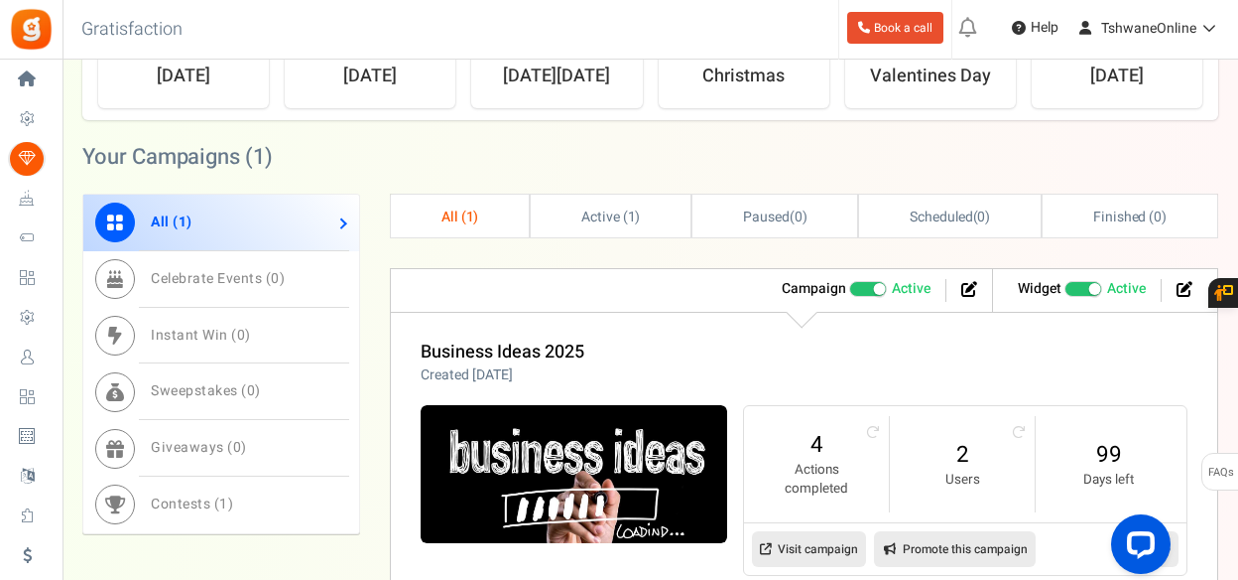
scroll to position [632, 0]
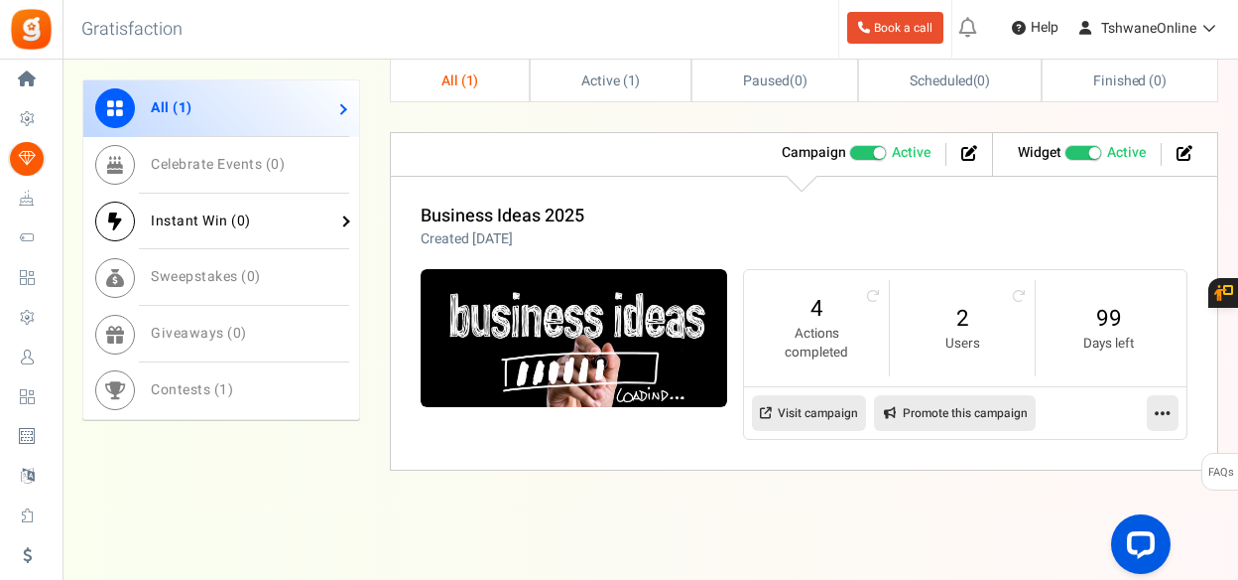
click at [342, 219] on link "Instant Win ( 0 )" at bounding box center [221, 222] width 276 height 57
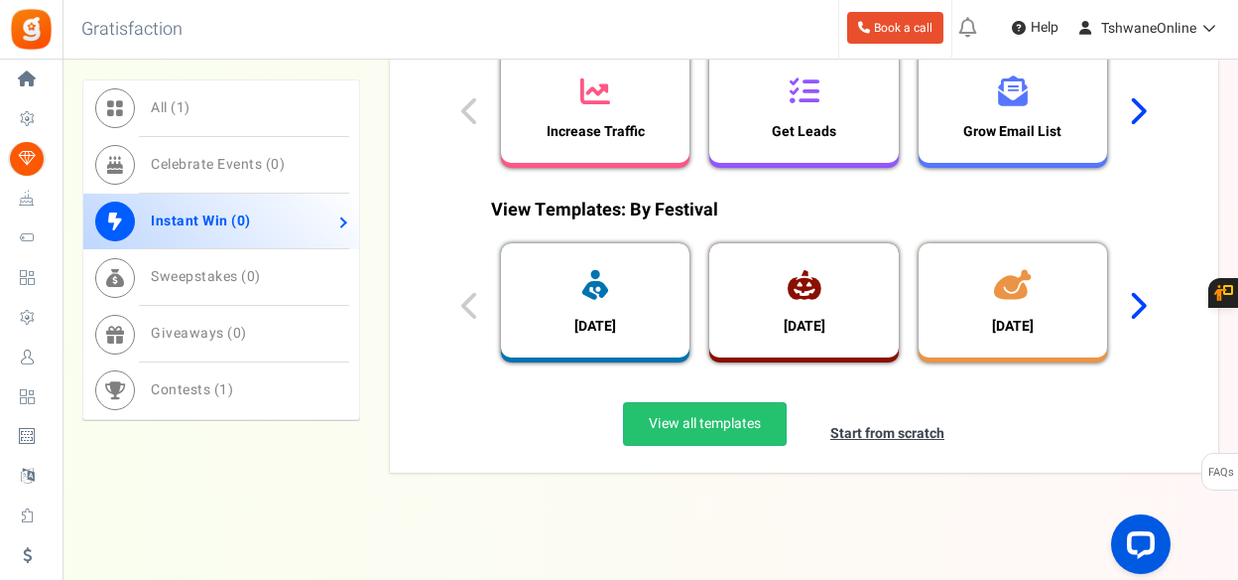
scroll to position [1029, 0]
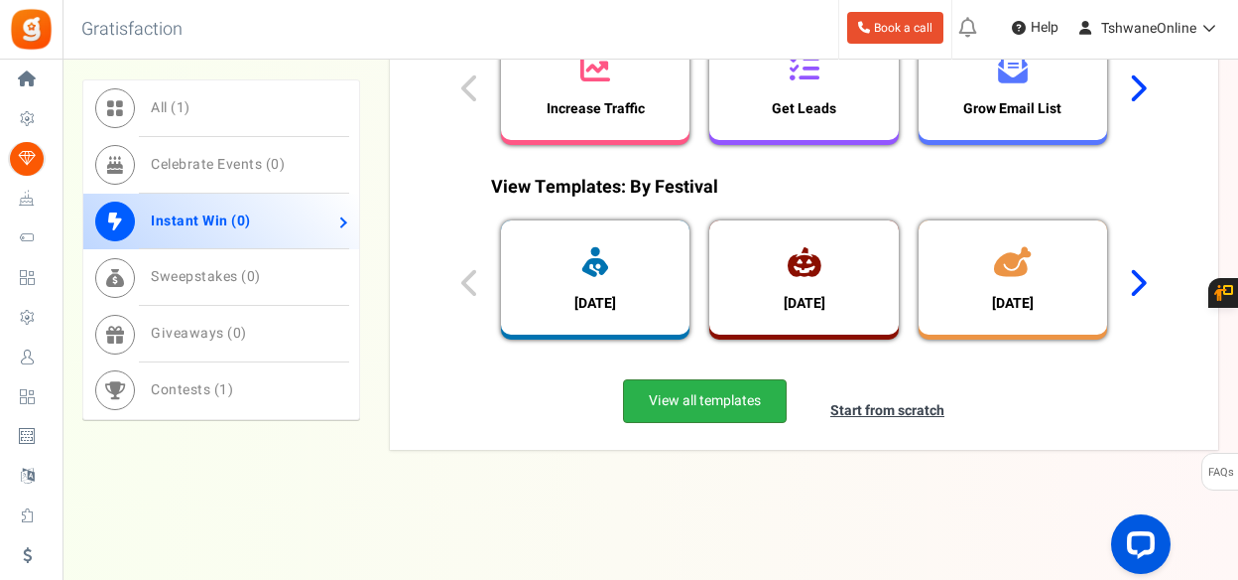
click at [722, 402] on link "View all templates" at bounding box center [705, 401] width 164 height 44
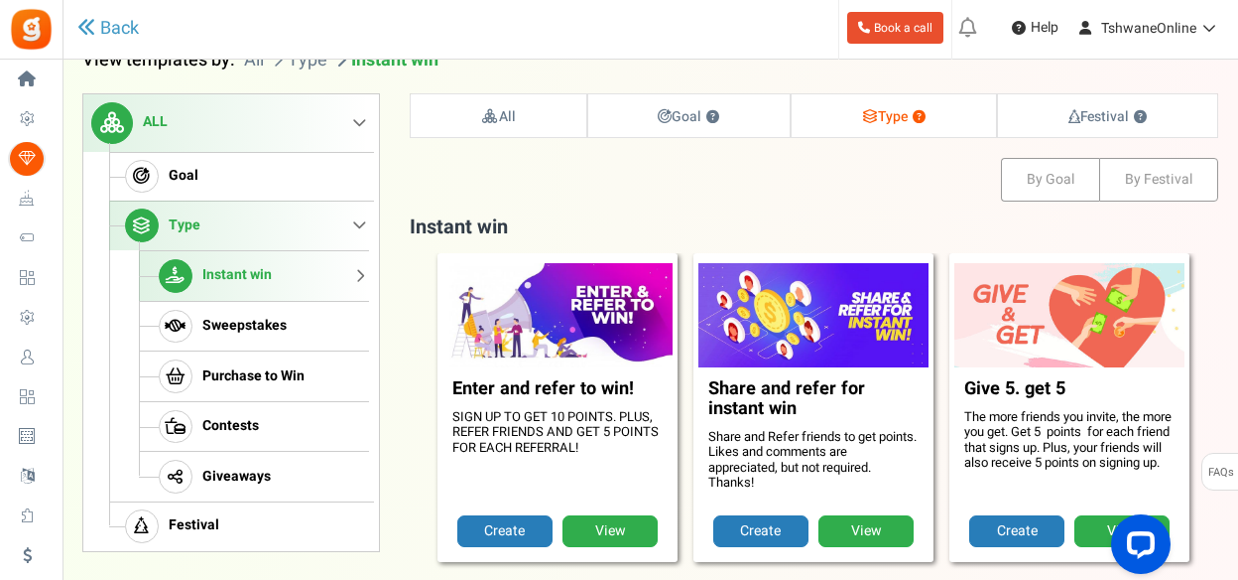
scroll to position [270, 0]
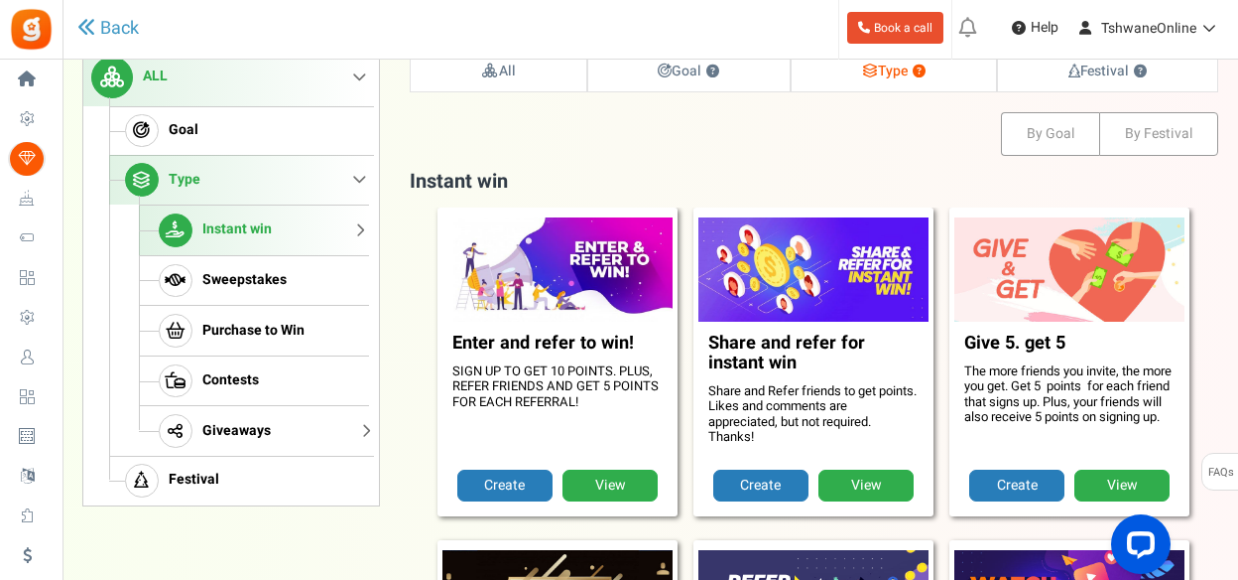
click at [234, 434] on span "Giveaways" at bounding box center [236, 431] width 68 height 17
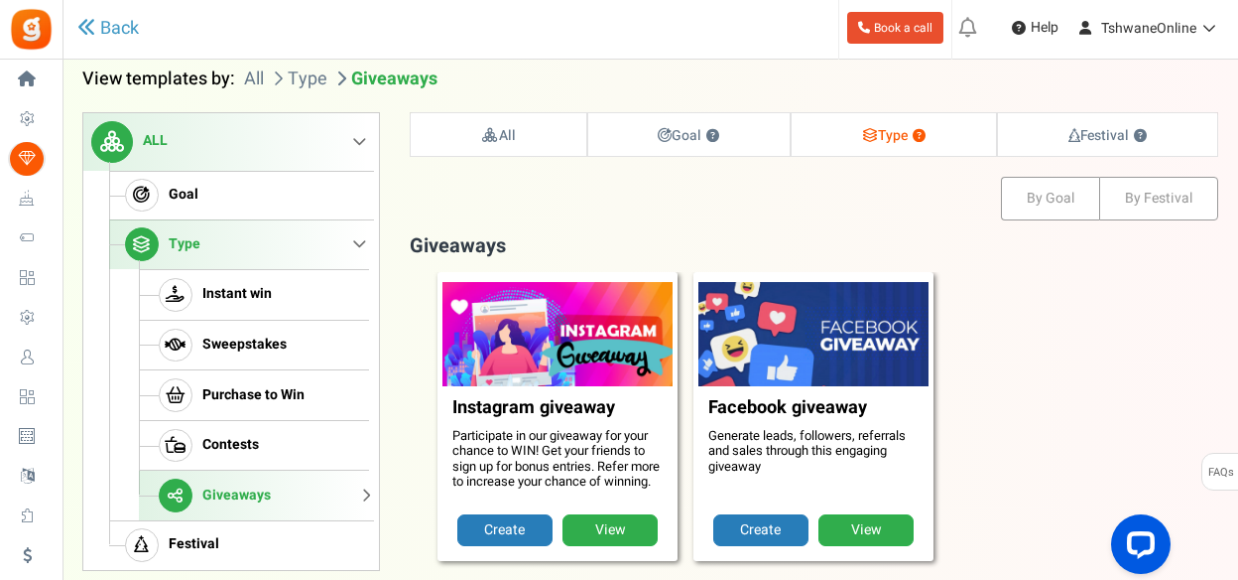
scroll to position [202, 0]
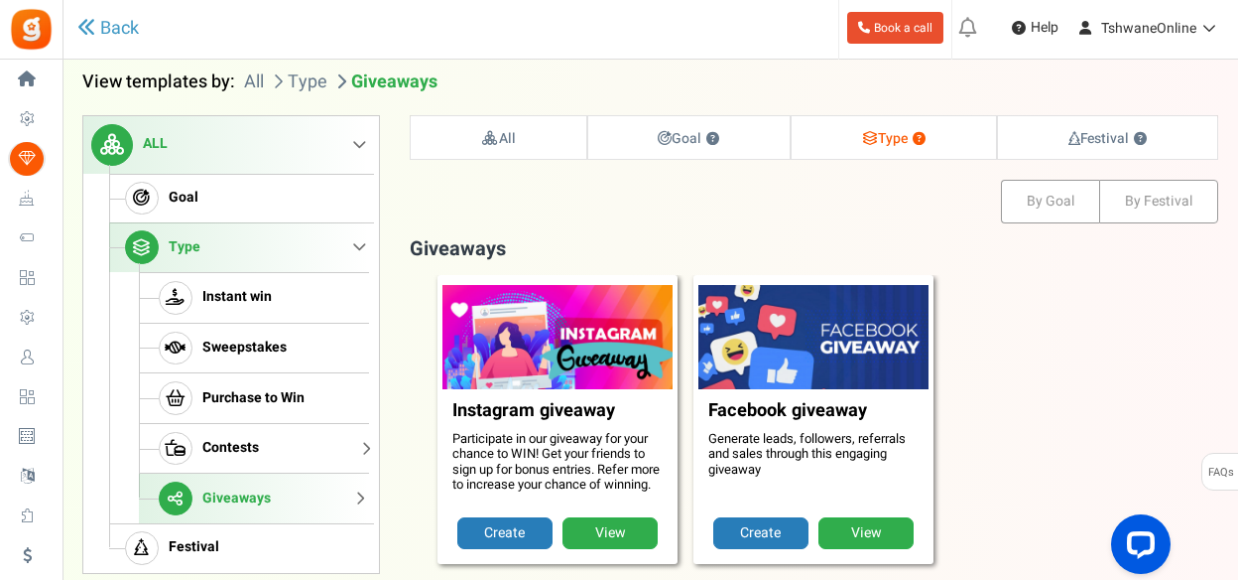
click at [241, 446] on span "Contests" at bounding box center [230, 448] width 57 height 17
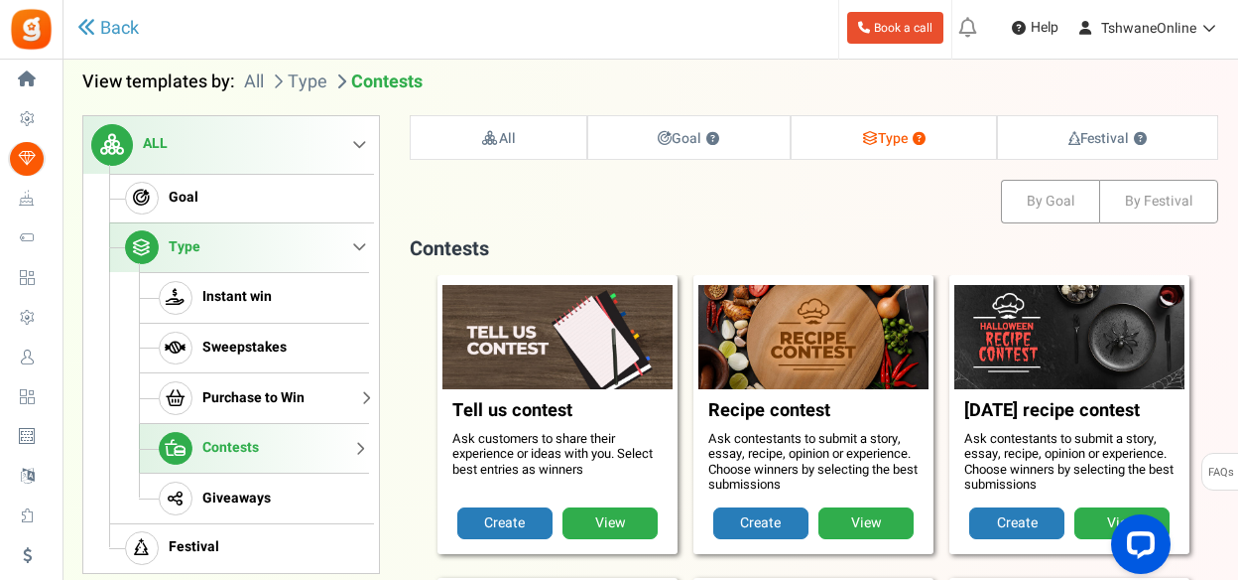
click at [240, 398] on span "Purchase to Win" at bounding box center [253, 398] width 102 height 17
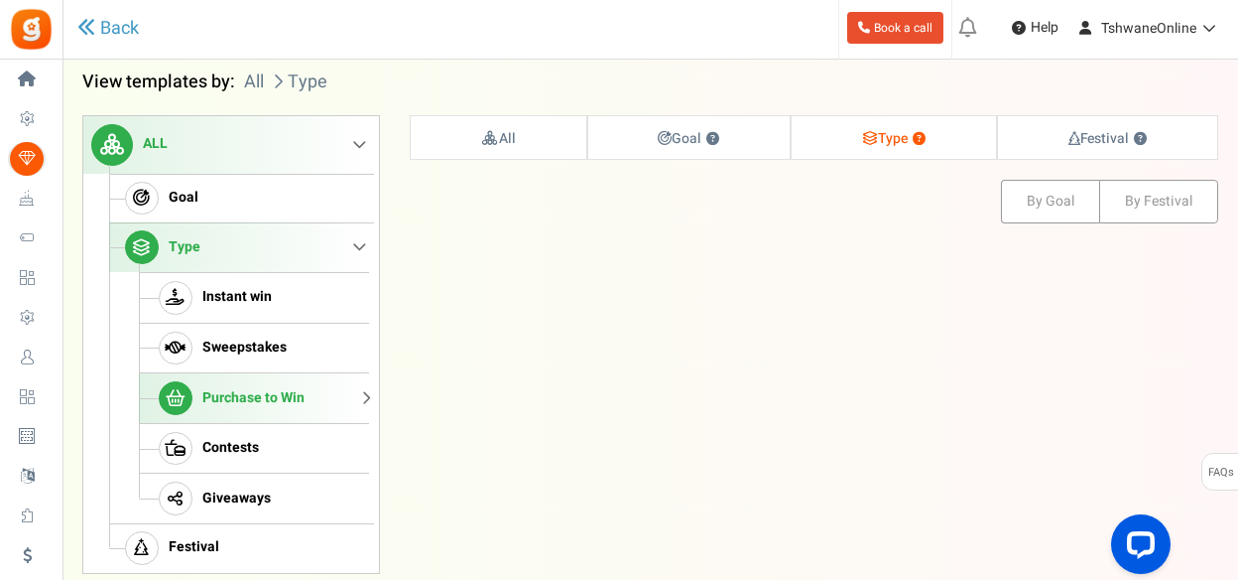
click at [359, 392] on link "Purchase to Win" at bounding box center [254, 397] width 230 height 51
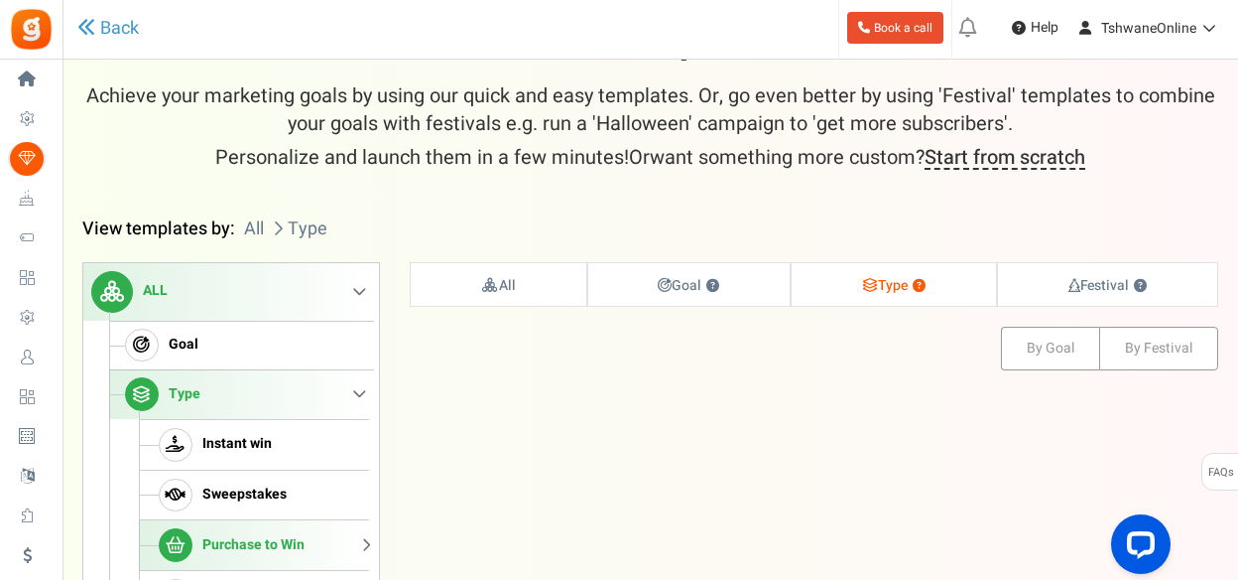
scroll to position [103, 0]
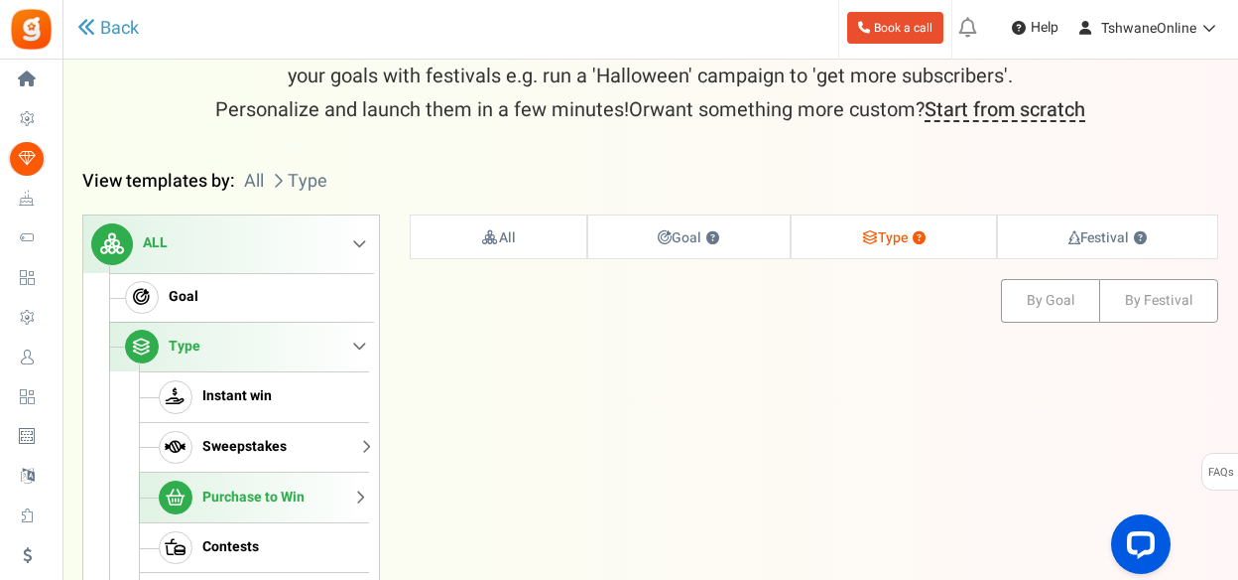
click at [246, 444] on span "Sweepstakes" at bounding box center [244, 447] width 84 height 17
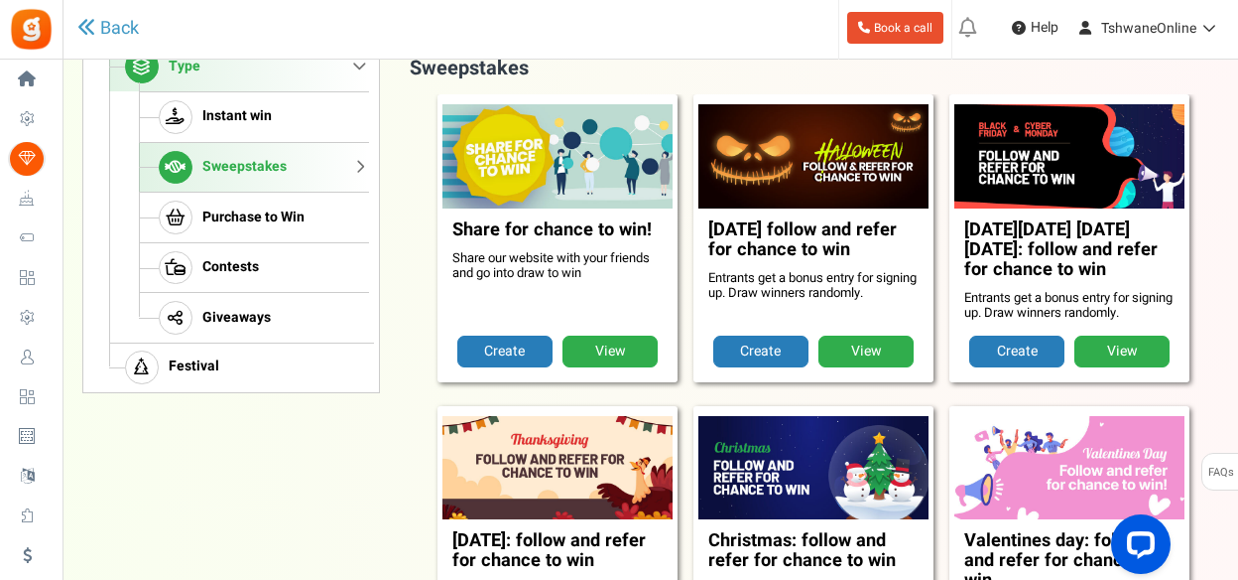
scroll to position [401, 0]
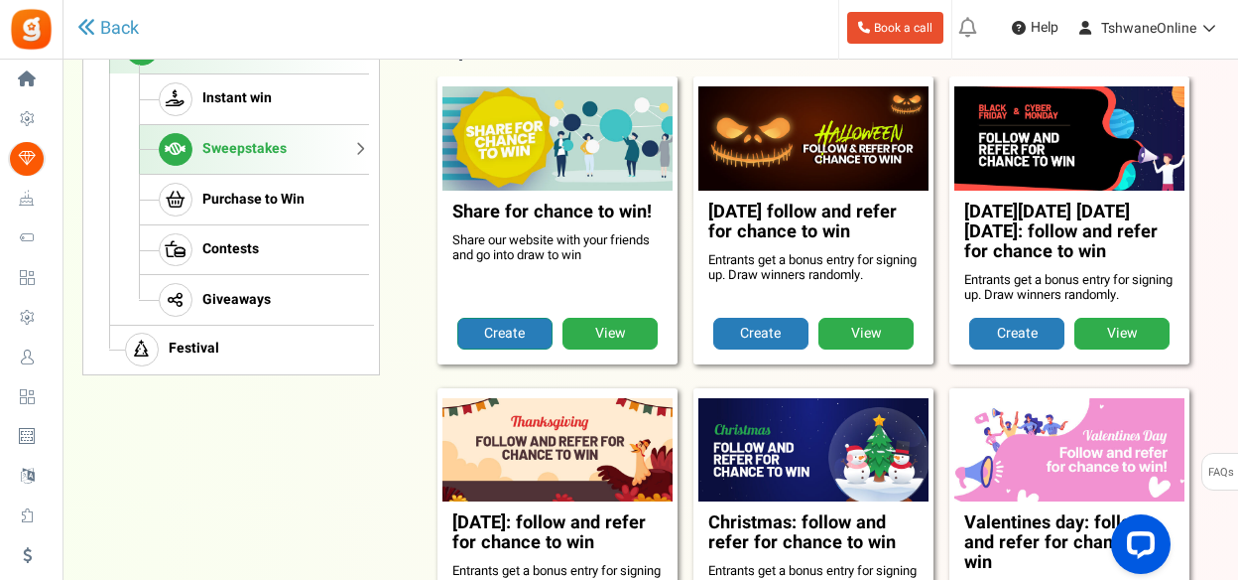
click at [531, 332] on link "Create" at bounding box center [504, 334] width 95 height 32
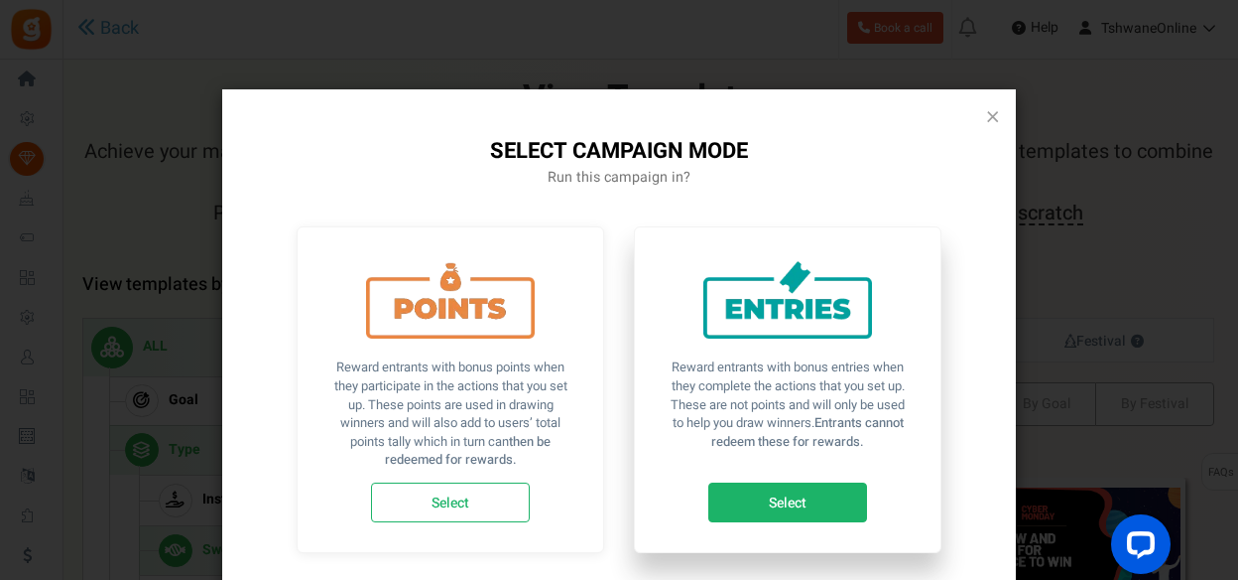
click at [779, 494] on link "Select" at bounding box center [788, 502] width 159 height 40
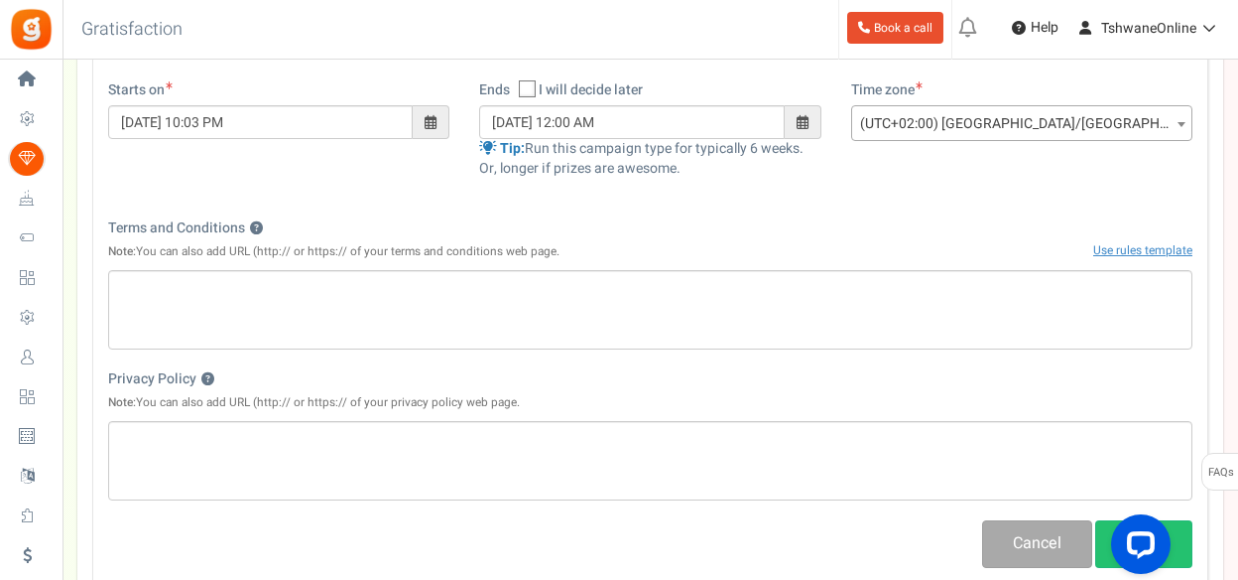
scroll to position [595, 0]
click at [529, 89] on icon at bounding box center [528, 87] width 13 height 13
click at [512, 89] on input "I will decide later" at bounding box center [505, 88] width 13 height 13
checkbox input "true"
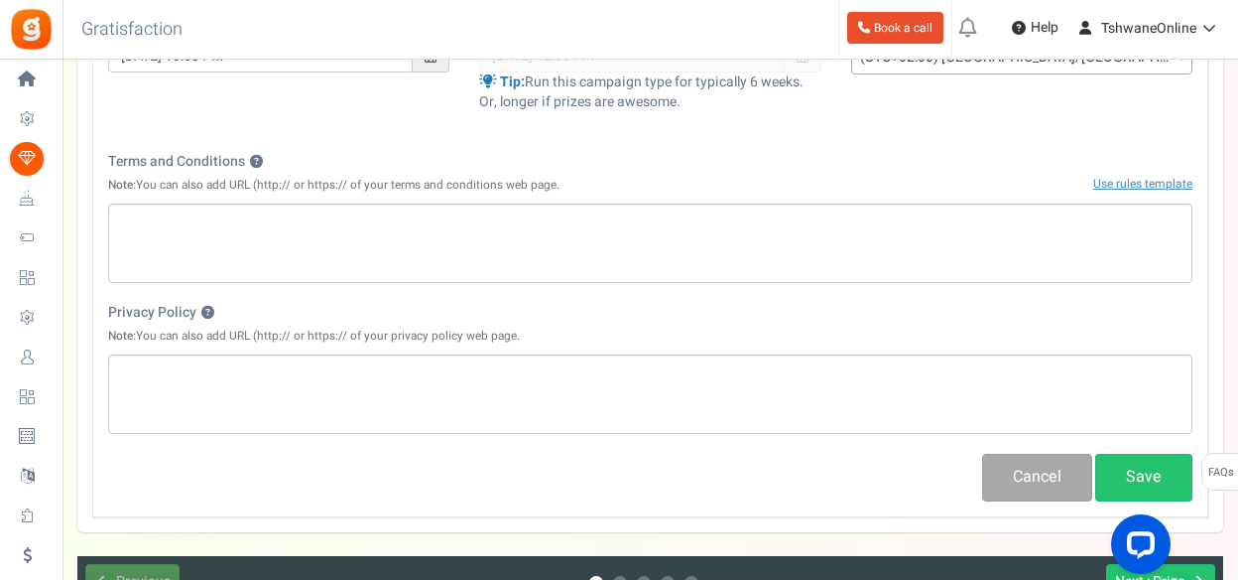
scroll to position [695, 0]
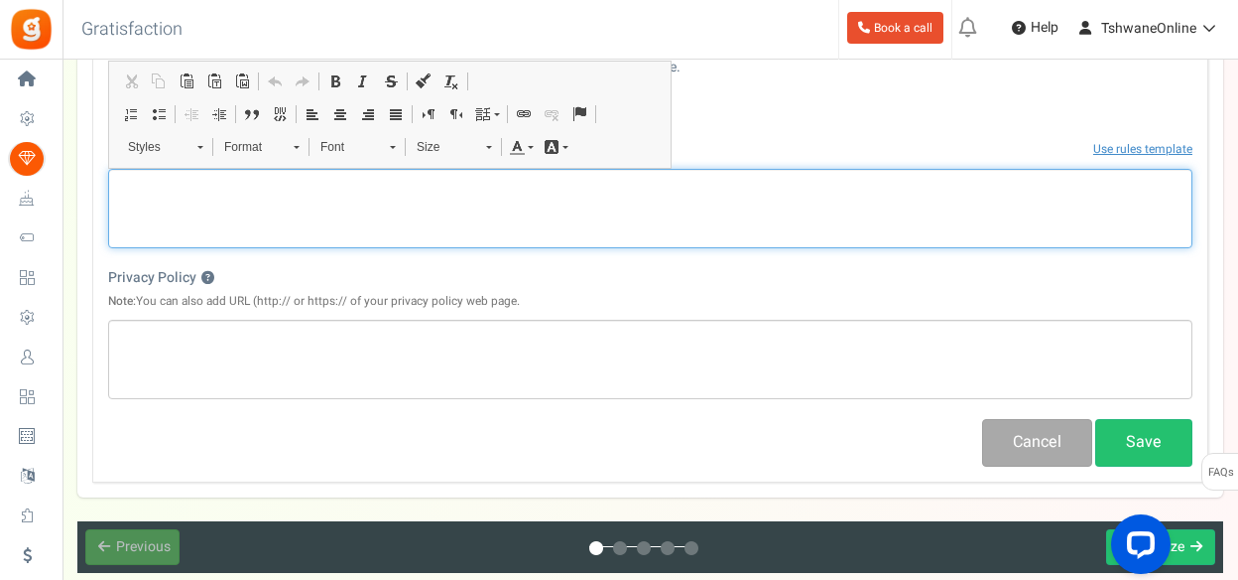
click at [261, 185] on p "Editor, competition_terms" at bounding box center [650, 186] width 1059 height 20
click at [269, 188] on p "Share with contacts in gauteng" at bounding box center [650, 186] width 1059 height 20
click at [331, 185] on p "Share with contacts in Gauteng" at bounding box center [650, 186] width 1059 height 20
click at [396, 194] on p "Share with contacts in Gauteng only" at bounding box center [650, 186] width 1059 height 20
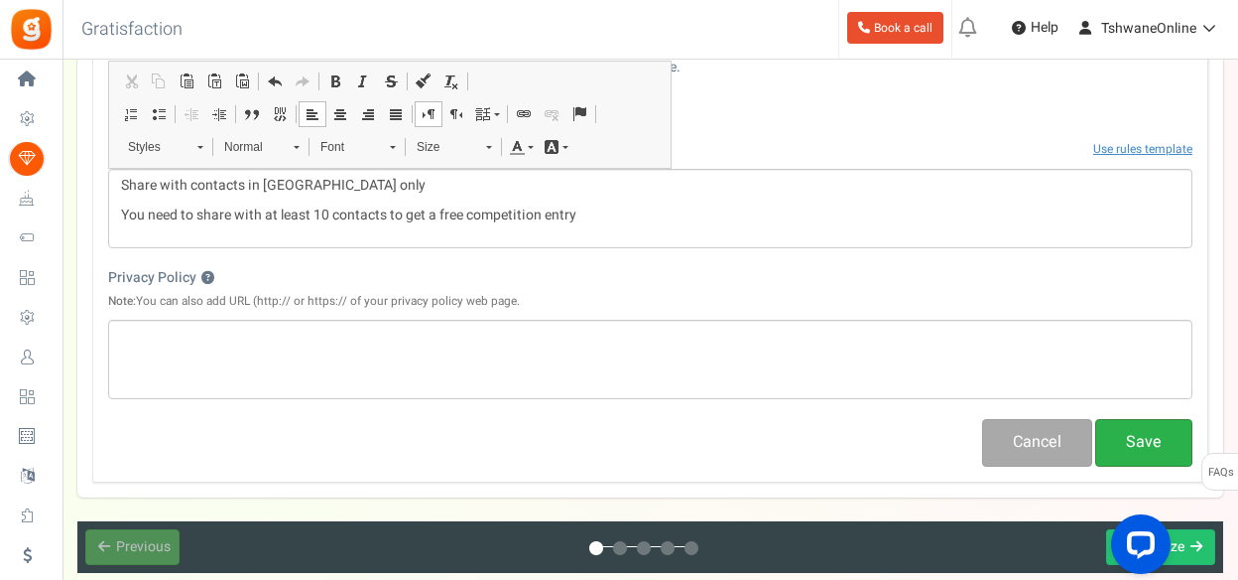
click at [1149, 442] on button "Save" at bounding box center [1144, 442] width 97 height 47
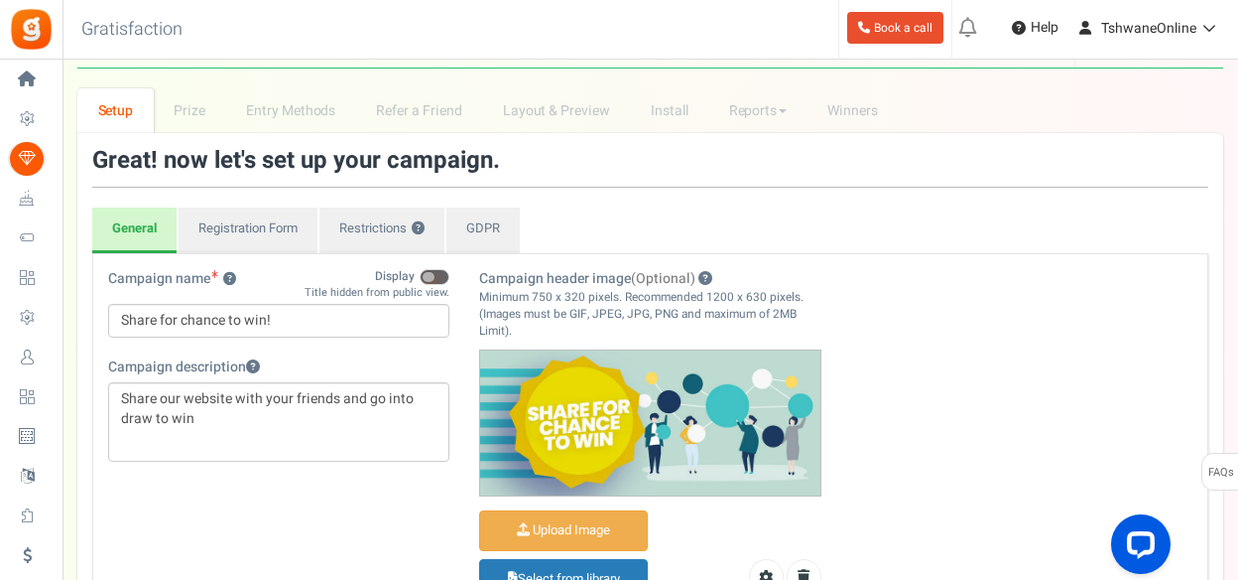
scroll to position [0, 0]
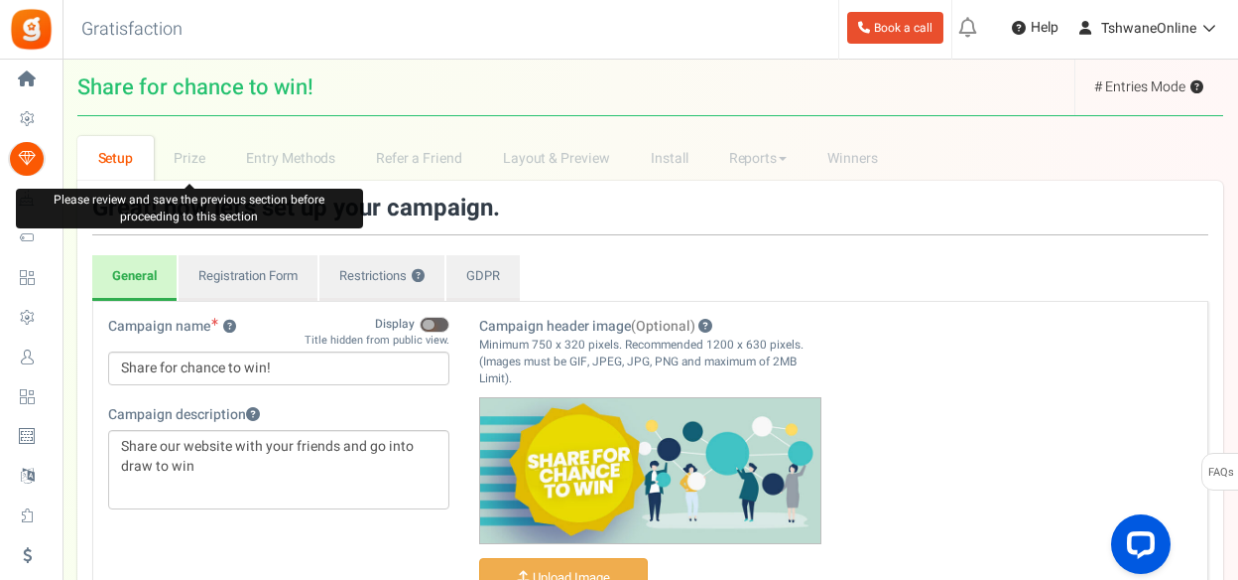
click at [194, 156] on li "Prize" at bounding box center [190, 158] width 72 height 45
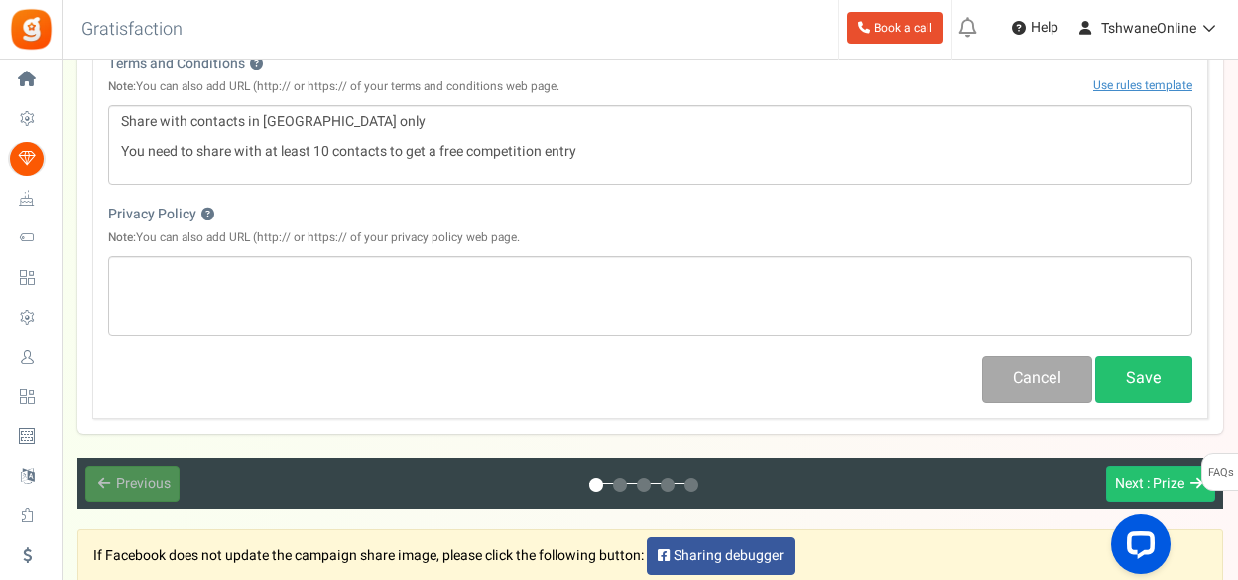
scroll to position [794, 0]
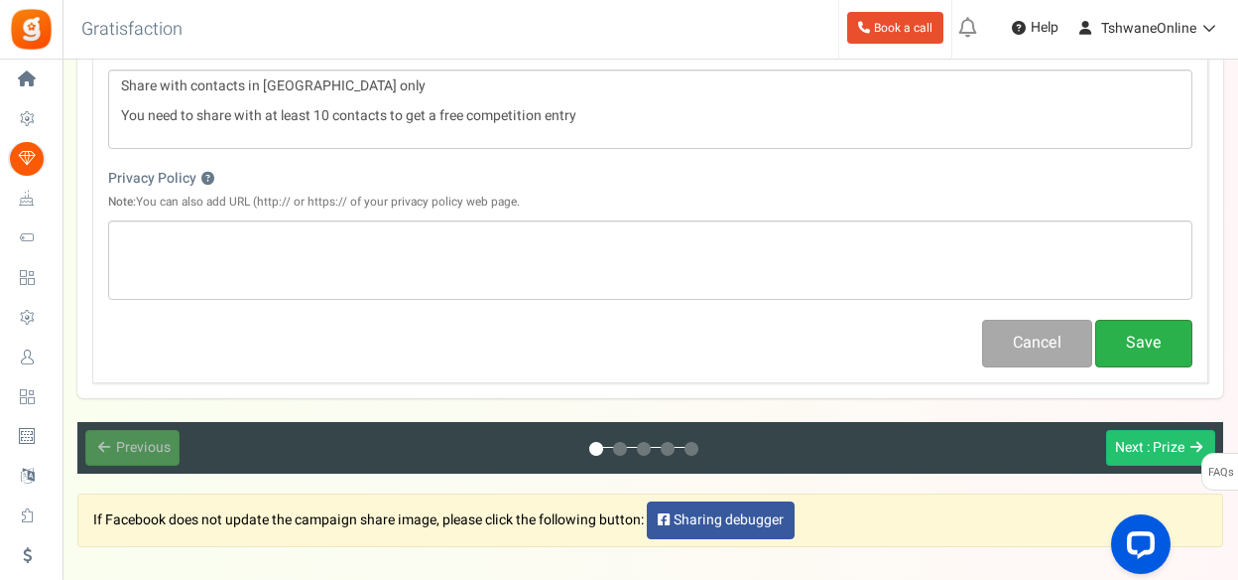
click at [1119, 334] on button "Save" at bounding box center [1144, 343] width 97 height 47
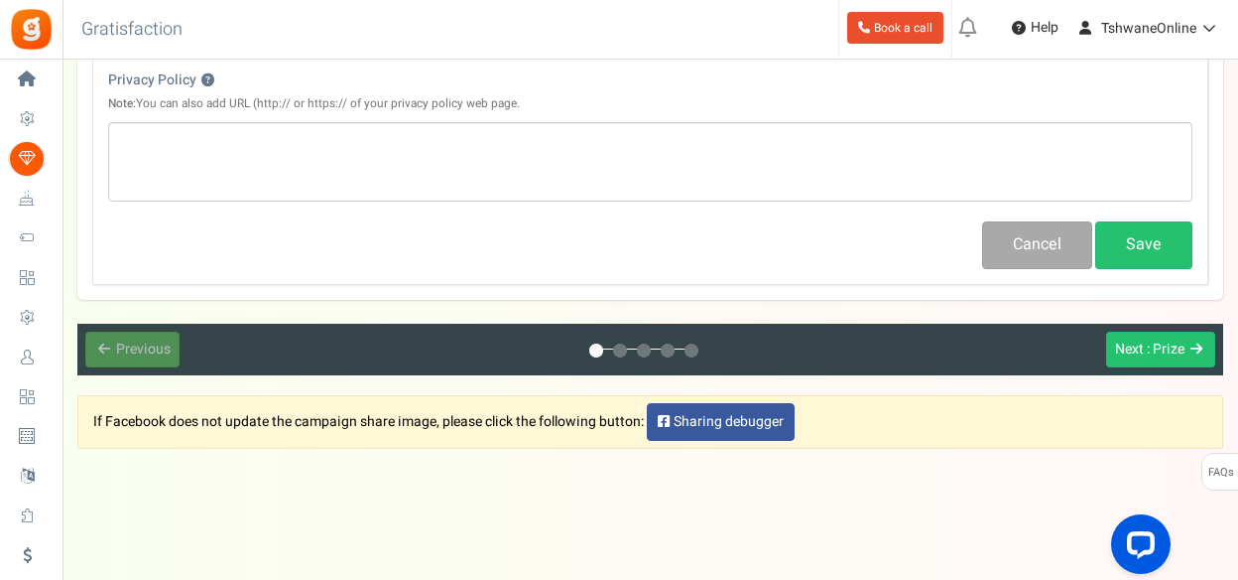
scroll to position [893, 0]
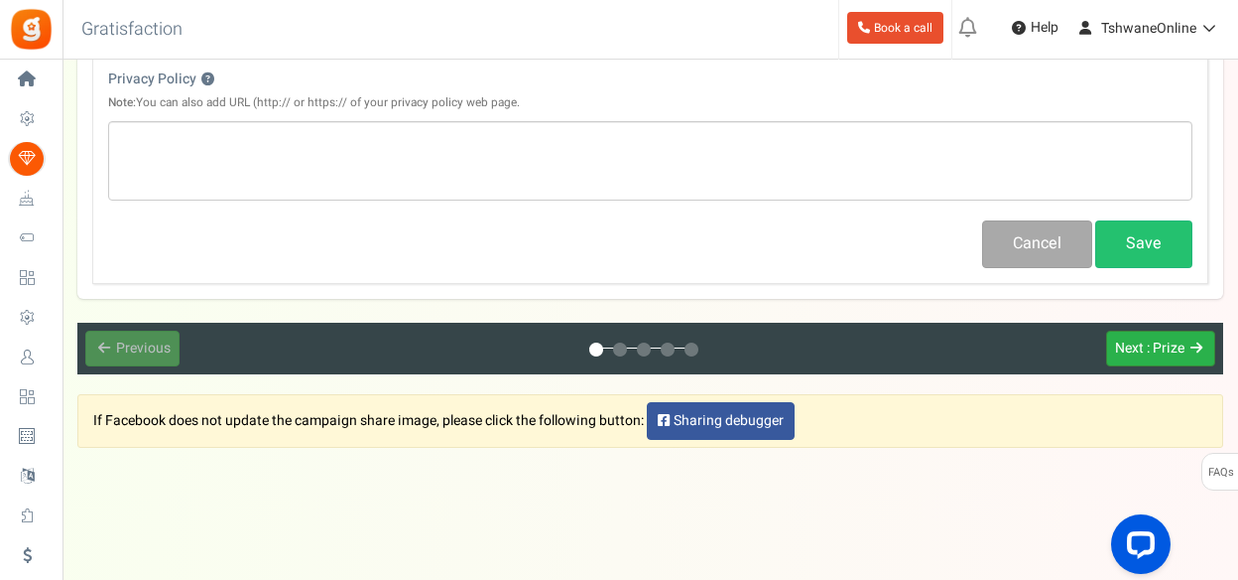
click at [1175, 349] on span ": Prize" at bounding box center [1166, 347] width 38 height 21
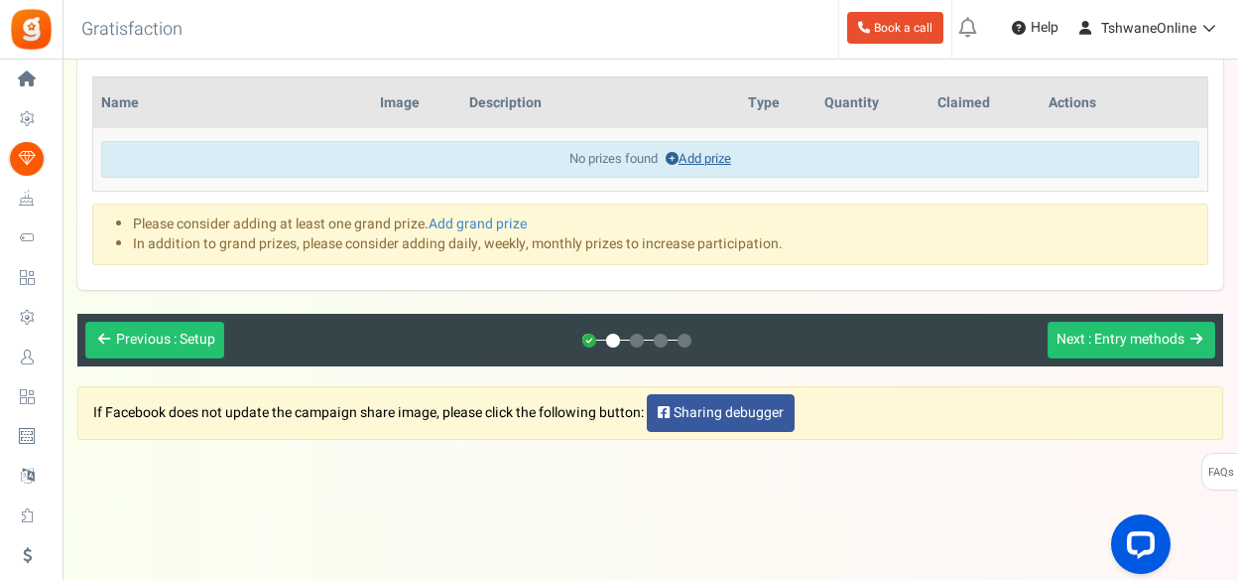
click at [697, 154] on link "Add prize" at bounding box center [698, 158] width 65 height 19
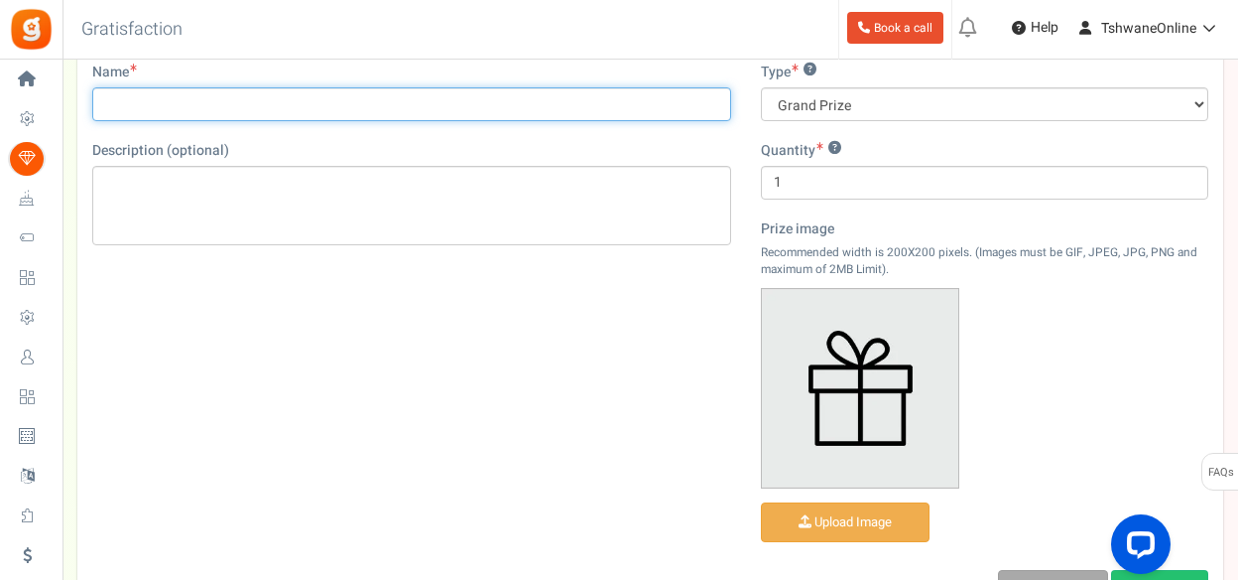
click at [371, 110] on input "Name" at bounding box center [411, 104] width 639 height 34
type input "1 Entry to our Youth Businesses Competition"
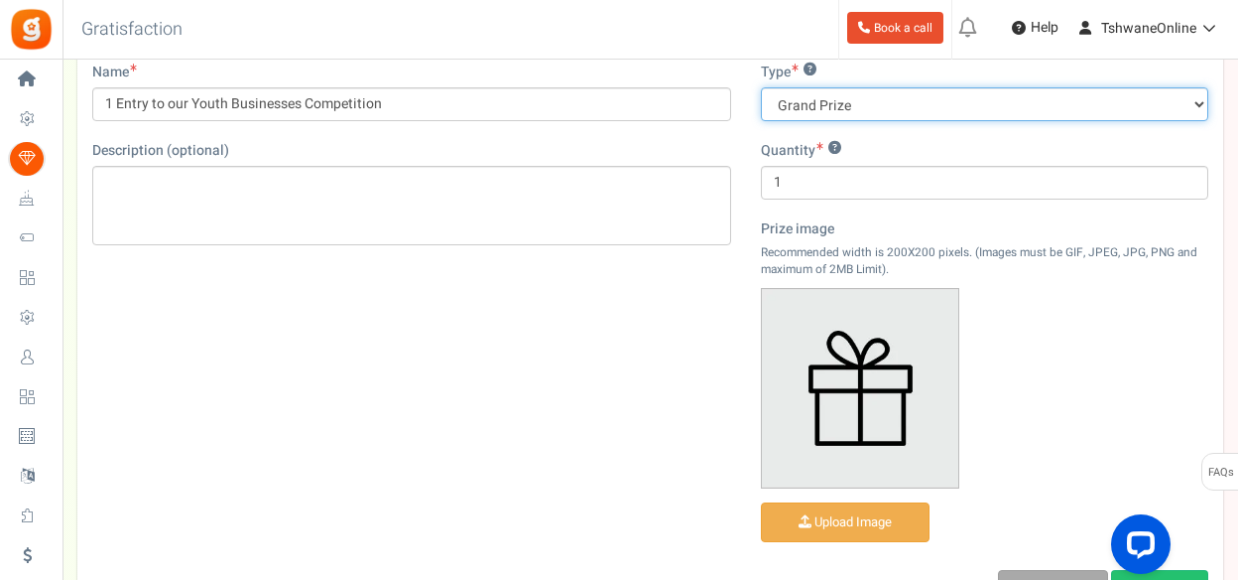
click at [893, 106] on select "Grand Prize Daily Prize Weekly Prize Monthly Prize" at bounding box center [985, 104] width 448 height 34
select select "monthly"
click at [761, 87] on select "Grand Prize Daily Prize Weekly Prize Monthly Prize" at bounding box center [985, 104] width 448 height 34
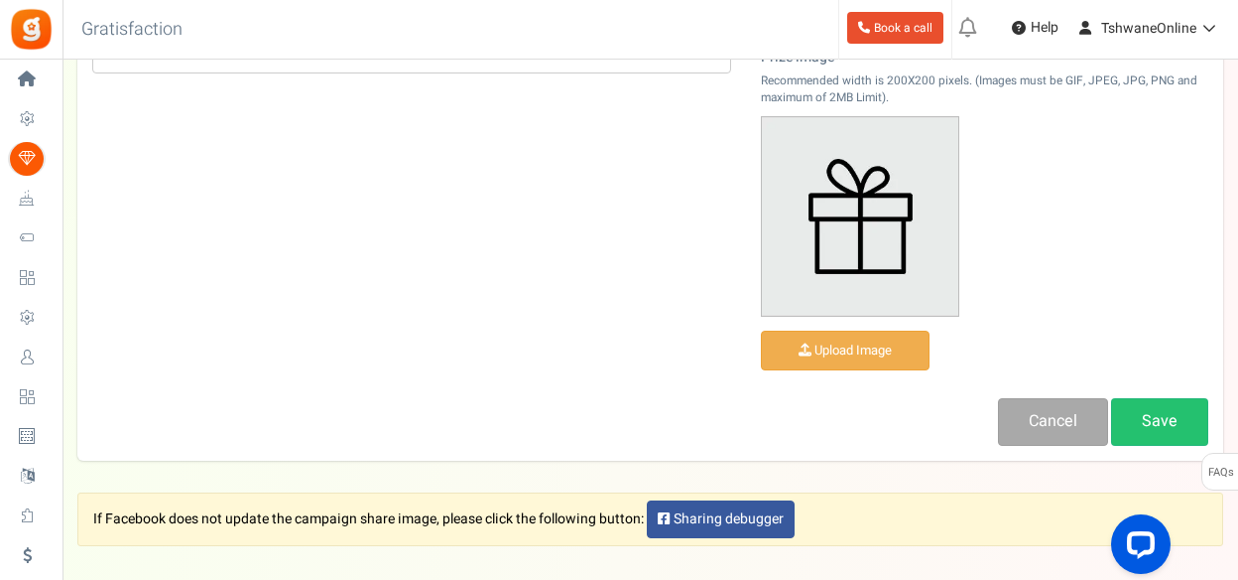
scroll to position [453, 0]
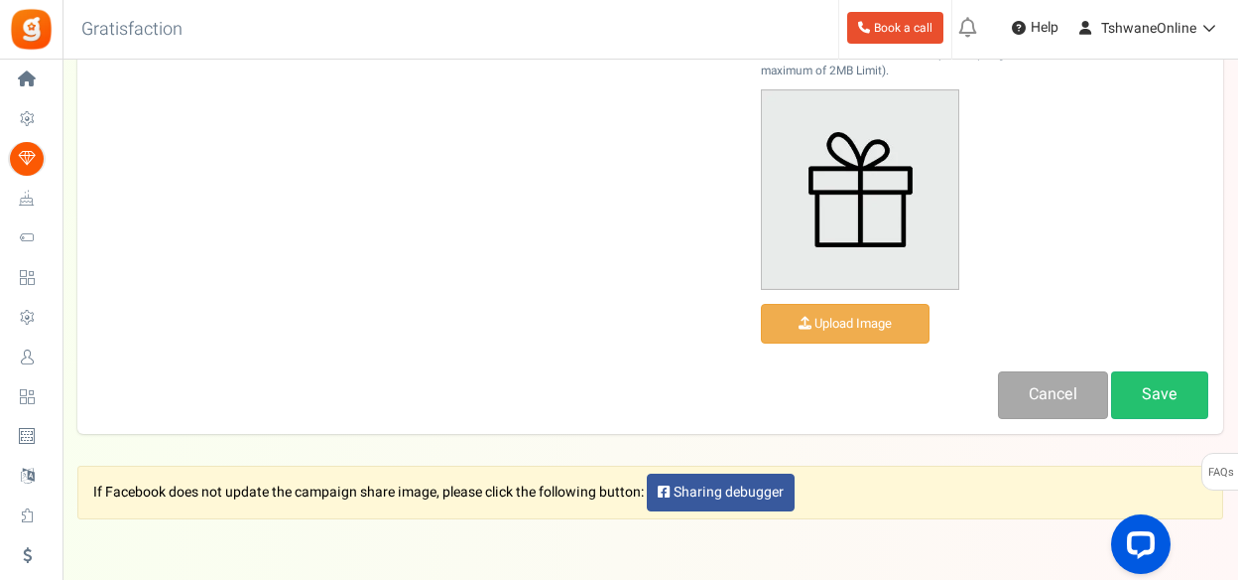
click at [862, 182] on img at bounding box center [860, 189] width 196 height 198
click at [849, 215] on img at bounding box center [860, 189] width 196 height 198
click at [857, 203] on img at bounding box center [860, 189] width 196 height 198
click at [845, 322] on input "file" at bounding box center [845, 324] width 167 height 39
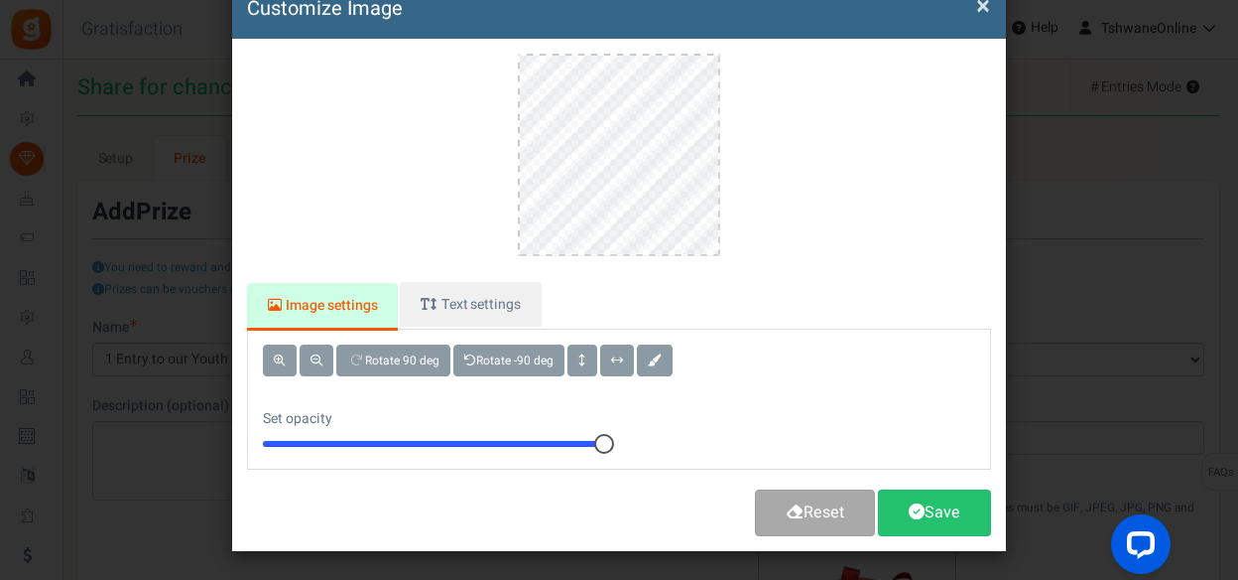
scroll to position [110, 0]
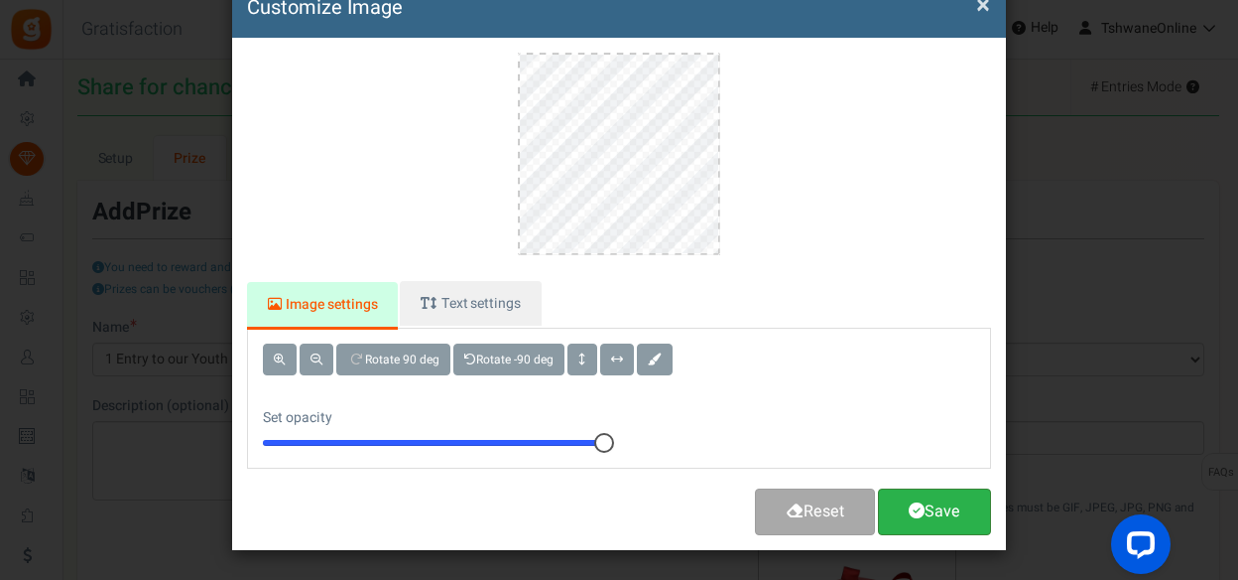
click at [937, 492] on link "Save" at bounding box center [934, 511] width 113 height 47
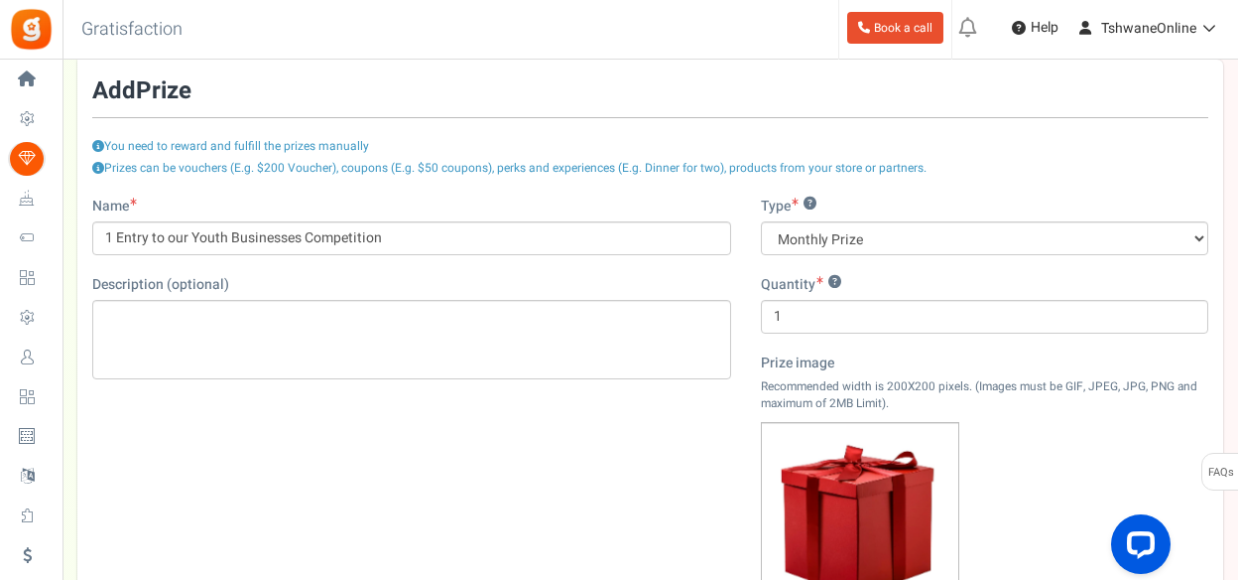
scroll to position [0, 0]
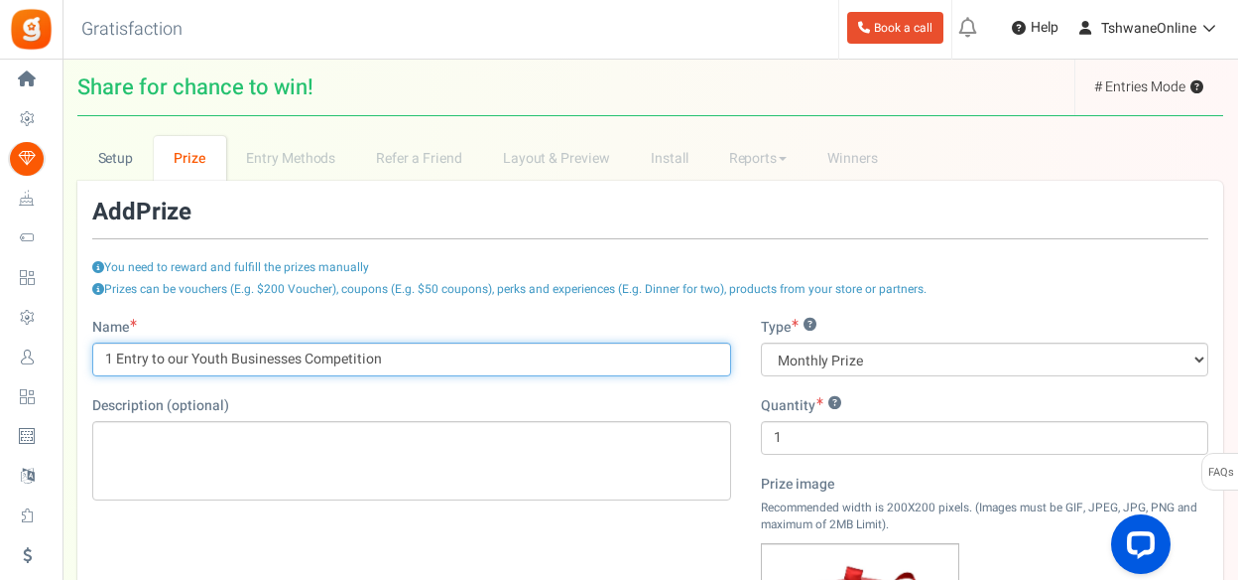
drag, startPoint x: 393, startPoint y: 355, endPoint x: 85, endPoint y: 355, distance: 307.6
click at [85, 355] on div "Name 1 Entry to our Youth Businesses Competition Description (optional)" at bounding box center [411, 419] width 669 height 202
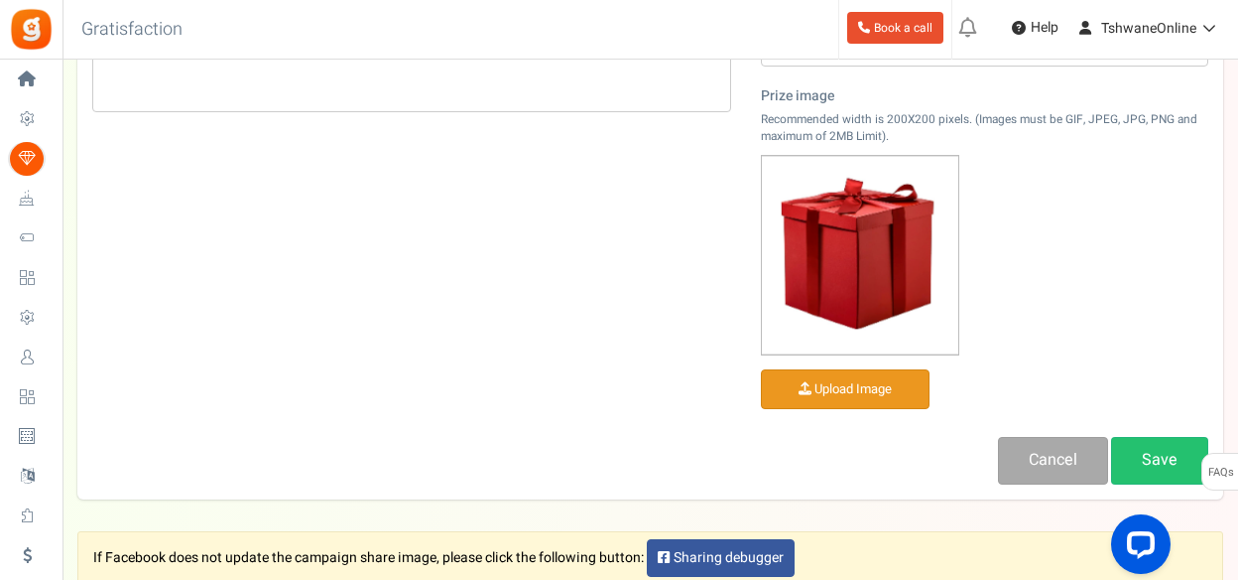
scroll to position [397, 0]
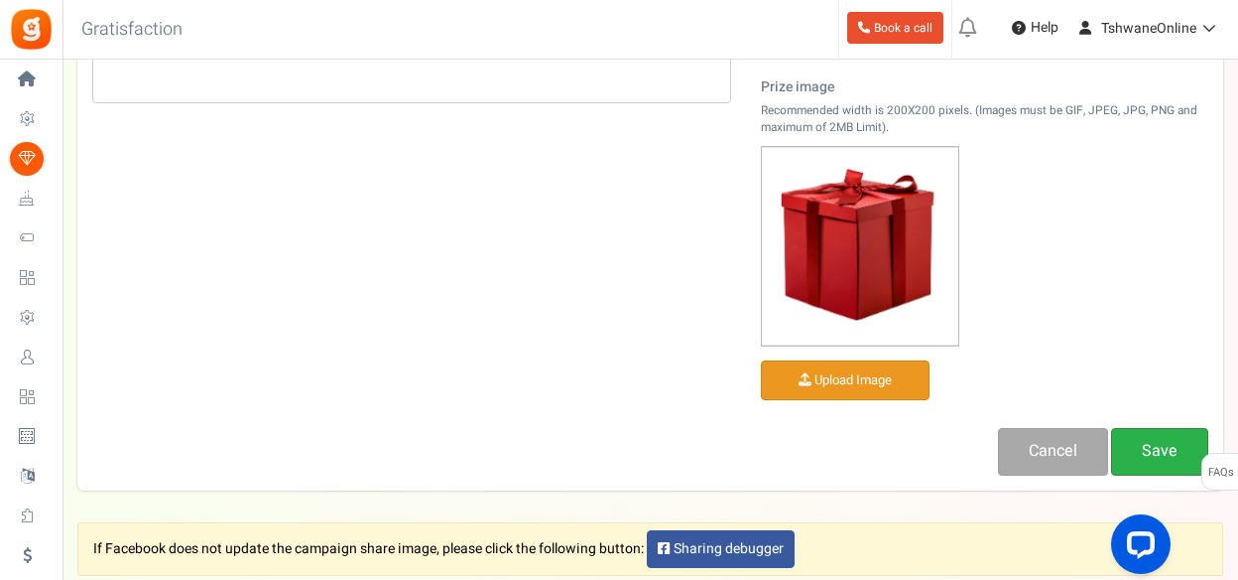
type input "New Business Package R750"
click at [1145, 453] on link "Save" at bounding box center [1159, 451] width 97 height 47
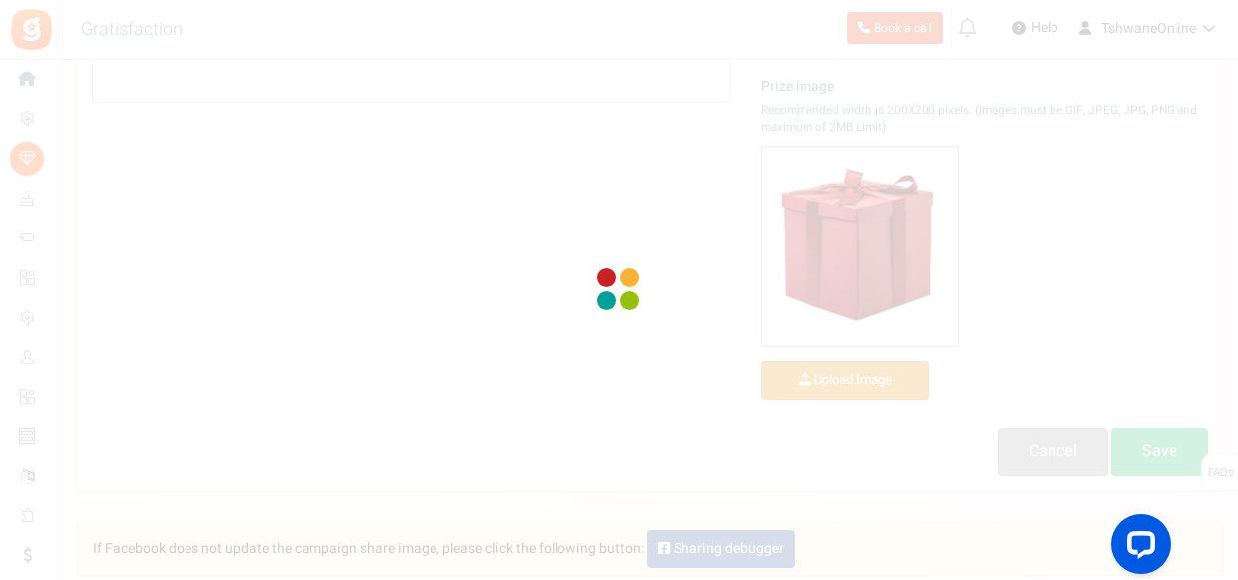
scroll to position [298, 0]
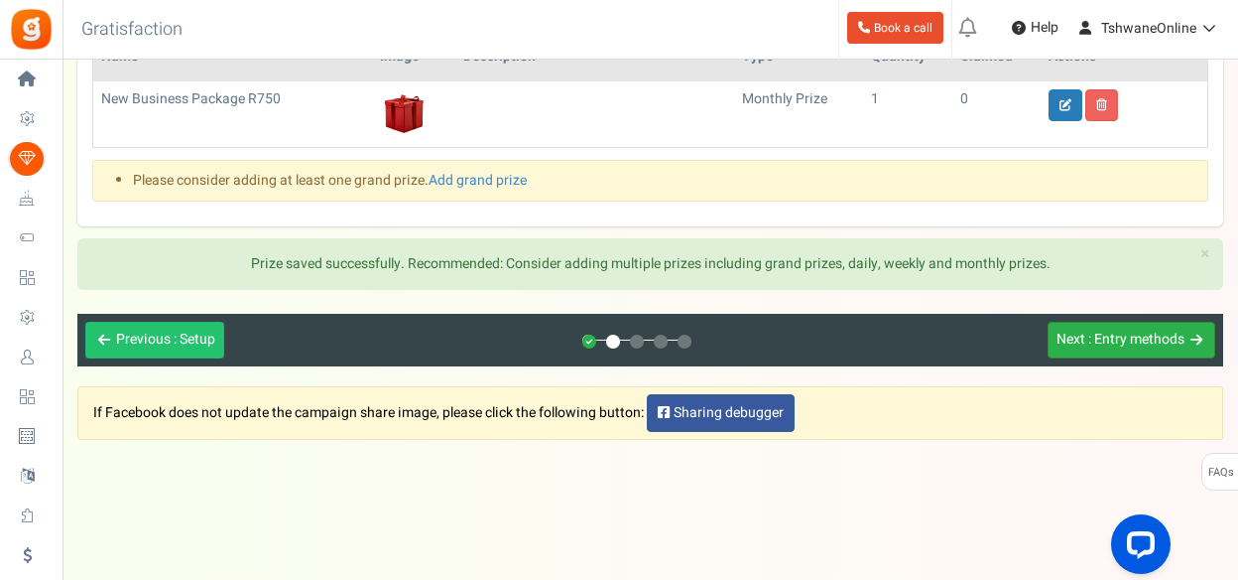
click at [1143, 340] on span ": Entry methods" at bounding box center [1137, 338] width 96 height 21
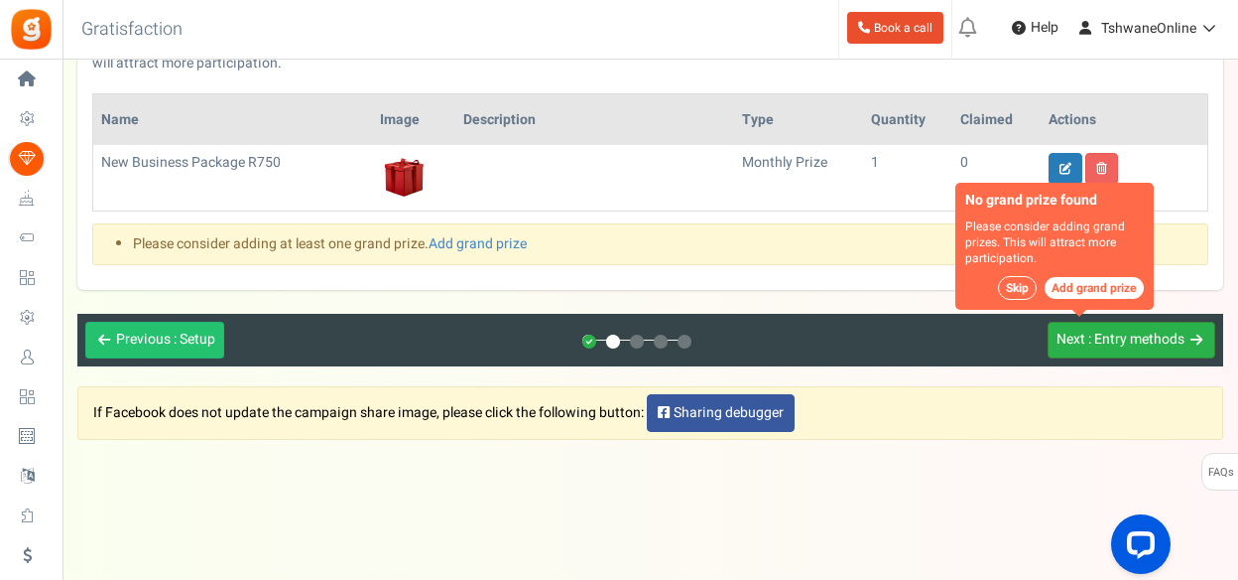
scroll to position [234, 0]
click at [1010, 279] on button "Skip" at bounding box center [1017, 288] width 39 height 24
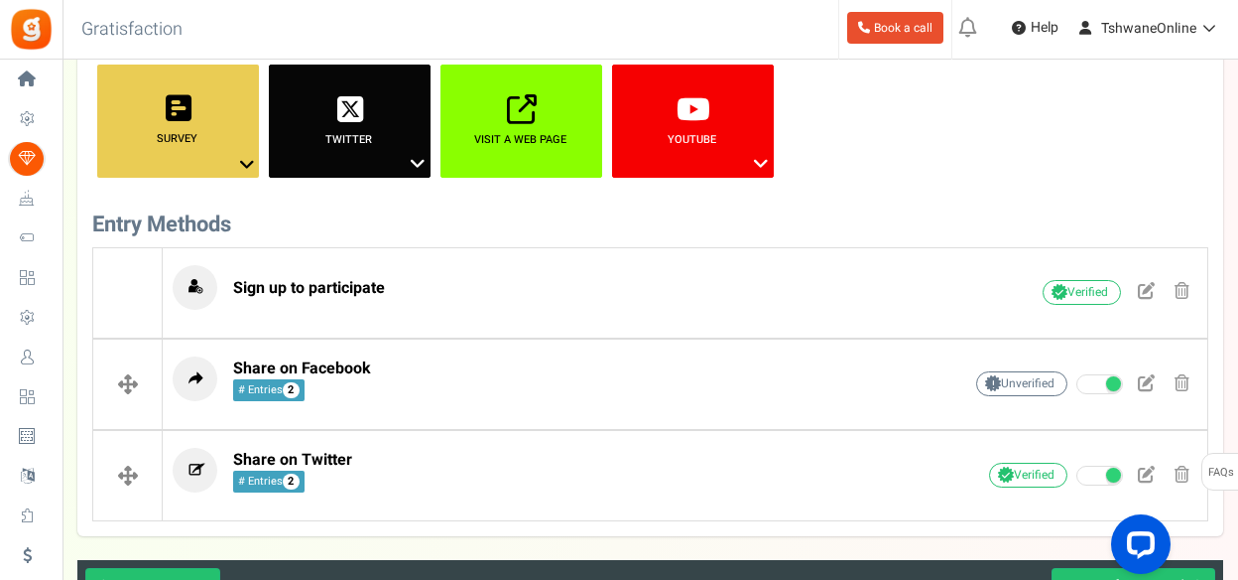
scroll to position [532, 0]
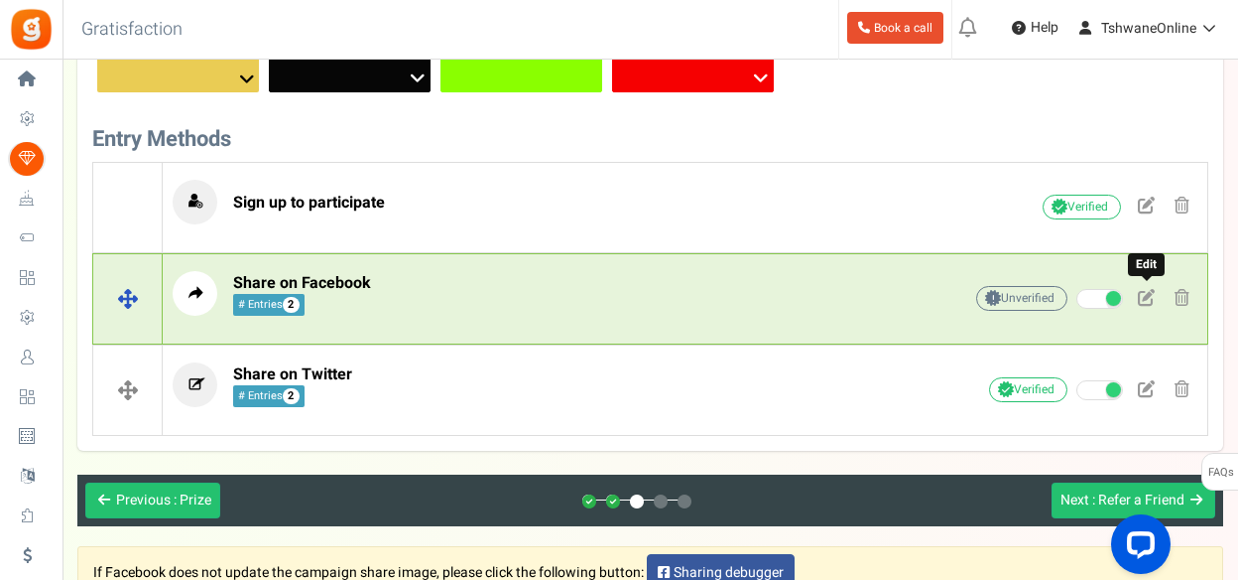
click at [1147, 299] on span at bounding box center [1146, 297] width 17 height 17
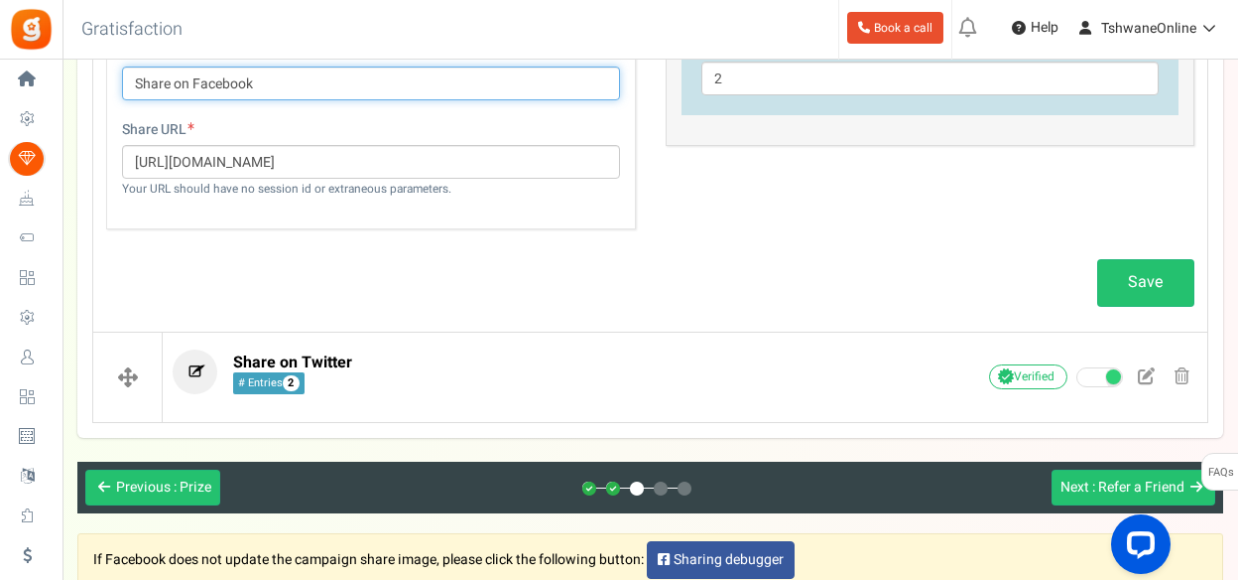
scroll to position [1044, 0]
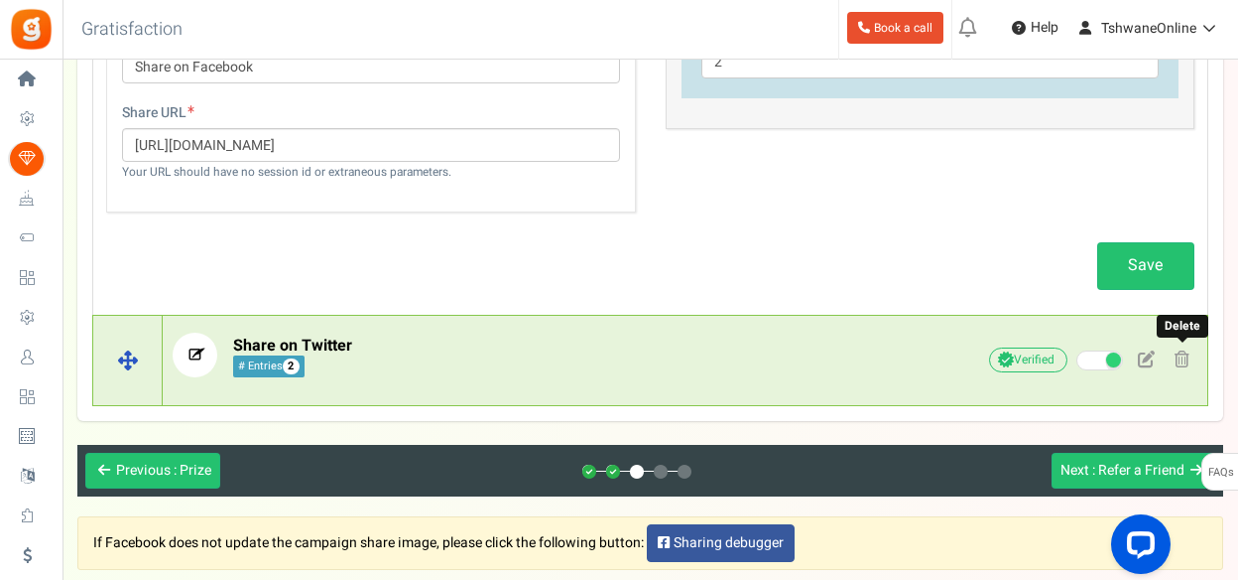
click at [1182, 359] on span at bounding box center [1182, 358] width 15 height 17
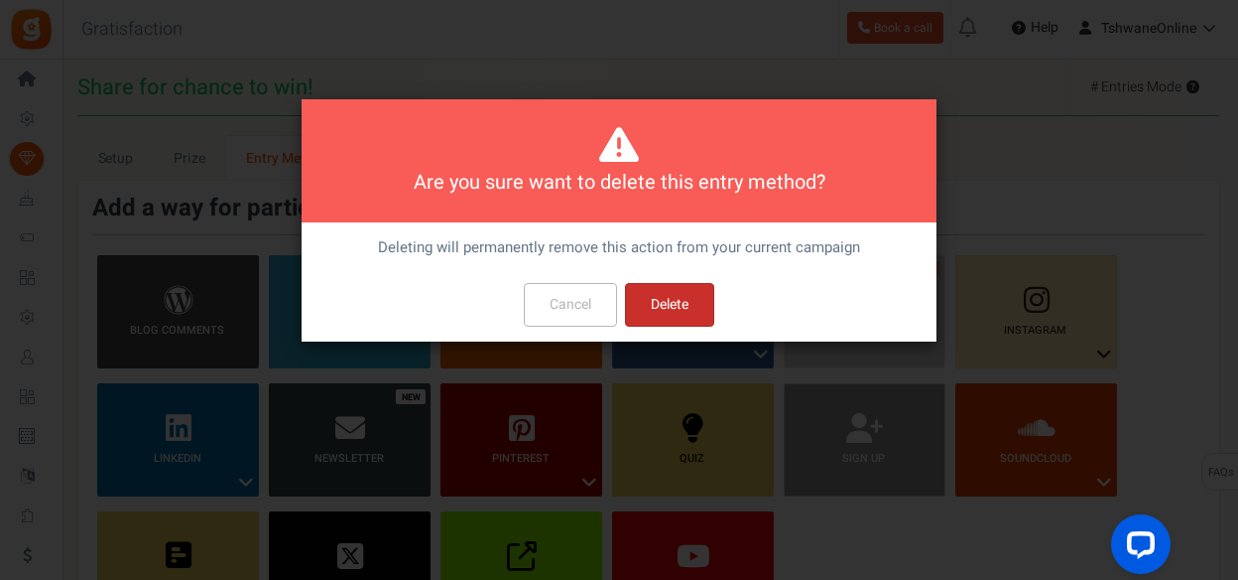
click at [690, 304] on button "Delete" at bounding box center [669, 305] width 89 height 44
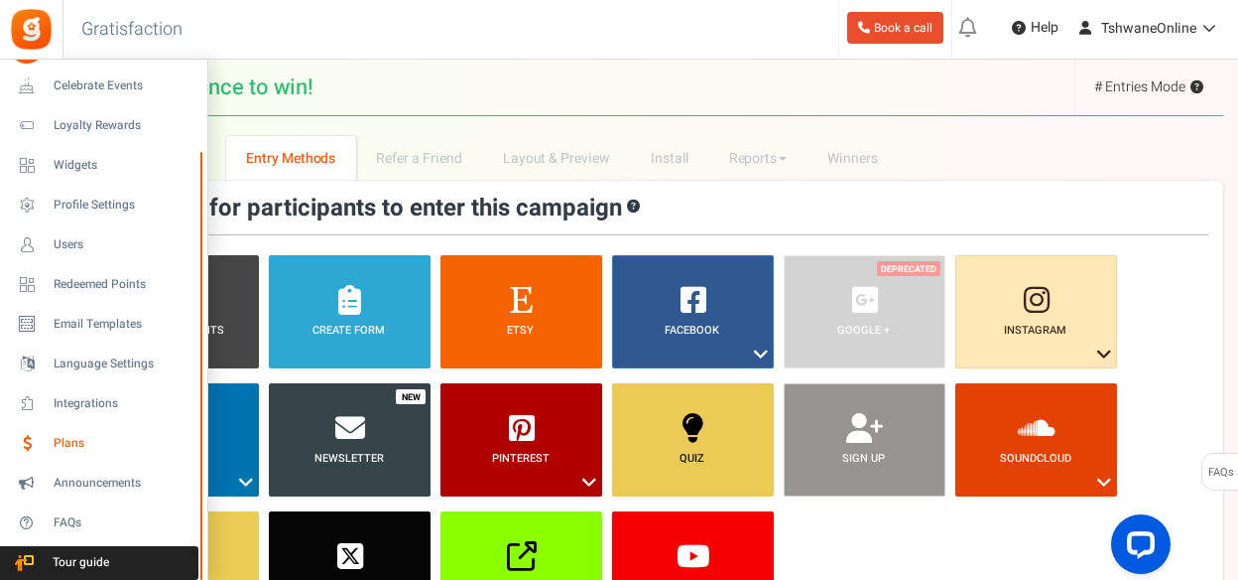
click at [64, 436] on span "Plans" at bounding box center [123, 443] width 139 height 17
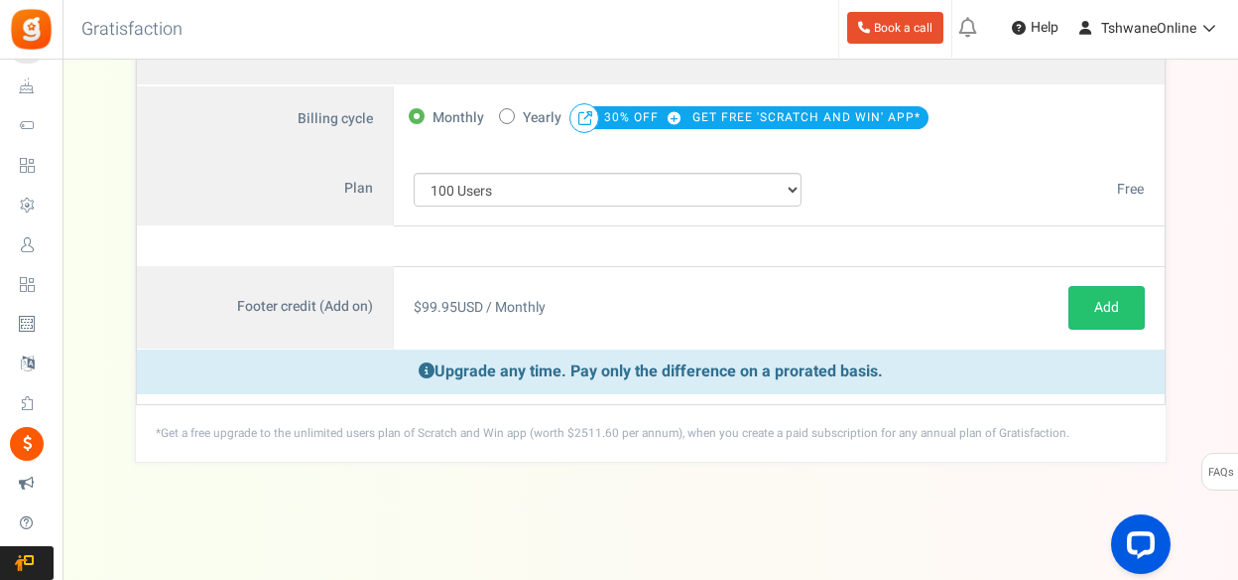
scroll to position [99, 0]
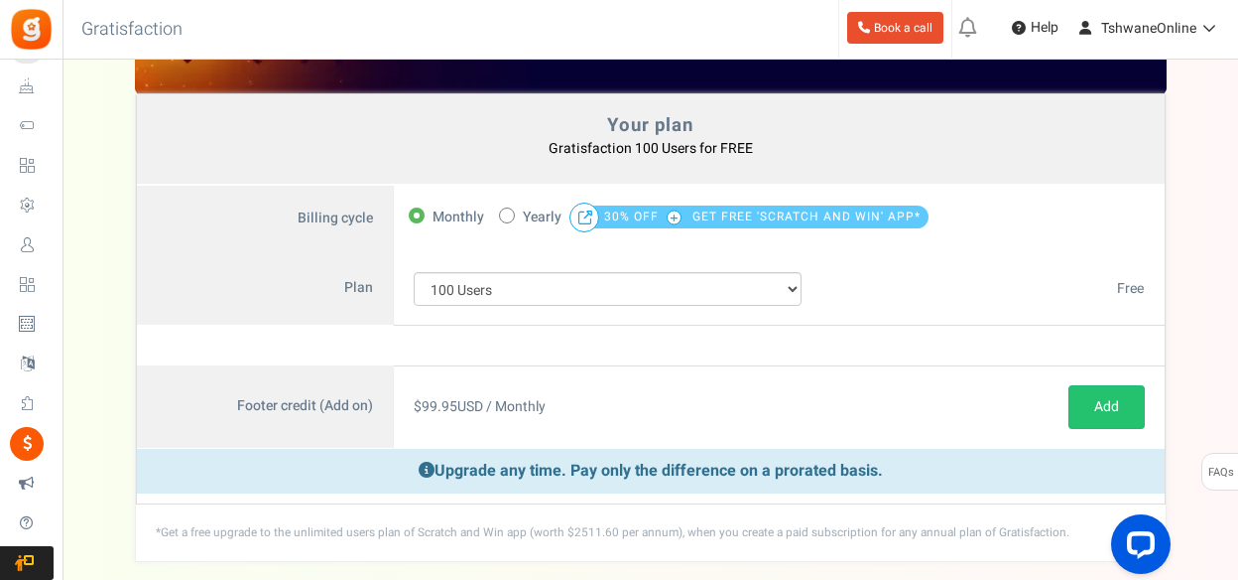
click at [728, 215] on span "GET FREE 'SCRATCH AND WIN' APP*" at bounding box center [807, 216] width 228 height 28
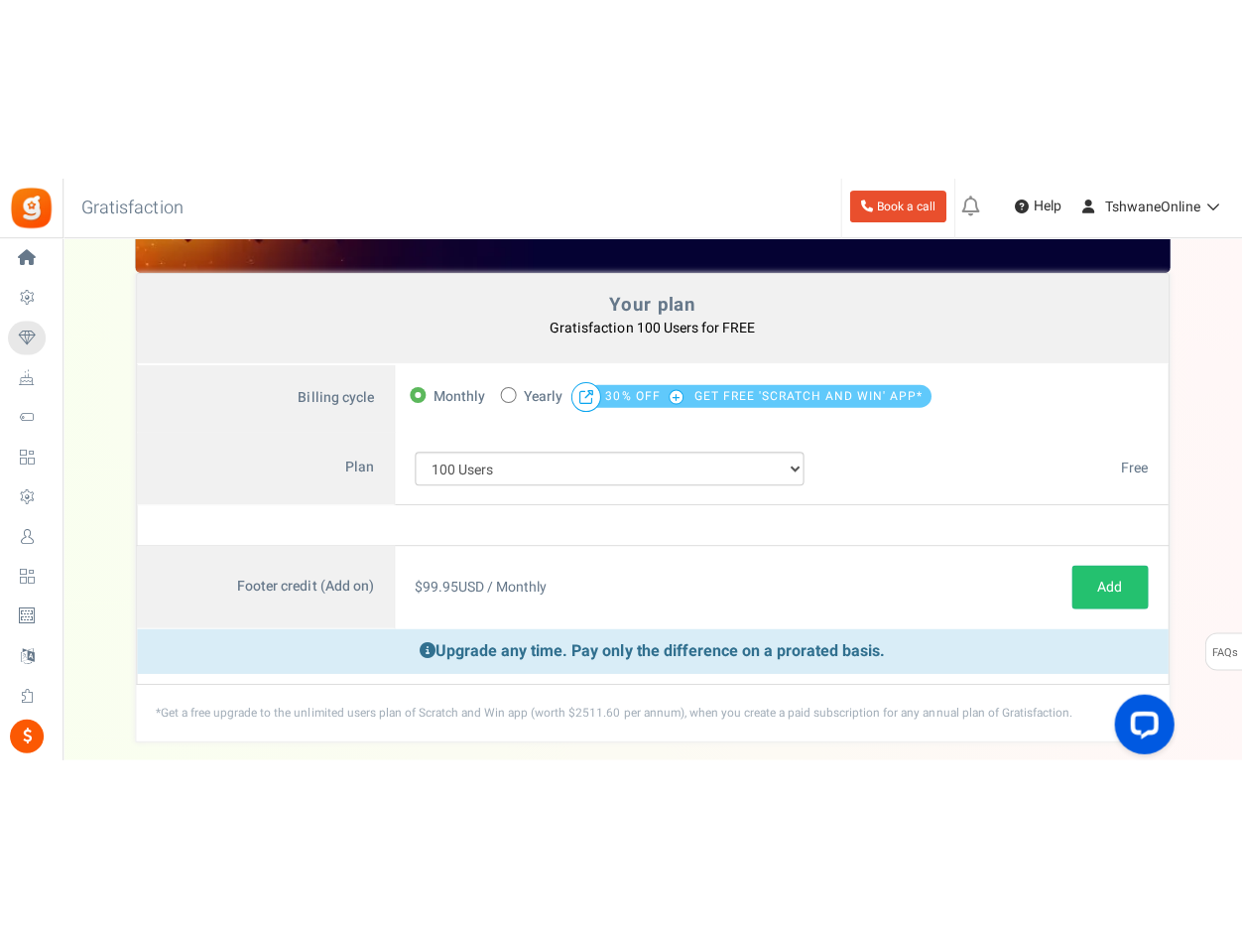
scroll to position [0, 0]
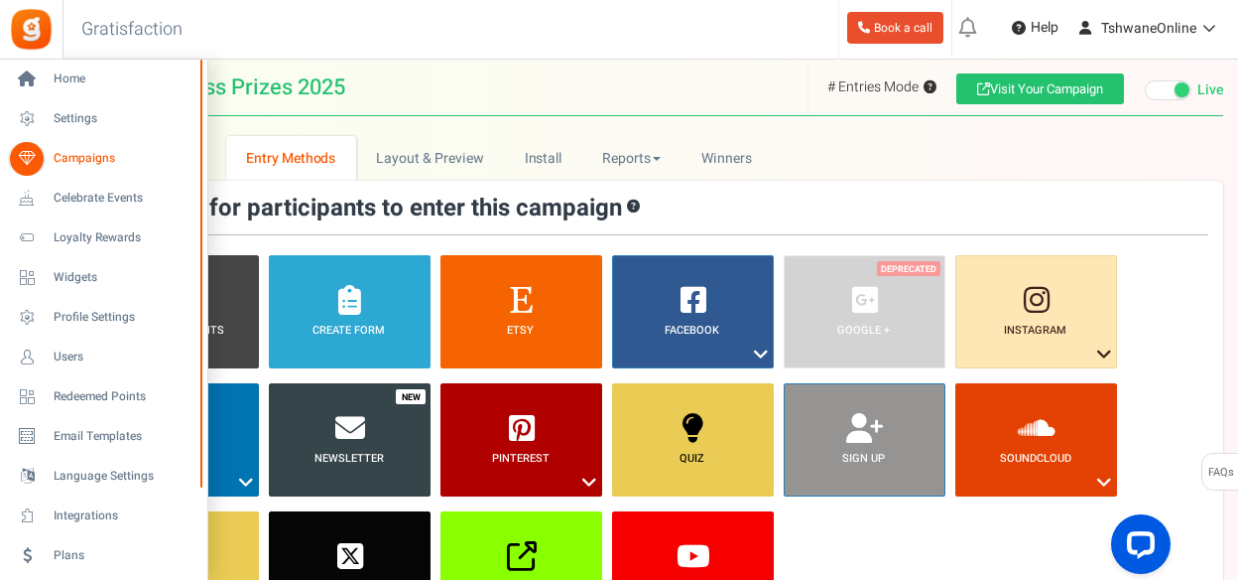
click at [85, 160] on span "Campaigns" at bounding box center [123, 158] width 139 height 17
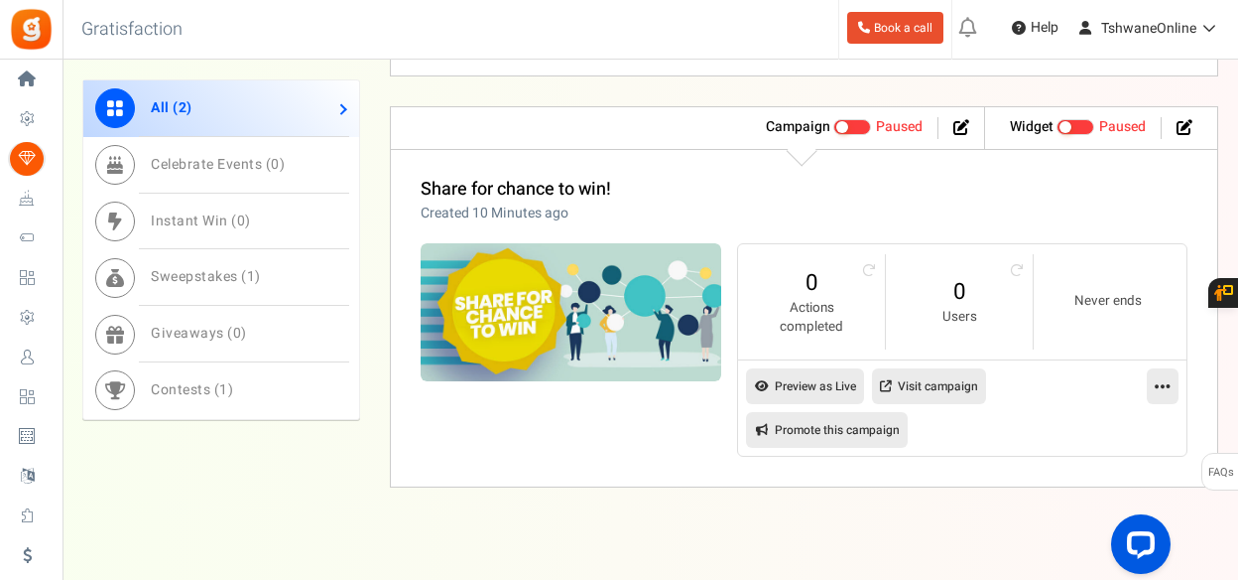
scroll to position [1044, 0]
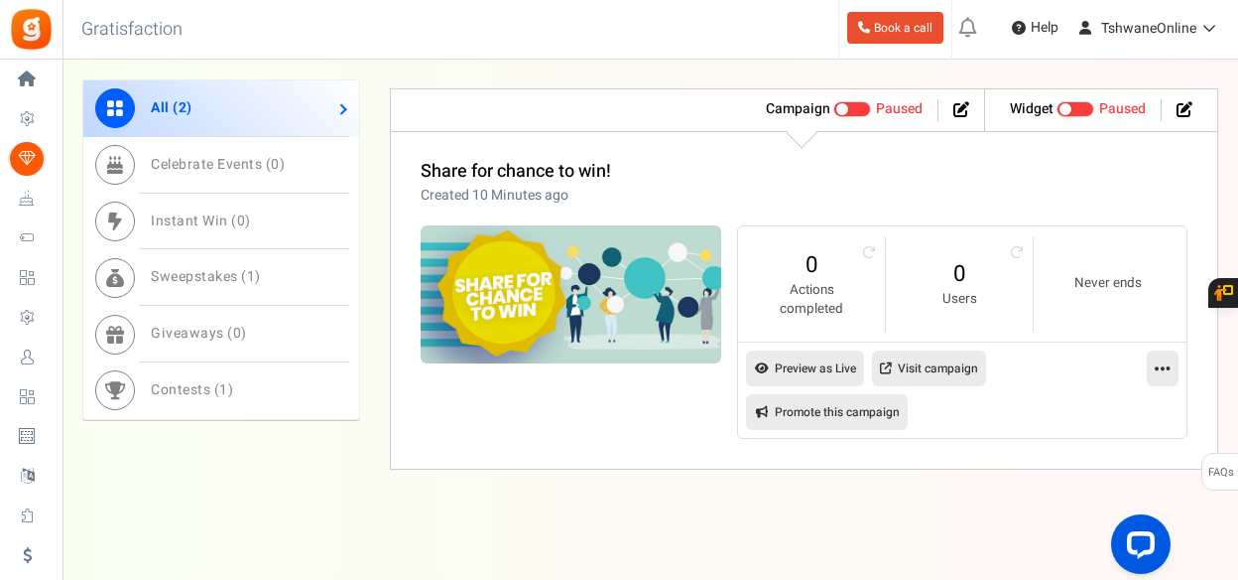
click at [1161, 368] on icon at bounding box center [1163, 368] width 16 height 18
click at [1082, 523] on link "Delete" at bounding box center [1099, 526] width 147 height 37
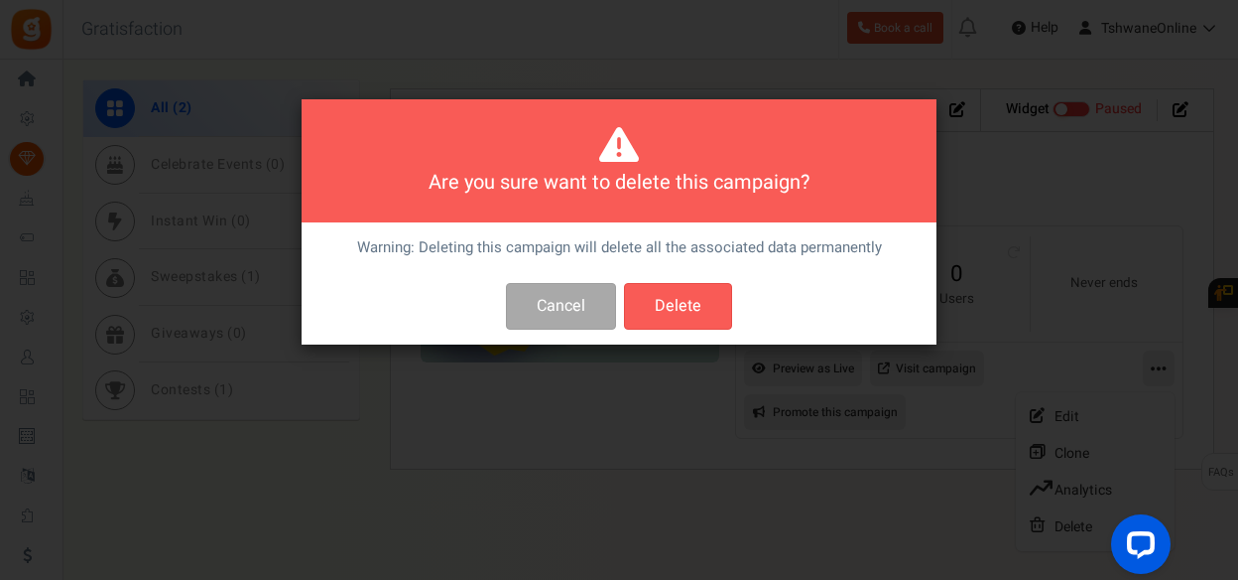
scroll to position [0, 0]
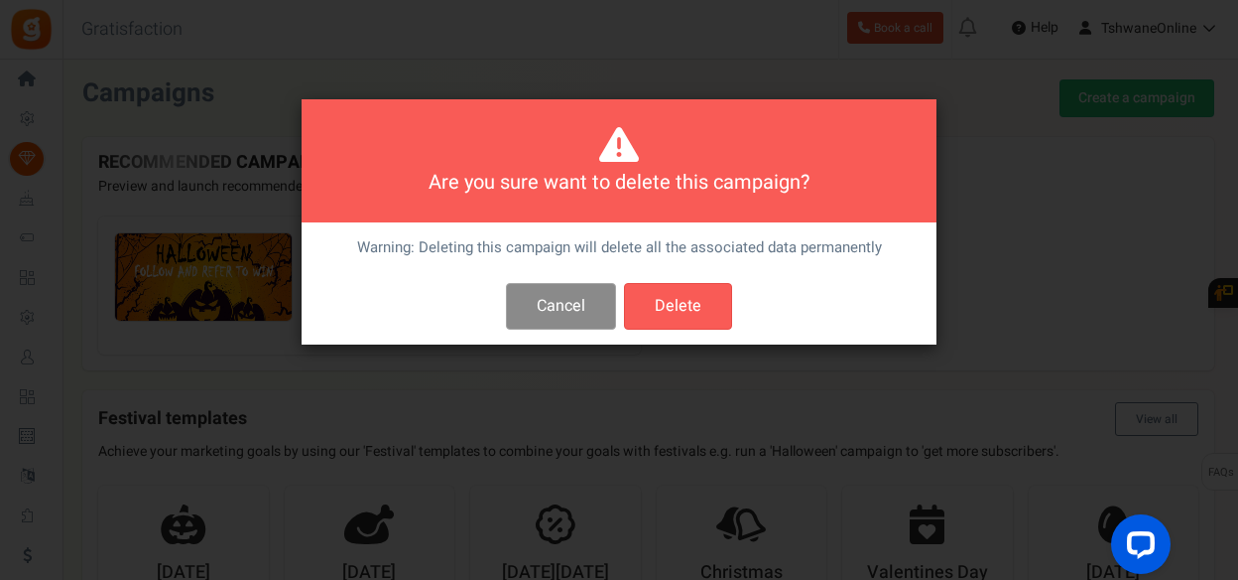
click at [567, 292] on button "Cancel" at bounding box center [561, 306] width 110 height 47
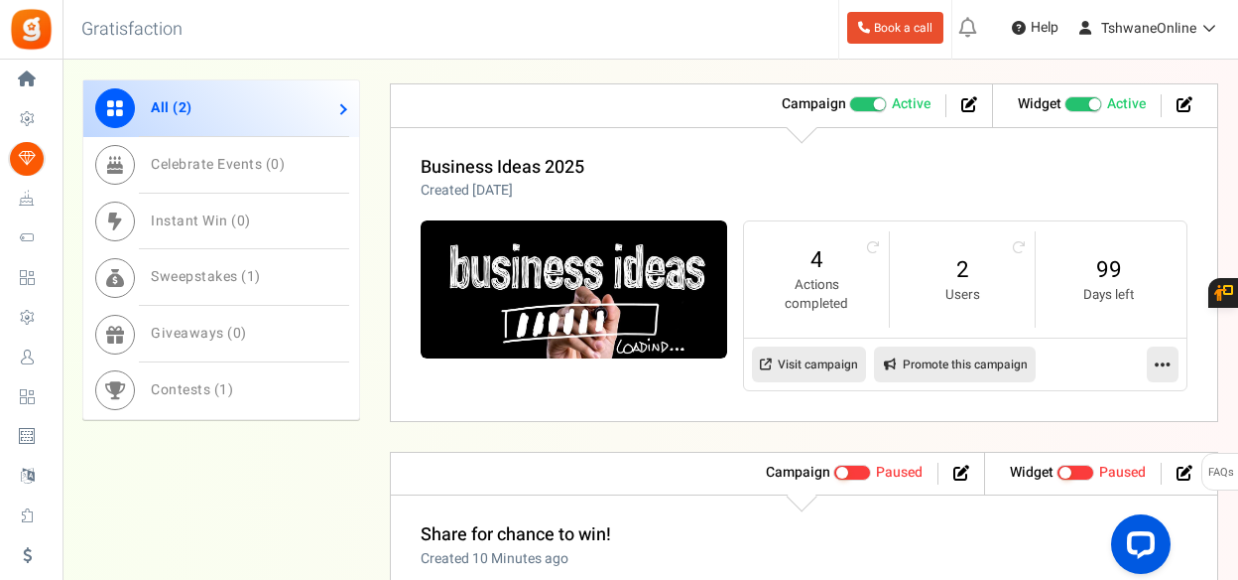
scroll to position [595, 0]
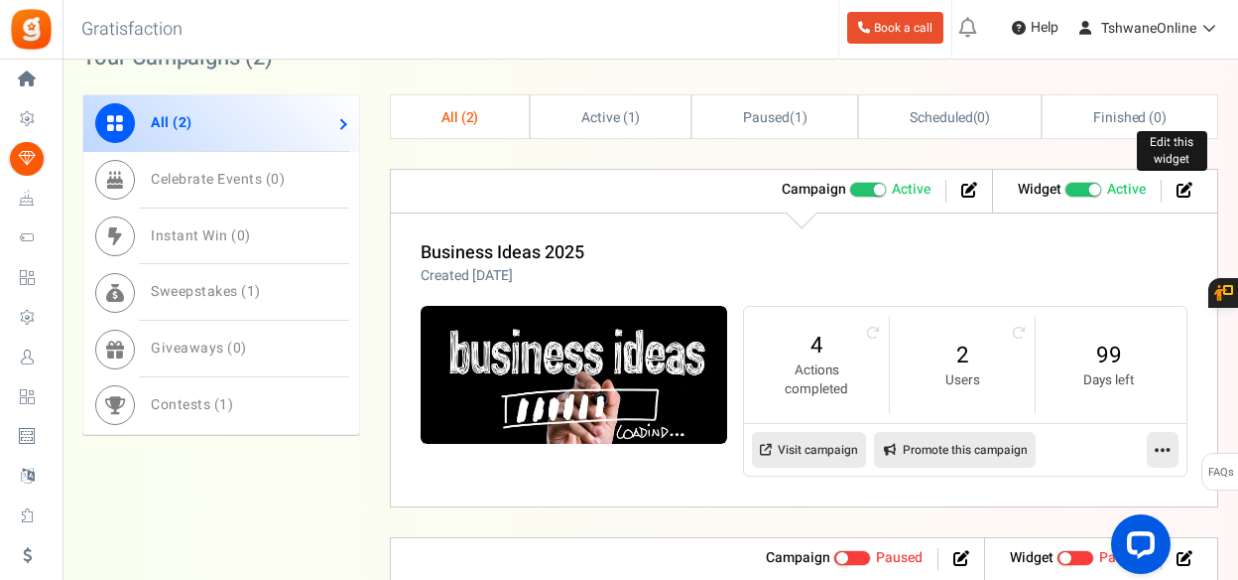
click at [1191, 192] on icon at bounding box center [1185, 190] width 16 height 16
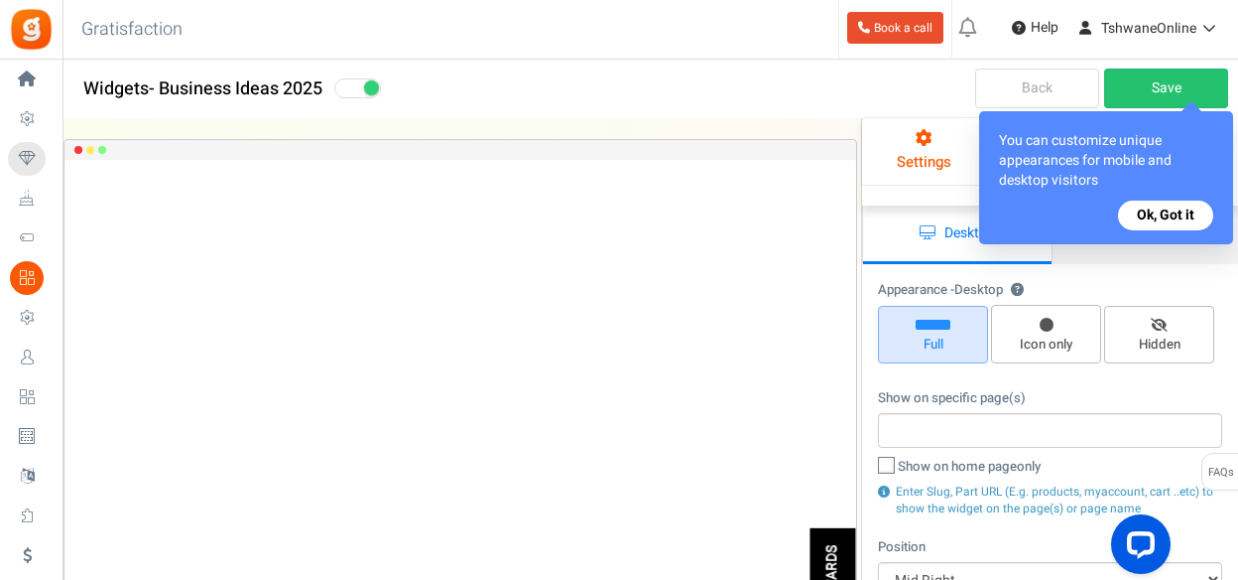
click at [1159, 212] on button "Ok, Got it" at bounding box center [1165, 215] width 95 height 30
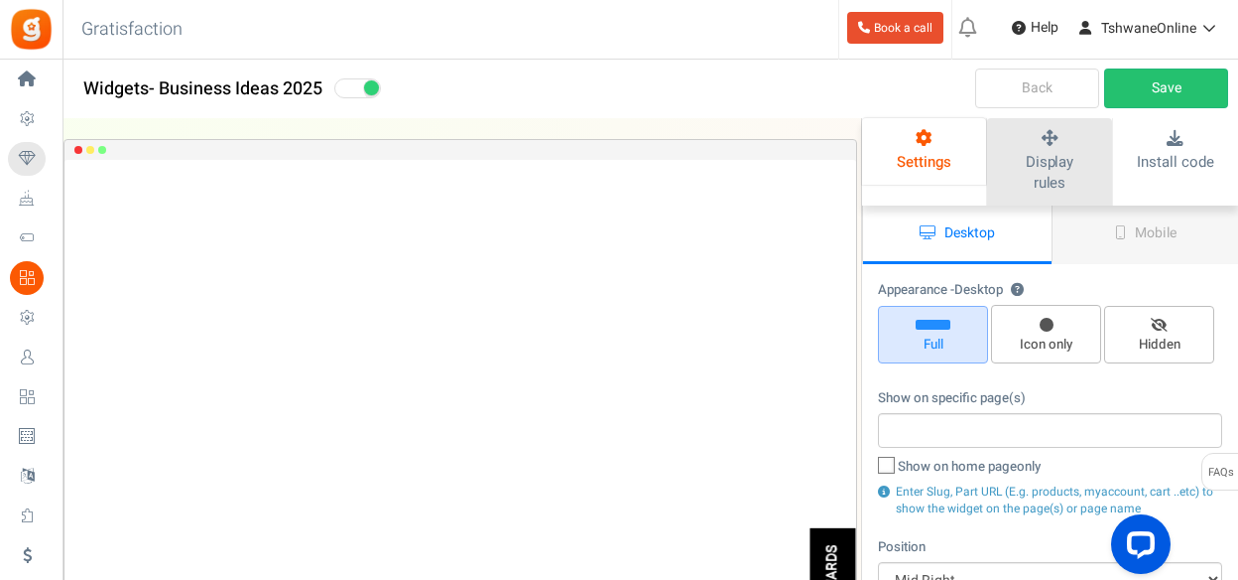
click at [1061, 148] on link "Display rules" at bounding box center [1049, 161] width 124 height 87
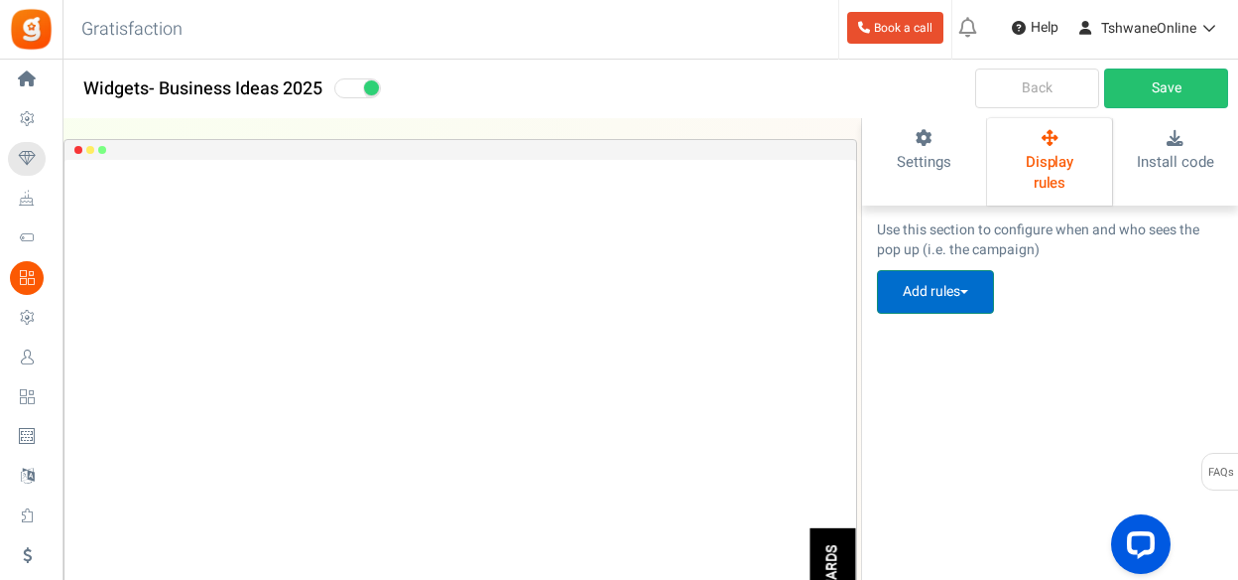
click at [977, 270] on button "Add rules" at bounding box center [935, 292] width 117 height 44
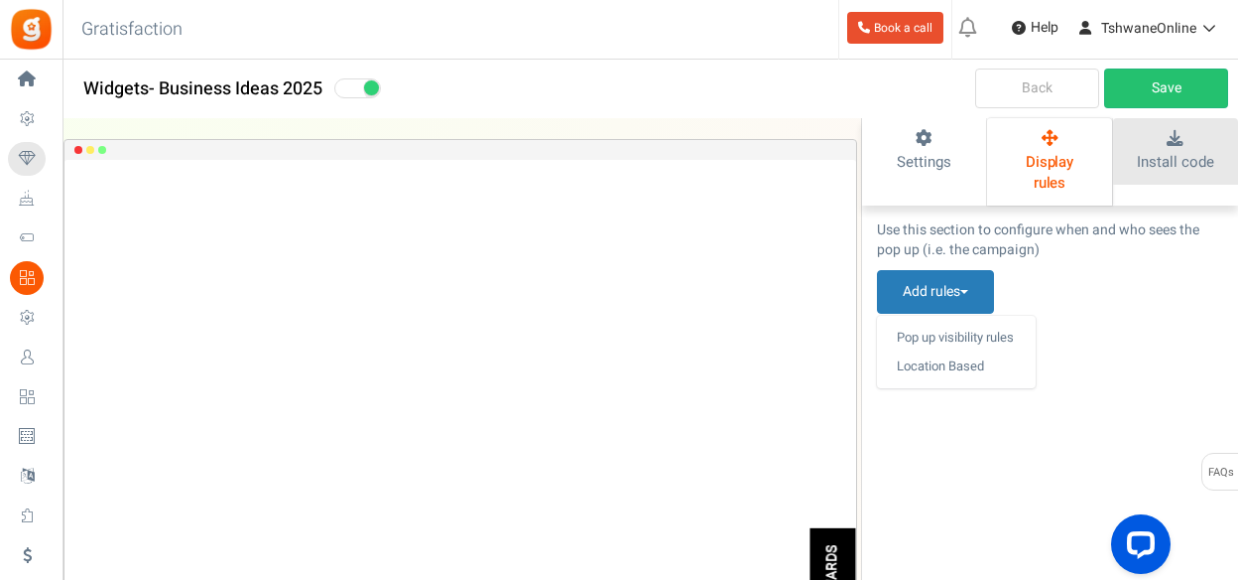
click at [1173, 149] on link "Install code" at bounding box center [1175, 151] width 125 height 66
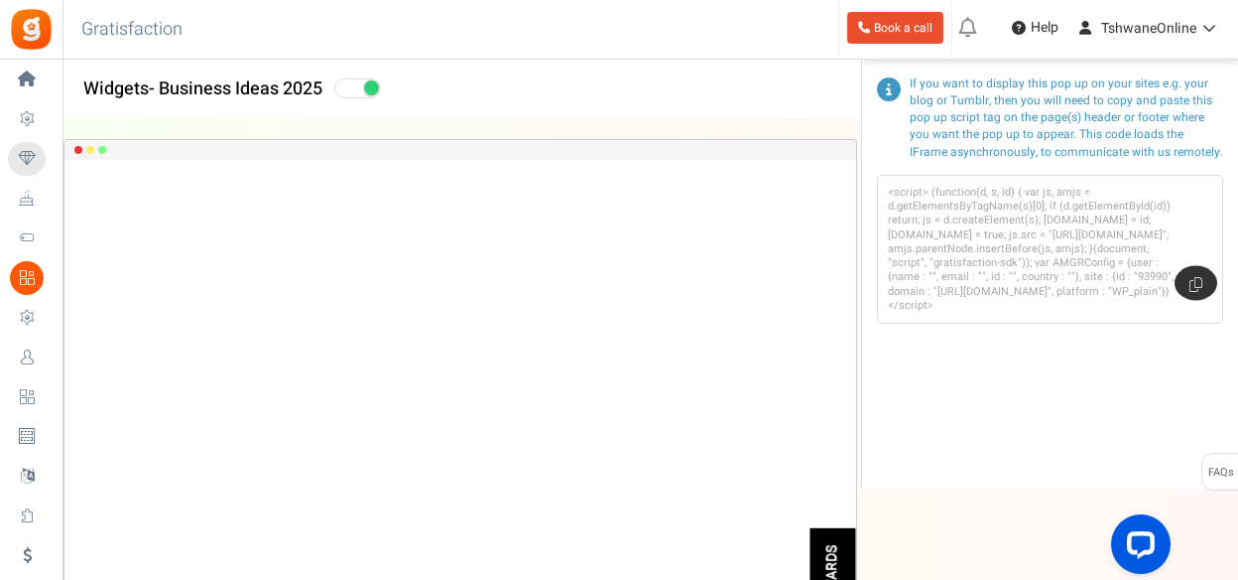
scroll to position [151, 0]
click at [1226, 452] on div "Please enter a widget name or campaign name No results found Widget is showing …" at bounding box center [1049, 227] width 377 height 520
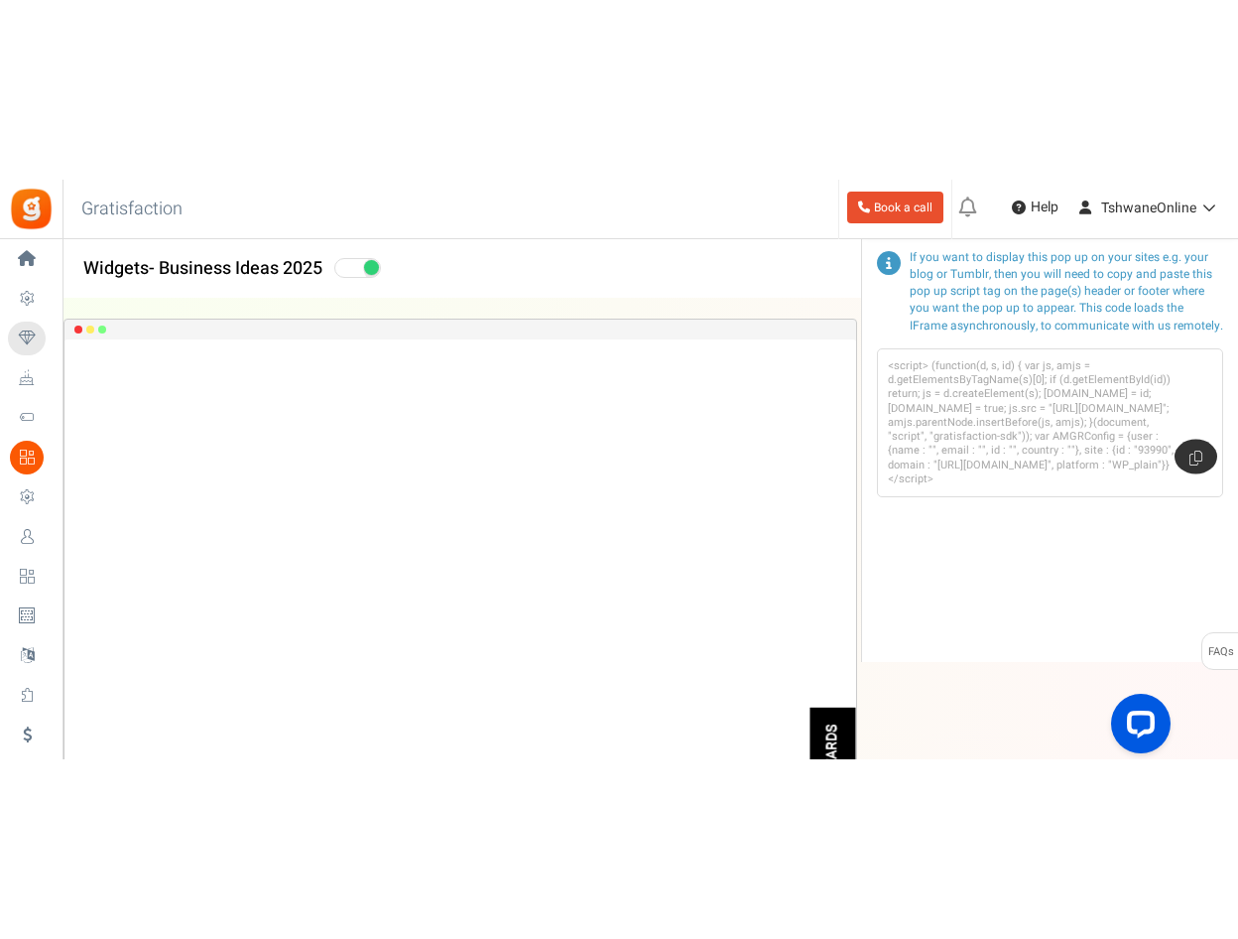
scroll to position [159, 0]
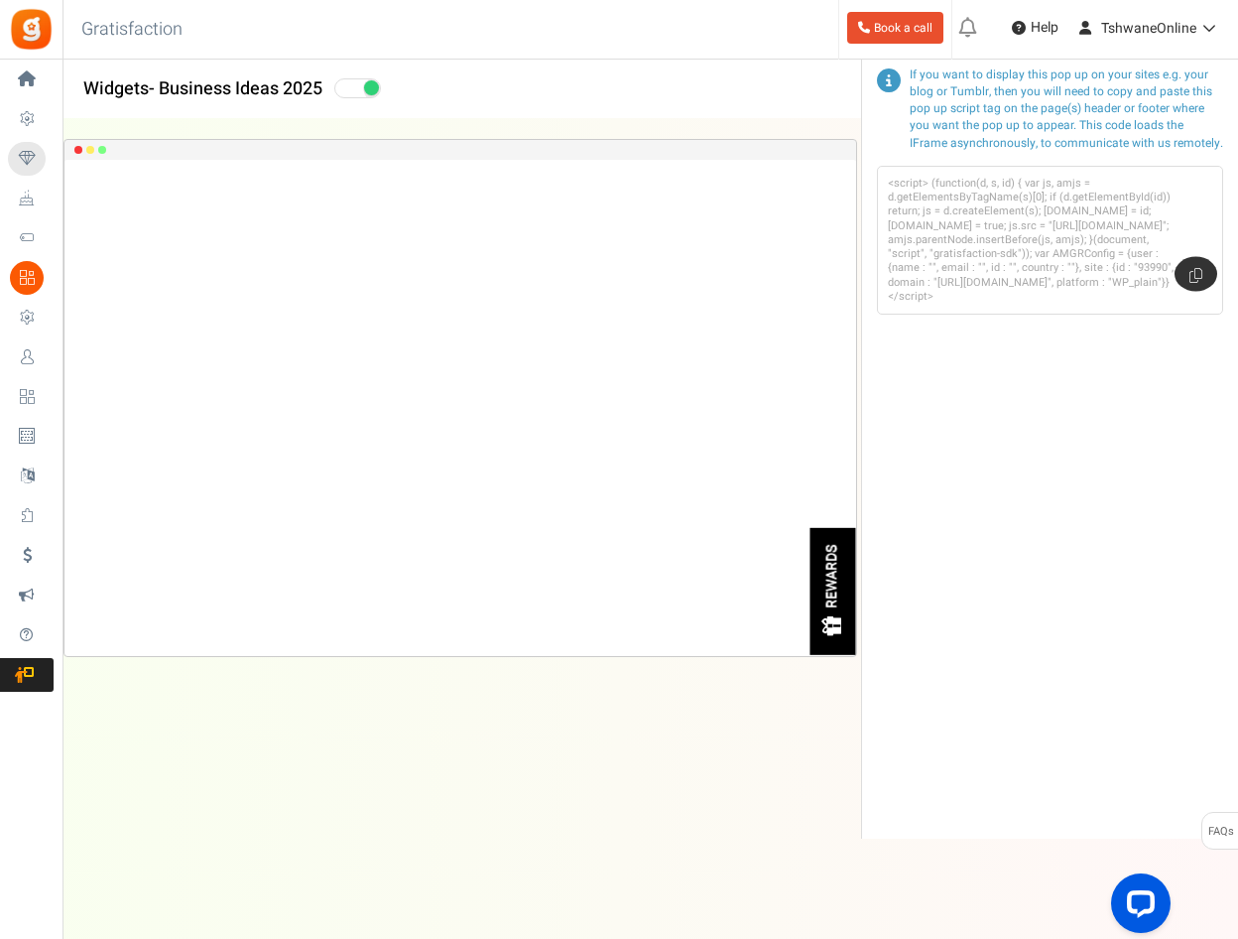
click at [979, 447] on div "Please enter a widget name or campaign name No results found Widget is showing …" at bounding box center [1049, 398] width 377 height 879
click at [837, 579] on div "REWARDS" at bounding box center [834, 577] width 17 height 64
